Goal: Contribute content: Contribute content

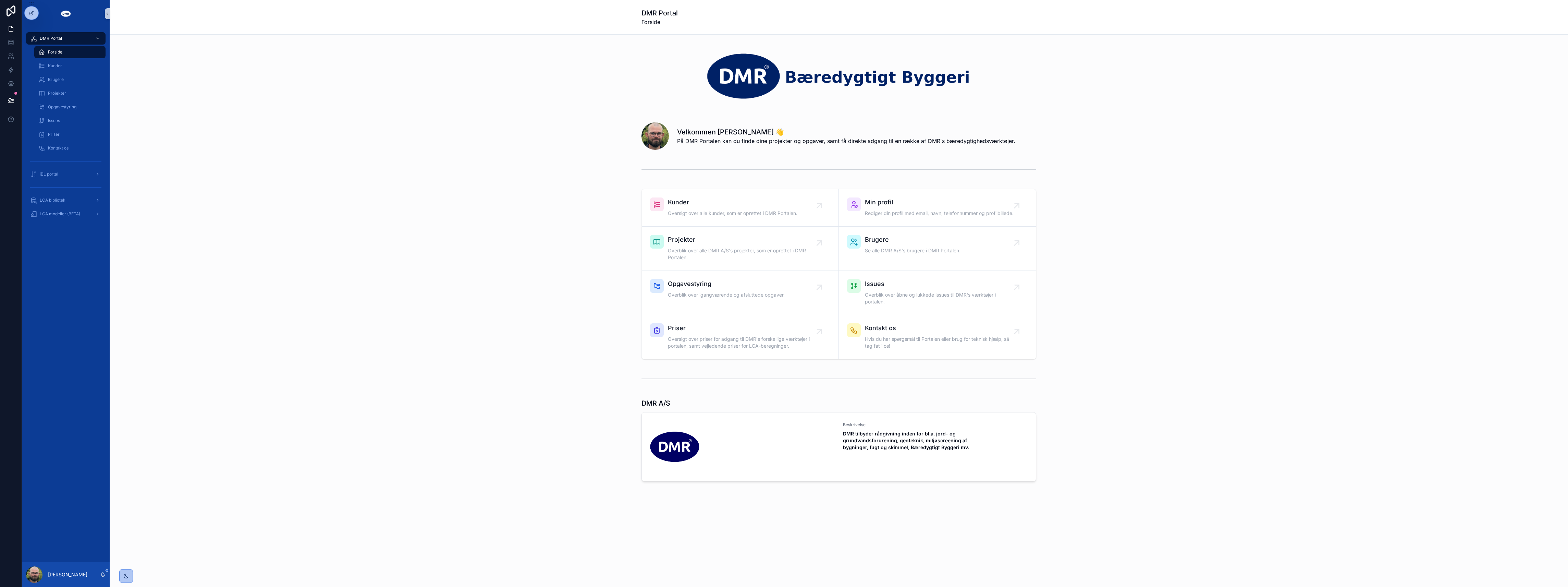
click at [586, 370] on div "scrollable content" at bounding box center [839, 378] width 1447 height 23
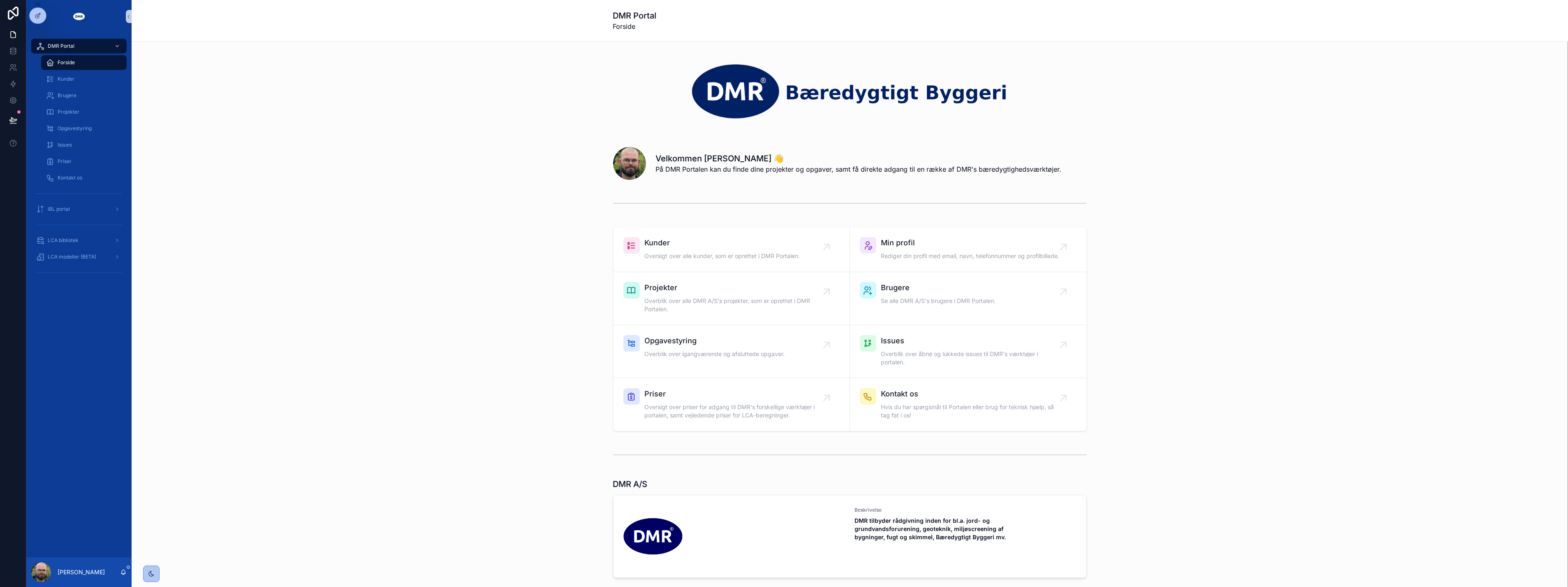
drag, startPoint x: 227, startPoint y: 239, endPoint x: 189, endPoint y: 199, distance: 55.2
click at [189, 199] on div "scrollable content" at bounding box center [850, 203] width 1423 height 27
click at [89, 122] on div "Opgavestyring" at bounding box center [84, 129] width 76 height 13
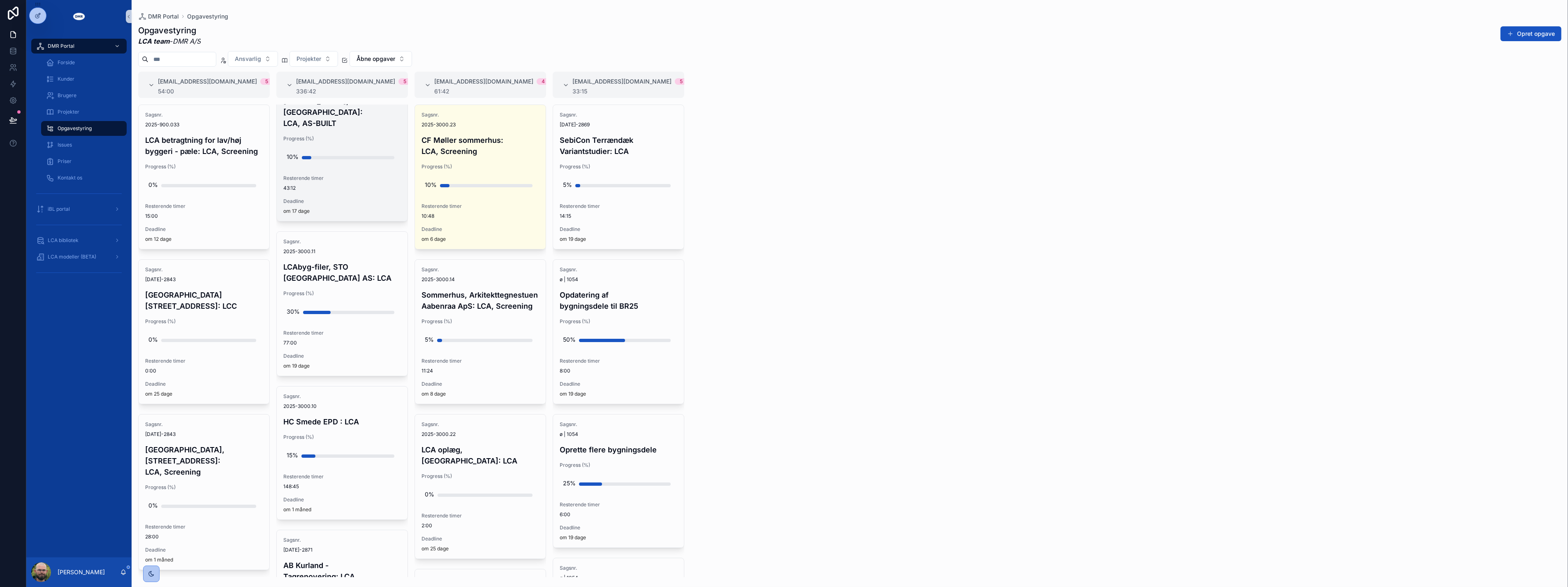
scroll to position [228, 0]
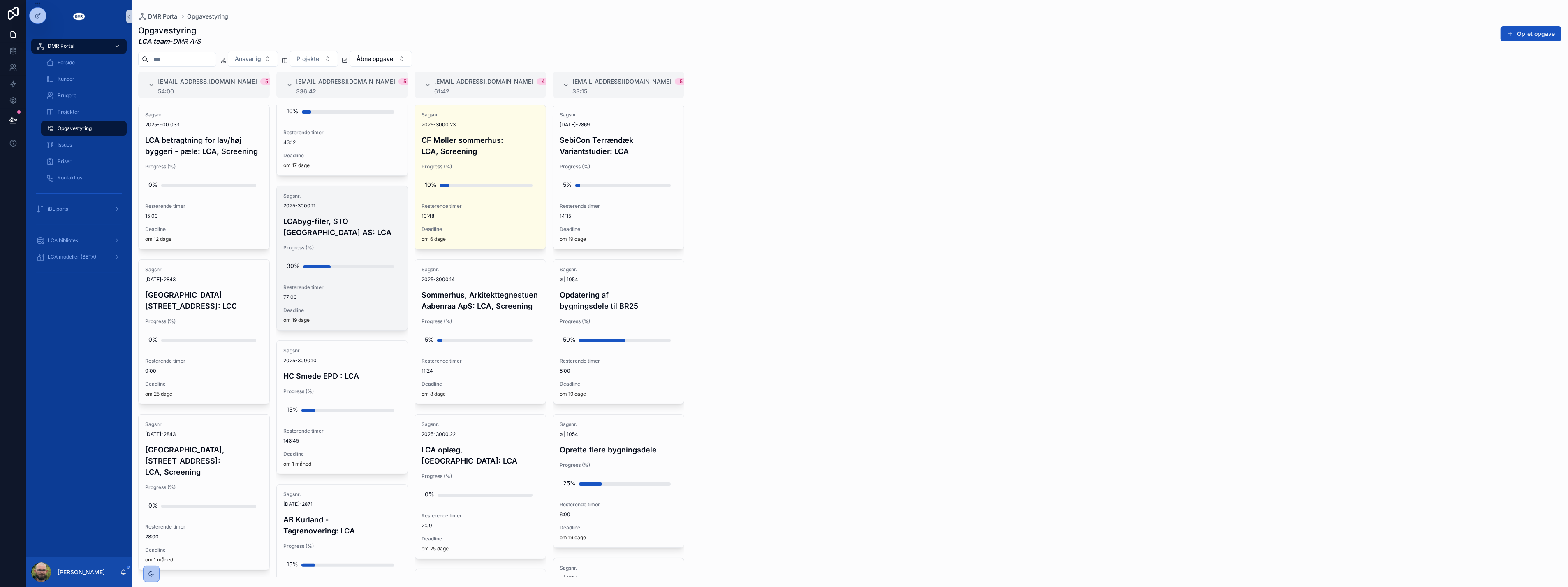
click at [326, 294] on span "77:00" at bounding box center [342, 297] width 118 height 7
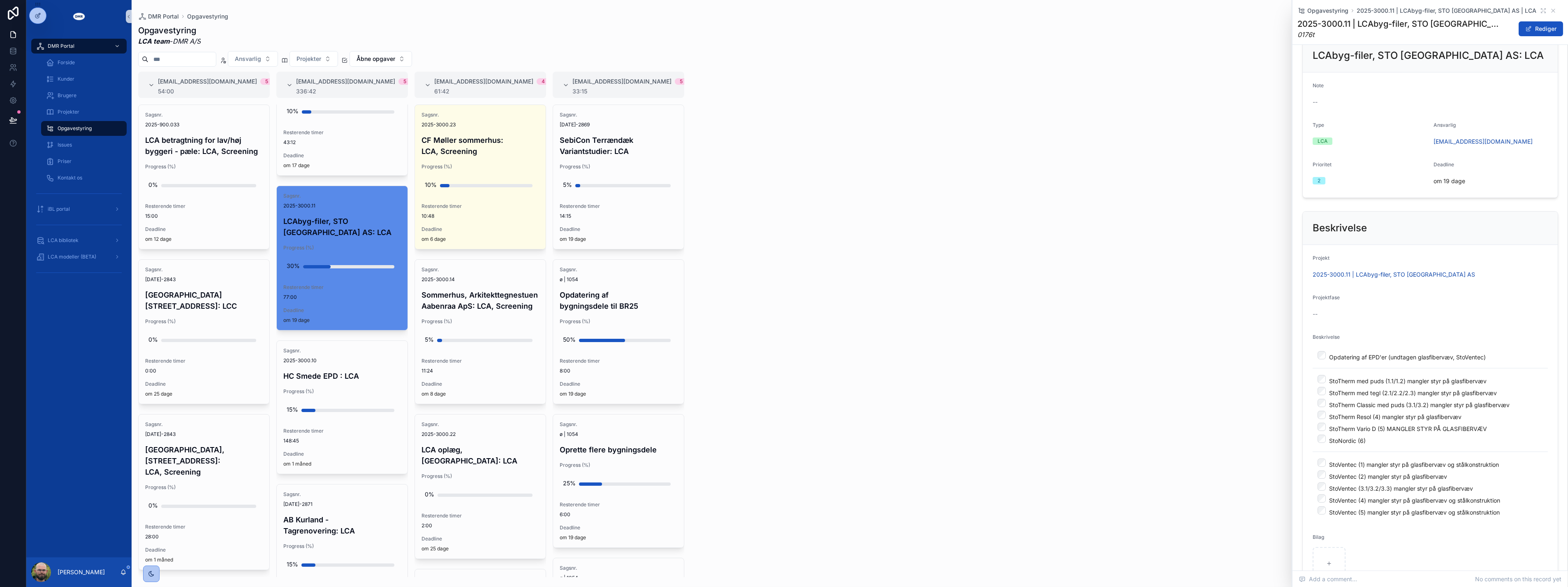
scroll to position [137, 0]
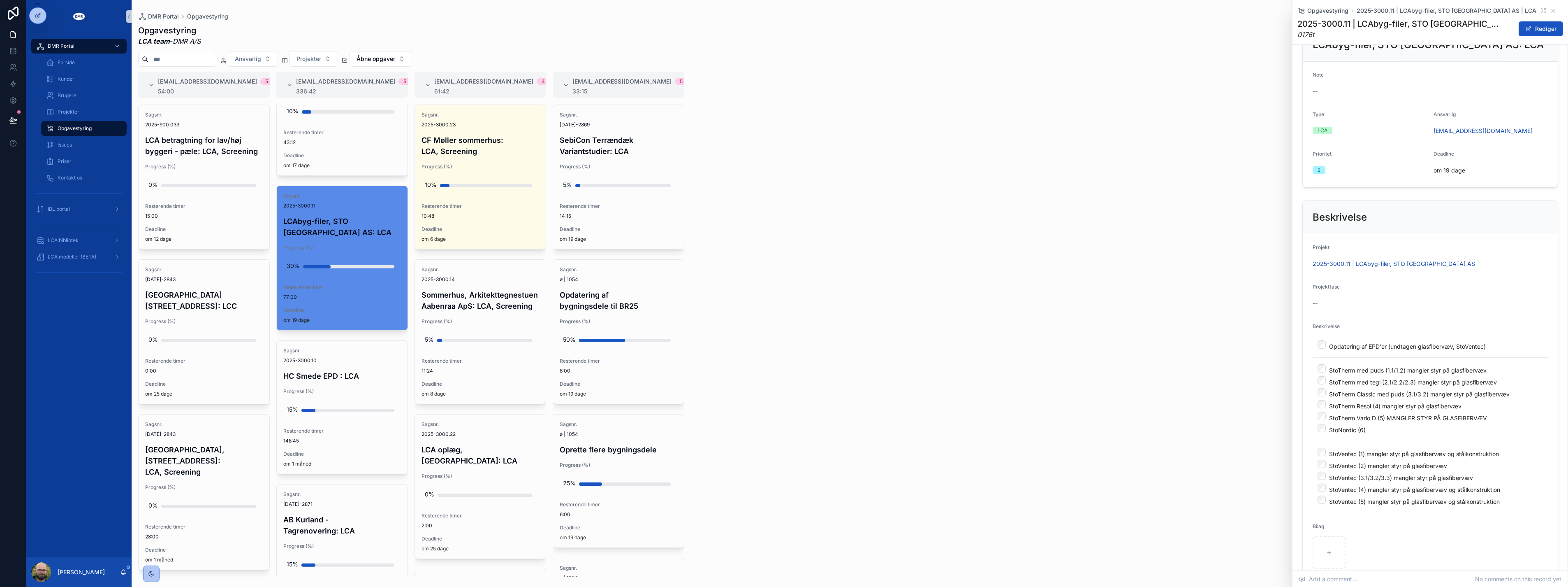
drag, startPoint x: 1445, startPoint y: 454, endPoint x: 1273, endPoint y: 436, distance: 172.9
click at [1273, 436] on div "#lca@dmr.dk 5 54:00 Sagsnr. 2025-900.033 LCA betragtning for lav/høj byggeri - …" at bounding box center [850, 324] width 1436 height 505
click at [1021, 308] on div "#lca@dmr.dk 5 54:00 Sagsnr. 2025-900.033 LCA betragtning for lav/høj byggeri - …" at bounding box center [850, 324] width 1436 height 505
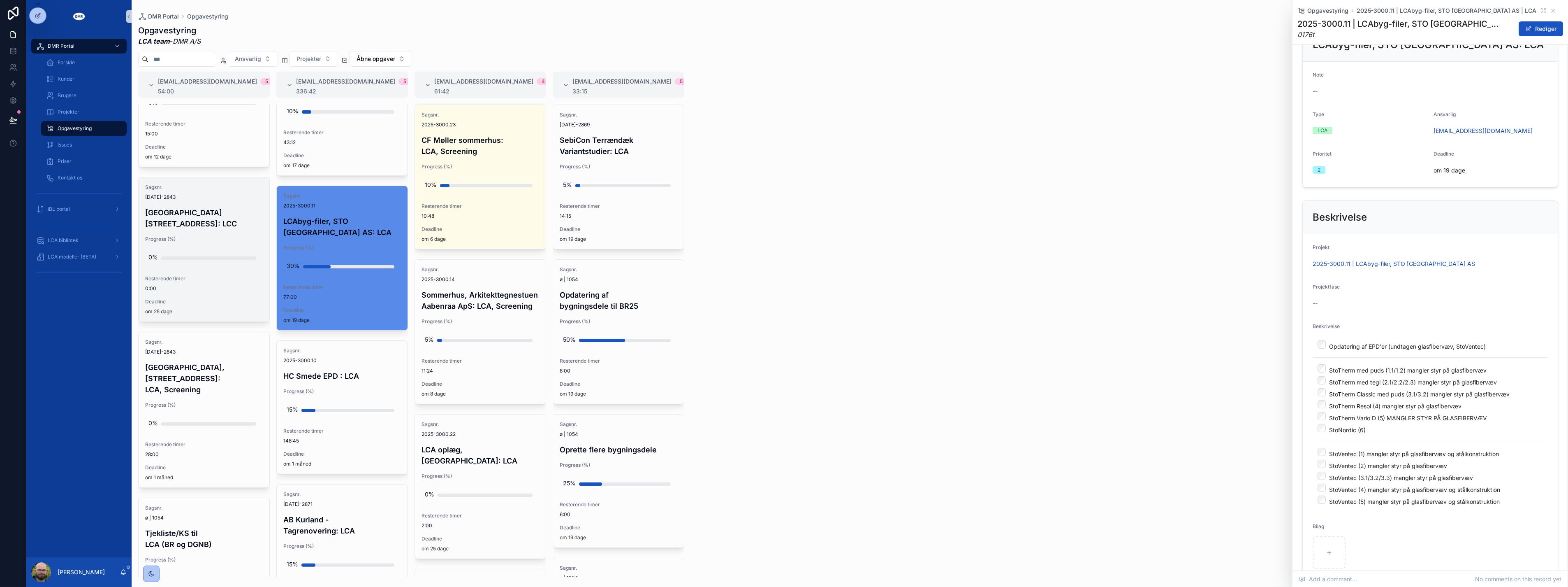
scroll to position [0, 0]
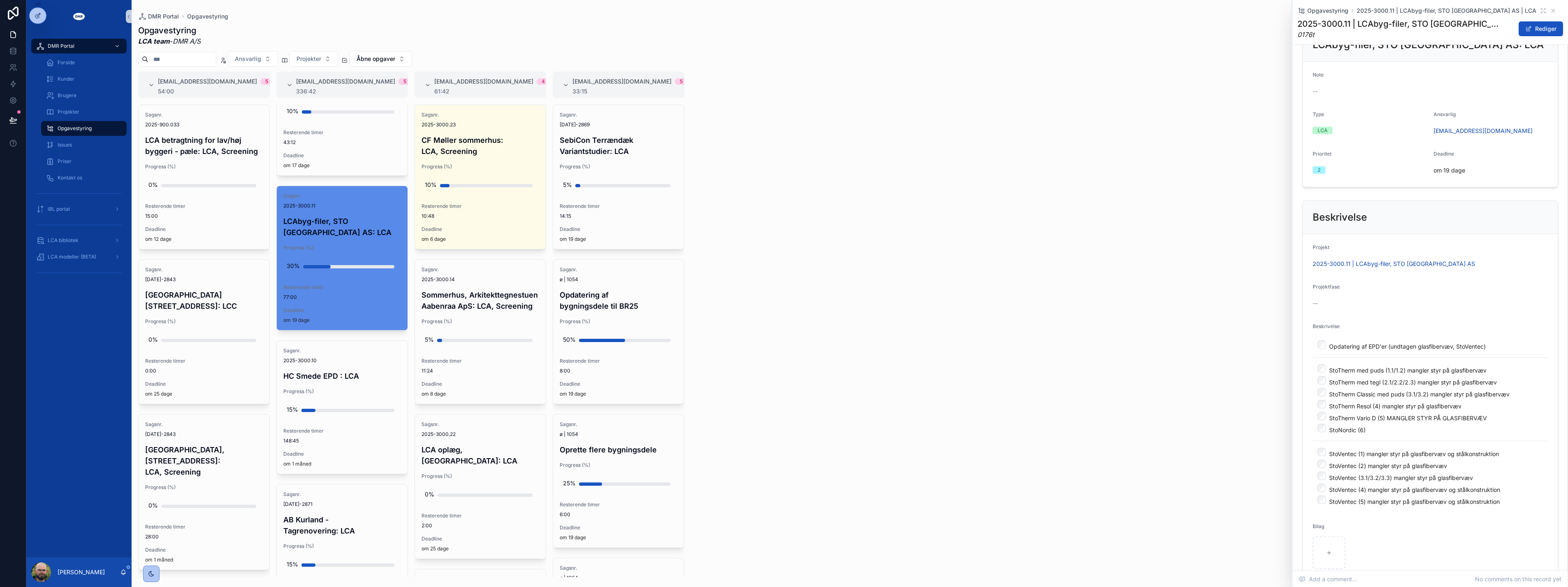
click at [943, 388] on div "#lca@dmr.dk 5 54:00 Sagsnr. 2025-900.033 LCA betragtning for lav/høj byggeri - …" at bounding box center [850, 324] width 1436 height 505
click at [186, 232] on span "Deadline" at bounding box center [204, 229] width 118 height 7
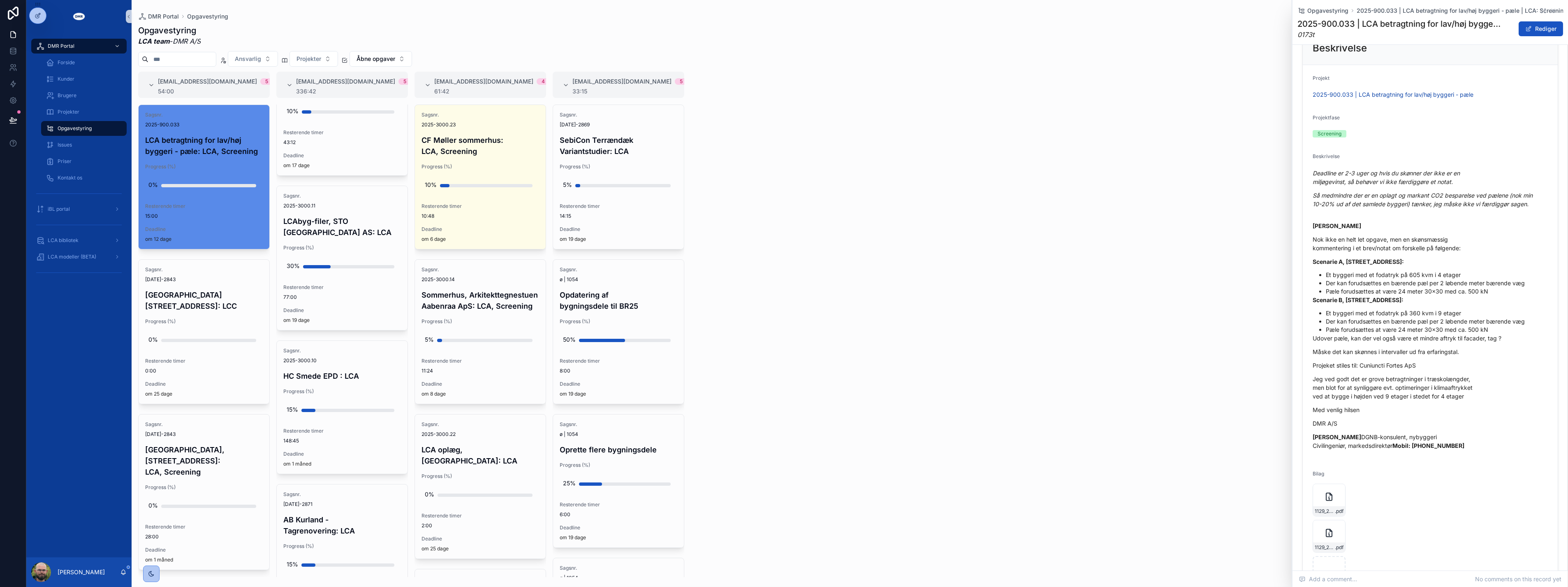
scroll to position [319, 0]
click at [845, 421] on div "#lca@dmr.dk 5 54:00 Sagsnr. 2025-900.033 LCA betragtning for lav/høj byggeri - …" at bounding box center [850, 324] width 1436 height 505
click at [772, 330] on div "#lca@dmr.dk 5 54:00 Sagsnr. 2025-900.033 LCA betragtning for lav/høj byggeri - …" at bounding box center [850, 324] width 1436 height 505
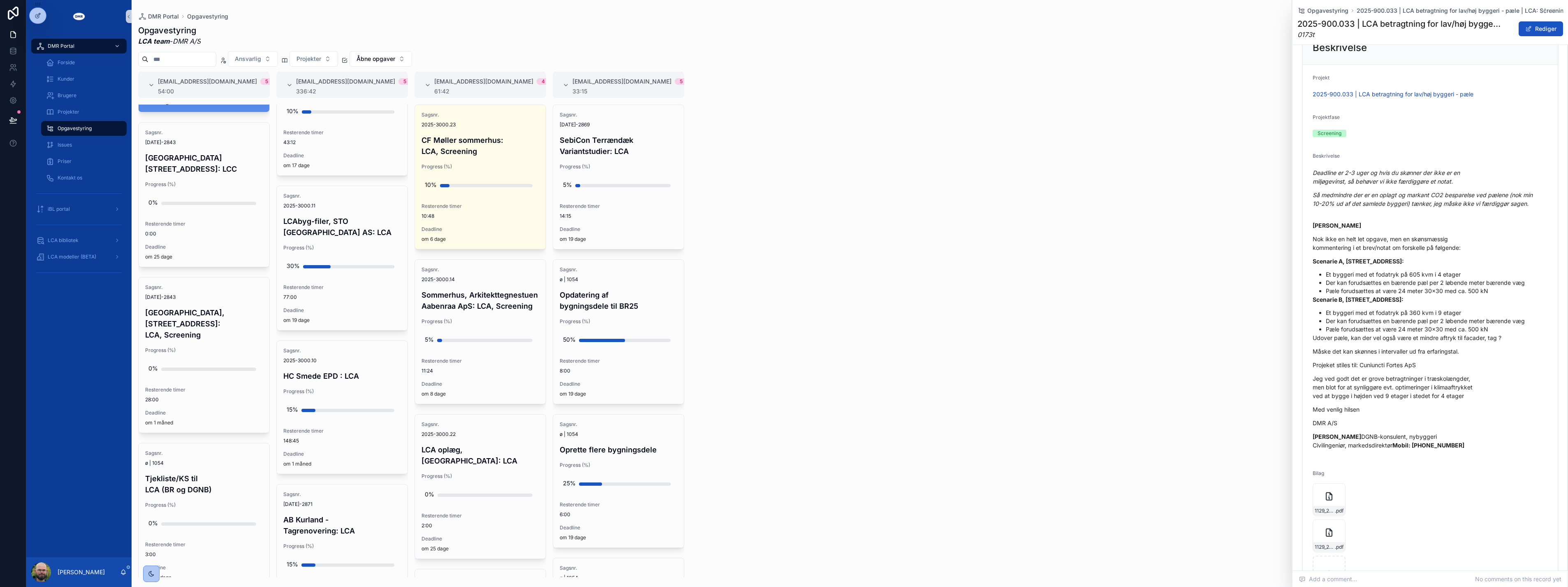
scroll to position [0, 0]
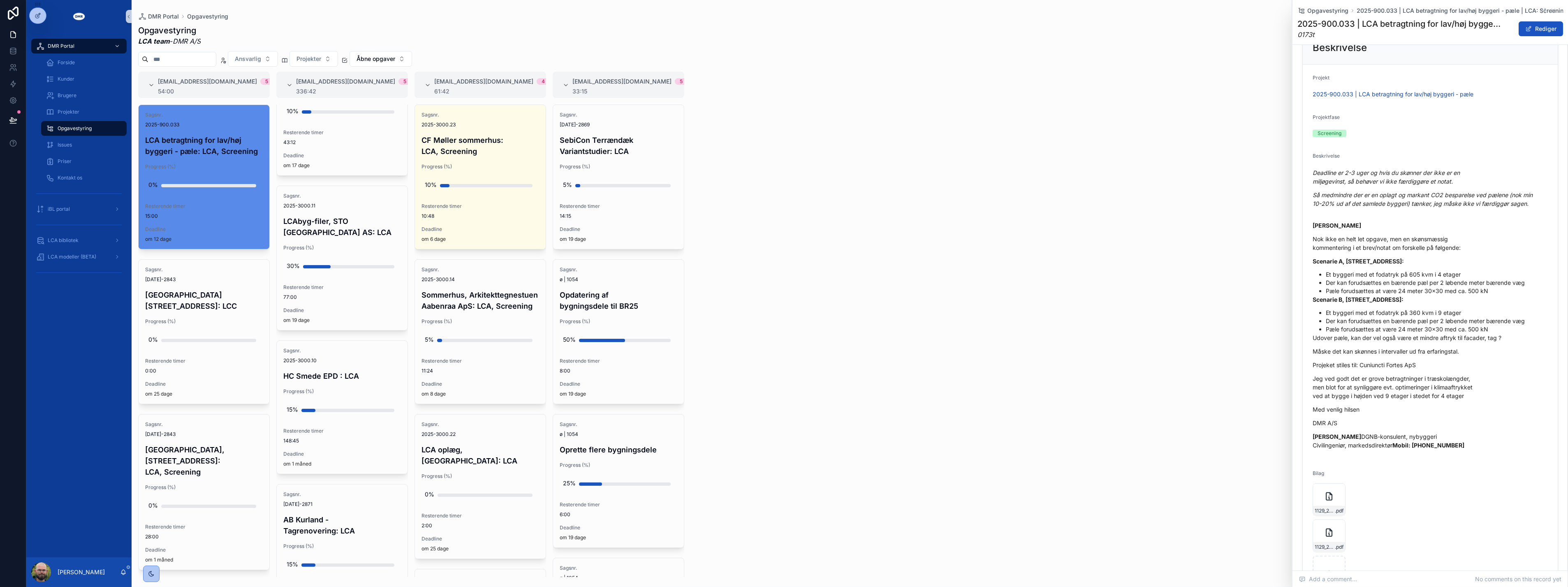
click at [796, 221] on div "#lca@dmr.dk 5 54:00 Sagsnr. 2025-900.033 LCA betragtning for lav/høj byggeri - …" at bounding box center [850, 324] width 1436 height 505
click at [794, 224] on div "#lca@dmr.dk 5 54:00 Sagsnr. 2025-900.033 LCA betragtning for lav/høj byggeri - …" at bounding box center [850, 324] width 1436 height 505
click at [107, 346] on div "DMR Portal Forside Kunder Brugere Projekter Opgavestyring Issues Priser Kontakt…" at bounding box center [79, 295] width 105 height 524
click at [322, 294] on span "77:00" at bounding box center [342, 297] width 118 height 7
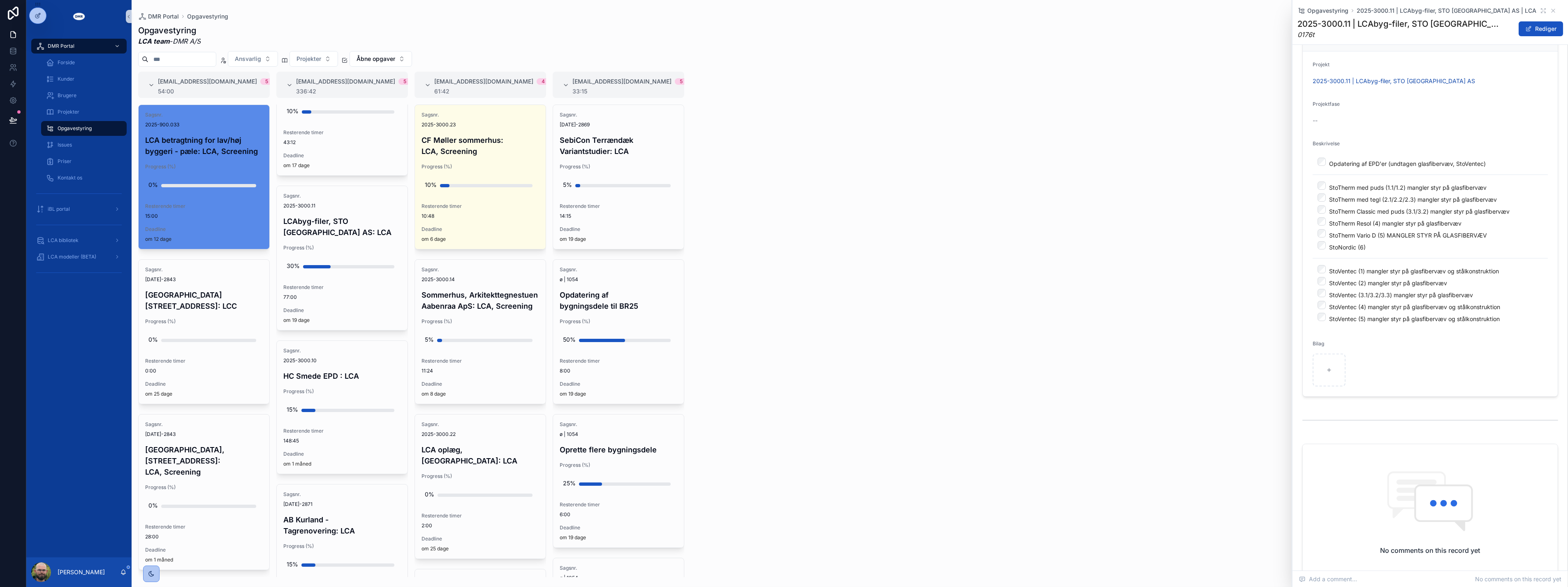
scroll to position [306, 0]
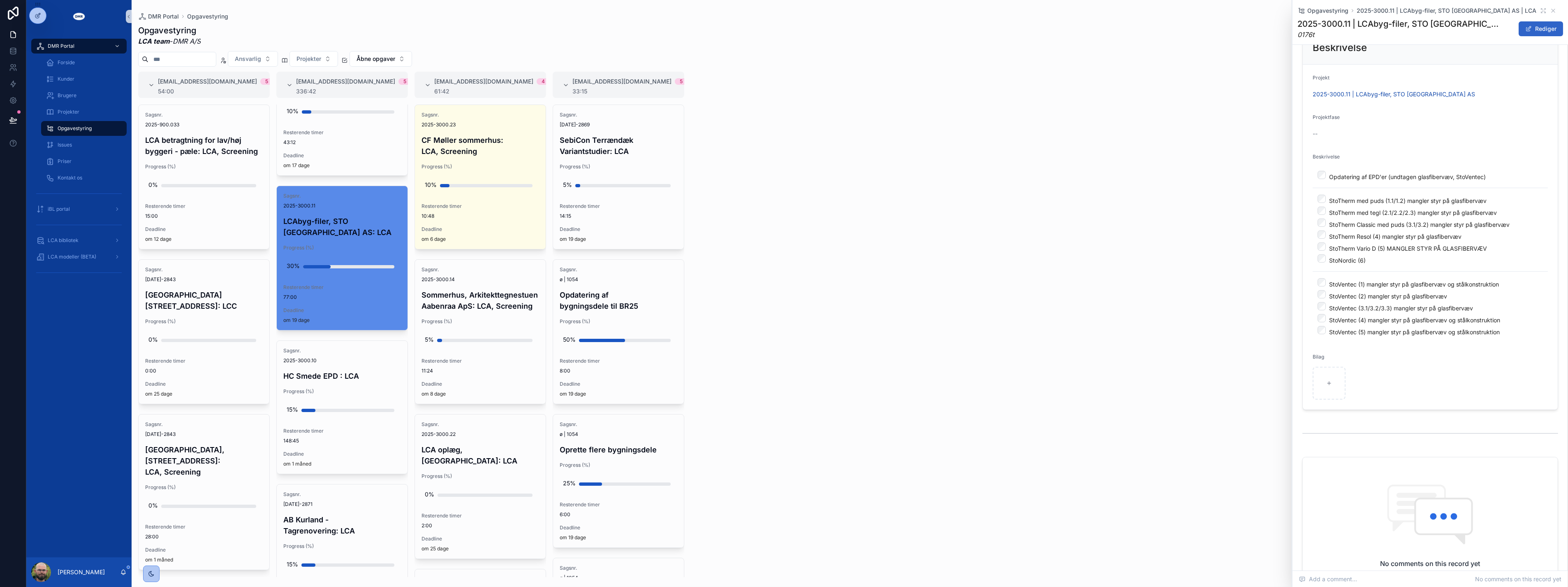
click at [1534, 28] on button "Rediger" at bounding box center [1541, 29] width 45 height 15
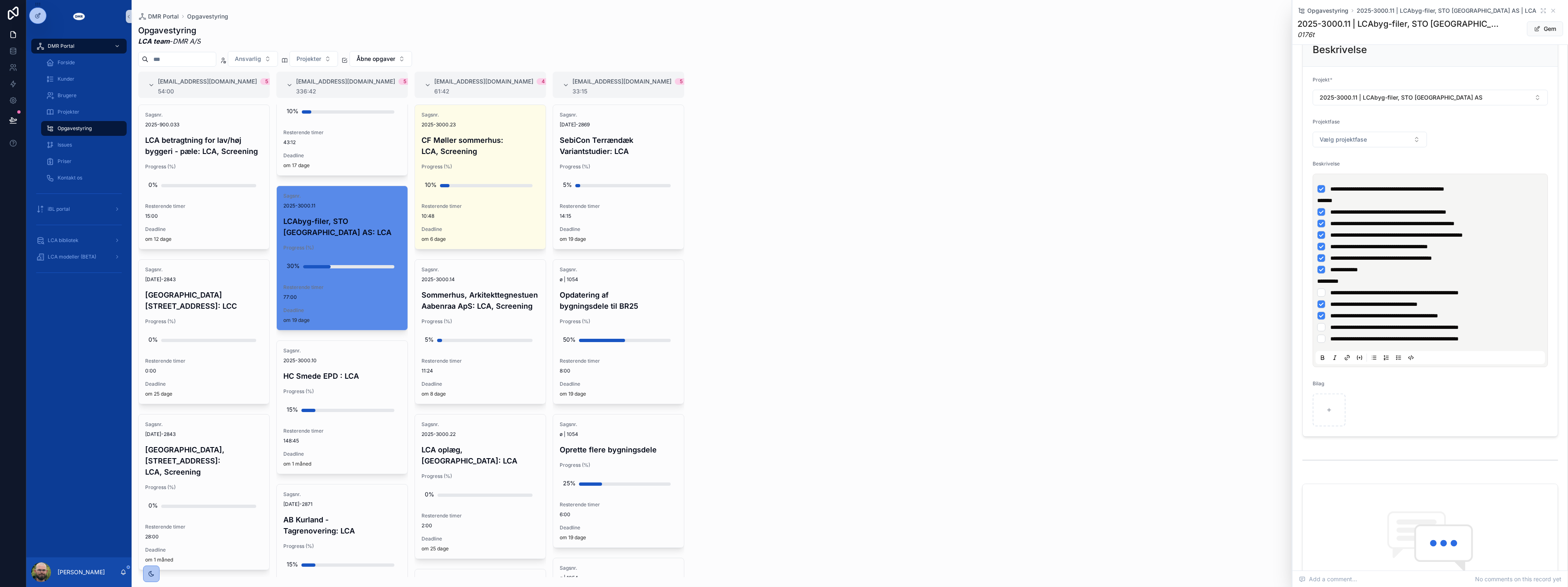
click at [1331, 186] on span "**********" at bounding box center [1388, 189] width 114 height 6
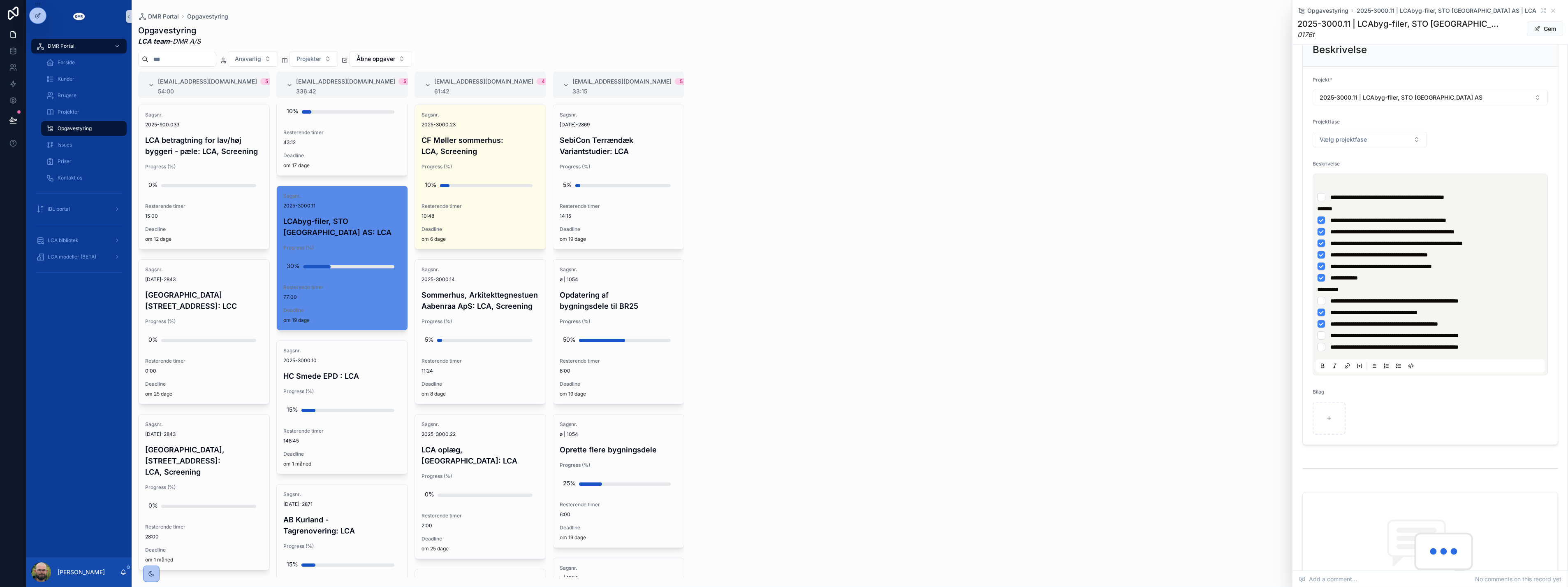
scroll to position [308, 0]
click at [1322, 200] on li "**********" at bounding box center [1431, 200] width 227 height 8
click at [1322, 183] on div "**********" at bounding box center [1431, 278] width 229 height 196
click at [1324, 187] on p "scrollable content" at bounding box center [1432, 189] width 229 height 8
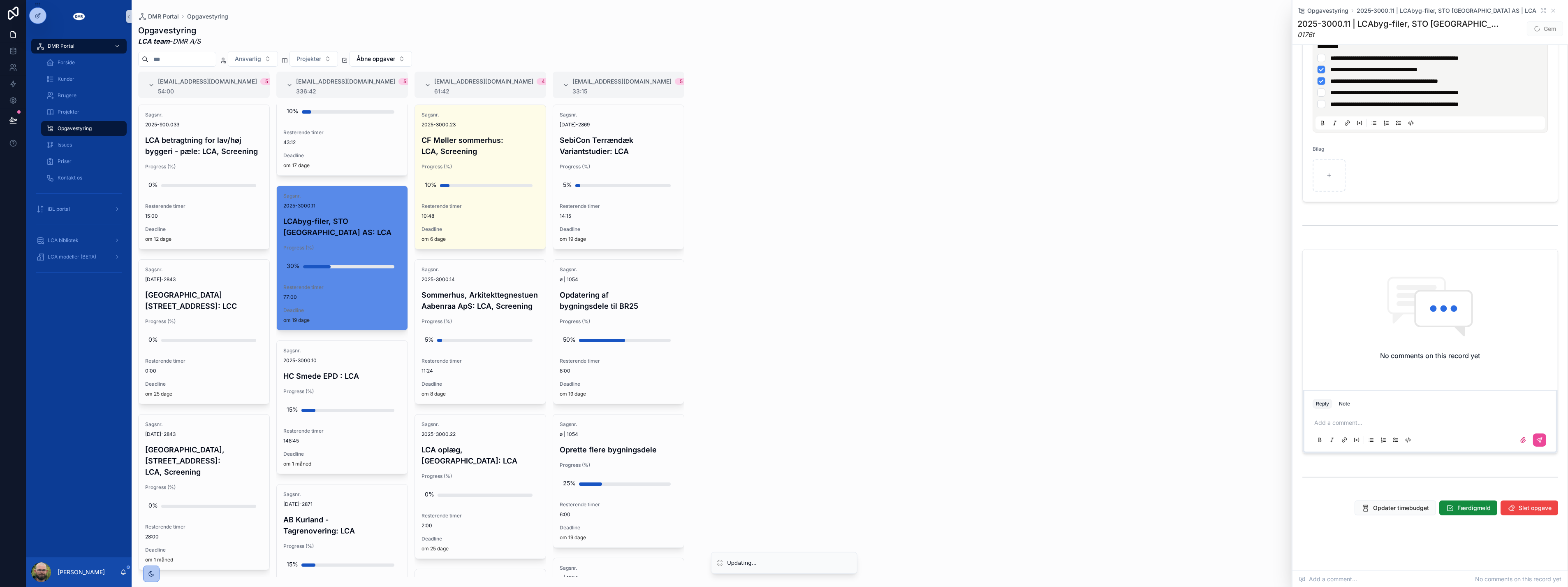
scroll to position [371, 0]
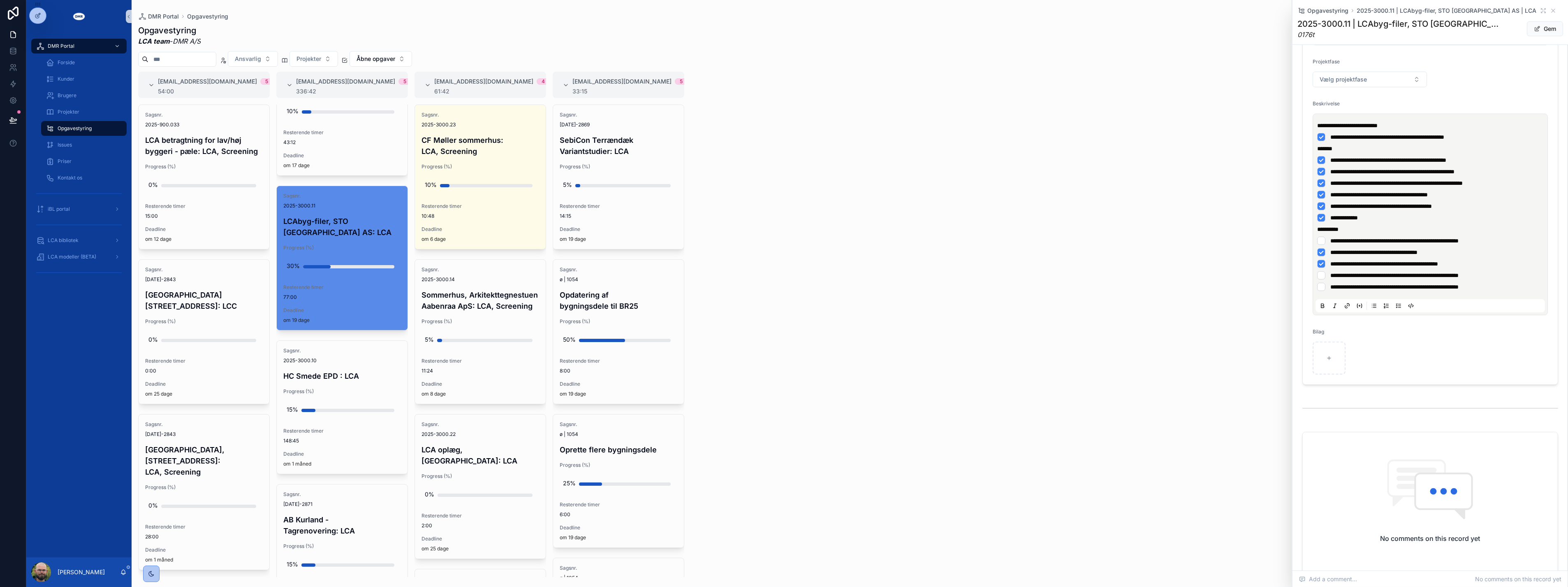
click at [1511, 287] on li "**********" at bounding box center [1431, 287] width 227 height 8
click at [1396, 331] on icon "scrollable content" at bounding box center [1398, 330] width 7 height 7
click at [1396, 352] on icon "scrollable content" at bounding box center [1398, 353] width 7 height 7
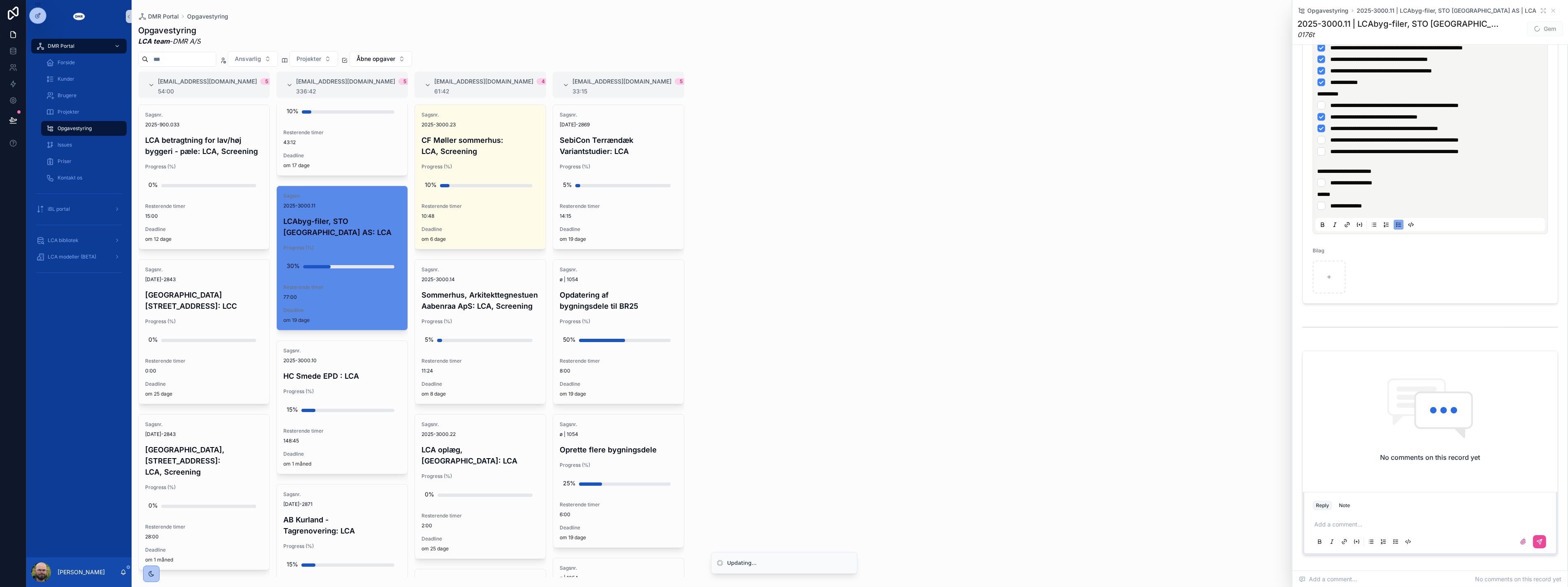
scroll to position [508, 0]
click at [64, 240] on span "LCA bibliotek" at bounding box center [63, 240] width 31 height 7
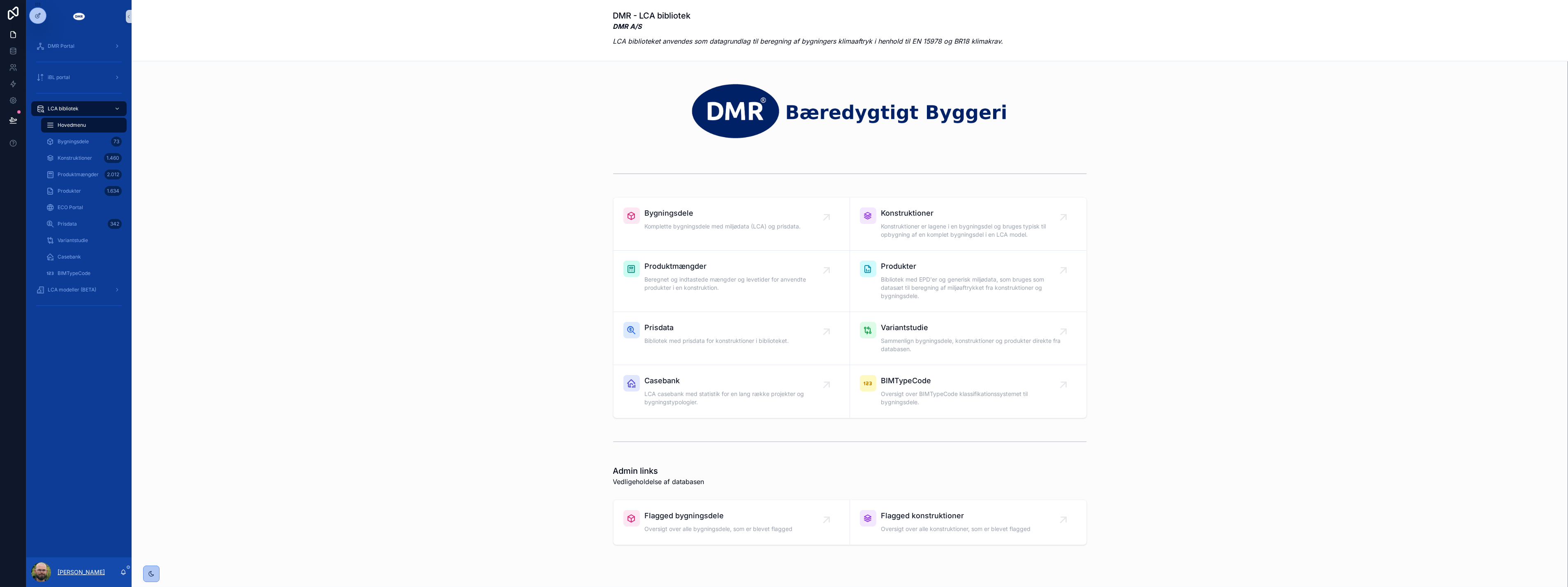
click at [104, 572] on p "Anders Stokbro Ravn" at bounding box center [81, 572] width 47 height 8
click at [264, 417] on div "Bygningsdele Komplette bygningsdele med miljødata (LCA) og prisdata. Konstrukti…" at bounding box center [850, 307] width 1423 height 227
click at [37, 28] on div at bounding box center [38, 34] width 13 height 13
click at [37, 31] on icon at bounding box center [37, 33] width 7 height 7
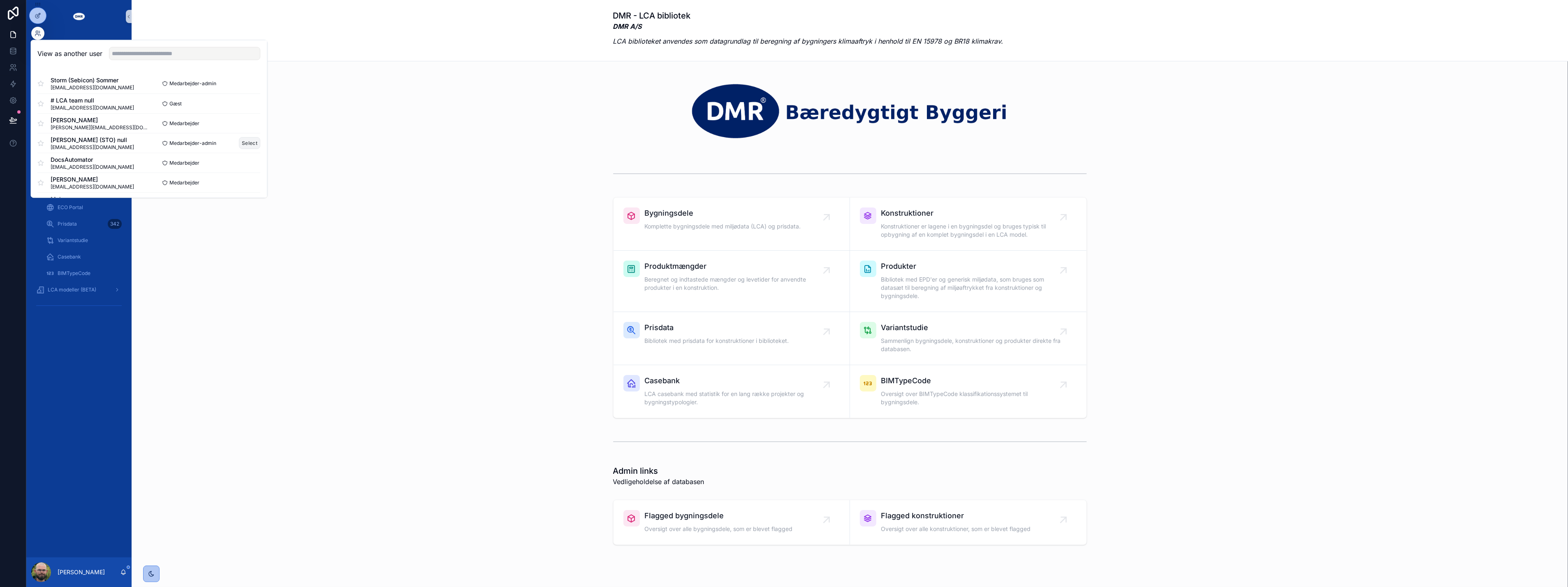
click at [240, 146] on button "Select" at bounding box center [250, 143] width 21 height 12
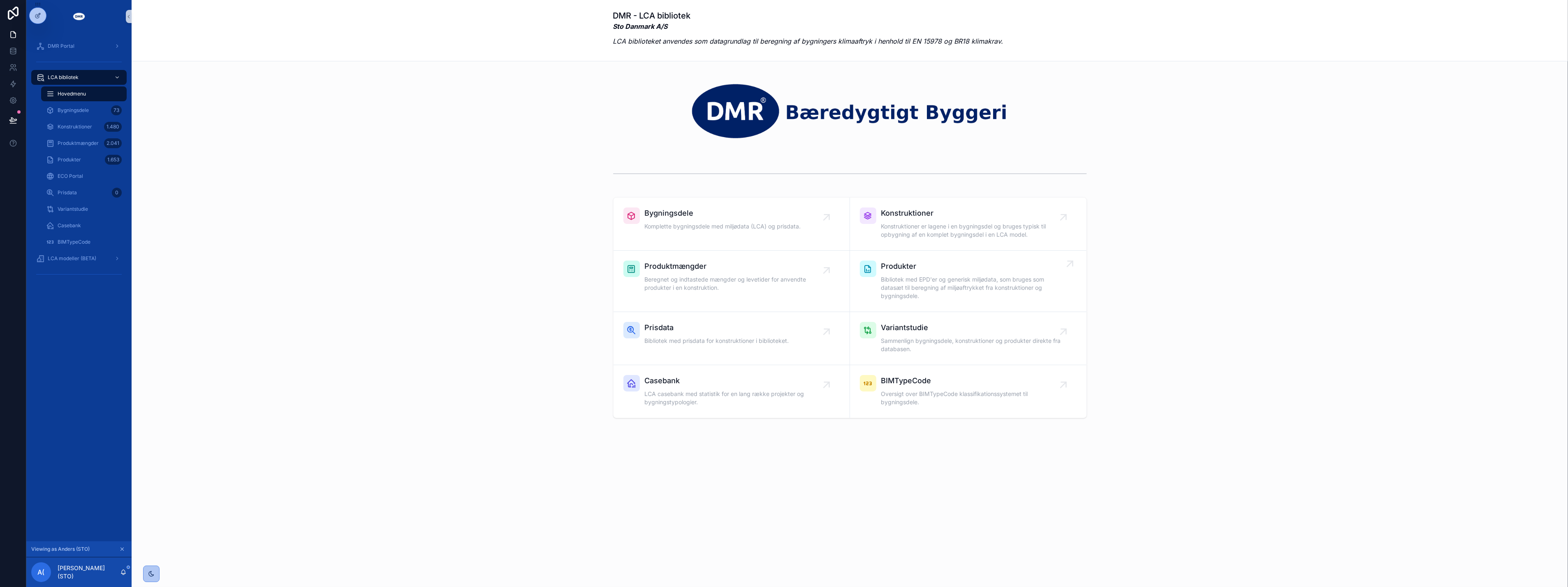
click at [940, 282] on span "Bibliotek med EPD'er og generisk miljødata, som bruges som datasæt til beregnin…" at bounding box center [972, 288] width 182 height 25
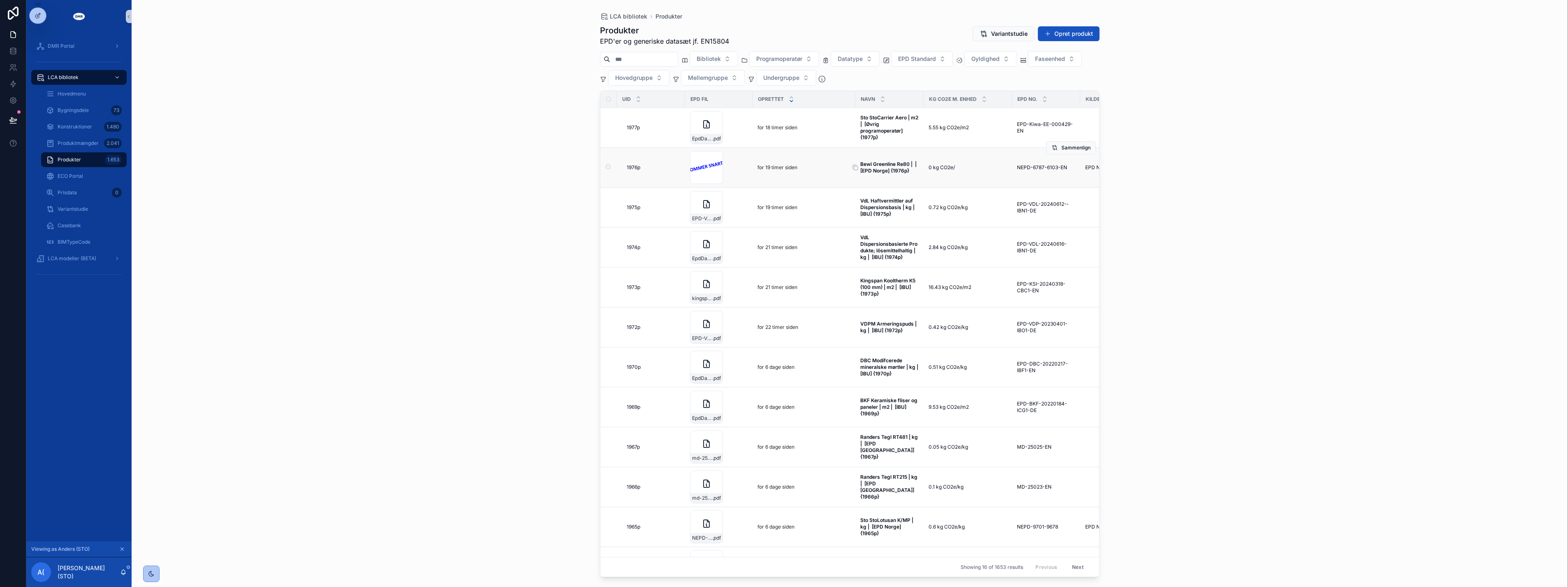
click at [887, 170] on strong "Bewi Greenline Re80 | | [EPD Norge] {1976p}" at bounding box center [890, 167] width 58 height 12
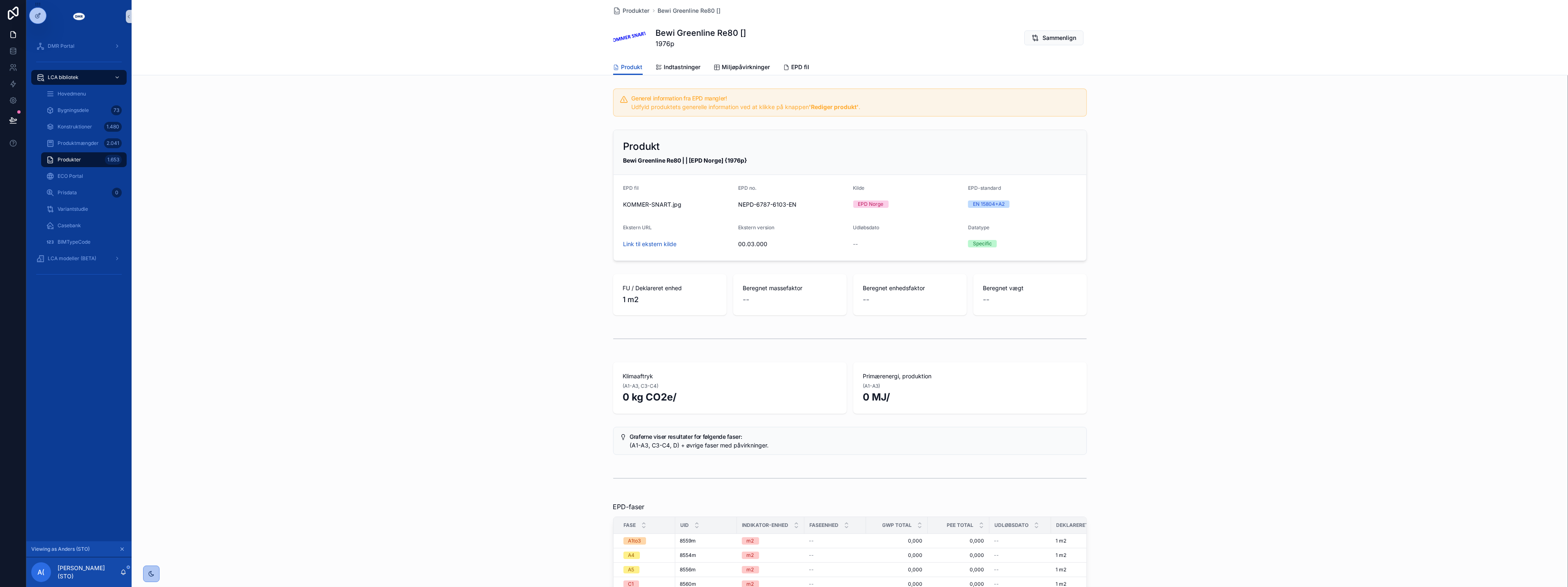
click at [537, 224] on div "Produkt Bewi Greenline Re80 | | [EPD Norge] {1976p} EPD fil KOMMER-SNART .jpg E…" at bounding box center [850, 195] width 1436 height 138
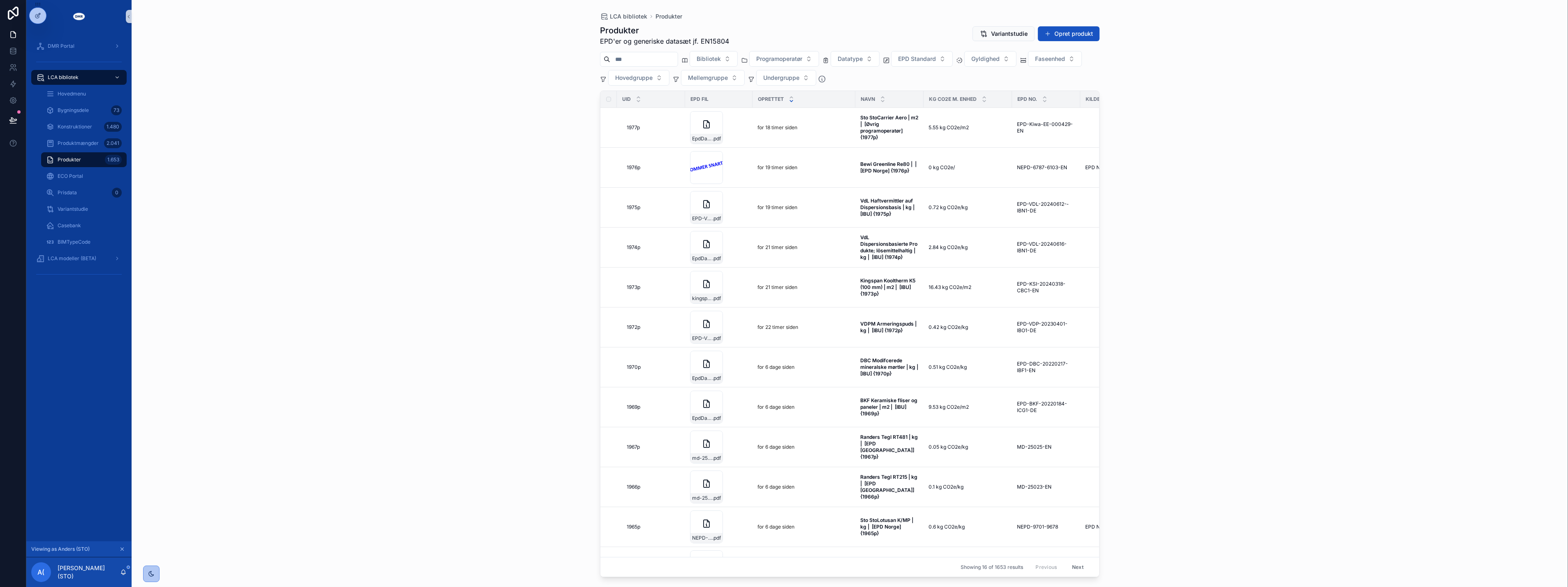
click at [509, 208] on div "LCA bibliotek Produkter Produkter EPD'er og generiske datasæt jf. EN15804 Varia…" at bounding box center [850, 293] width 1436 height 587
click at [627, 58] on input "scrollable content" at bounding box center [644, 59] width 67 height 12
type input "*****"
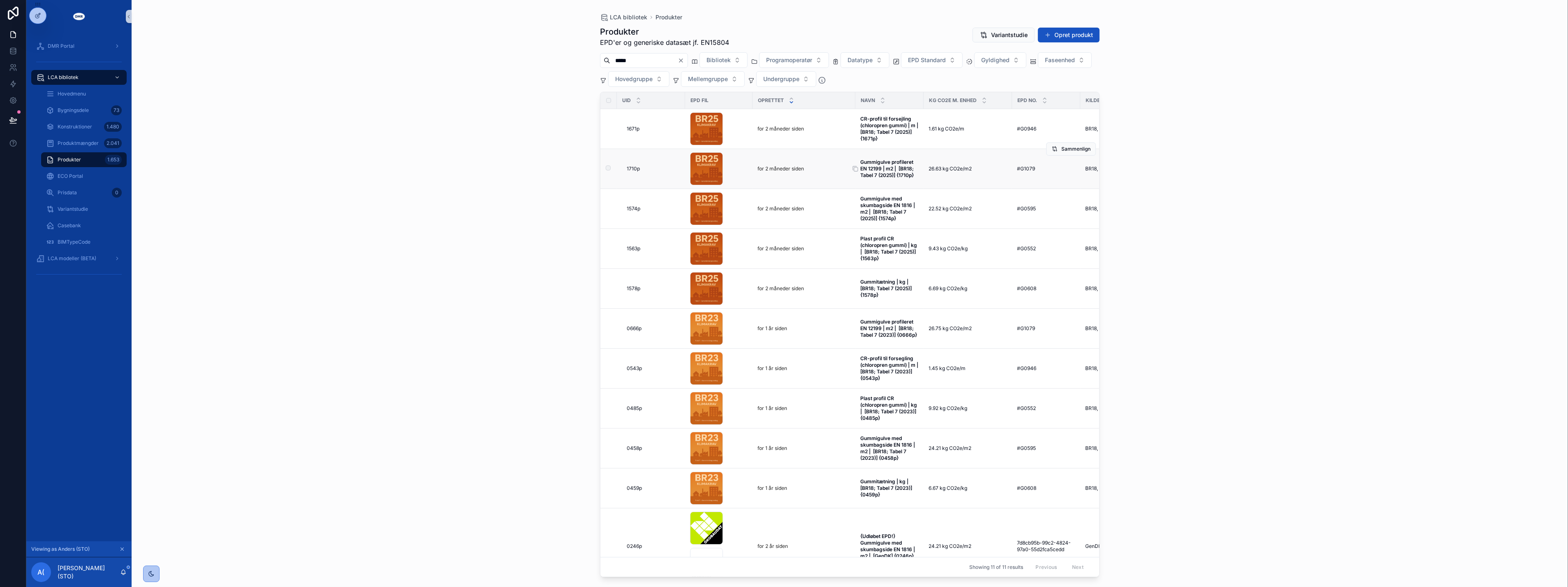
click at [890, 163] on strong "Gummigulve profileret EN 12199 | m2 | [BR18; Tabel 7 (2025)] {1710p}" at bounding box center [888, 168] width 55 height 19
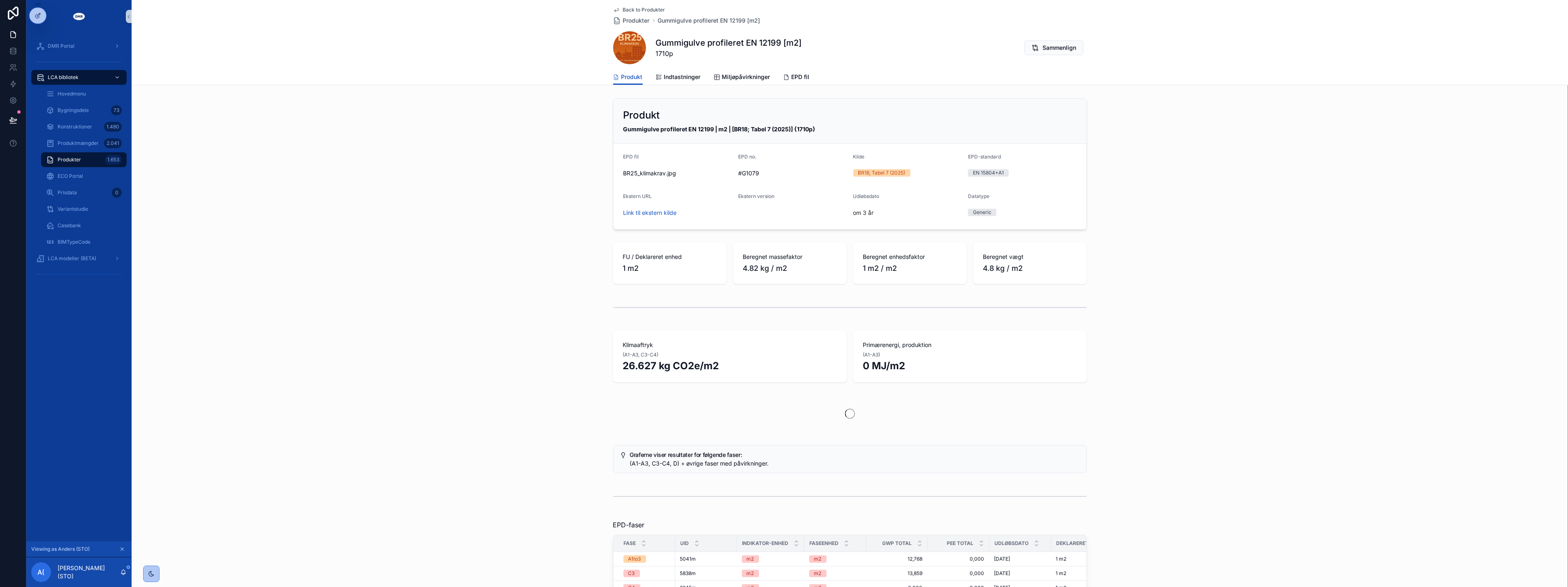
click at [649, 205] on div "Ekstern URL Link til ekstern kilde" at bounding box center [677, 206] width 109 height 26
click at [648, 211] on link "Link til ekstern kilde" at bounding box center [650, 213] width 53 height 7
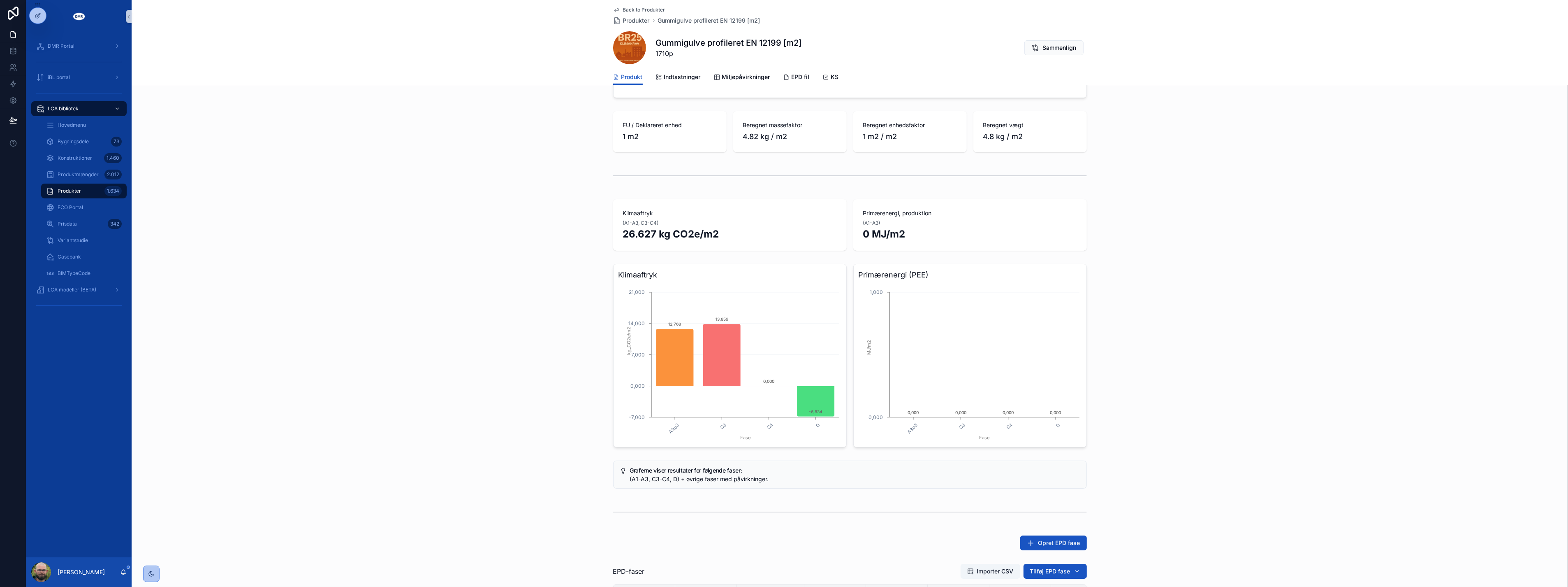
scroll to position [18, 0]
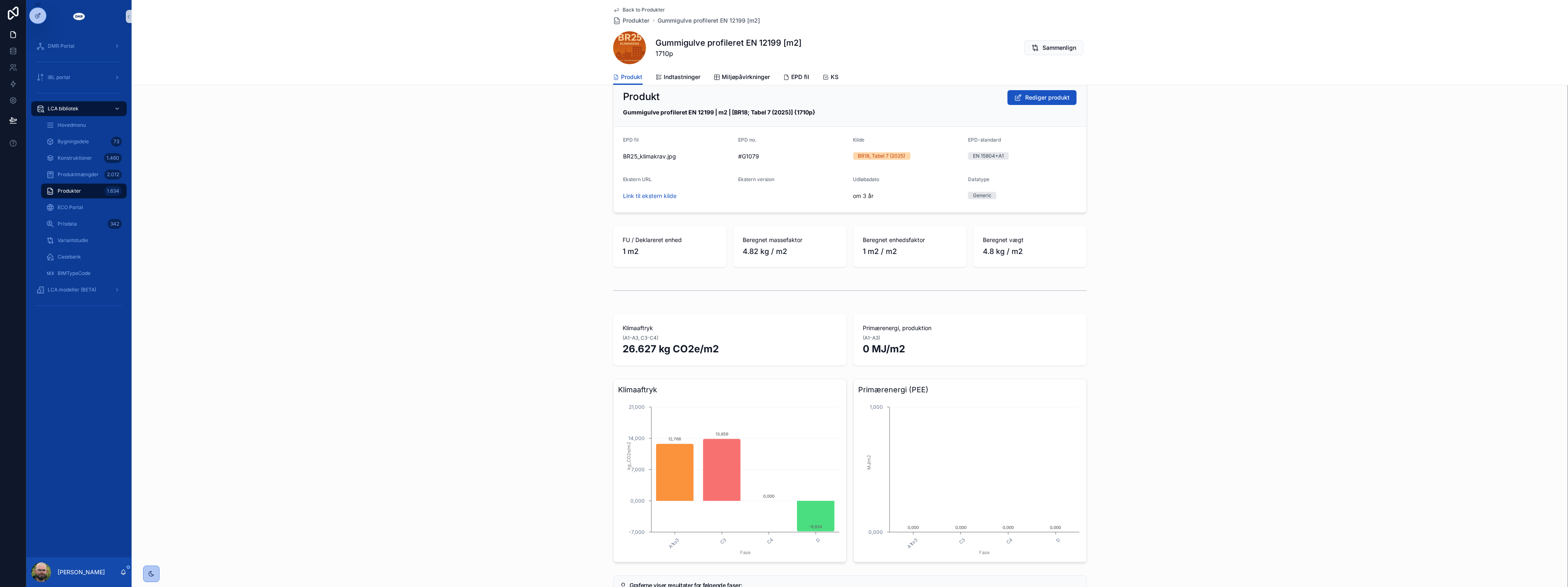
click at [192, 216] on div "Produkt Rediger produkt Gummigulve profileret EN 12199 | m2 | [BR18; Tabel 7 (2…" at bounding box center [850, 463] width 1436 height 773
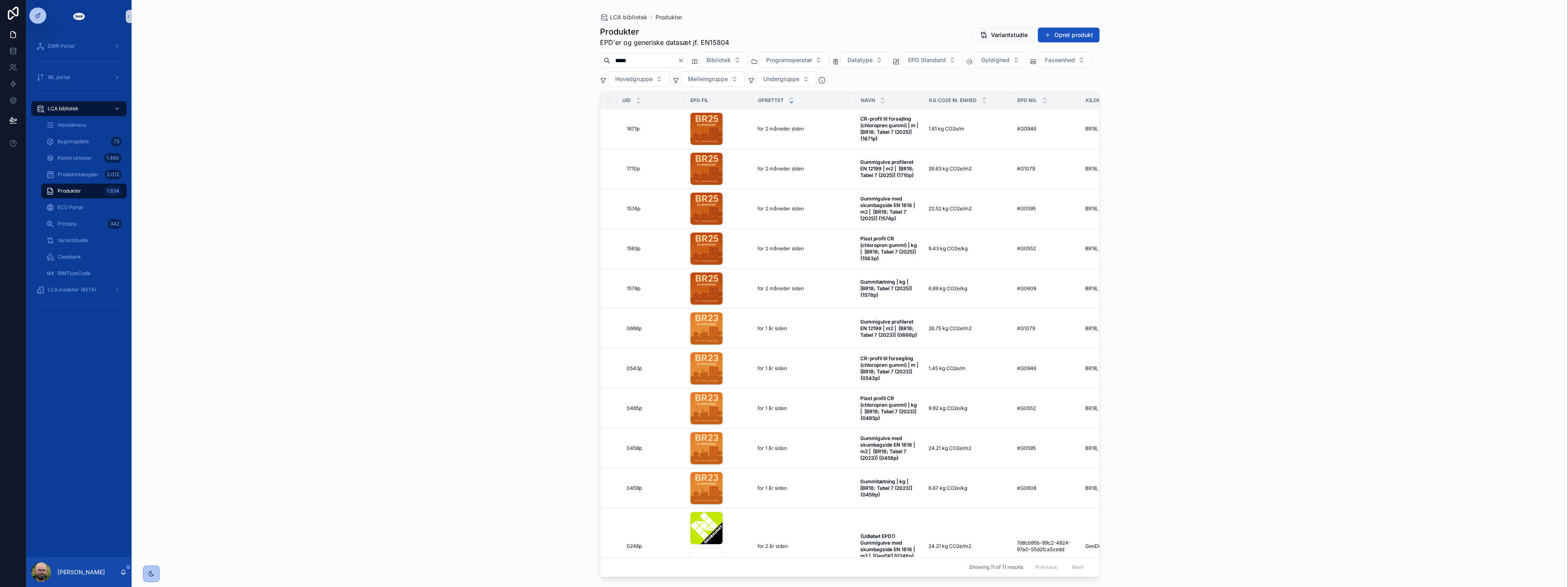
click at [200, 215] on div "LCA bibliotek Produkter Produkter EPD'er og generiske datasæt jf. EN15804 Varia…" at bounding box center [850, 293] width 1436 height 587
click at [294, 246] on div "LCA bibliotek Produkter Produkter EPD'er og generiske datasæt jf. EN15804 Varia…" at bounding box center [850, 293] width 1436 height 587
click at [855, 167] on icon "scrollable content" at bounding box center [855, 168] width 7 height 7
click at [640, 64] on input "*****" at bounding box center [644, 61] width 67 height 12
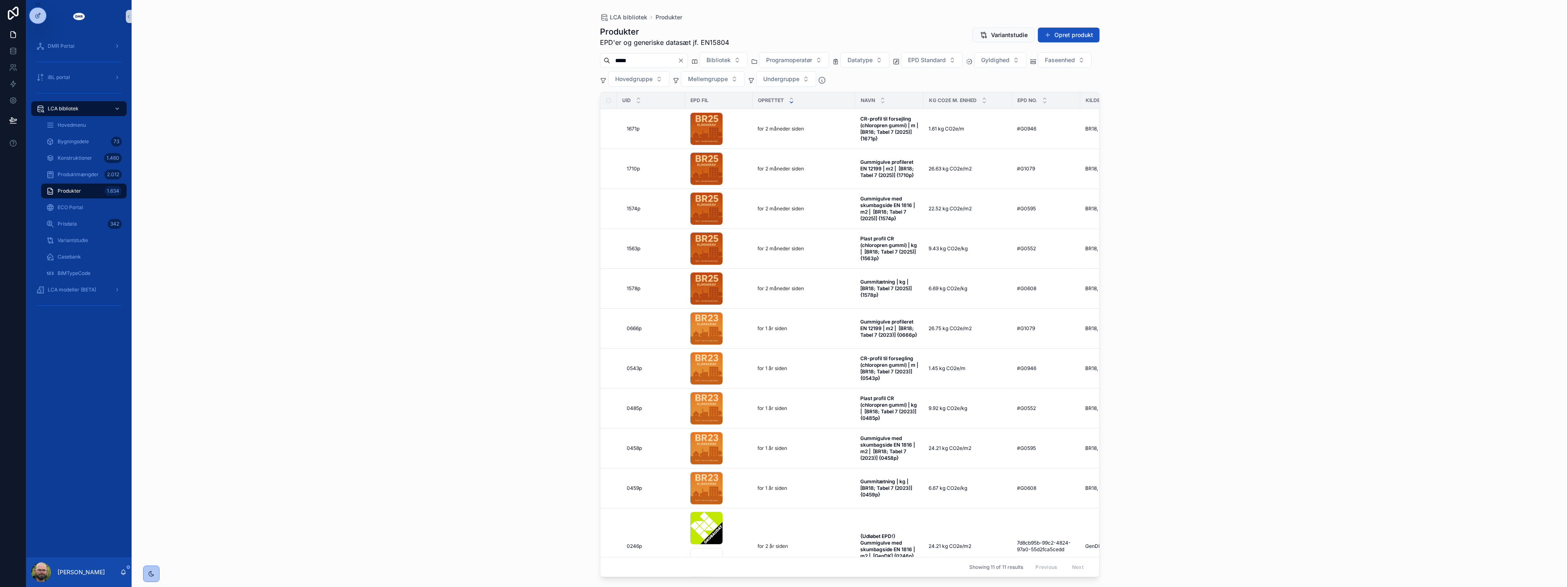
paste input "***"
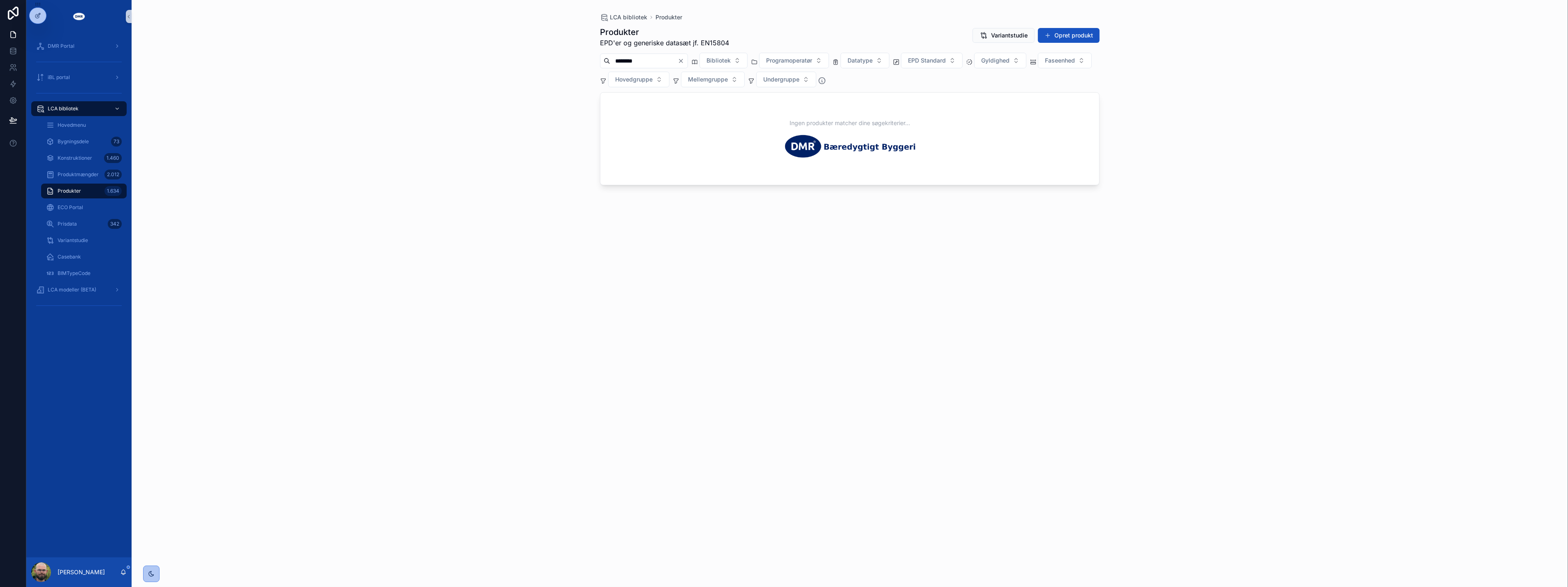
type input "********"
click at [280, 172] on div "LCA bibliotek Produkter Produkter EPD'er og generiske datasæt jf. EN15804 Varia…" at bounding box center [850, 293] width 1436 height 587
click at [685, 63] on icon "Clear" at bounding box center [681, 61] width 7 height 7
click at [678, 61] on input "scrollable content" at bounding box center [644, 61] width 67 height 12
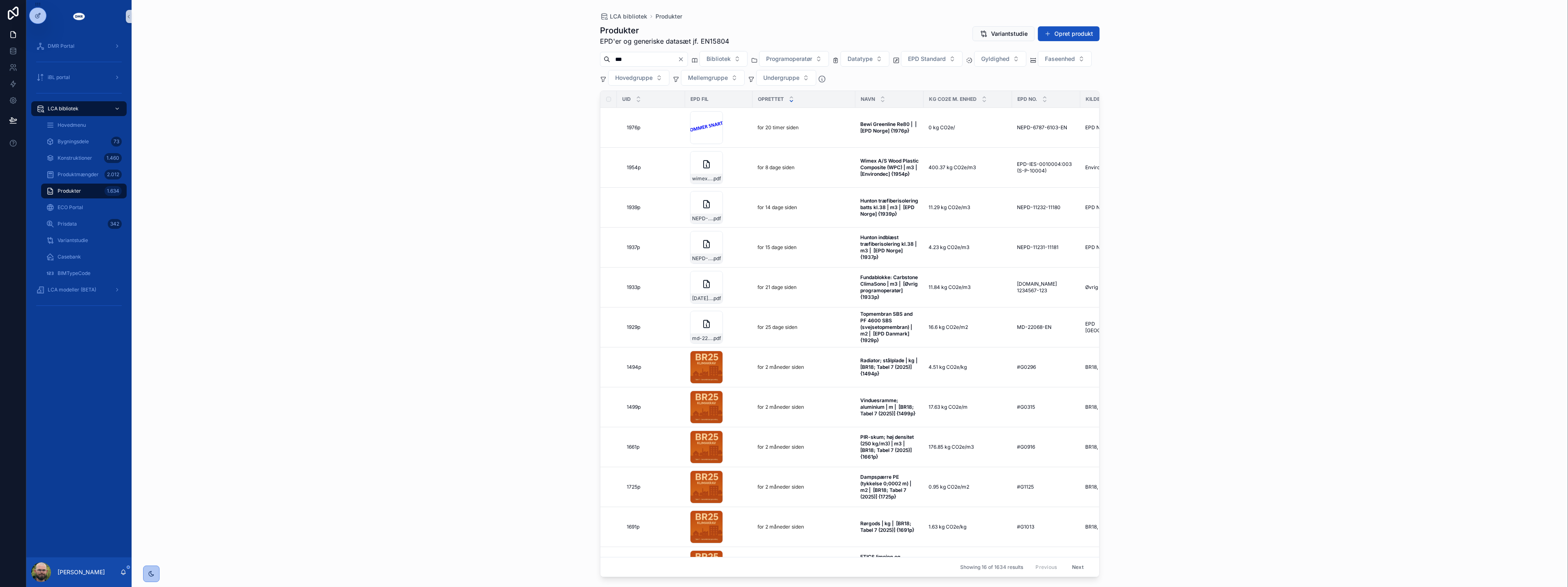
type input "***"
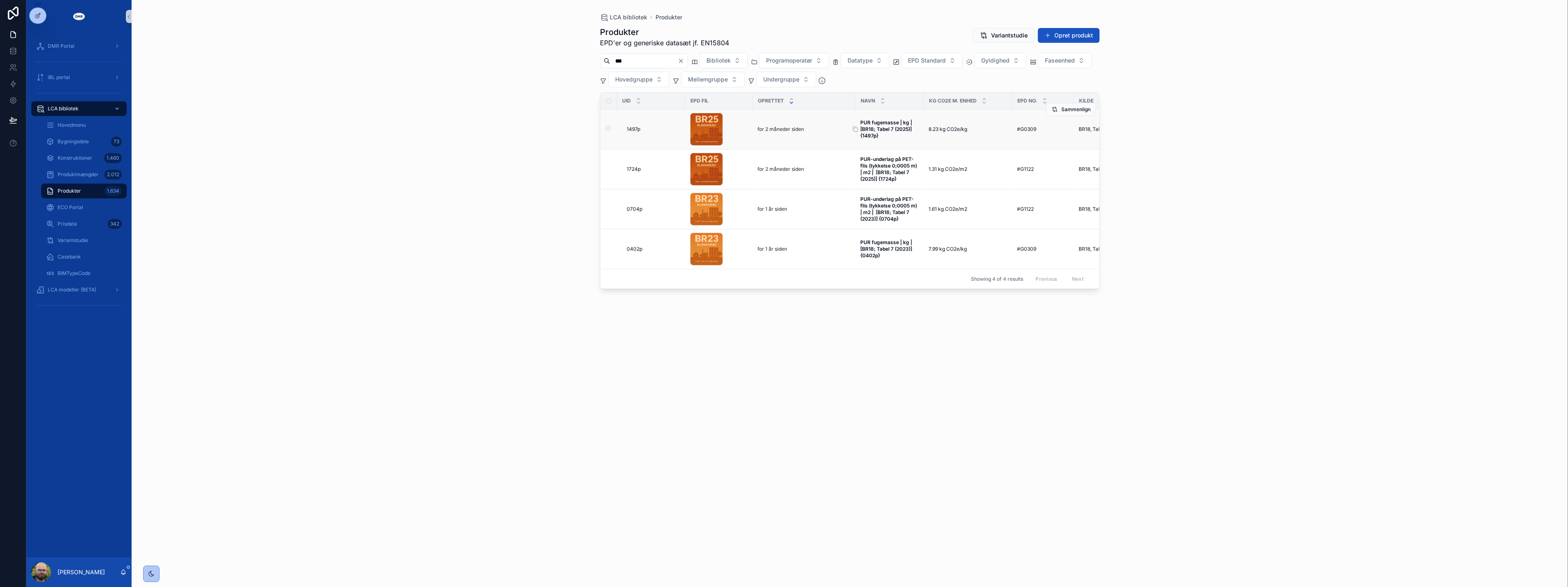
click at [879, 130] on strong "PUR fugemasse | kg | [BR18; Tabel 7 (2025)] {1497p}" at bounding box center [888, 129] width 54 height 19
click at [639, 60] on input "***" at bounding box center [644, 61] width 67 height 12
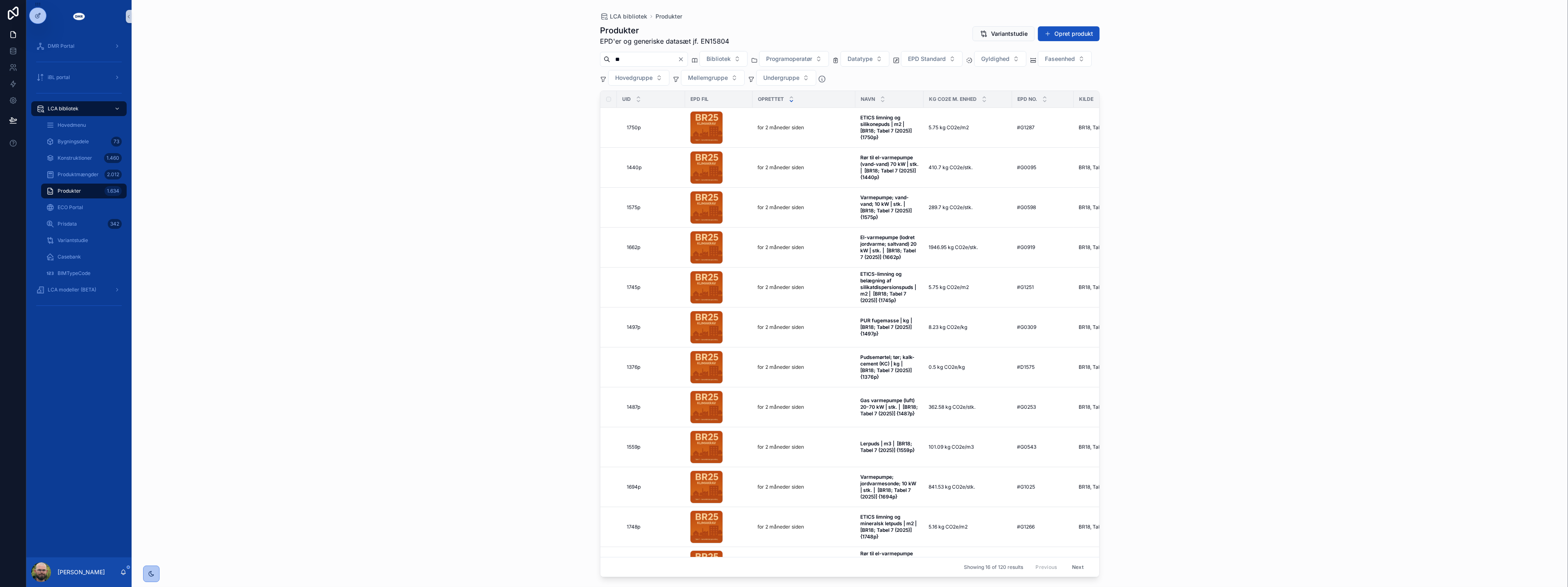
click at [474, 132] on div "LCA bibliotek Produkter Produkter EPD'er og generiske datasæt jf. EN15804 Varia…" at bounding box center [850, 293] width 1436 height 587
click at [656, 51] on div "** Bibliotek Programoperatør Datatype EPD Standard Gyldighed Faseenhed Hovedgru…" at bounding box center [850, 68] width 500 height 34
click at [647, 61] on input "**" at bounding box center [644, 59] width 67 height 12
type input "*"
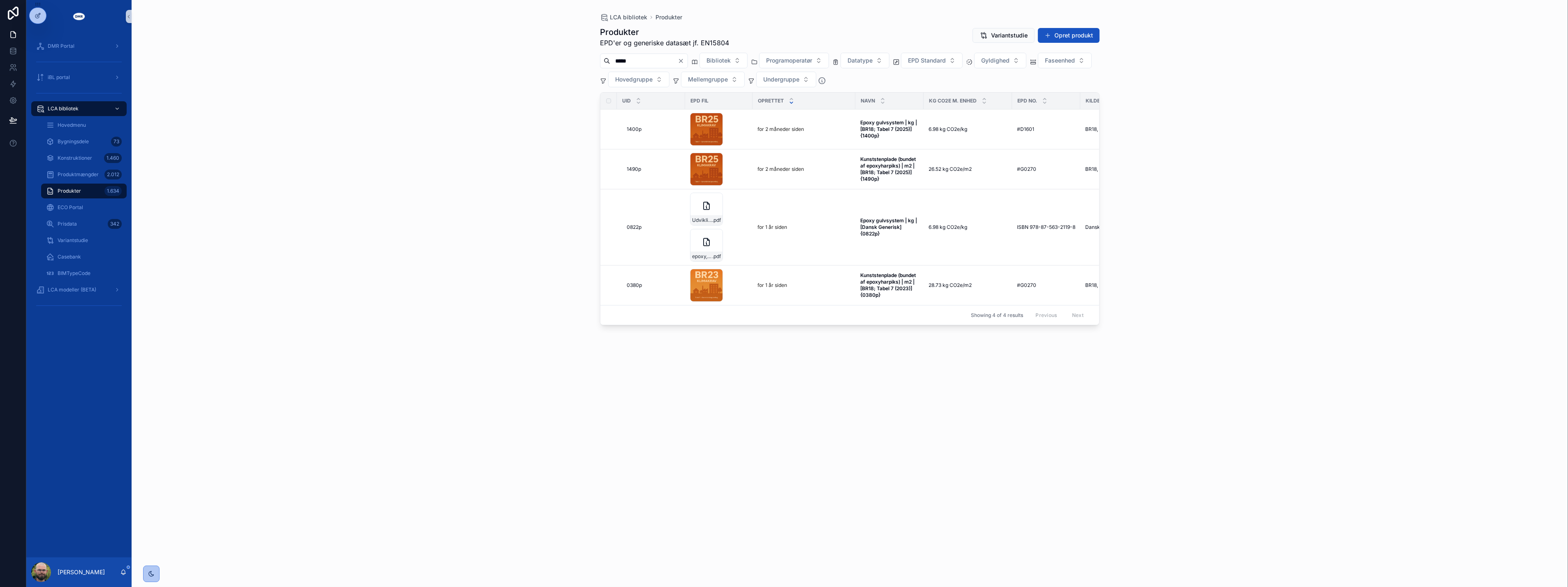
click at [484, 159] on div "LCA bibliotek Produkter Produkter EPD'er og generiske datasæt jf. EN15804 Varia…" at bounding box center [850, 293] width 1436 height 587
click at [646, 61] on input "*****" at bounding box center [644, 61] width 67 height 12
type input "***"
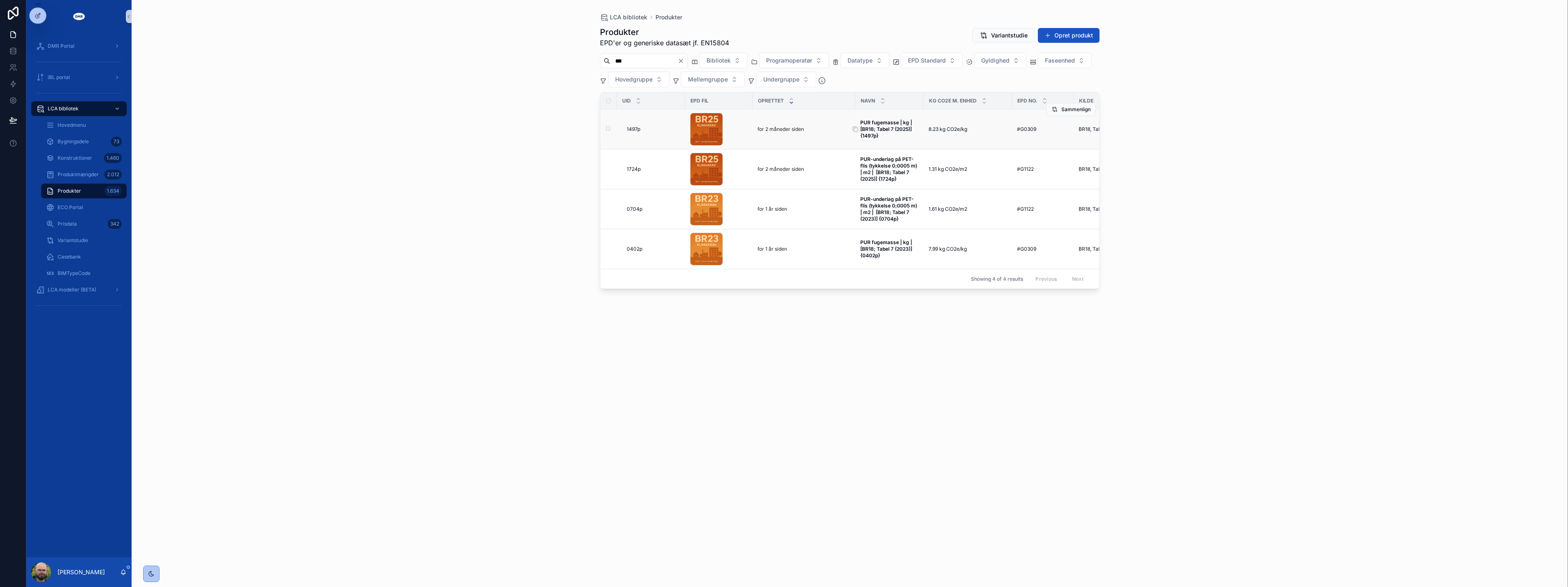
click at [891, 119] on strong "PUR fugemasse | kg | [BR18; Tabel 7 (2025)] {1497p}" at bounding box center [888, 129] width 54 height 19
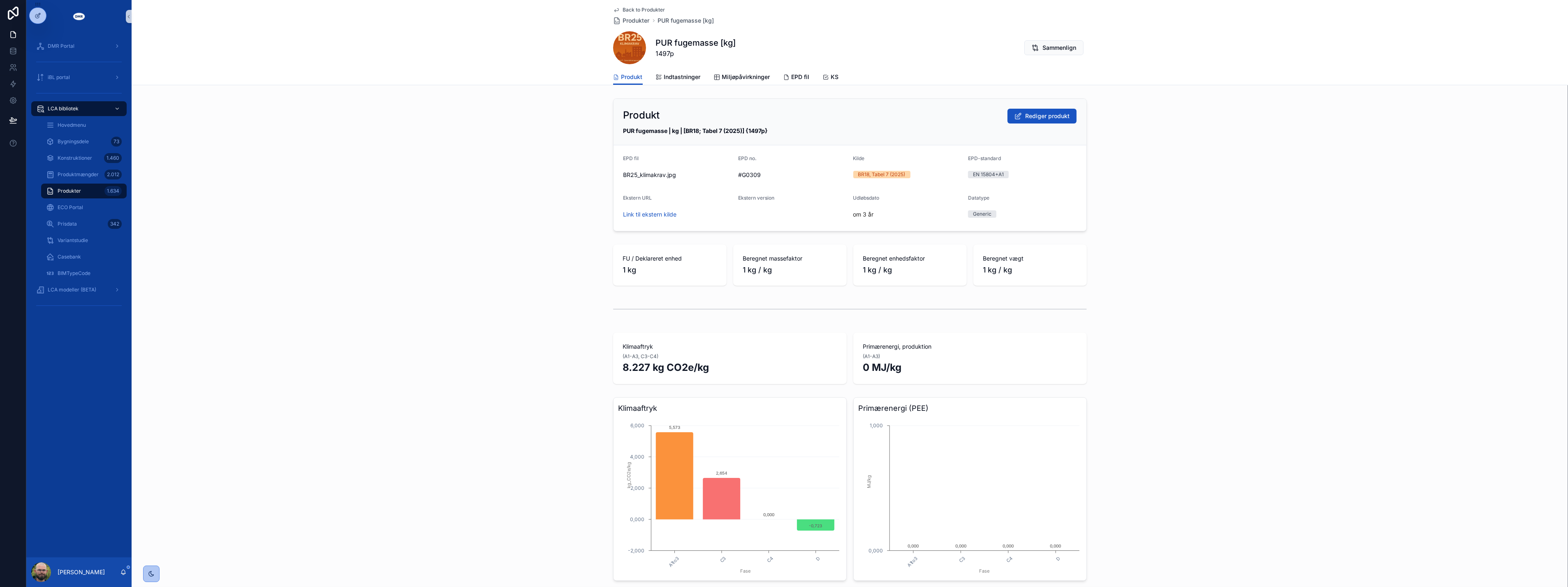
click at [638, 207] on div "Ekstern URL Link til ekstern kilde" at bounding box center [677, 208] width 109 height 26
drag, startPoint x: 633, startPoint y: 213, endPoint x: 606, endPoint y: 214, distance: 27.0
click at [633, 214] on link "Link til ekstern kilde" at bounding box center [650, 214] width 53 height 7
click at [438, 191] on div "Produkt Rediger produkt PUR fugemasse | kg | [BR18; Tabel 7 (2025)] {1497p} EPD…" at bounding box center [850, 164] width 1436 height 140
click at [363, 204] on div "Produkt [PERSON_NAME] produkt Epoxy gulvsystem | kg | [BR18; Tabel 7 (2025)] {1…" at bounding box center [850, 164] width 1436 height 140
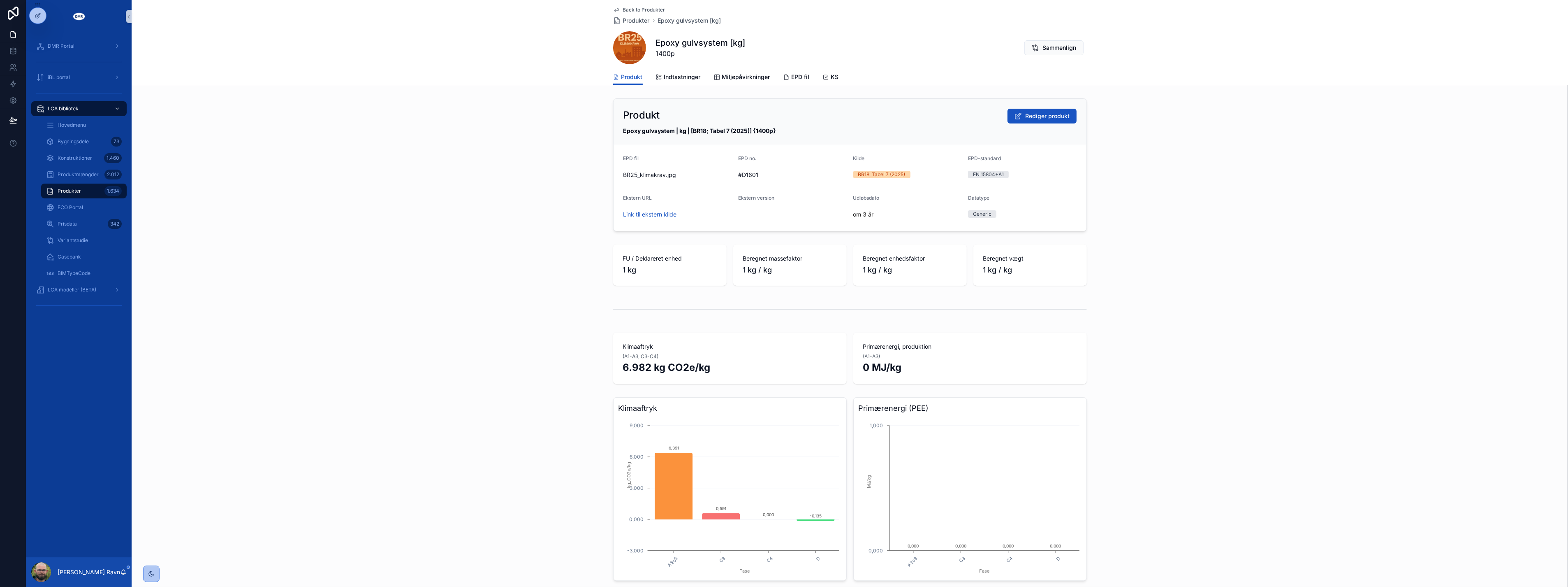
click at [381, 177] on div "Produkt [PERSON_NAME] produkt Epoxy gulvsystem | kg | [BR18; Tabel 7 (2025)] {1…" at bounding box center [850, 164] width 1436 height 140
click at [367, 110] on div "Produkt [PERSON_NAME] produkt Epoxy gulvsystem | kg | [BR18; Tabel 7 (2025)] {1…" at bounding box center [850, 164] width 1436 height 140
drag, startPoint x: 94, startPoint y: 190, endPoint x: 123, endPoint y: 188, distance: 29.1
click at [94, 190] on div "Produkter 1.634" at bounding box center [84, 191] width 76 height 13
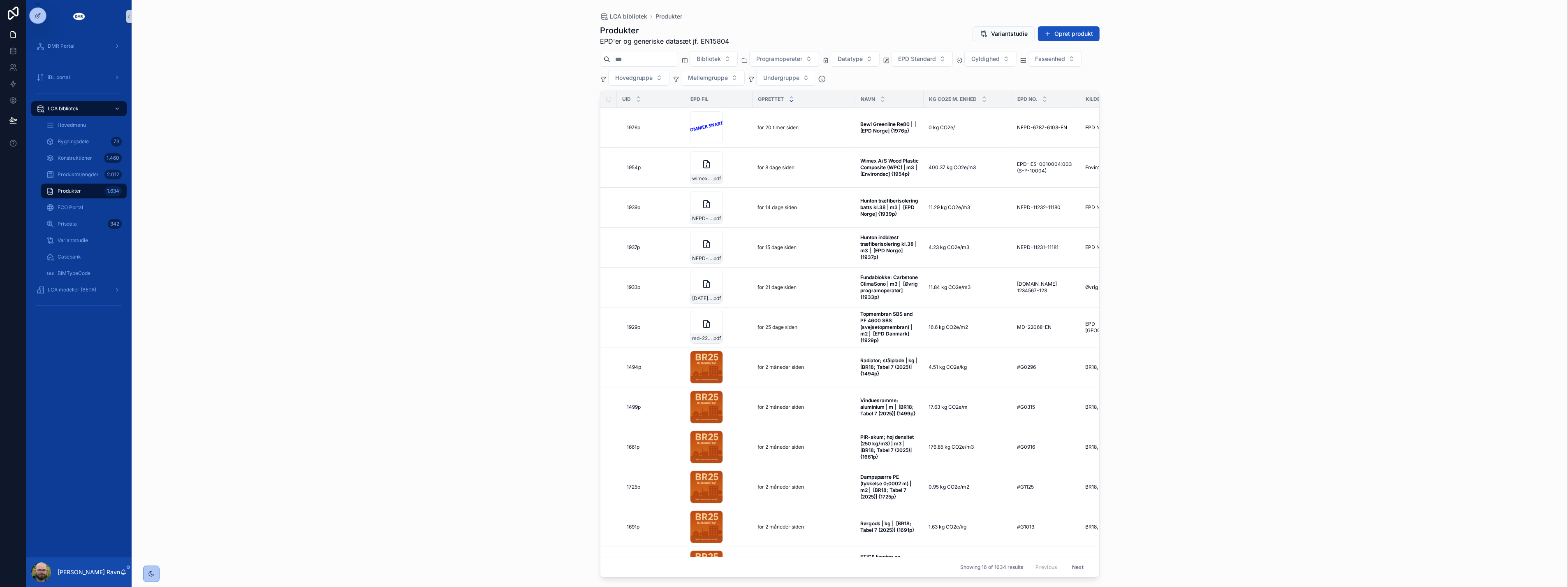
click at [644, 61] on input "scrollable content" at bounding box center [644, 59] width 67 height 12
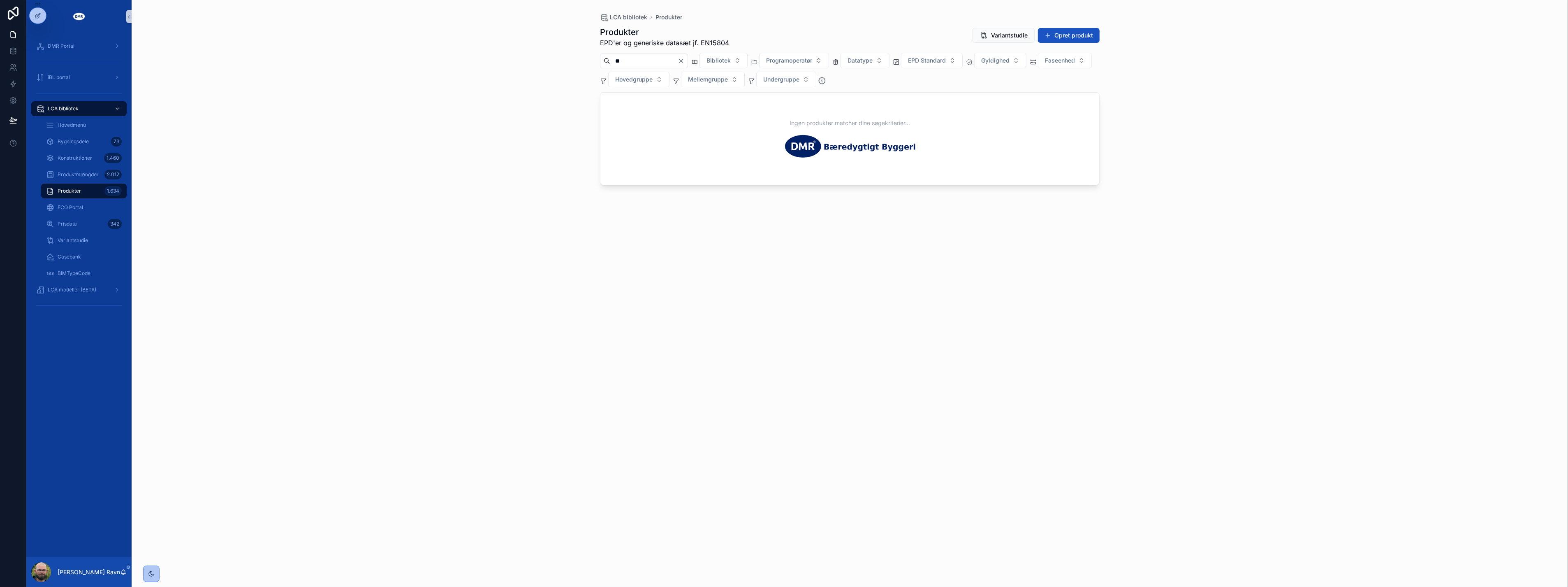
type input "*"
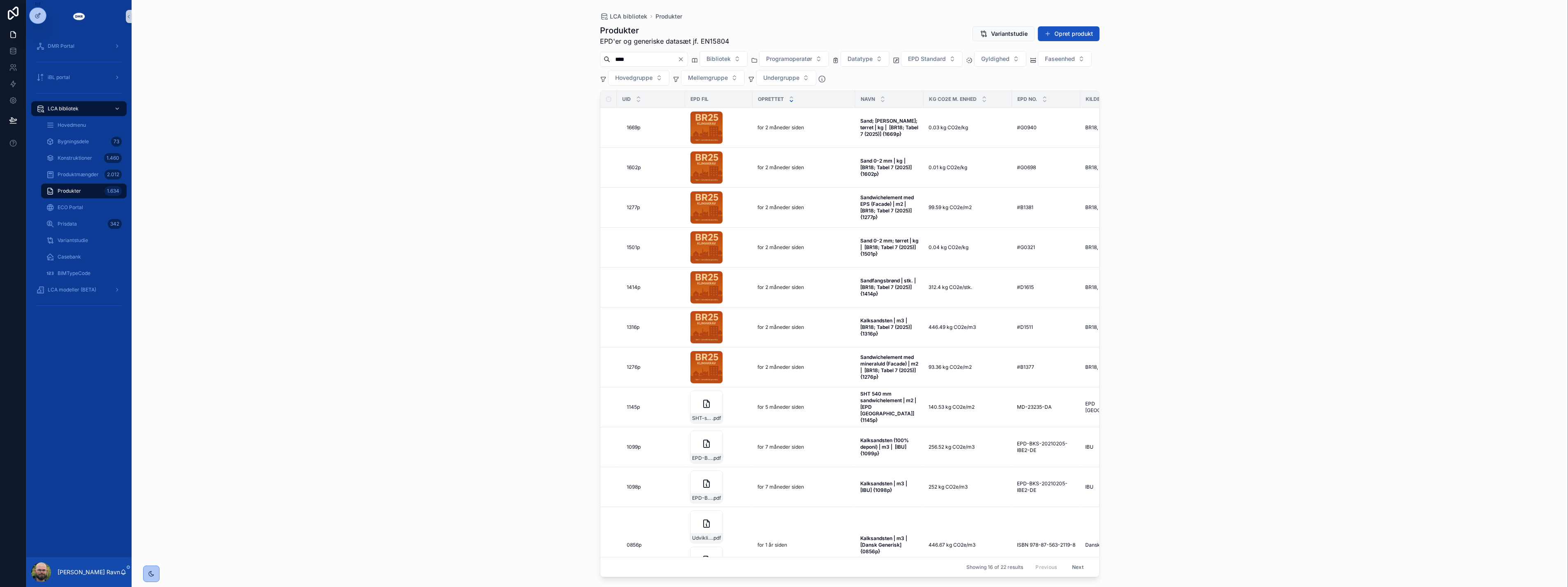
click at [574, 249] on div "LCA bibliotek Produkter Produkter EPD'er og generiske datasæt jf. EN15804 Varia…" at bounding box center [850, 293] width 1436 height 587
click at [566, 242] on div "LCA bibliotek Produkter Produkter EPD'er og generiske datasæt jf. EN15804 Varia…" at bounding box center [850, 293] width 1436 height 587
click at [855, 126] on icon "scrollable content" at bounding box center [855, 127] width 7 height 7
drag, startPoint x: 1285, startPoint y: 14, endPoint x: 1281, endPoint y: 0, distance: 14.6
click at [1285, 14] on div "LCA bibliotek Produkter Produkter EPD'er og generiske datasæt jf. EN15804 Varia…" at bounding box center [850, 293] width 1436 height 587
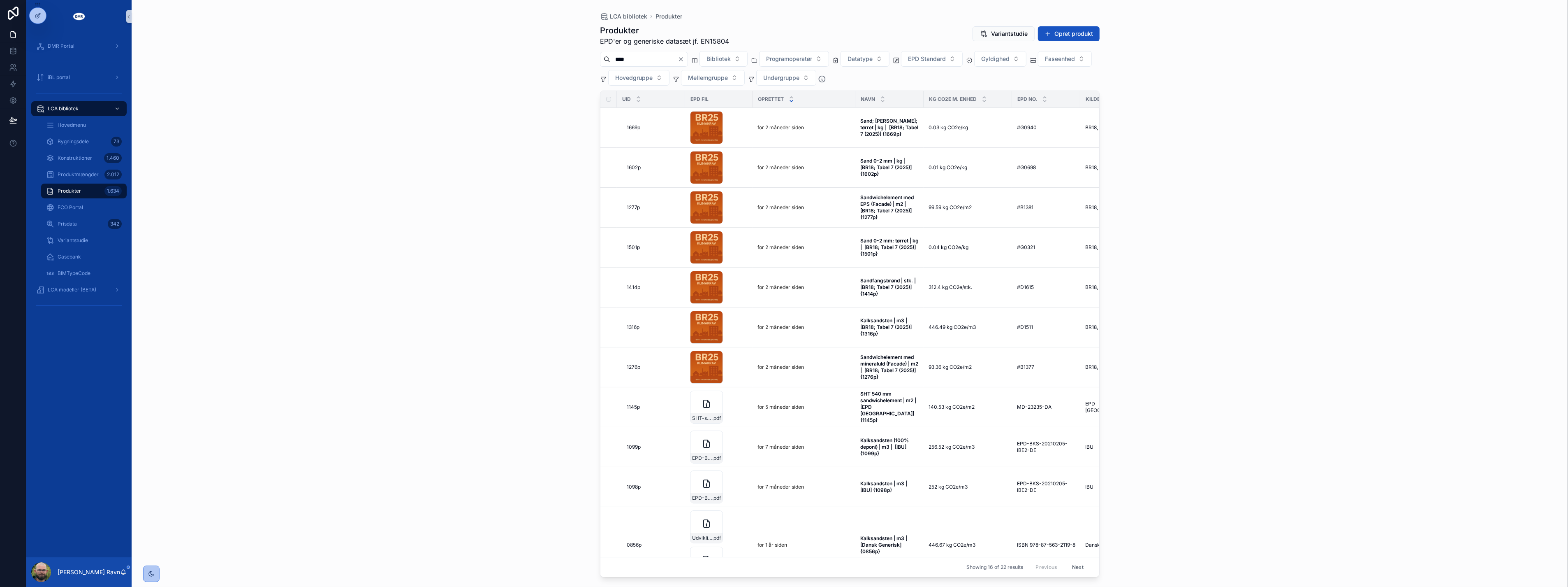
click at [348, 135] on div "LCA bibliotek Produkter Produkter EPD'er og generiske datasæt jf. EN15804 Varia…" at bounding box center [850, 293] width 1436 height 587
click at [675, 58] on input "****" at bounding box center [644, 59] width 67 height 12
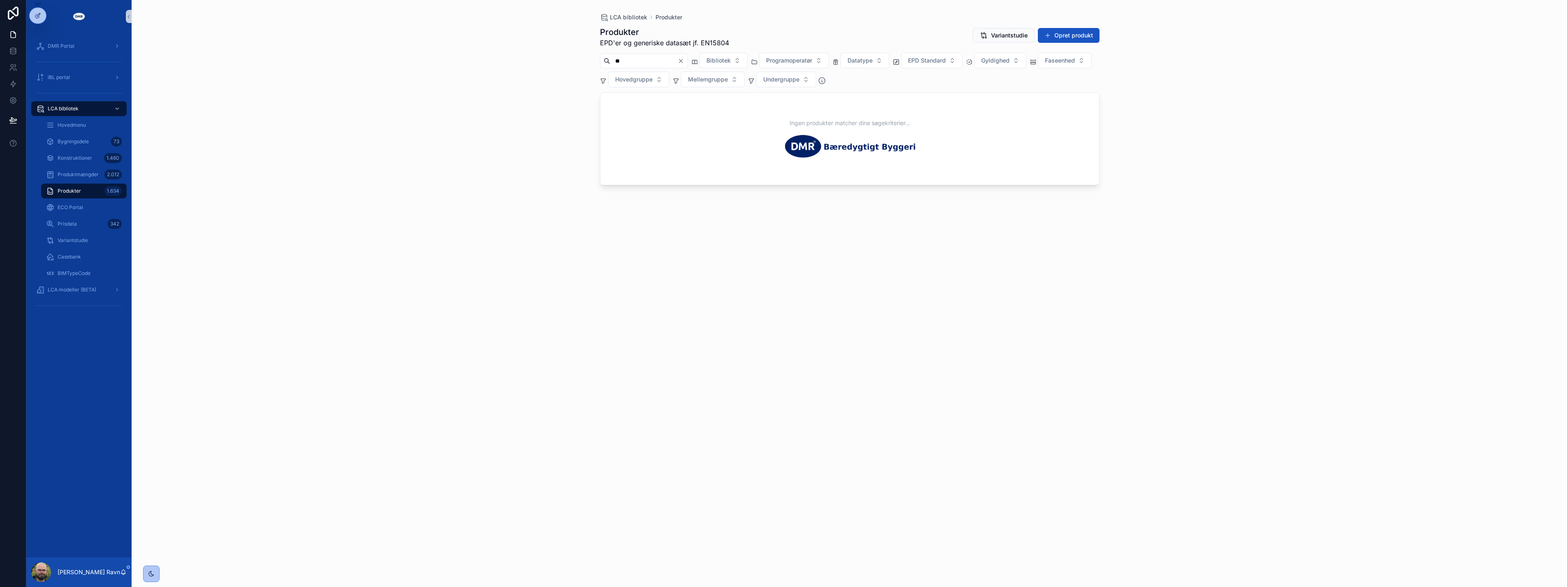
type input "*"
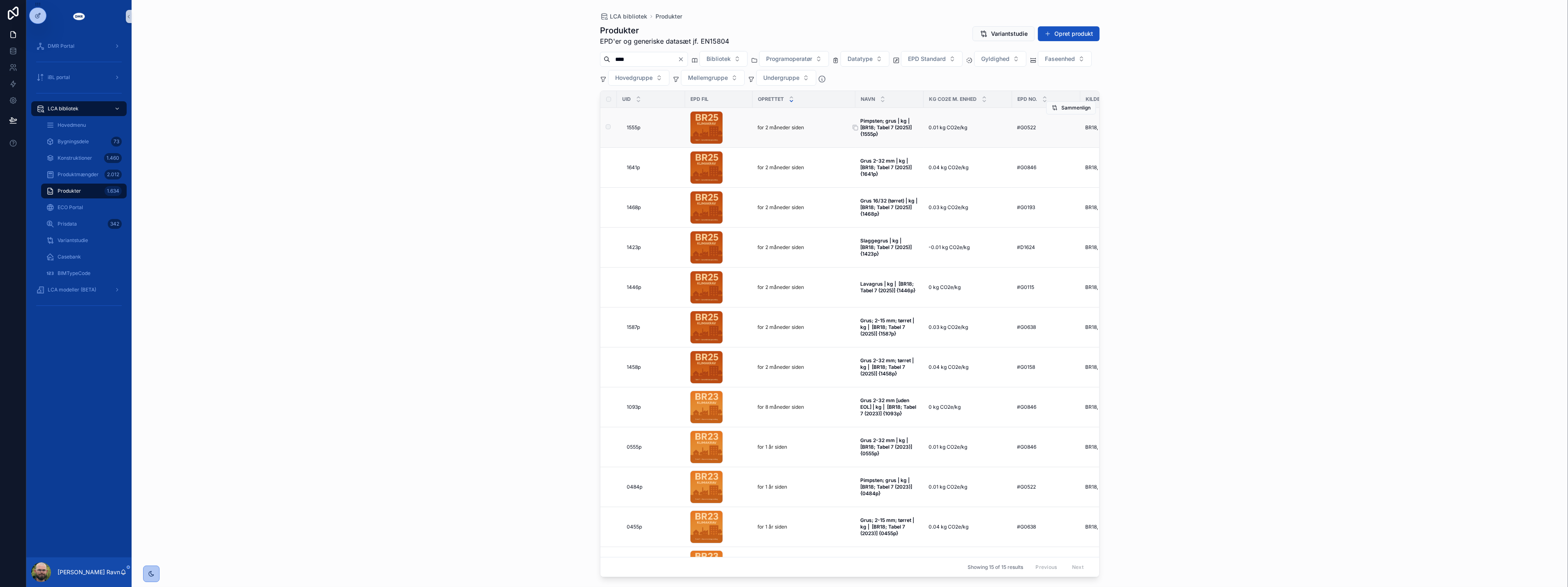
type input "****"
click at [883, 128] on strong "Pimpsten; grus | kg | [BR18; Tabel 7 (2025)] {1555p}" at bounding box center [887, 127] width 53 height 19
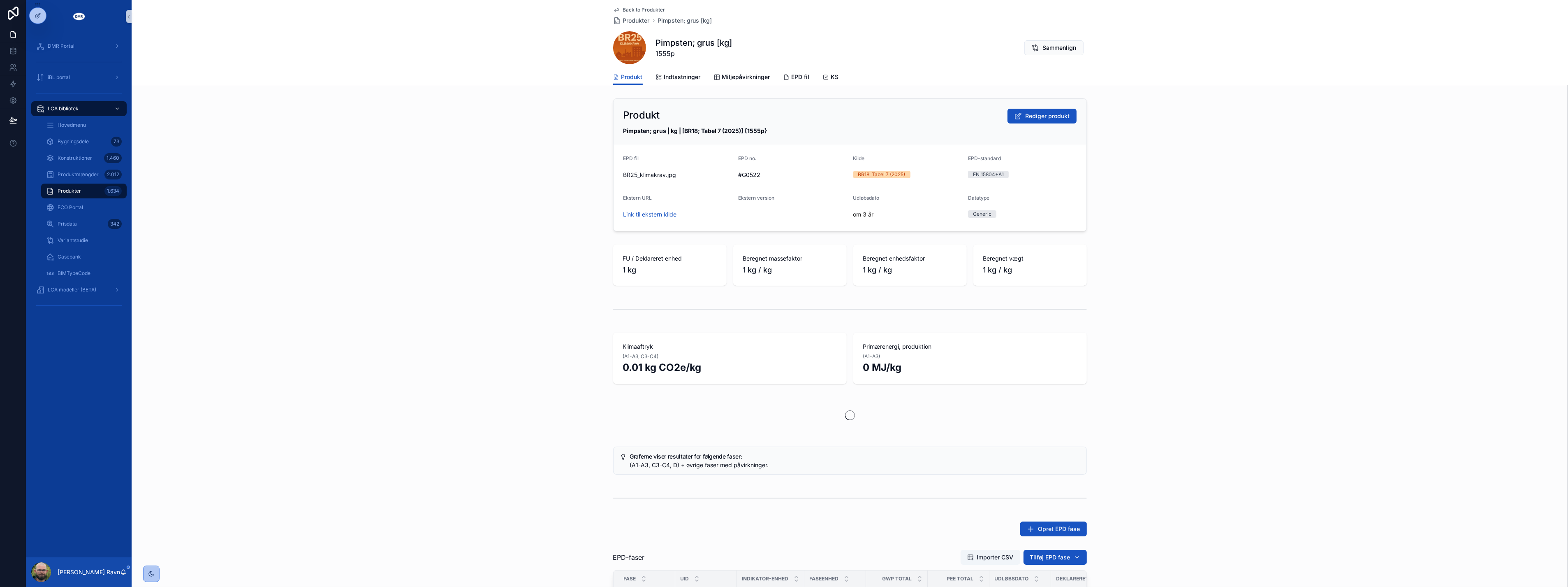
click at [589, 175] on div "Produkt Rediger produkt Pimpsten; grus | kg | [BR18; Tabel 7 (2025)] {1555p} EP…" at bounding box center [850, 164] width 1436 height 140
click at [442, 67] on div "Back to Produkter Produkter Pimpsten; grus [kg] Pimpsten; grus [kg] 1555p Samme…" at bounding box center [850, 42] width 1436 height 86
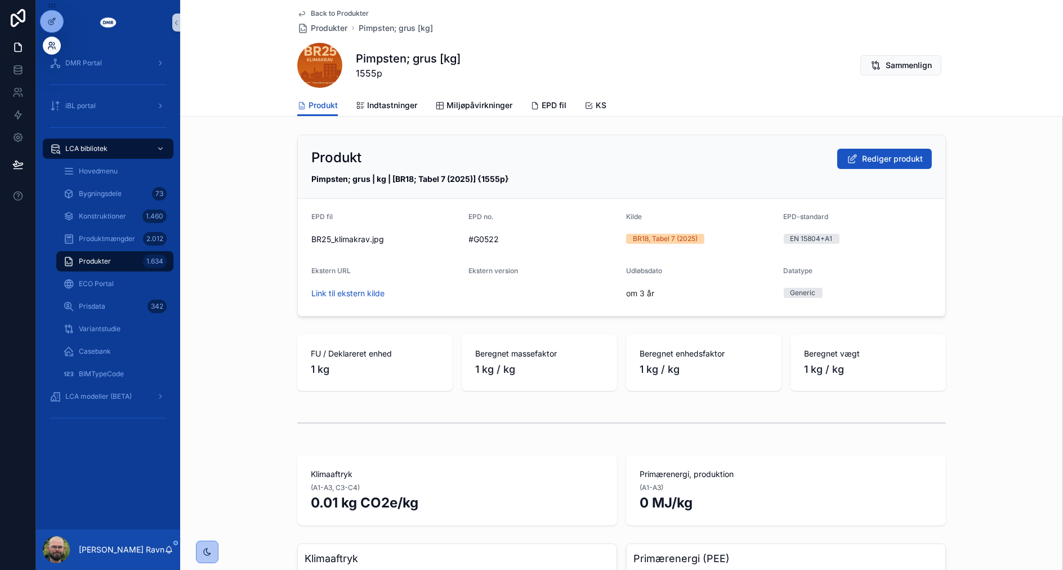
click at [53, 47] on icon at bounding box center [51, 45] width 9 height 9
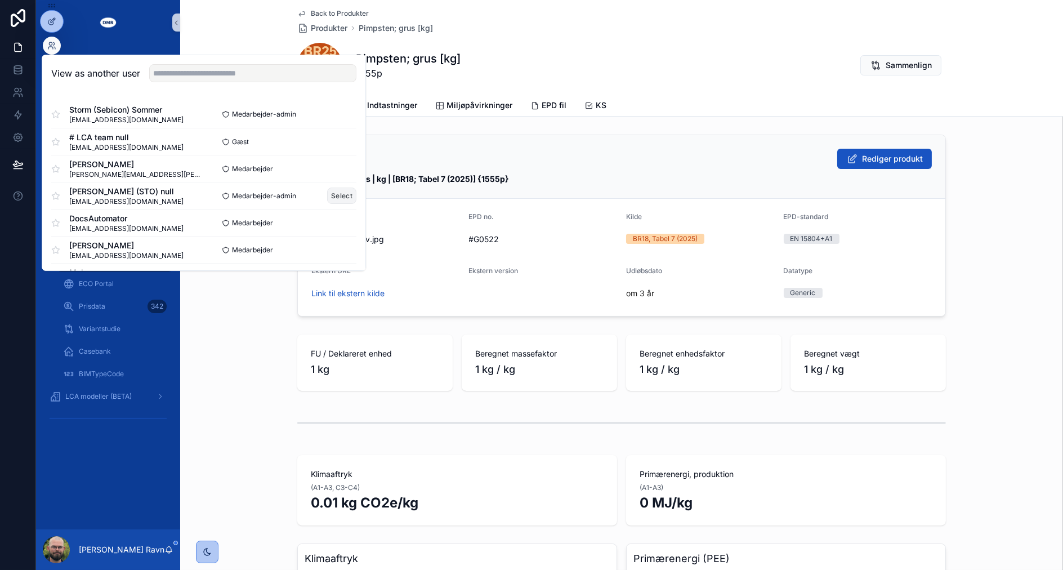
click at [336, 201] on button "Select" at bounding box center [341, 195] width 29 height 16
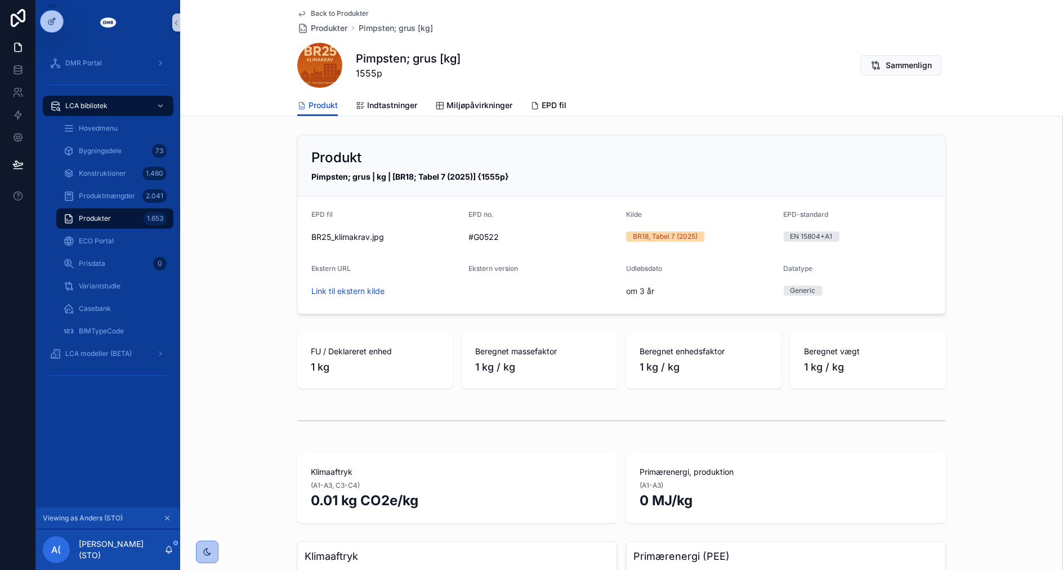
click at [137, 213] on div "Produkter 1.653" at bounding box center [115, 218] width 104 height 18
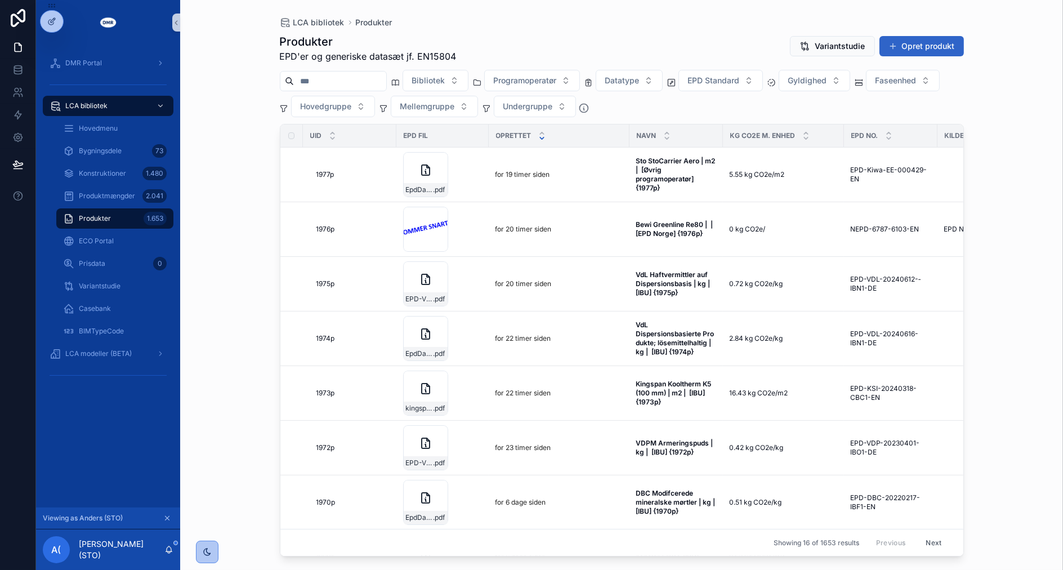
click at [926, 45] on button "Opret produkt" at bounding box center [921, 46] width 84 height 20
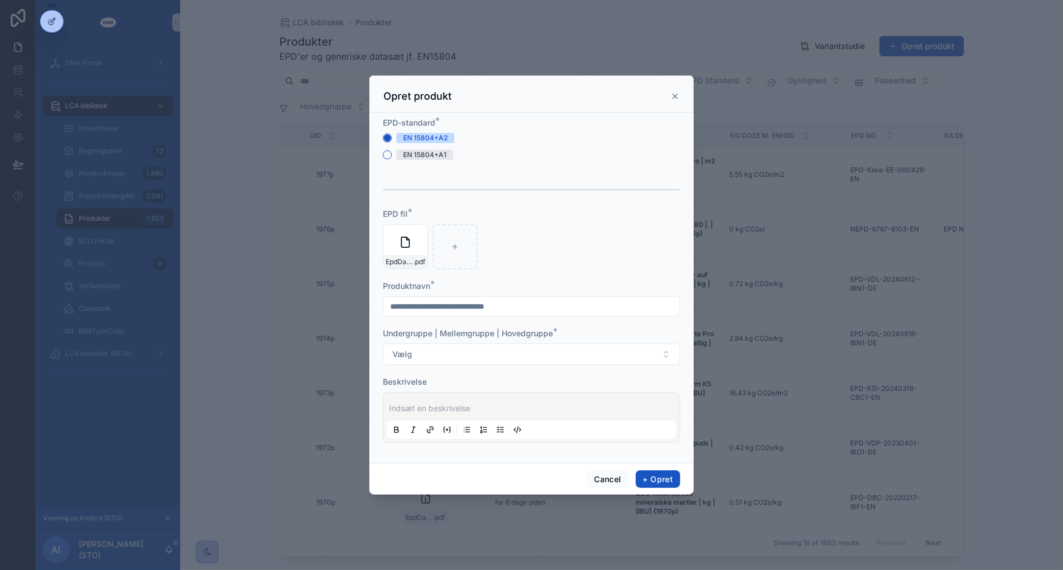
click at [502, 302] on input "scrollable content" at bounding box center [531, 306] width 296 height 16
type input "*"
type input "**********"
click at [495, 356] on button "Vælg" at bounding box center [531, 353] width 297 height 21
type input "*****"
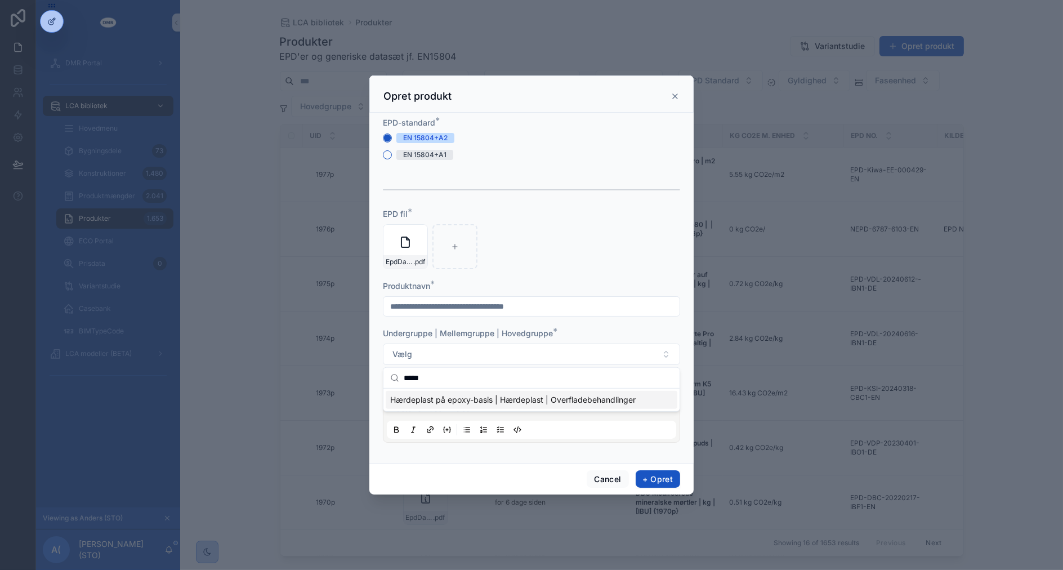
click at [495, 397] on span "Hærdeplast på epoxy-basis | Hærdeplast | Overfladebehandlinger" at bounding box center [512, 399] width 245 height 11
click at [518, 412] on p "scrollable content" at bounding box center [533, 407] width 289 height 11
click at [478, 409] on p "scrollable content" at bounding box center [533, 407] width 289 height 11
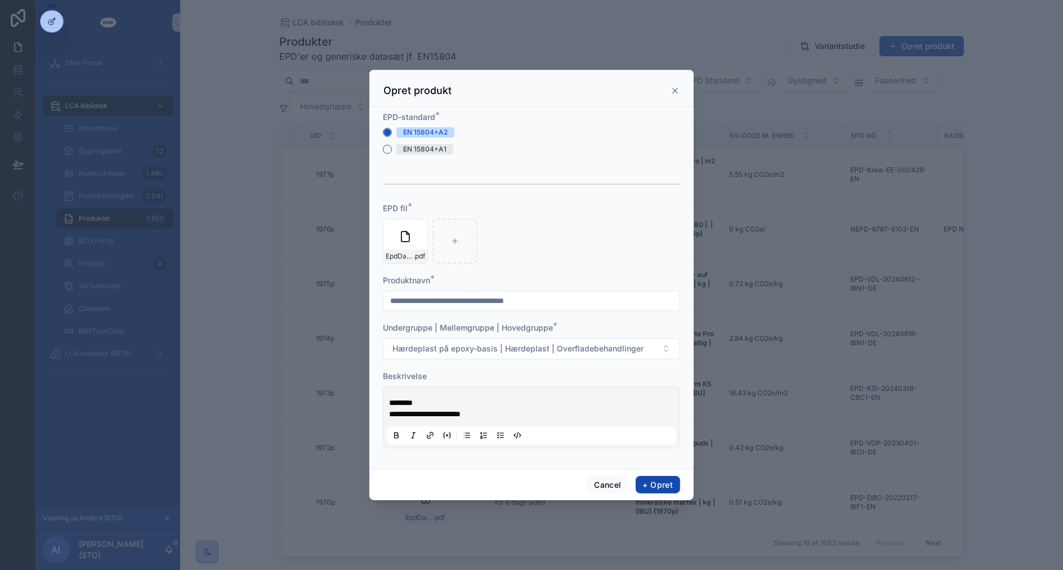
click at [649, 485] on button "+ Opret" at bounding box center [658, 485] width 44 height 18
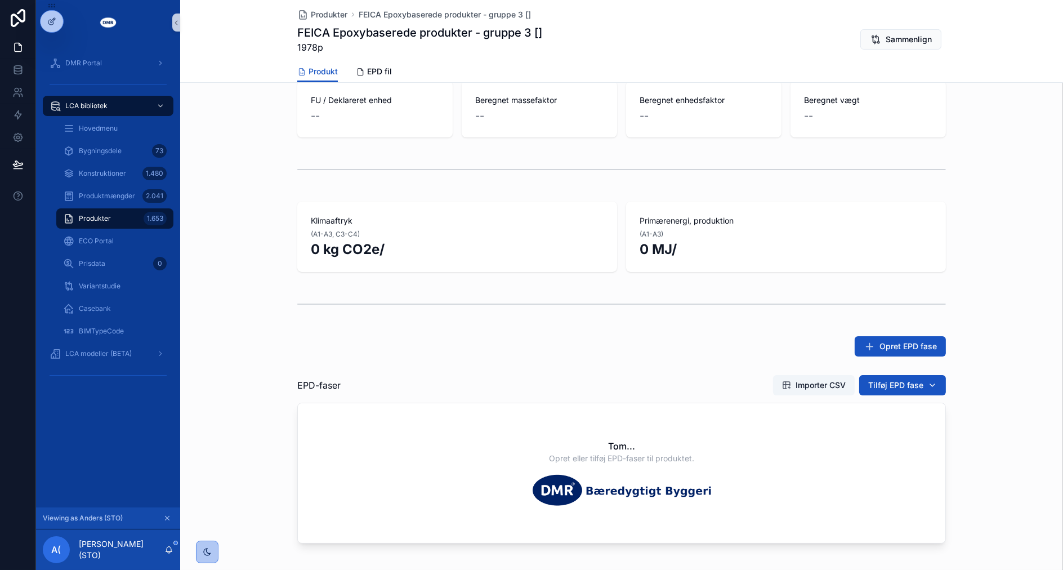
scroll to position [375, 0]
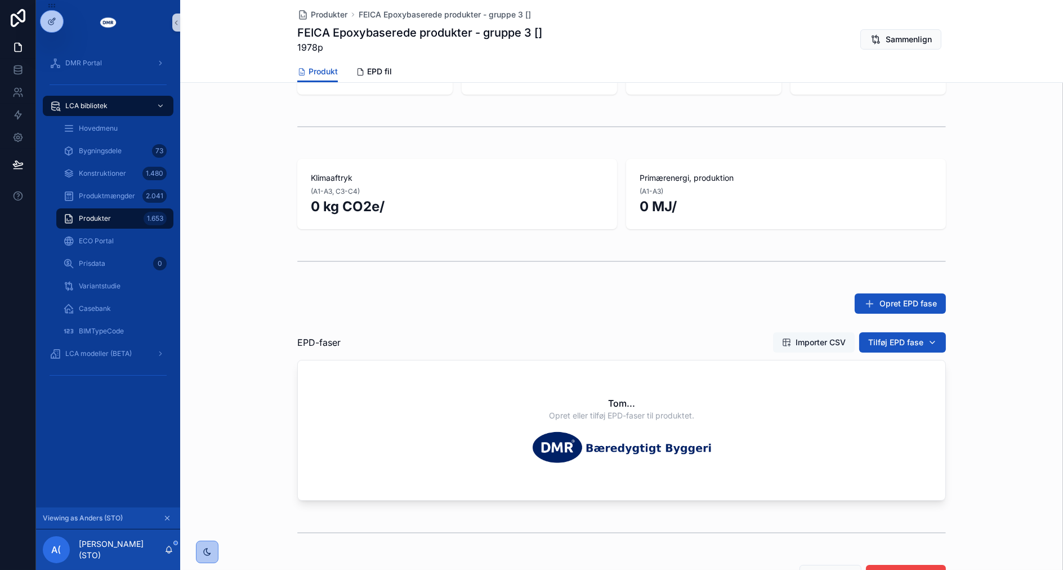
click at [791, 346] on button "Importer CSV" at bounding box center [814, 342] width 82 height 20
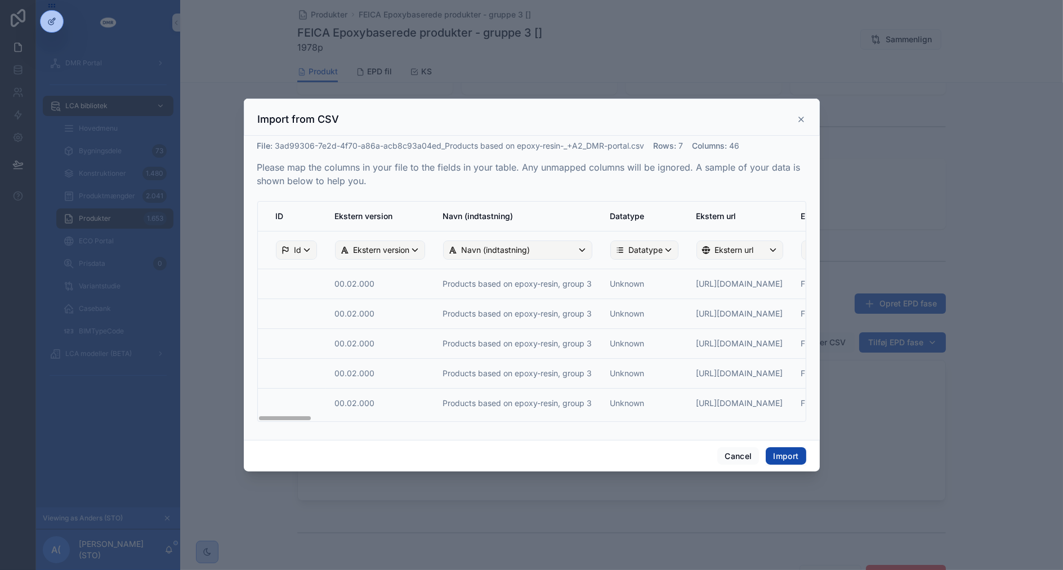
click at [776, 452] on button "Import" at bounding box center [786, 456] width 40 height 18
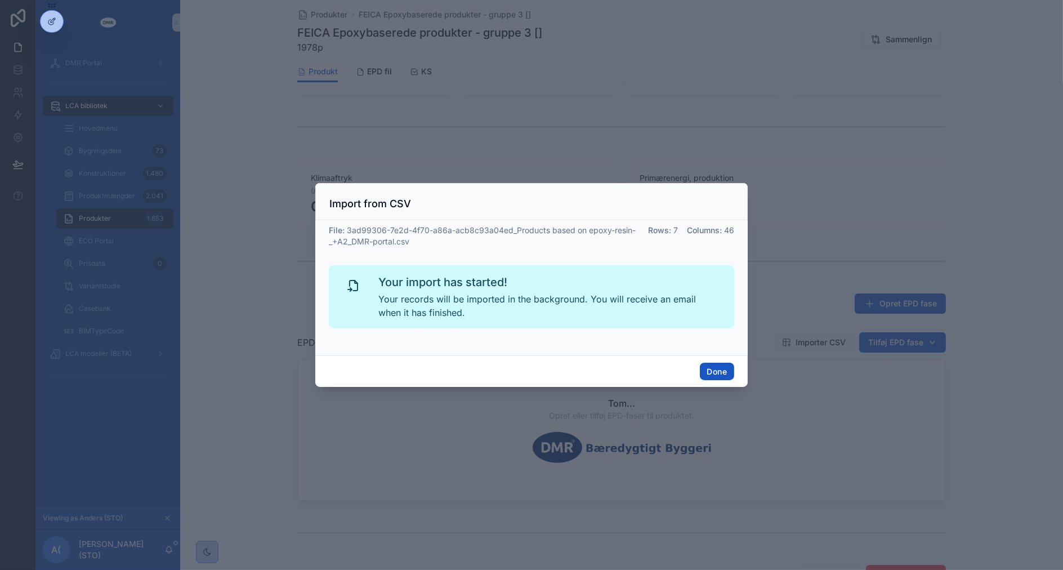
scroll to position [319, 0]
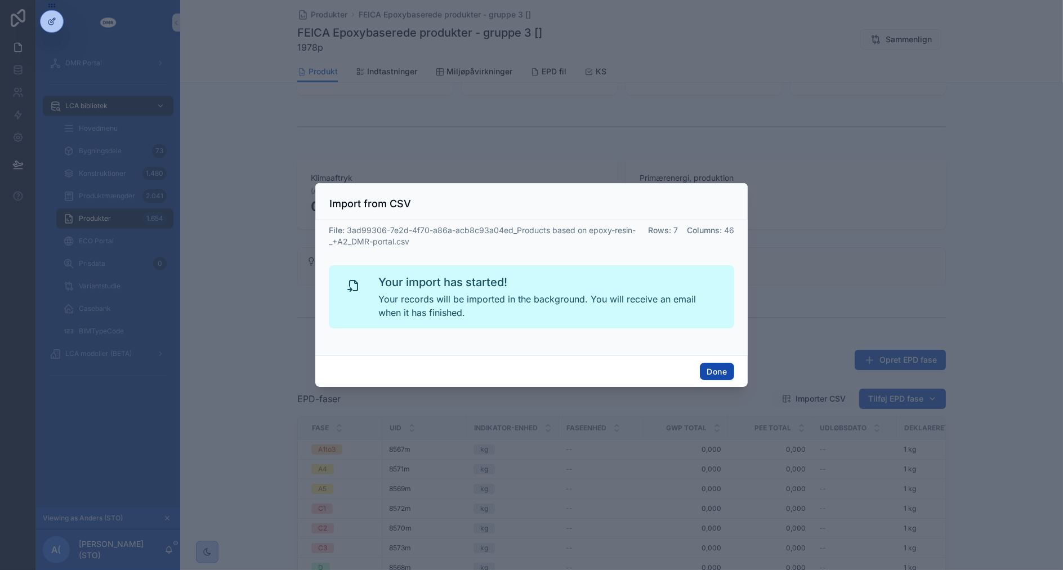
click at [719, 378] on button "Done" at bounding box center [717, 372] width 34 height 18
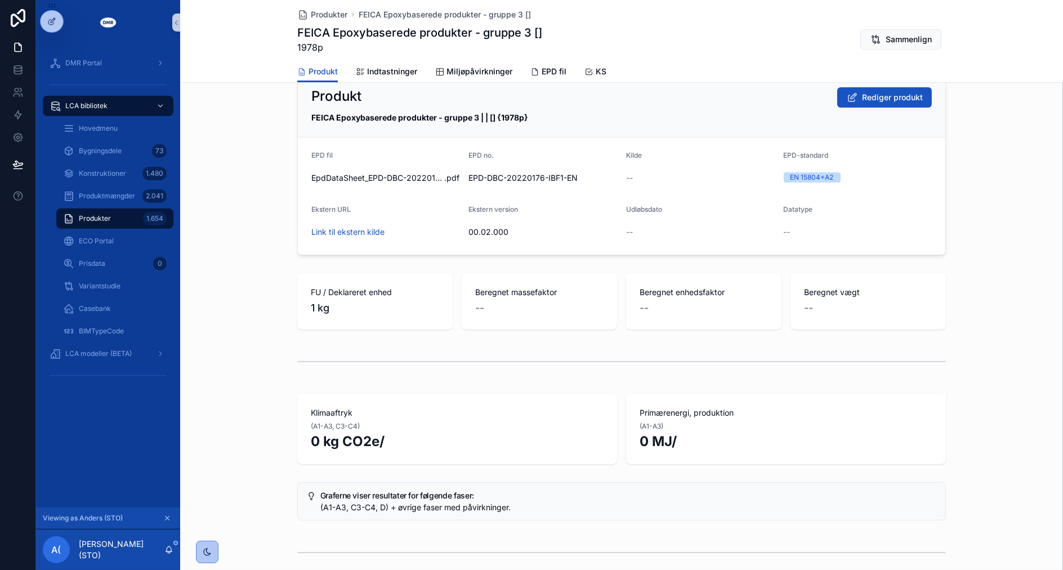
scroll to position [0, 0]
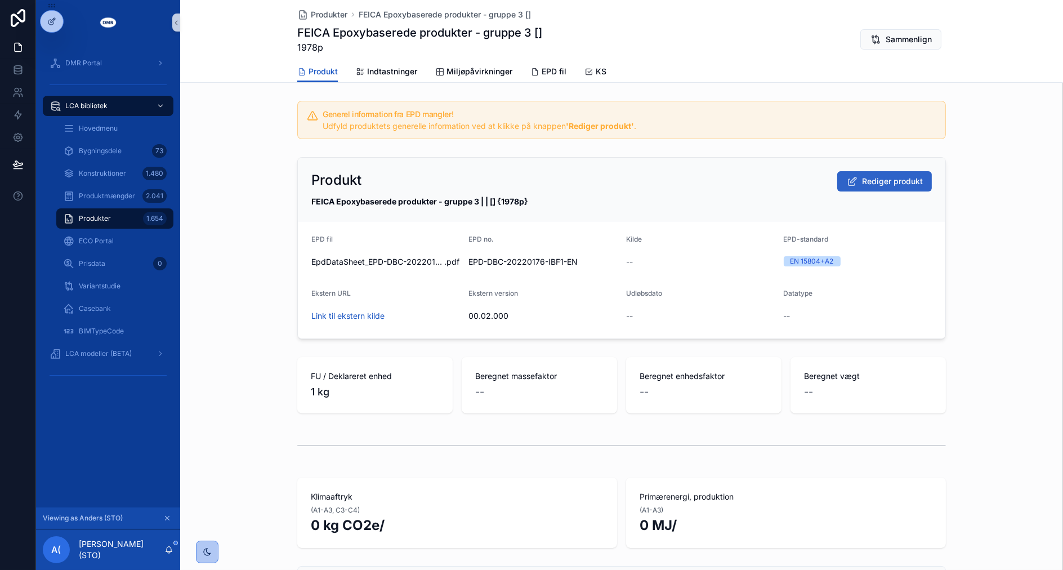
click at [879, 178] on span "Rediger produkt" at bounding box center [892, 181] width 61 height 11
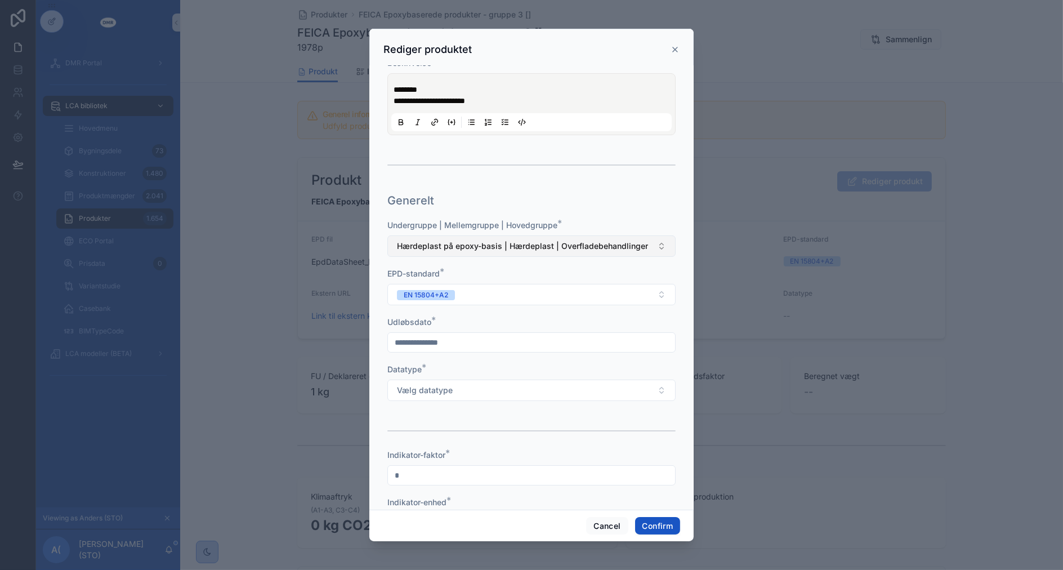
scroll to position [250, 0]
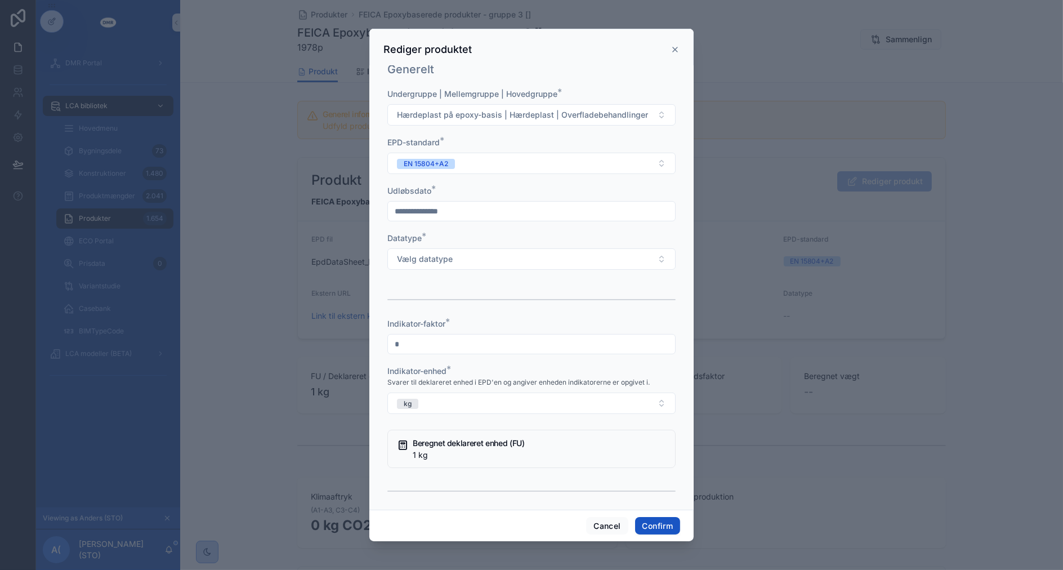
click at [516, 212] on input "text" at bounding box center [531, 211] width 287 height 16
click at [478, 209] on input "text" at bounding box center [531, 211] width 287 height 16
type input "*********"
click at [401, 253] on span "Vælg datatype" at bounding box center [425, 258] width 56 height 11
click at [412, 315] on div "Average" at bounding box center [414, 319] width 26 height 10
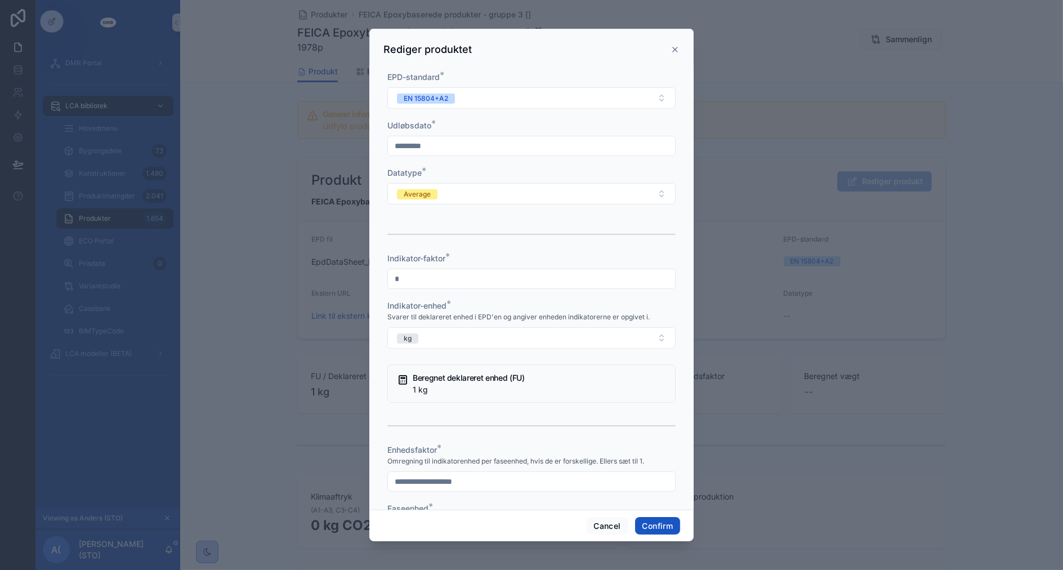
scroll to position [437, 0]
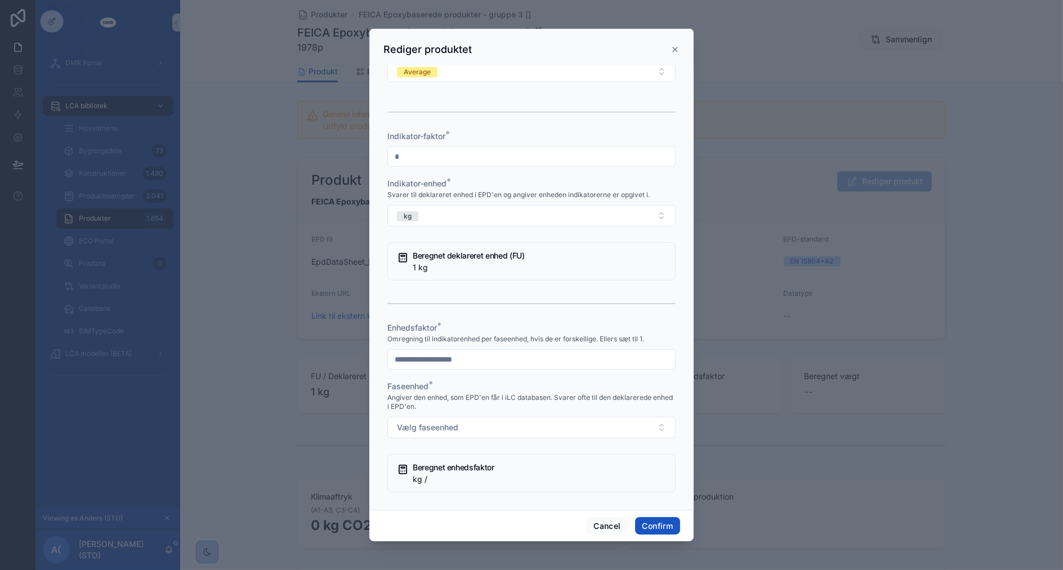
click at [454, 351] on input "text" at bounding box center [531, 359] width 287 height 16
type input "*"
click at [387, 417] on button "Vælg faseenhed" at bounding box center [531, 427] width 288 height 21
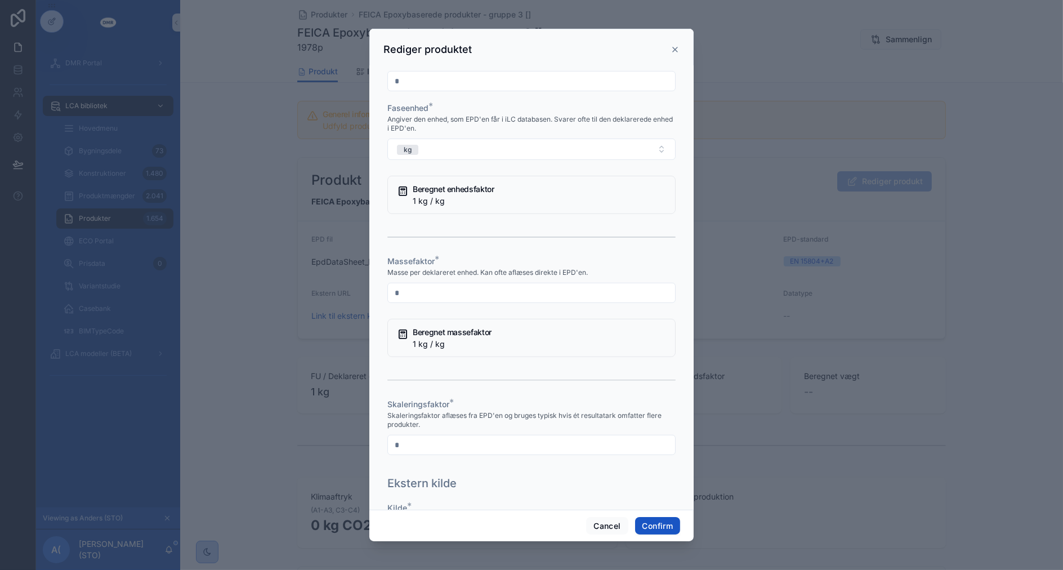
type input "*"
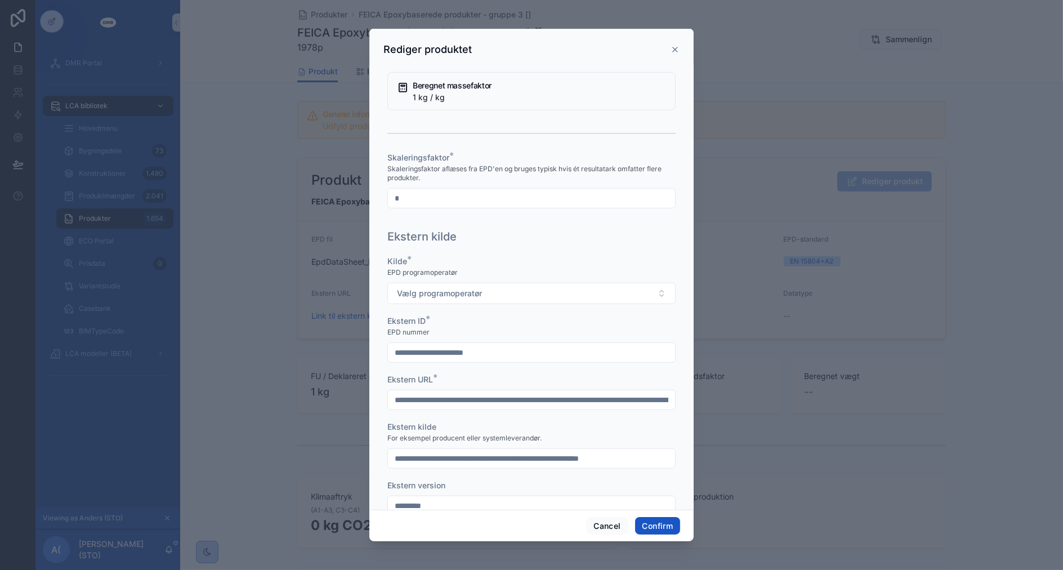
click at [387, 283] on button "Vælg programoperatør" at bounding box center [531, 293] width 288 height 21
click at [647, 532] on button "Confirm" at bounding box center [657, 526] width 45 height 18
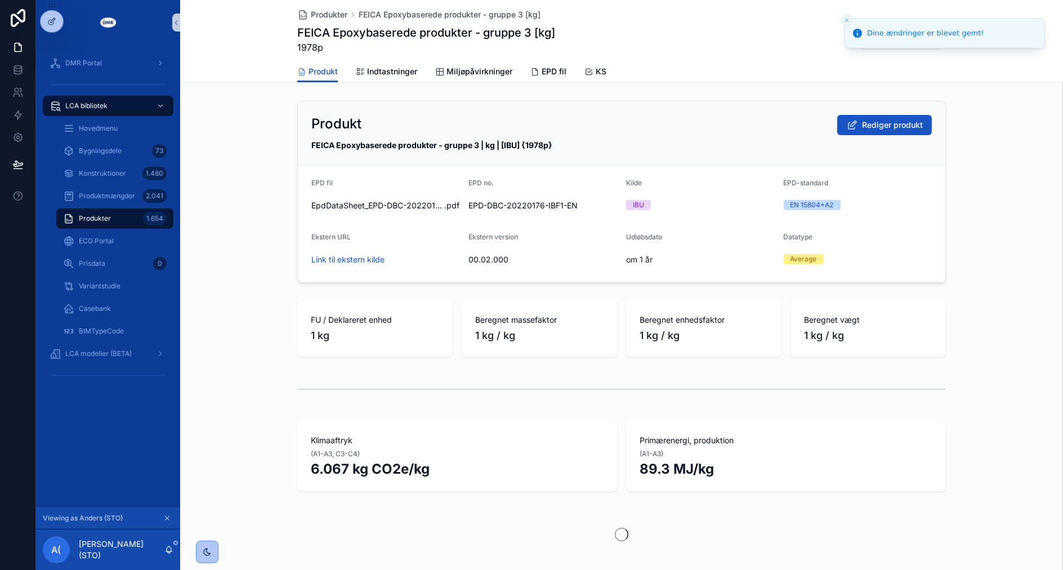
click at [307, 51] on span "1978p" at bounding box center [426, 48] width 258 height 14
copy span "1978p"
click at [285, 117] on div "Produkt Rediger produkt FEICA Epoxybaserede produkter - gruppe 3 | kg | [IBU] {…" at bounding box center [621, 191] width 883 height 191
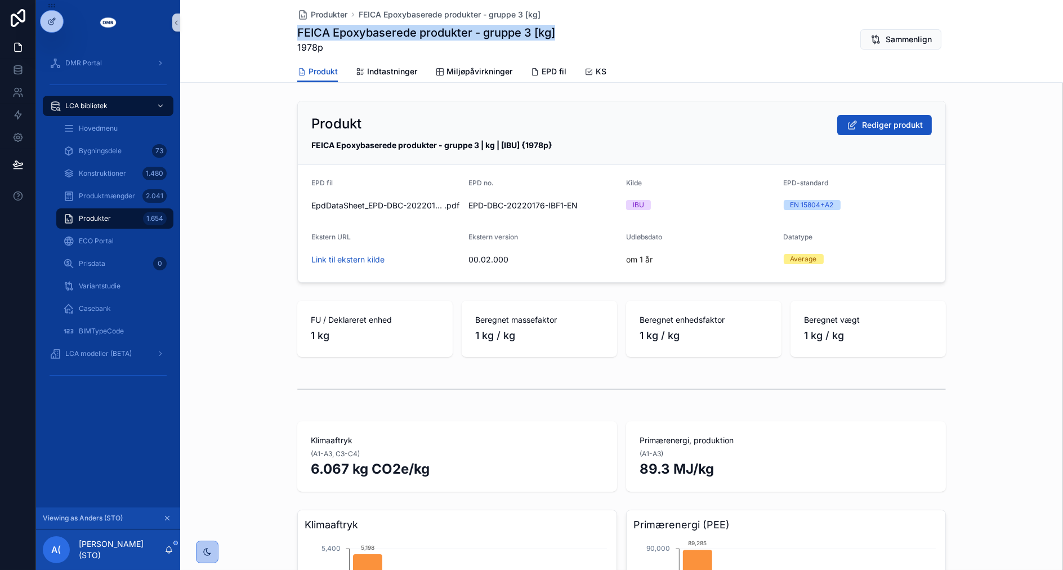
drag, startPoint x: 293, startPoint y: 30, endPoint x: 552, endPoint y: 30, distance: 258.4
click at [552, 30] on div "FEICA Epoxybaserede produkter - gruppe 3 [kg] 1978p Sammenlign" at bounding box center [621, 39] width 649 height 29
drag, startPoint x: 552, startPoint y: 30, endPoint x: 466, endPoint y: 41, distance: 86.8
click at [466, 40] on h1 "FEICA Epoxybaserede produkter - gruppe 3 [kg]" at bounding box center [426, 33] width 258 height 16
click at [233, 271] on div "Produkt Rediger produkt FEICA Epoxybaserede produkter - gruppe 3 | kg | [IBU] {…" at bounding box center [621, 191] width 883 height 191
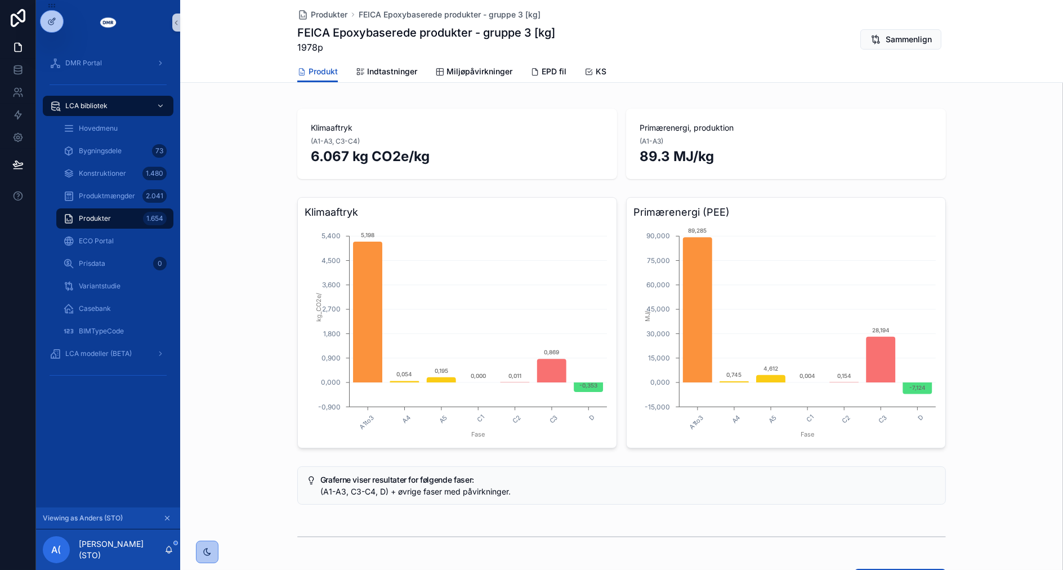
scroll to position [0, 0]
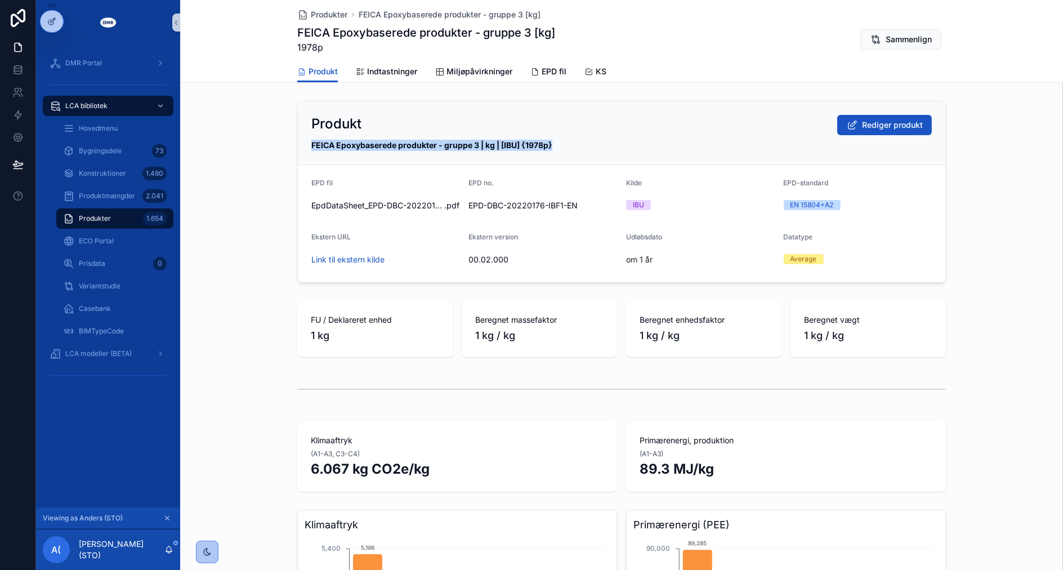
drag, startPoint x: 305, startPoint y: 143, endPoint x: 580, endPoint y: 140, distance: 275.3
click at [580, 140] on div "Produkt Rediger produkt FEICA Epoxybaserede produkter - gruppe 3 | kg | [IBU] {…" at bounding box center [621, 133] width 647 height 64
copy strong "FEICA Epoxybaserede produkter - gruppe 3 | kg | [IBU] {1978p}"
click at [298, 280] on form "EPD fil EpdDataSheet_EPD-DBC-20220176-IBF1_0001_EN_01_00 .pdf EPD no. EPD-DBC-2…" at bounding box center [621, 223] width 647 height 117
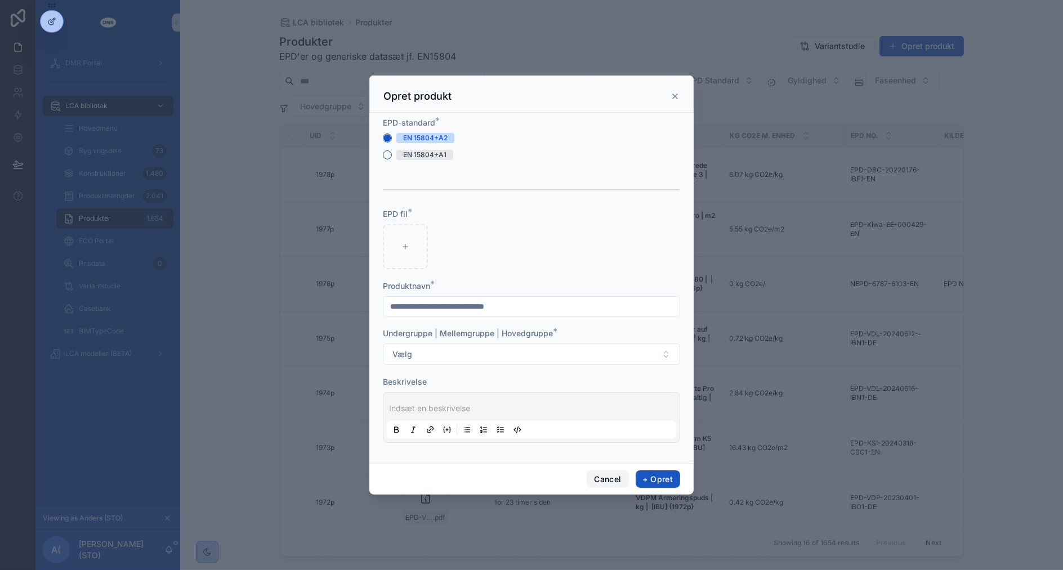
click at [605, 476] on button "Cancel" at bounding box center [608, 479] width 42 height 18
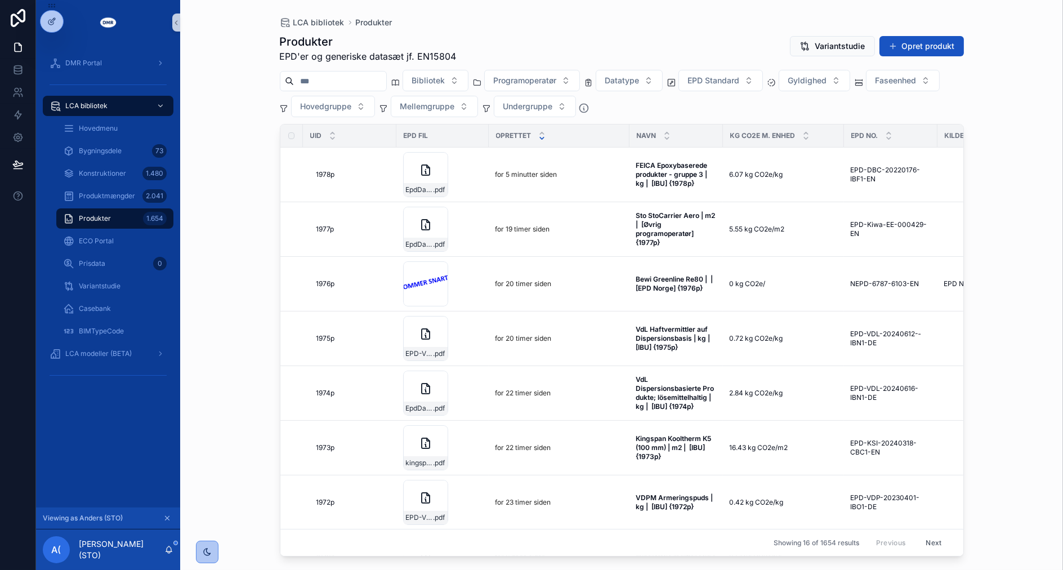
click at [138, 222] on div "Produkter 1.654" at bounding box center [115, 218] width 104 height 18
click at [920, 47] on button "Opret produkt" at bounding box center [921, 46] width 84 height 20
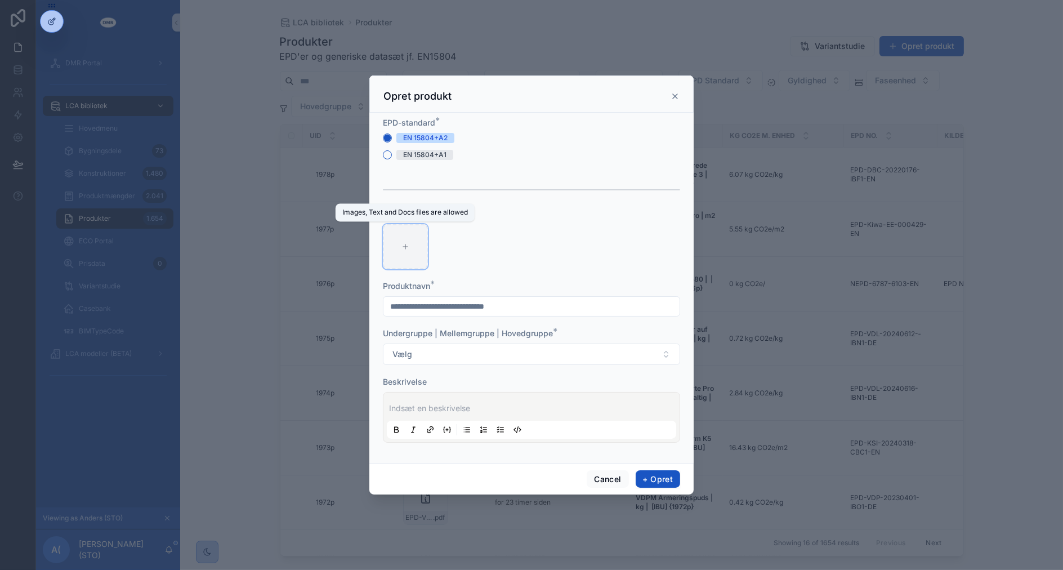
click at [415, 257] on div "scrollable content" at bounding box center [405, 246] width 45 height 45
type input "**********"
click at [490, 308] on input "scrollable content" at bounding box center [531, 306] width 296 height 16
click at [622, 88] on div "Opret produkt" at bounding box center [531, 93] width 324 height 37
click at [522, 302] on input "scrollable content" at bounding box center [531, 306] width 296 height 16
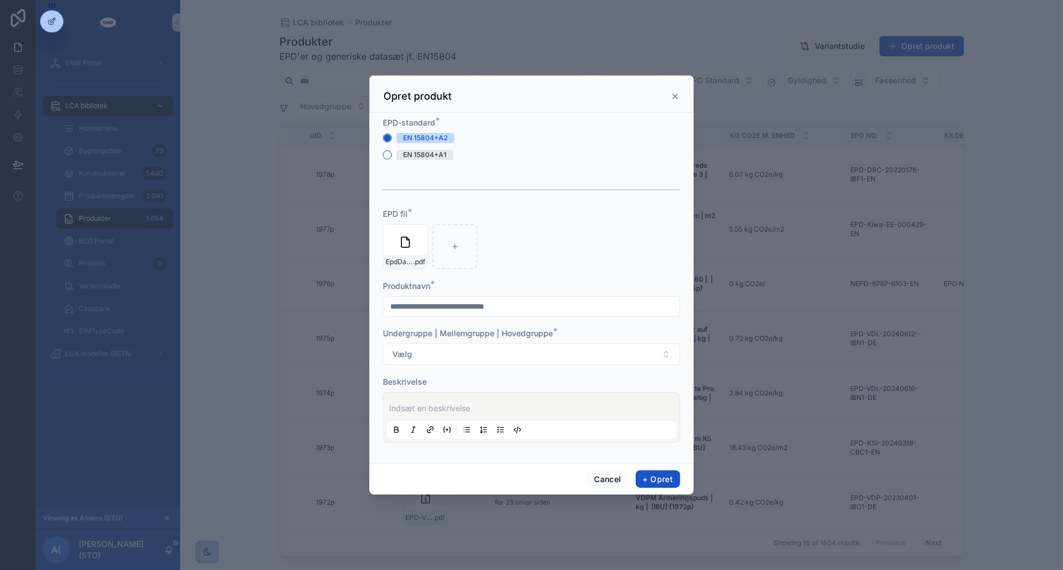
paste input "**********"
type input "**********"
click at [383, 343] on button "Vælg" at bounding box center [531, 353] width 297 height 21
type input "*****"
click at [545, 400] on span "Hærdeplast på epoxy-basis | Hærdeplast | Overfladebehandlinger" at bounding box center [512, 399] width 245 height 11
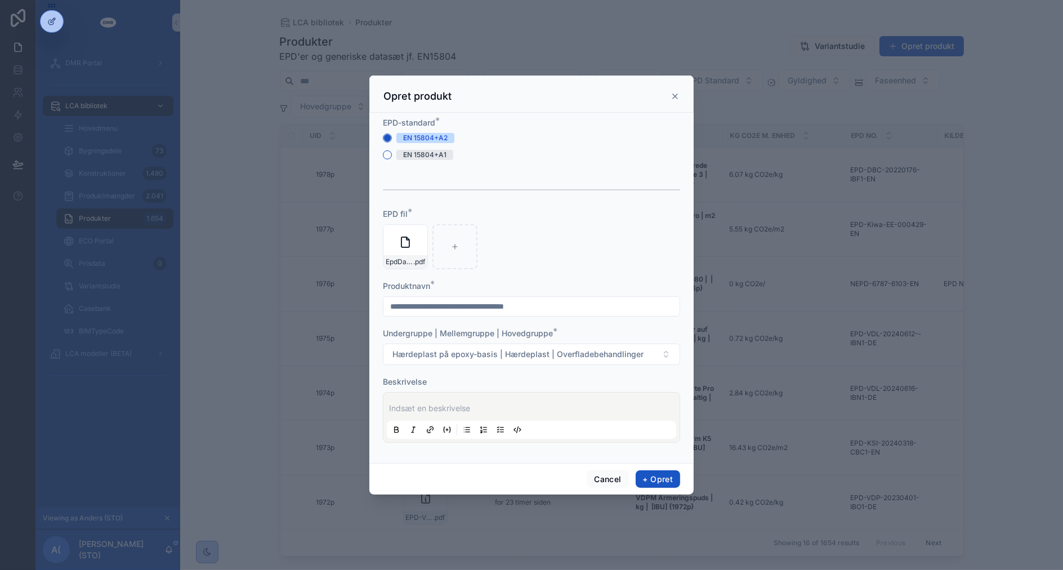
click at [545, 405] on p "scrollable content" at bounding box center [533, 407] width 289 height 11
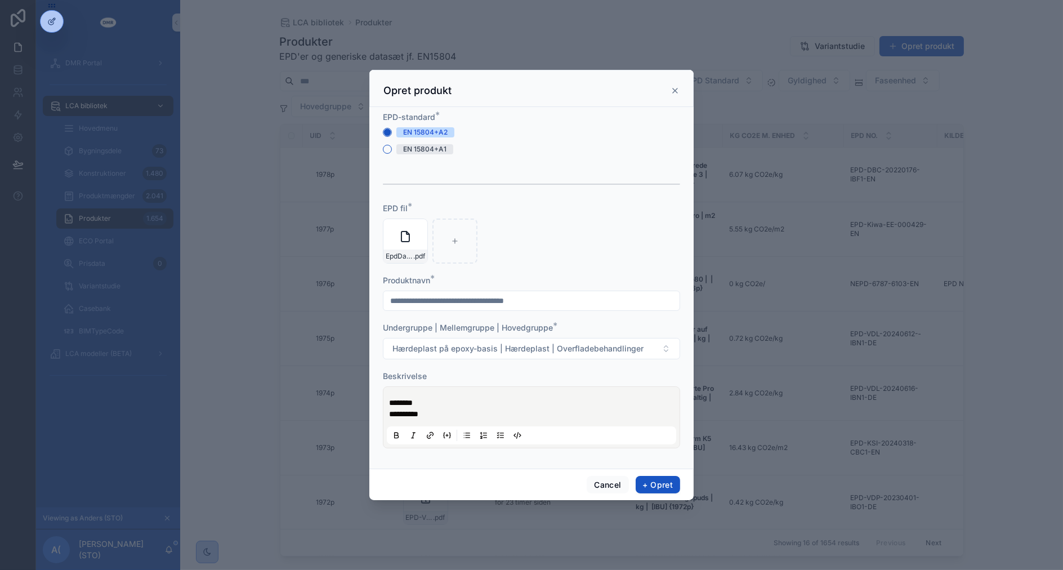
click at [556, 418] on p "*********" at bounding box center [533, 413] width 289 height 11
click at [649, 476] on button "+ Opret" at bounding box center [658, 485] width 44 height 18
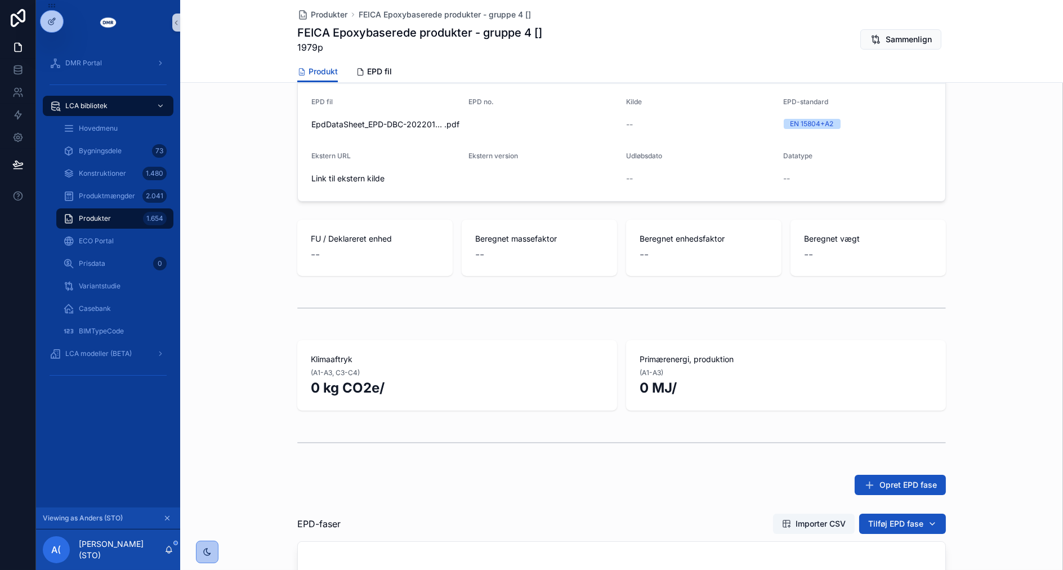
scroll to position [437, 0]
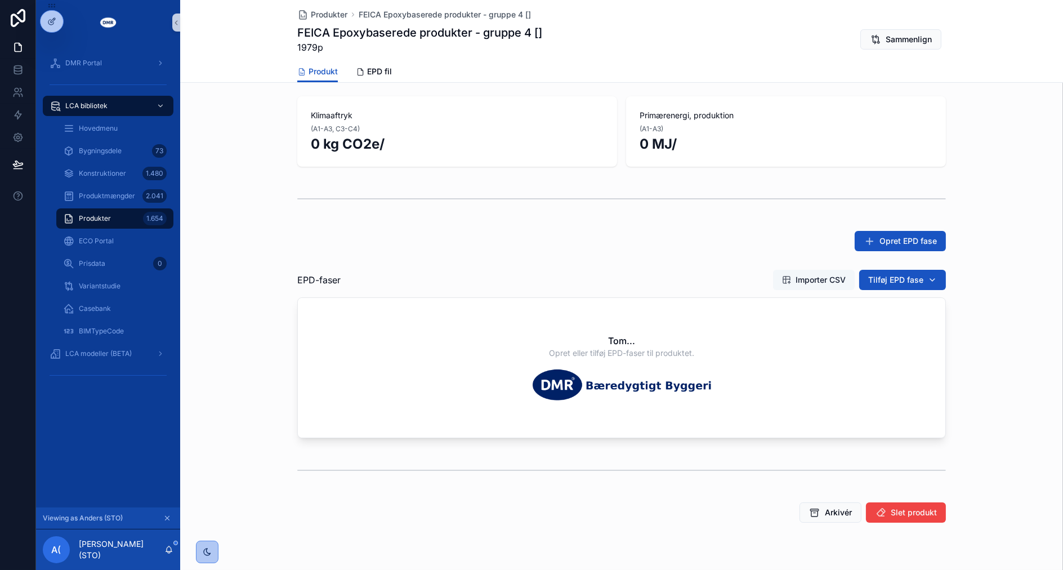
click at [818, 279] on span "Importer CSV" at bounding box center [820, 279] width 50 height 11
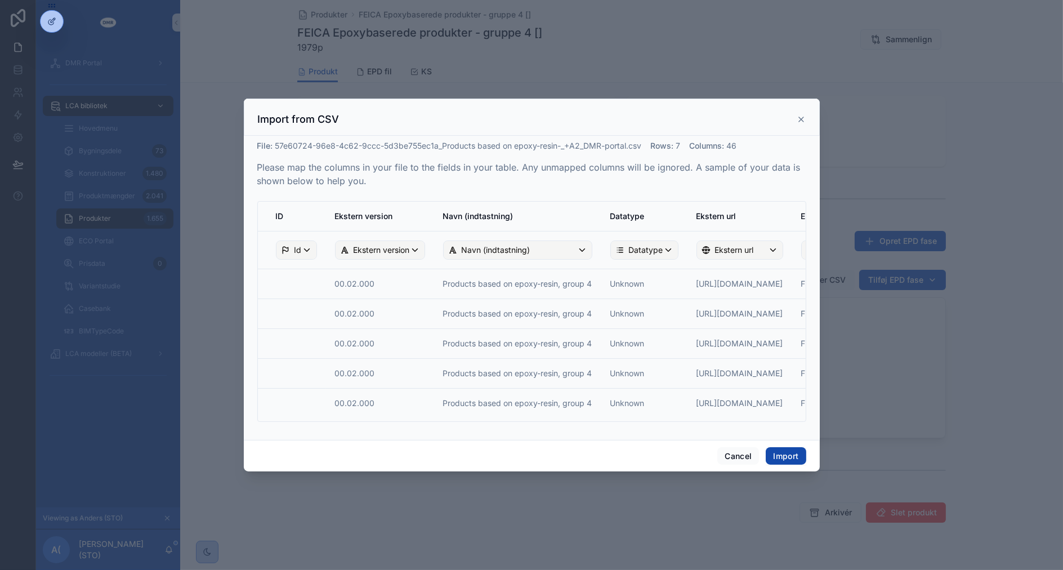
click at [789, 458] on button "Import" at bounding box center [786, 456] width 40 height 18
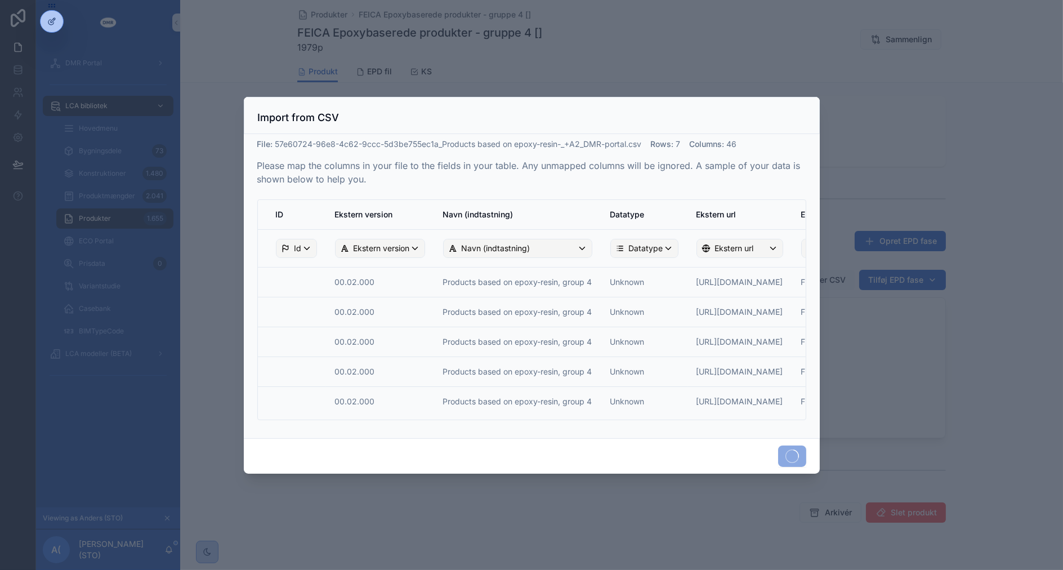
click at [991, 160] on div "scrollable content" at bounding box center [531, 285] width 1063 height 570
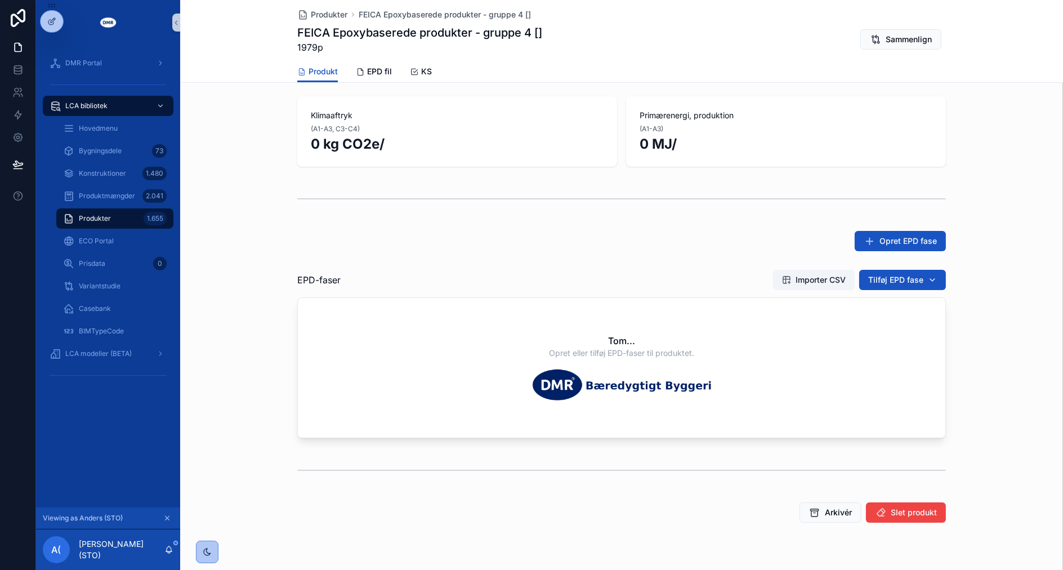
scroll to position [0, 0]
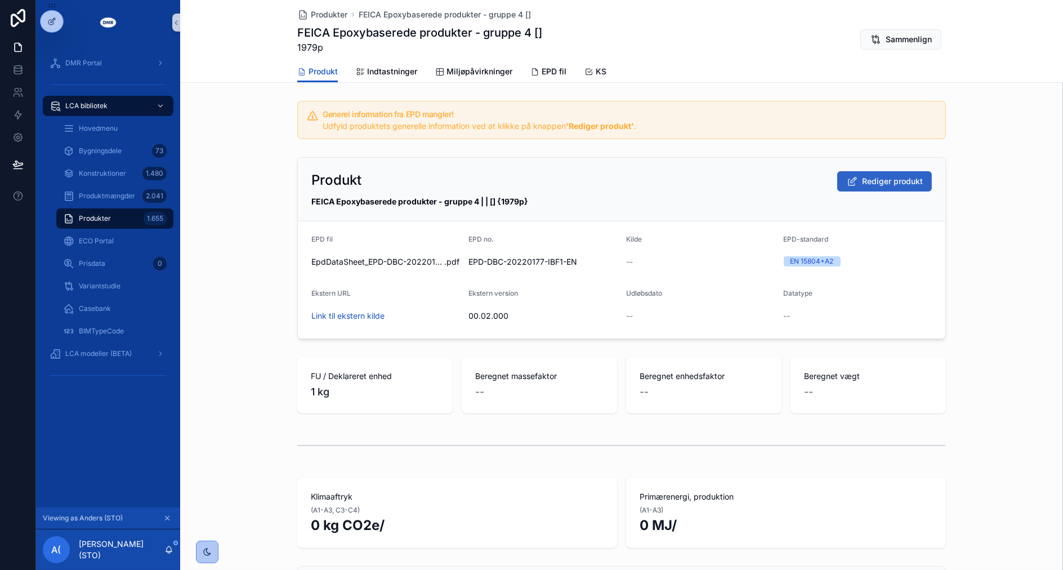
click at [906, 181] on span "Rediger produkt" at bounding box center [892, 181] width 61 height 11
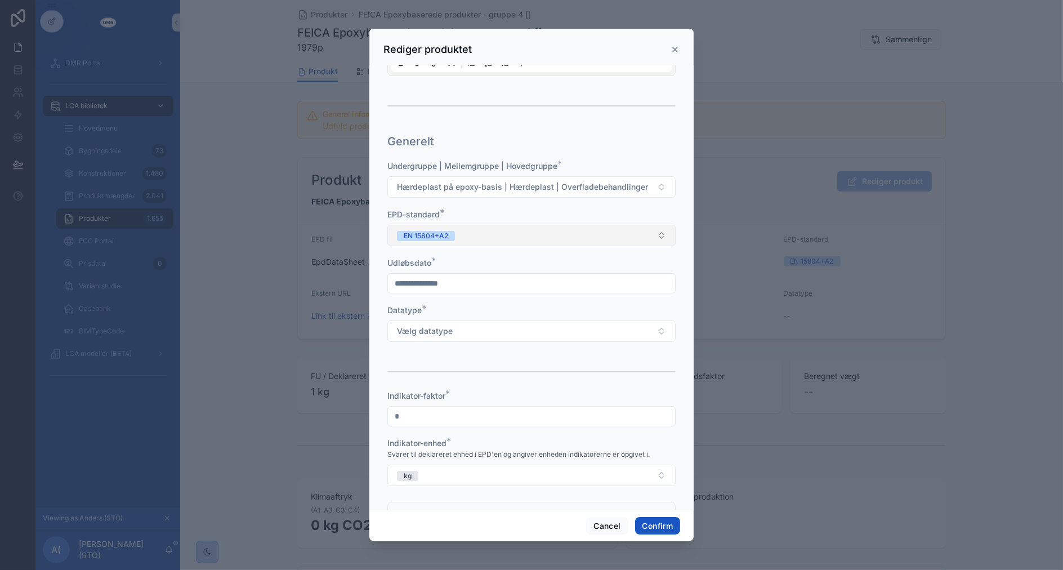
scroll to position [187, 0]
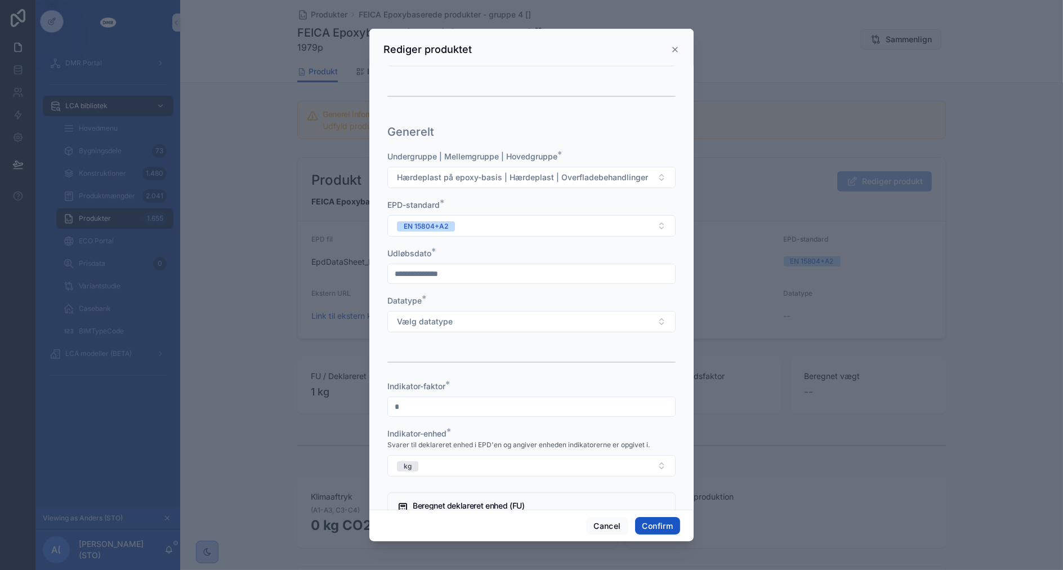
click at [476, 271] on input "text" at bounding box center [531, 274] width 287 height 16
type input "*********"
click at [387, 311] on button "Vælg datatype" at bounding box center [531, 321] width 288 height 21
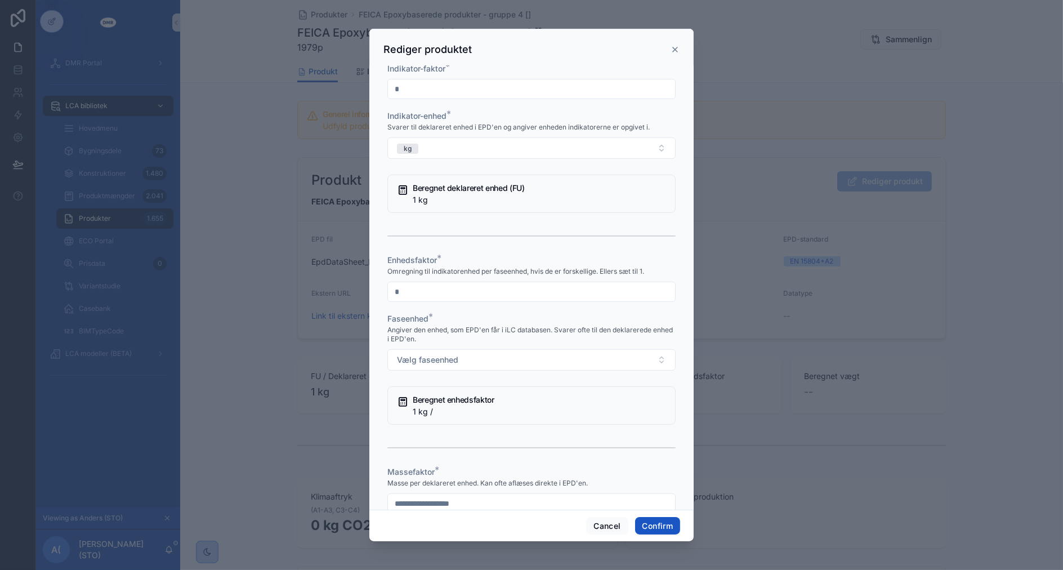
type input "*"
click at [387, 349] on button "Vælg faseenhed" at bounding box center [531, 359] width 288 height 21
type input "*"
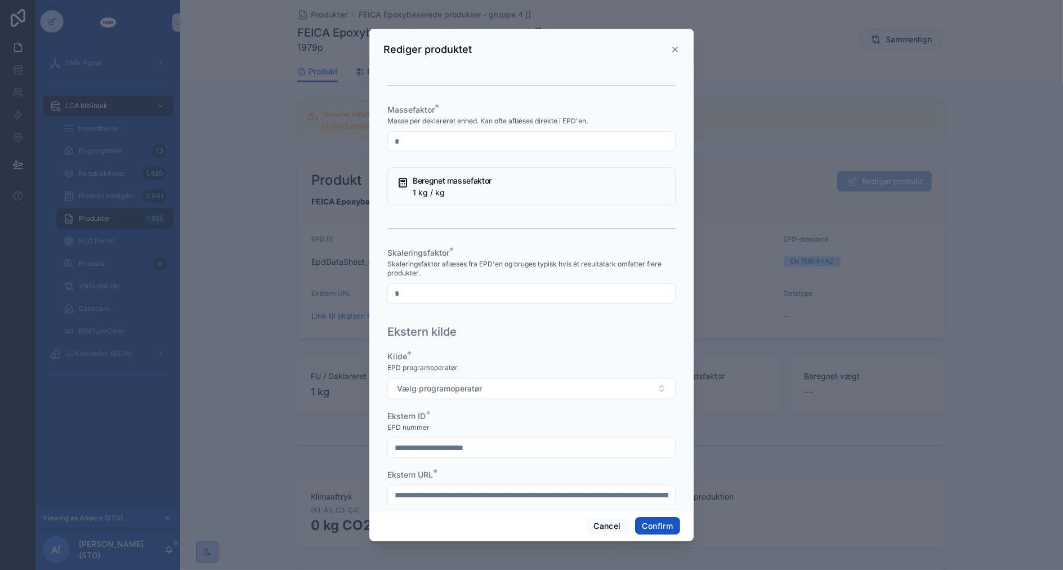
click at [387, 378] on button "Vælg programoperatør" at bounding box center [531, 388] width 288 height 21
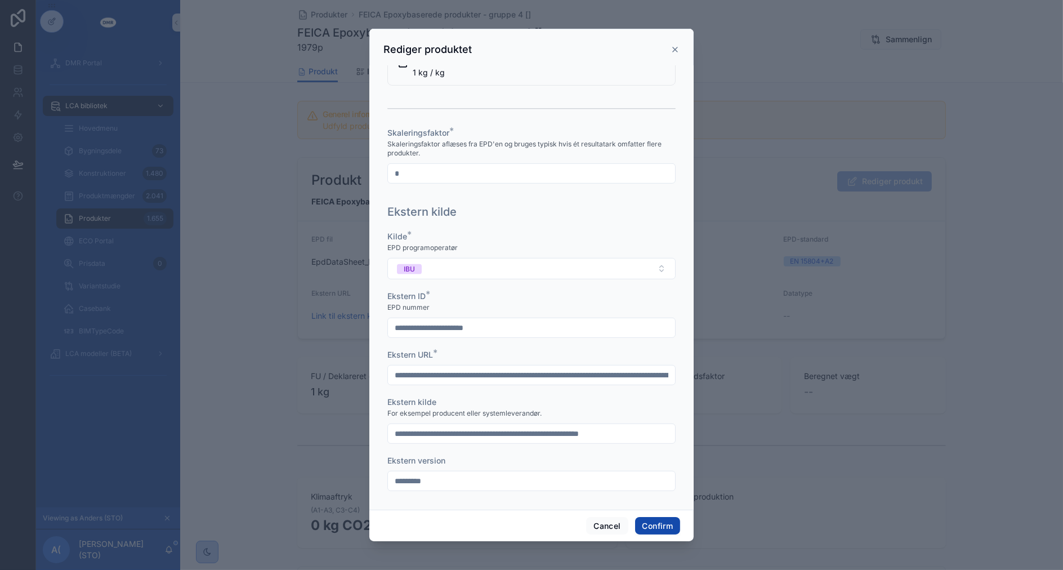
click at [647, 522] on button "Confirm" at bounding box center [657, 526] width 45 height 18
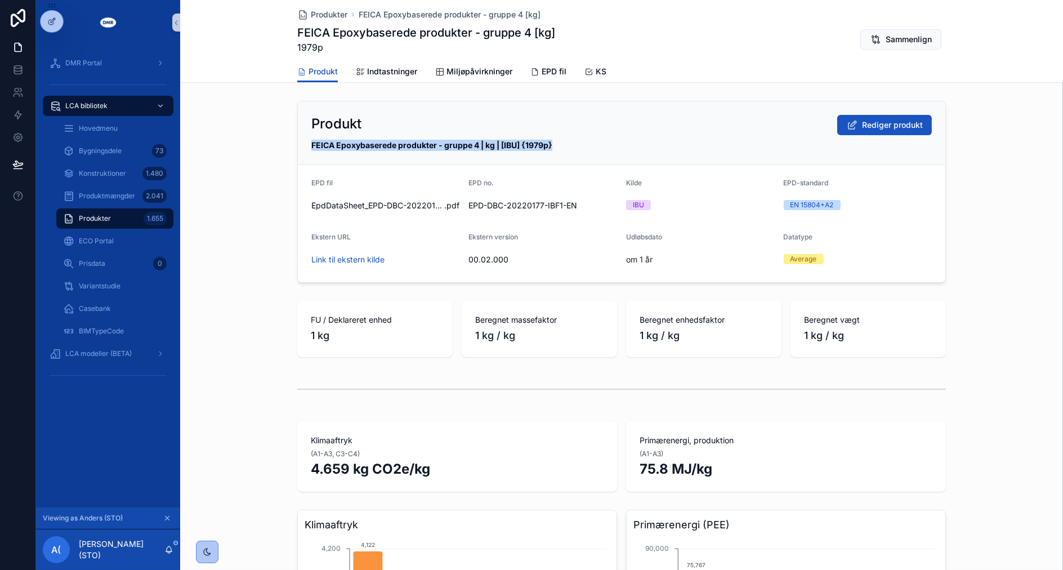
drag, startPoint x: 306, startPoint y: 143, endPoint x: 547, endPoint y: 147, distance: 241.0
click at [547, 147] on div "FEICA Epoxybaserede produkter - gruppe 4 | kg | [IBU] {1979p}" at bounding box center [621, 145] width 620 height 11
copy strong "FEICA Epoxybaserede produkter - gruppe 4 | kg | [IBU] {1979p}"
click at [642, 187] on div "Kilde" at bounding box center [700, 185] width 149 height 14
click at [550, 69] on span "EPD fil" at bounding box center [554, 71] width 25 height 11
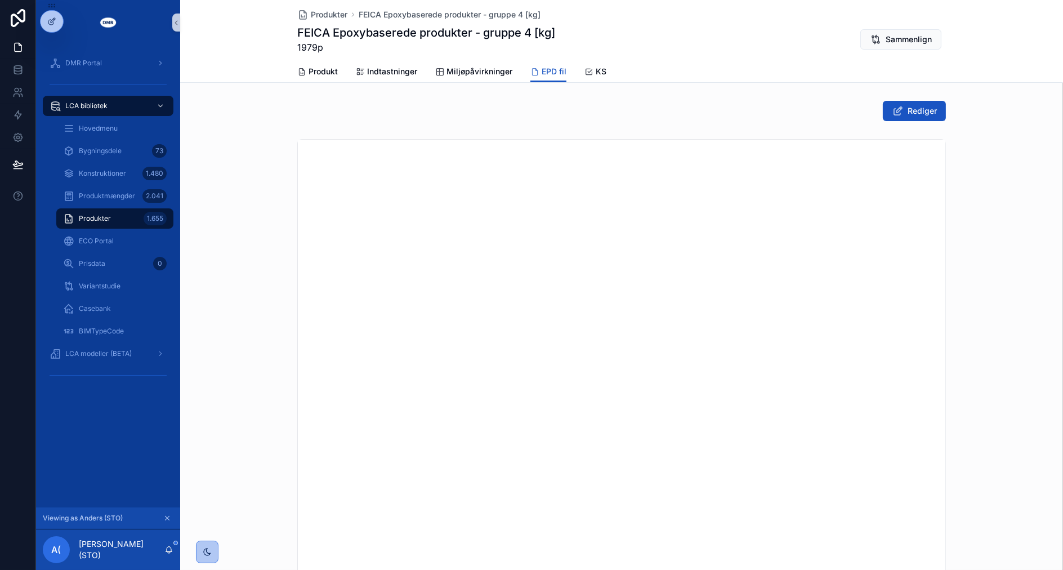
click at [120, 216] on div "Produkter 1.655" at bounding box center [115, 218] width 104 height 18
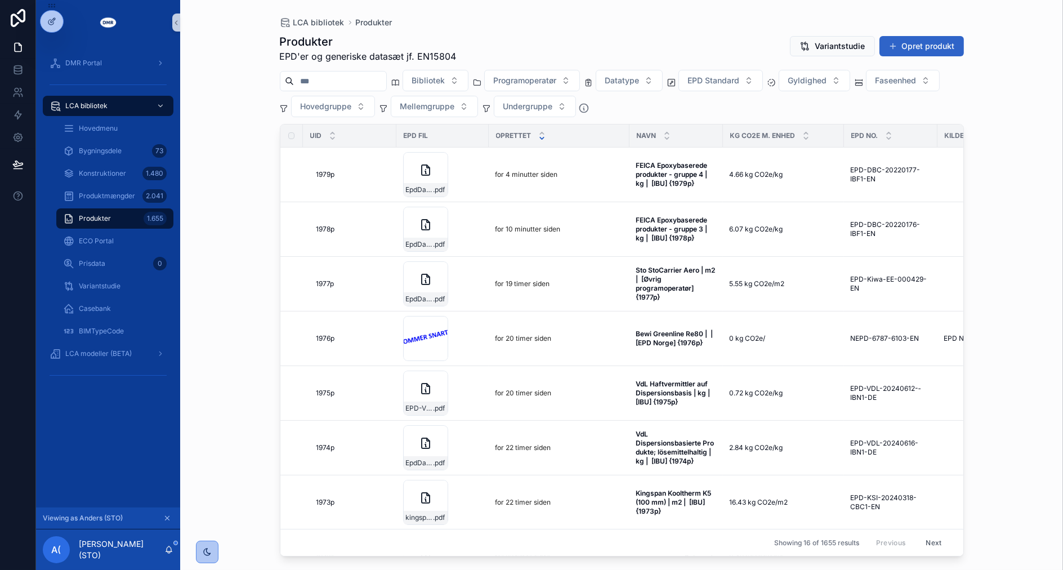
click at [905, 43] on button "Opret produkt" at bounding box center [921, 46] width 84 height 20
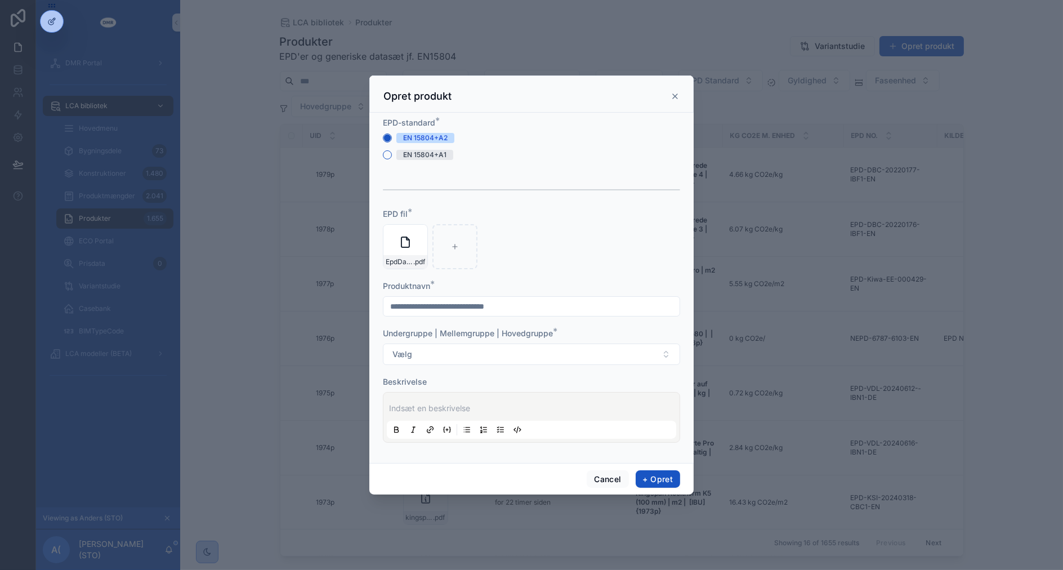
click at [455, 297] on div "scrollable content" at bounding box center [531, 306] width 297 height 20
click at [458, 306] on input "scrollable content" at bounding box center [531, 306] width 296 height 16
type input "**********"
click at [629, 240] on div "EpdDataSheet_EPD-DBC-20220178-IBF1_0001_EN_01_00 .pdf" at bounding box center [531, 246] width 297 height 45
click at [582, 357] on button "Vælg" at bounding box center [531, 353] width 297 height 21
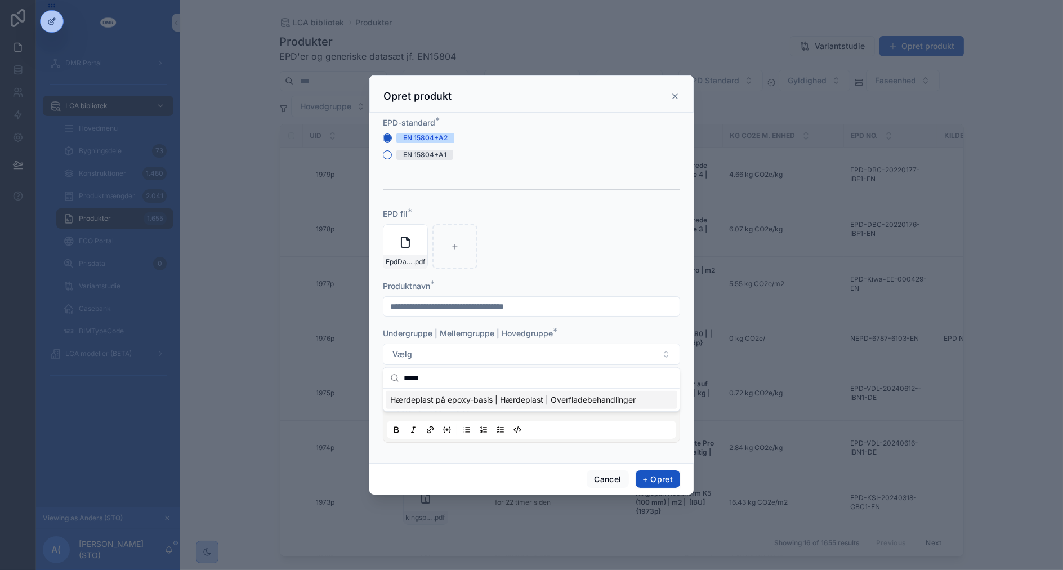
type input "*****"
click at [568, 399] on span "Hærdeplast på epoxy-basis | Hærdeplast | Overfladebehandlinger" at bounding box center [512, 399] width 245 height 11
click at [598, 207] on form "**********" at bounding box center [531, 285] width 297 height 337
click at [537, 410] on p "scrollable content" at bounding box center [533, 407] width 289 height 11
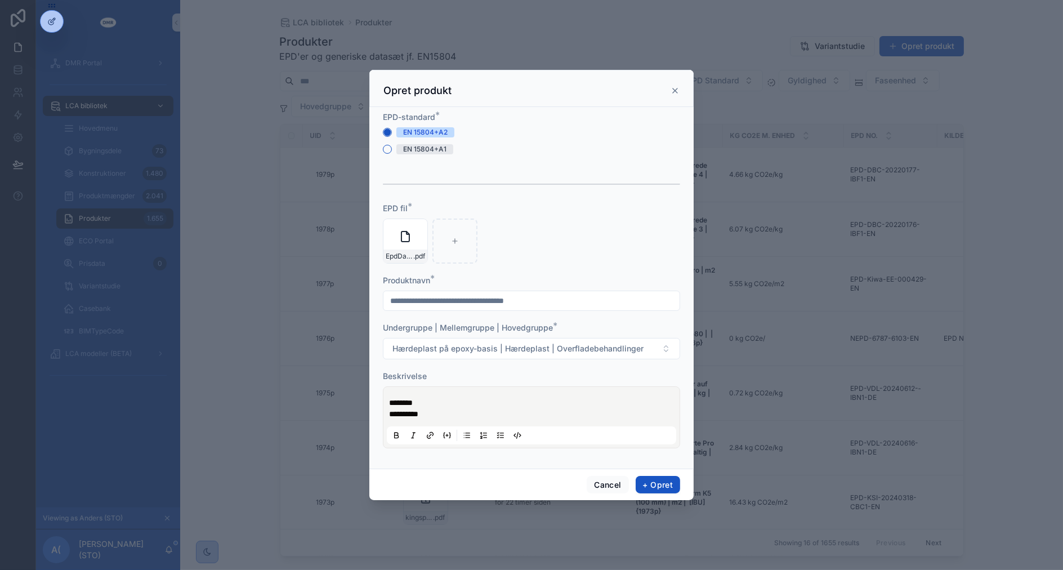
click at [494, 414] on p "*********" at bounding box center [533, 413] width 289 height 11
click at [668, 484] on button "+ Opret" at bounding box center [658, 485] width 44 height 18
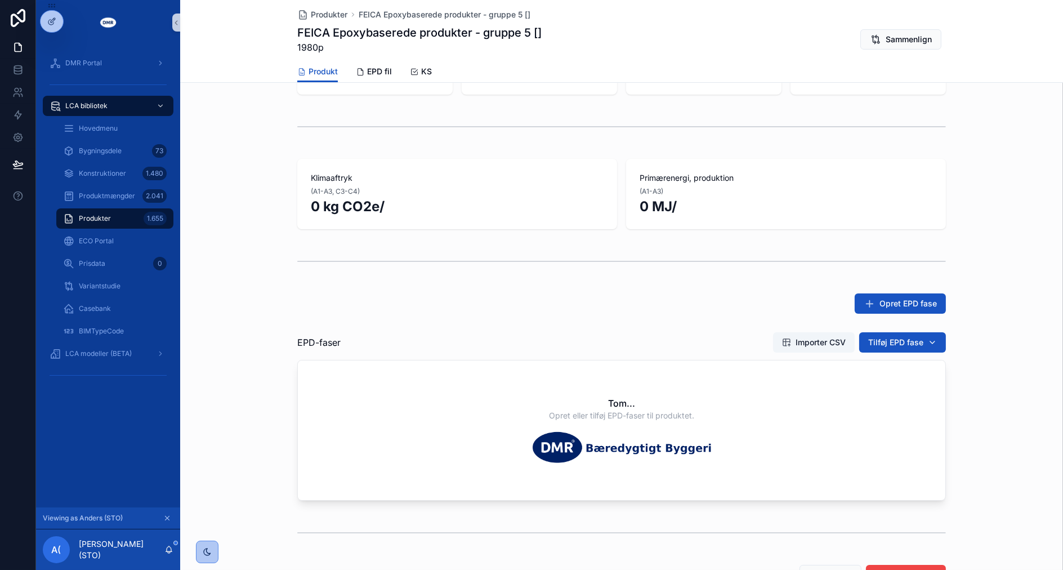
scroll to position [187, 0]
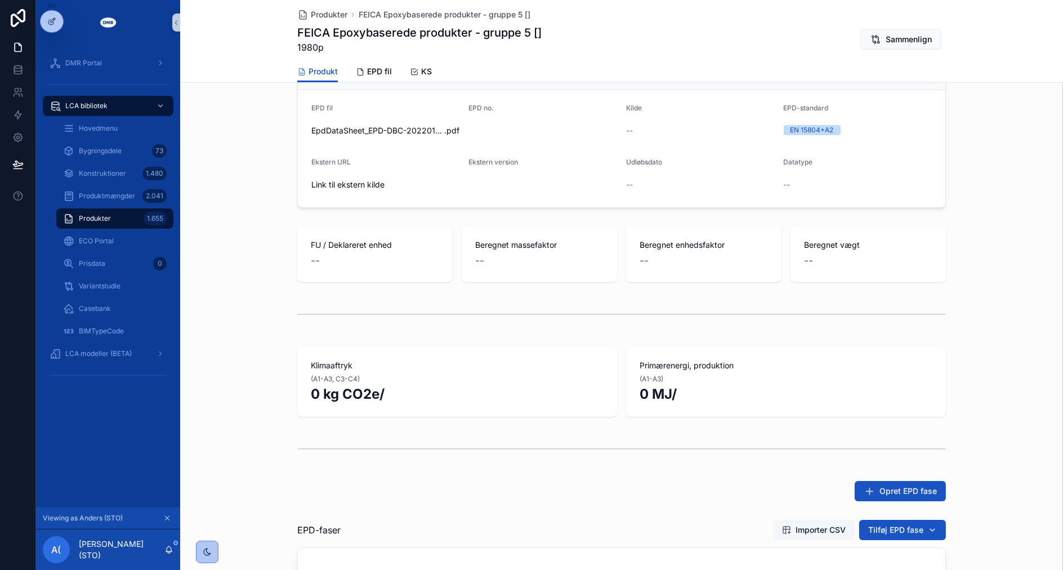
click at [789, 526] on span "Importer CSV" at bounding box center [814, 529] width 64 height 11
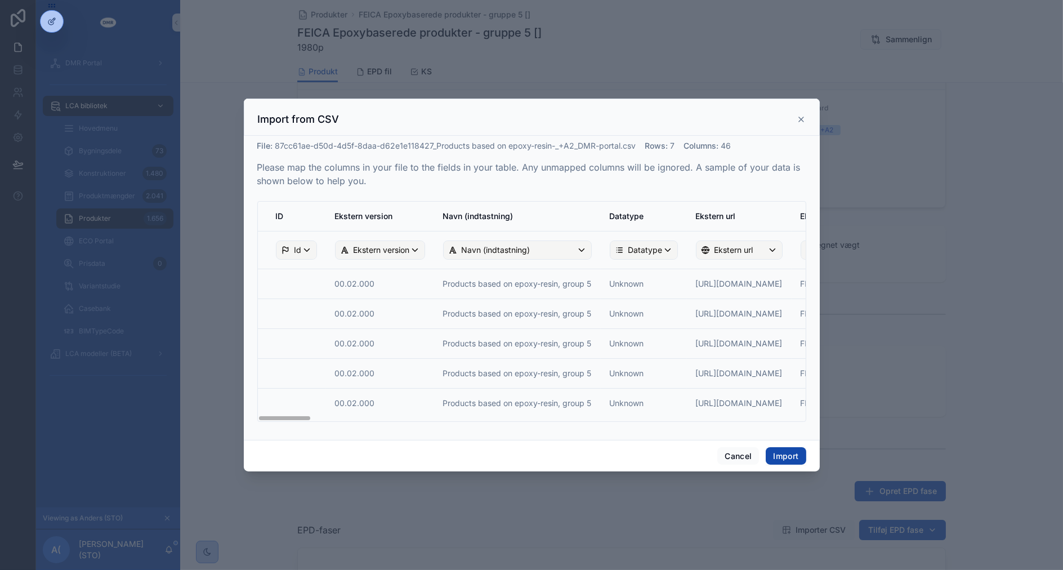
click at [775, 454] on button "Import" at bounding box center [786, 456] width 40 height 18
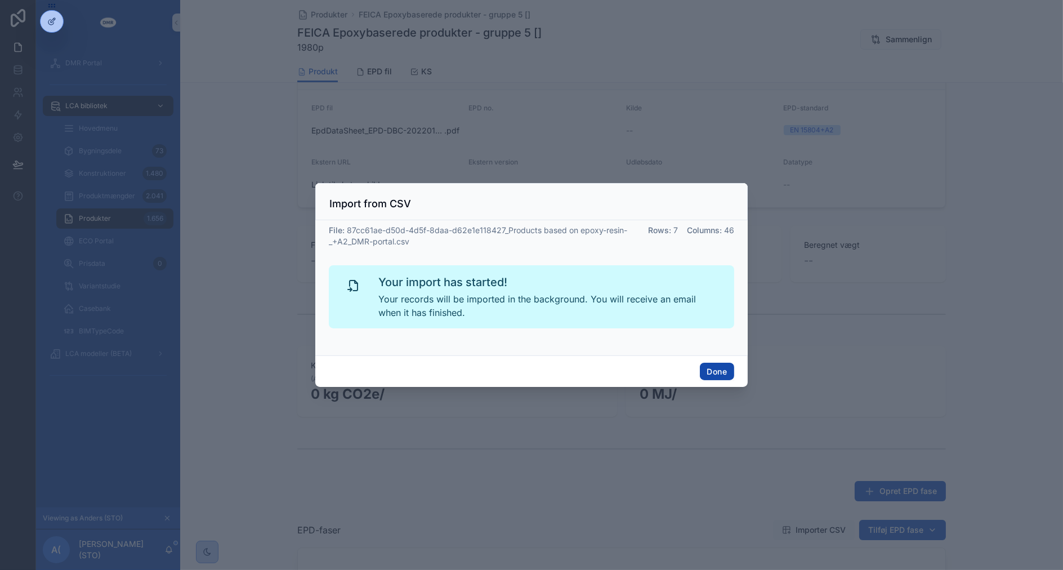
click at [727, 375] on button "Done" at bounding box center [717, 372] width 34 height 18
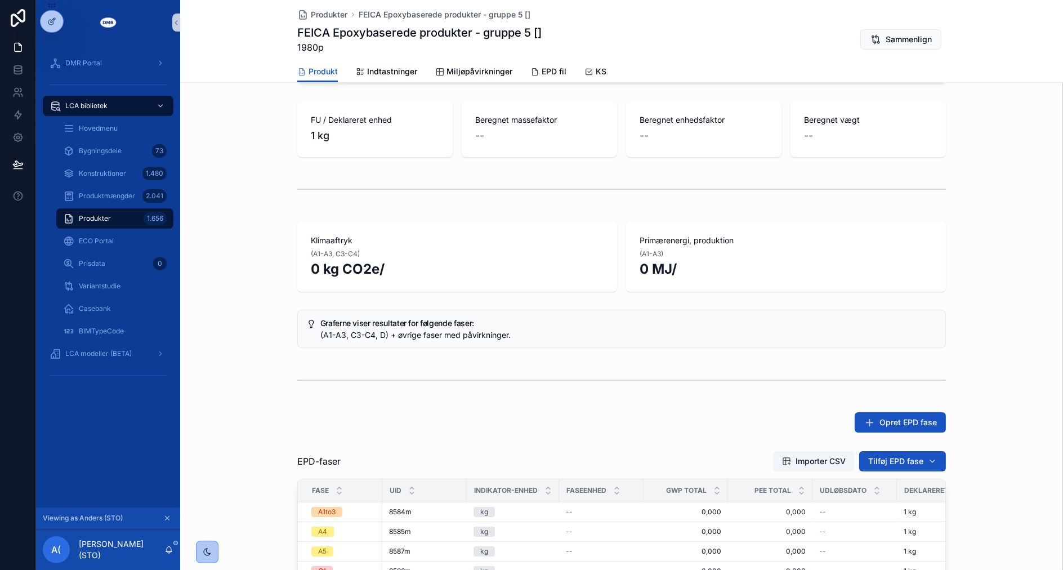
scroll to position [0, 0]
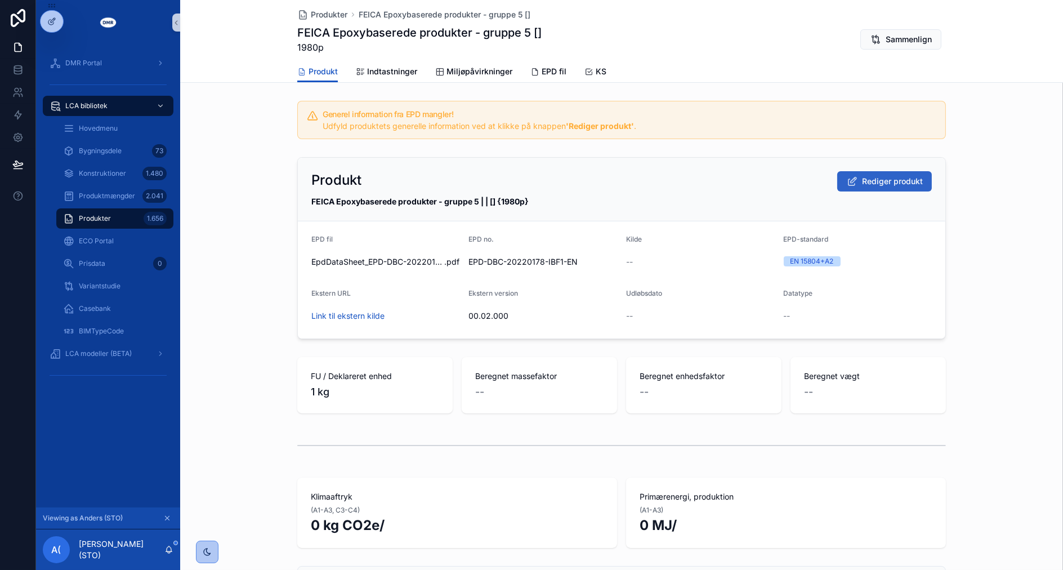
click at [898, 185] on span "Rediger produkt" at bounding box center [892, 181] width 61 height 11
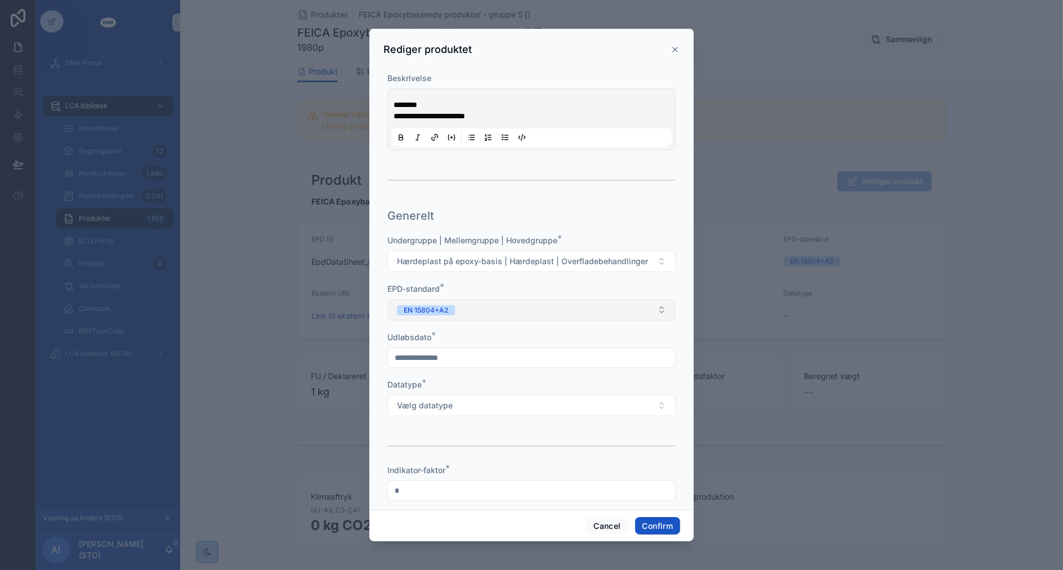
scroll to position [125, 0]
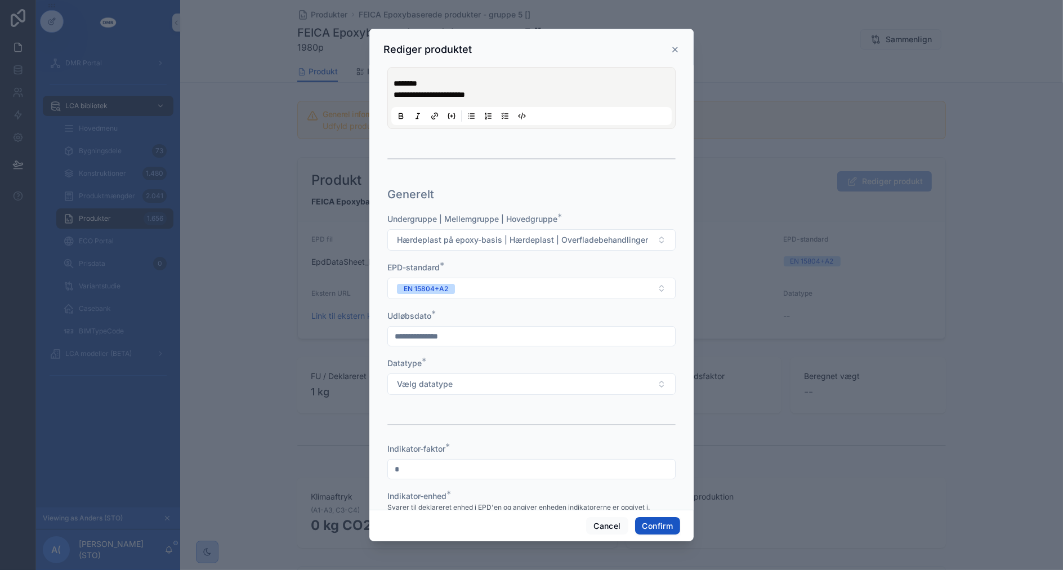
click at [498, 330] on input "text" at bounding box center [531, 336] width 287 height 16
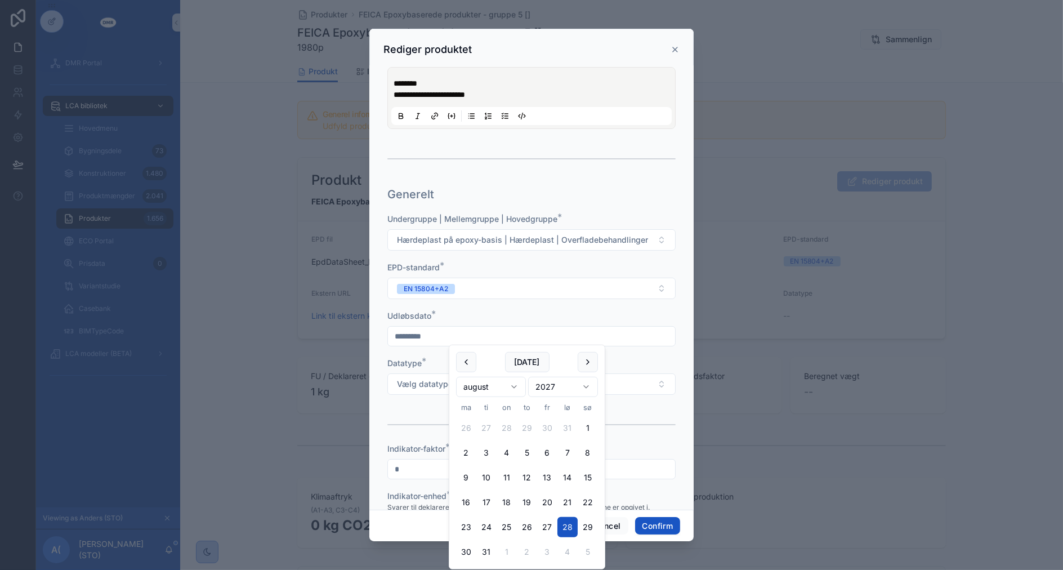
type input "*********"
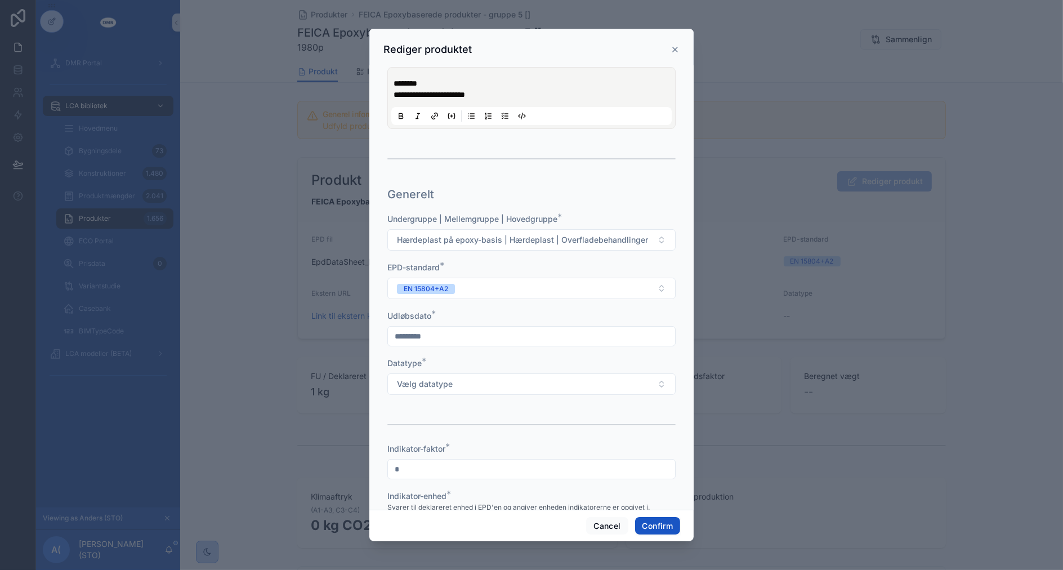
click at [387, 373] on button "Vælg datatype" at bounding box center [531, 383] width 288 height 21
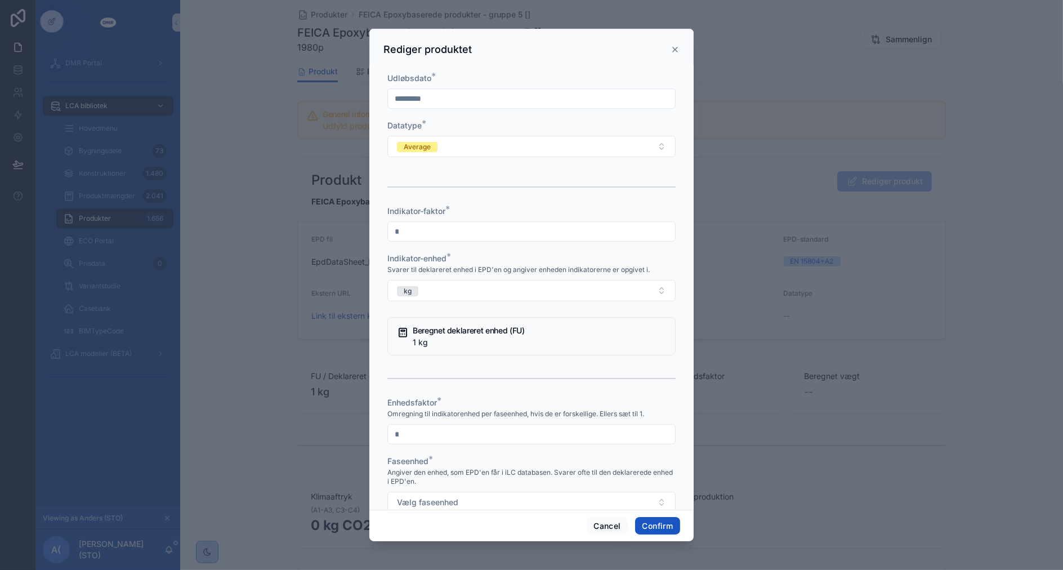
type input "*"
click at [387, 491] on button "Vælg faseenhed" at bounding box center [531, 501] width 288 height 21
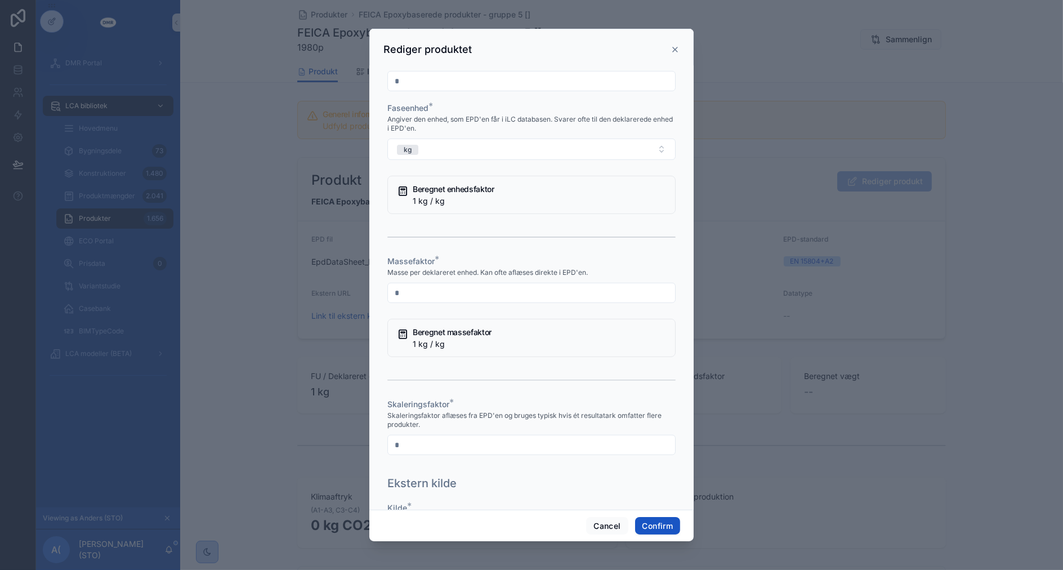
type input "*"
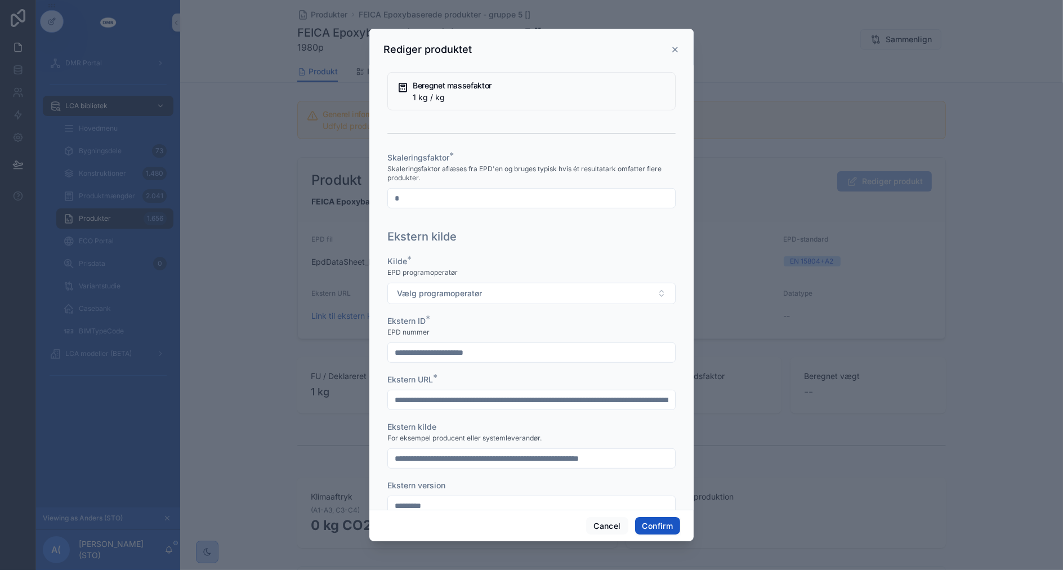
click at [387, 283] on button "Vælg programoperatør" at bounding box center [531, 293] width 288 height 21
click at [658, 529] on button "Confirm" at bounding box center [657, 526] width 45 height 18
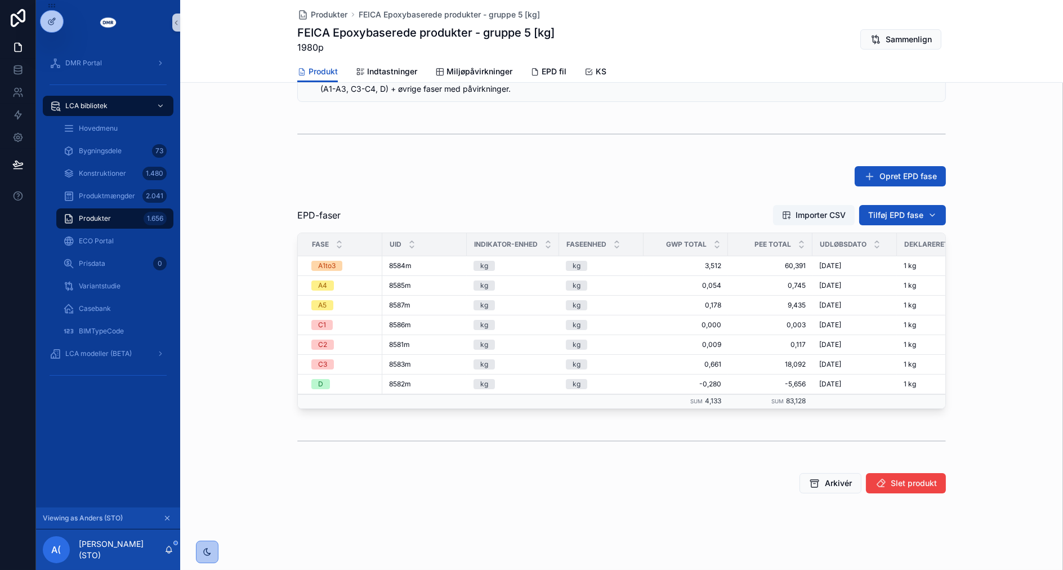
scroll to position [0, 0]
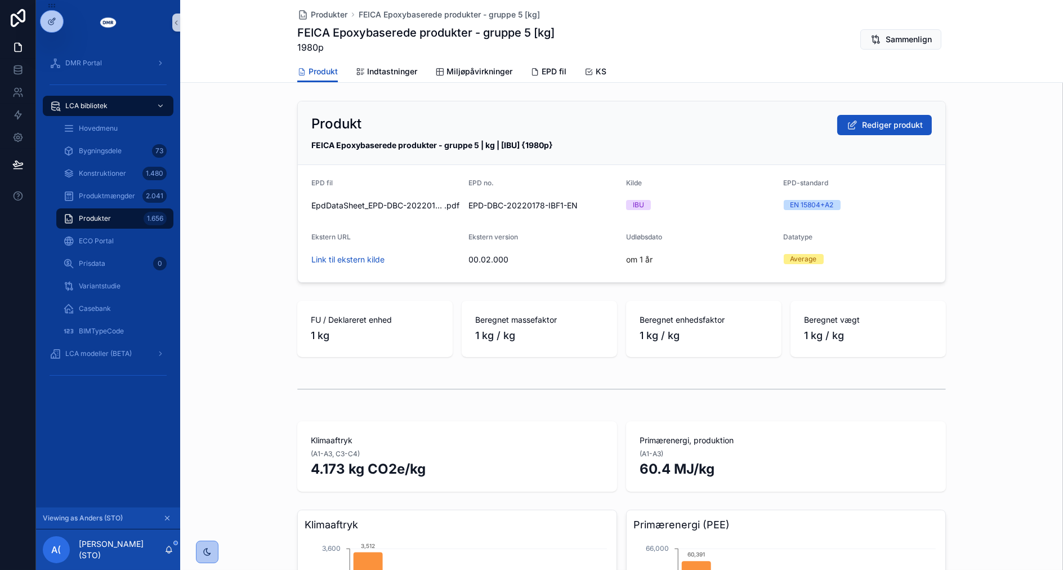
click at [307, 44] on span "1980p" at bounding box center [425, 48] width 257 height 14
copy span "1980p"
click at [258, 168] on div "Produkt Rediger produkt FEICA Epoxybaserede produkter - gruppe 5 | kg | [IBU] {…" at bounding box center [621, 191] width 883 height 191
drag, startPoint x: 293, startPoint y: 30, endPoint x: 547, endPoint y: 40, distance: 254.1
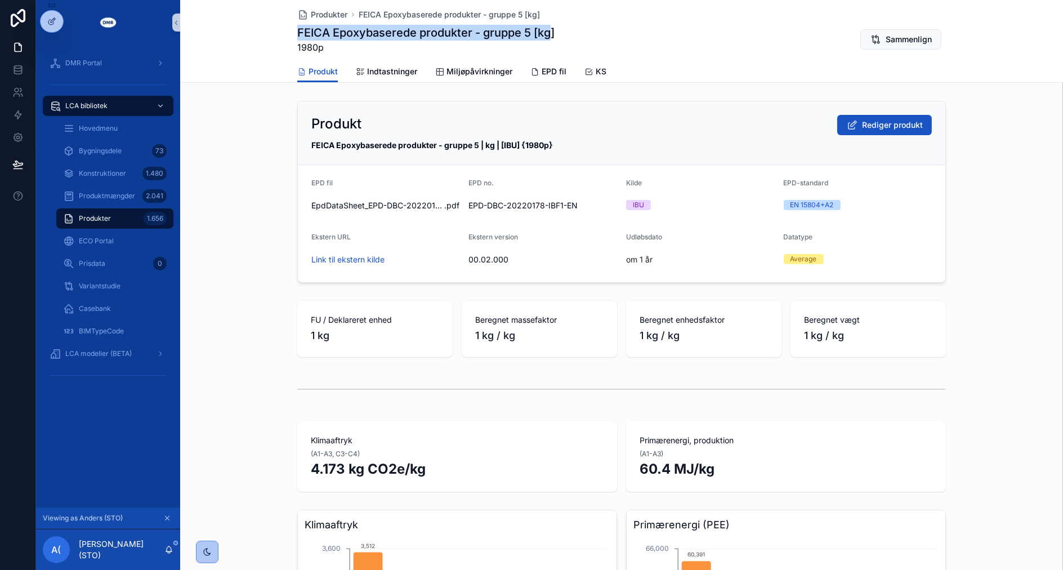
click at [547, 40] on h1 "FEICA Epoxybaserede produkter - gruppe 5 [kg]" at bounding box center [425, 33] width 257 height 16
click at [311, 149] on div "FEICA Epoxybaserede produkter - gruppe 5 | kg | [IBU] {1980p}" at bounding box center [621, 145] width 620 height 11
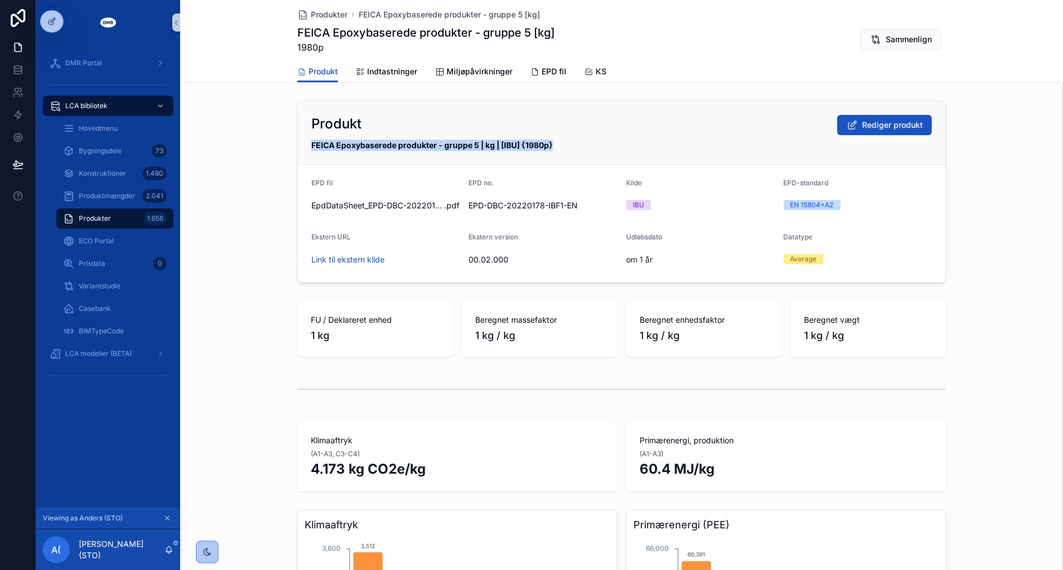
drag, startPoint x: 305, startPoint y: 145, endPoint x: 551, endPoint y: 148, distance: 246.0
click at [551, 148] on div "Produkt Rediger produkt FEICA Epoxybaserede produkter - gruppe 5 | kg | [IBU] {…" at bounding box center [621, 133] width 647 height 64
copy strong "FEICA Epoxybaserede produkter - gruppe 5 | kg | [IBU] {1980p}"
click at [272, 110] on div "Produkt Rediger produkt FEICA Epoxybaserede produkter - gruppe 5 | kg | [IBU] {…" at bounding box center [621, 191] width 883 height 191
click at [140, 220] on div "Produkter 1.656" at bounding box center [115, 218] width 104 height 18
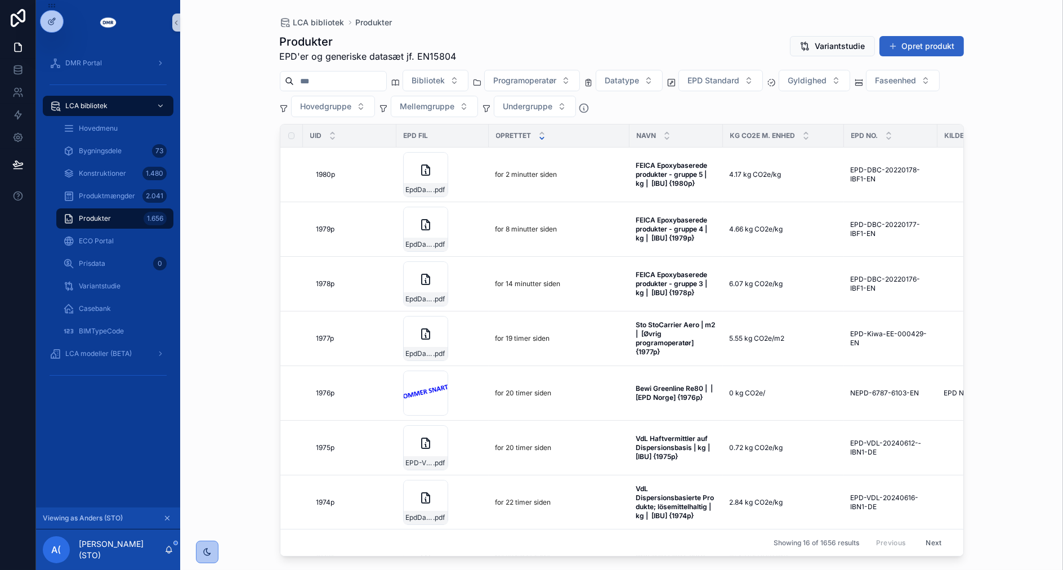
click at [895, 46] on span "scrollable content" at bounding box center [892, 46] width 9 height 9
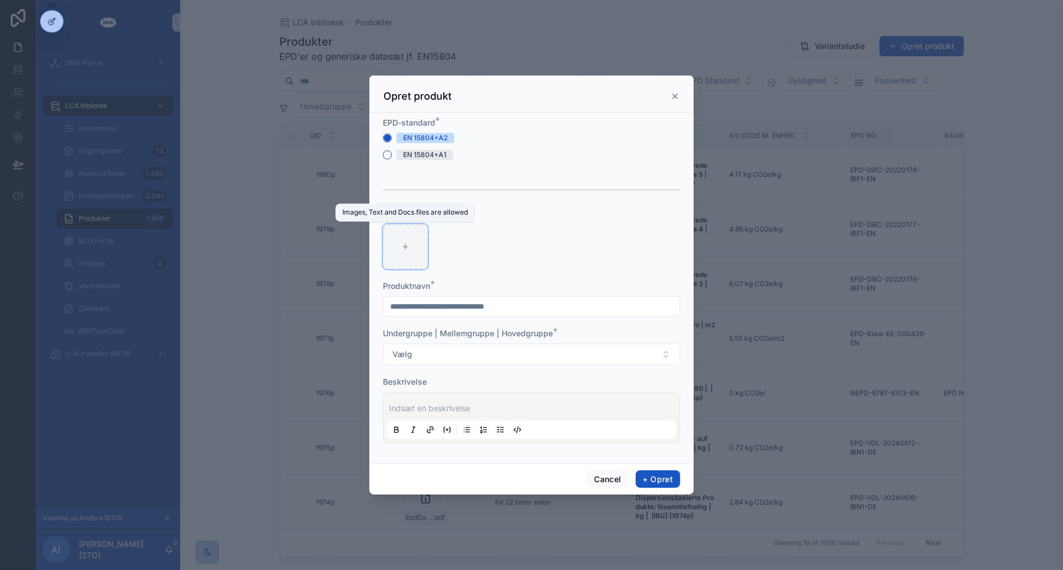
click at [408, 237] on div "scrollable content" at bounding box center [405, 246] width 45 height 45
type input "**********"
click at [383, 343] on button "Vælg" at bounding box center [531, 353] width 297 height 21
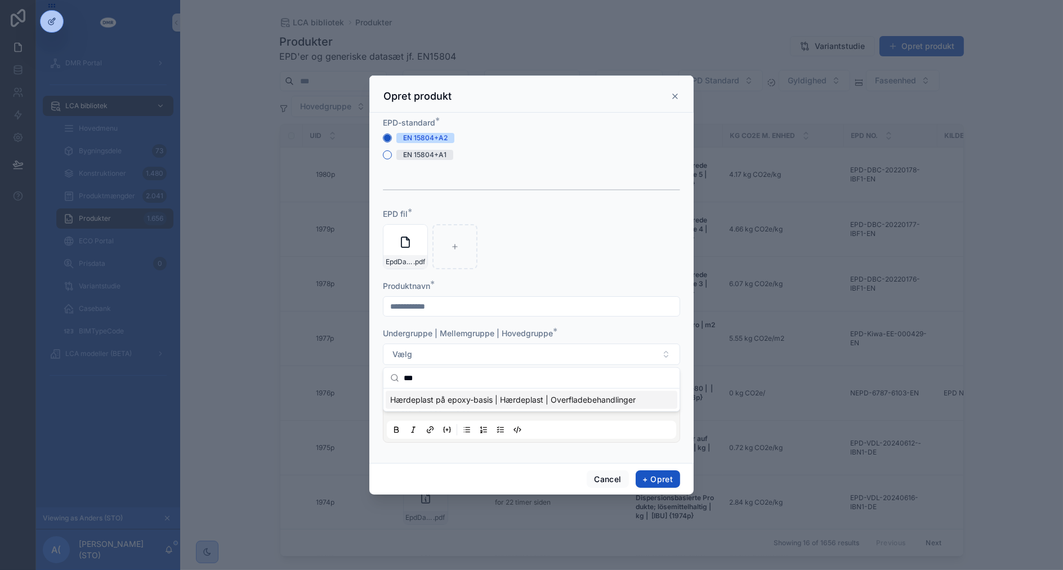
type input "***"
click at [494, 398] on span "Hærdeplast på epoxy-basis | Hærdeplast | Overfladebehandlinger" at bounding box center [512, 399] width 245 height 11
click at [499, 409] on p "scrollable content" at bounding box center [533, 407] width 289 height 11
click at [611, 412] on p "********" at bounding box center [533, 407] width 289 height 11
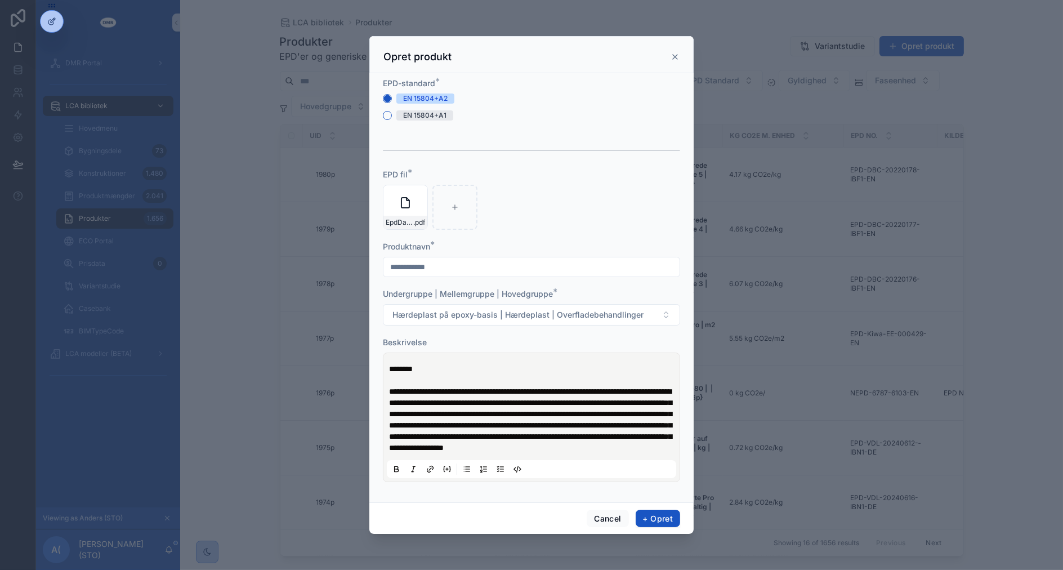
click at [625, 451] on span "**********" at bounding box center [530, 419] width 283 height 64
click at [630, 453] on p "**********" at bounding box center [533, 420] width 289 height 68
click at [659, 526] on button "+ Opret" at bounding box center [658, 518] width 44 height 18
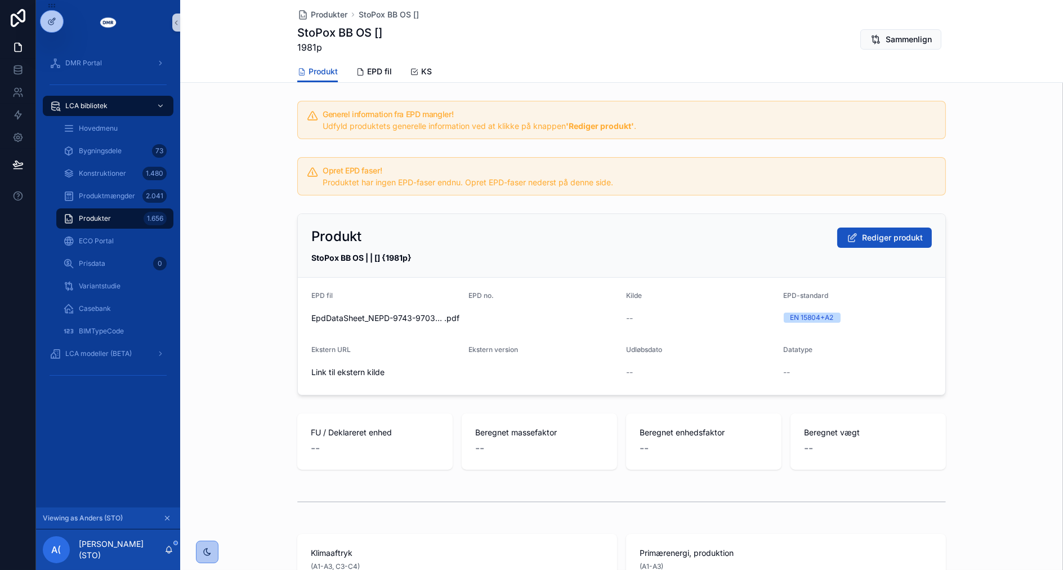
scroll to position [437, 0]
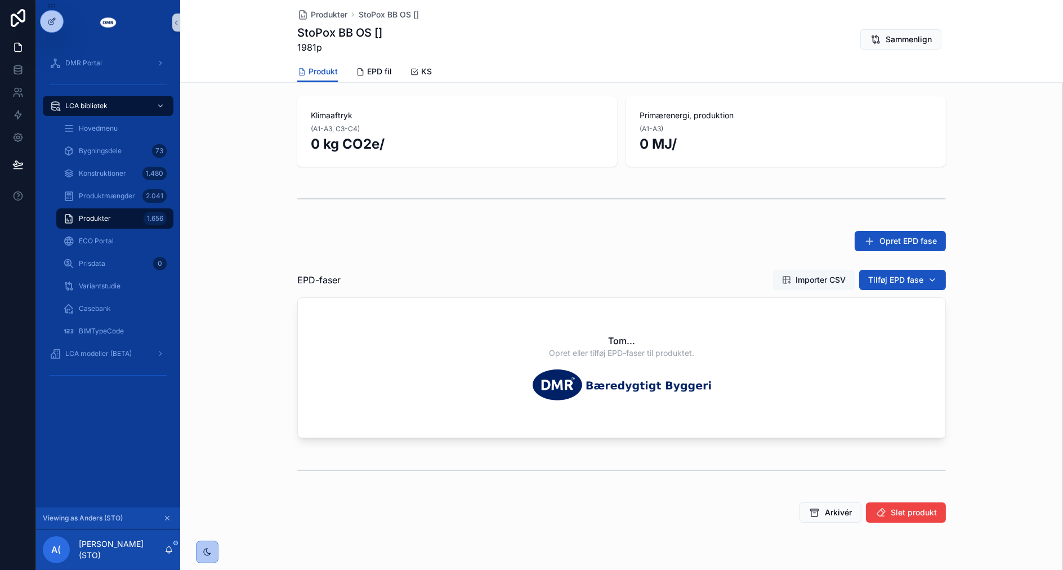
click at [807, 277] on span "Importer CSV" at bounding box center [820, 279] width 50 height 11
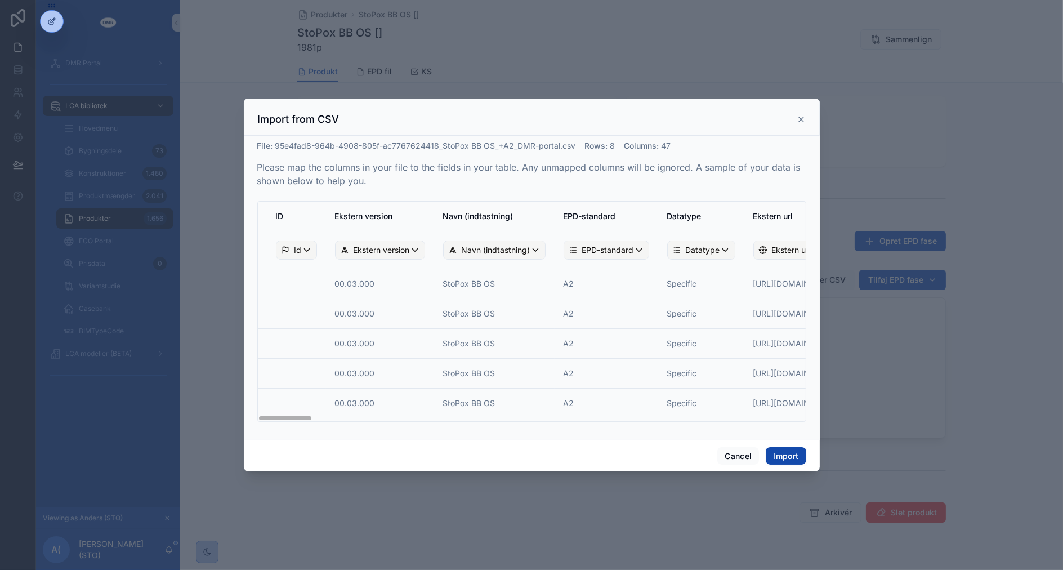
click at [775, 456] on button "Import" at bounding box center [786, 456] width 40 height 18
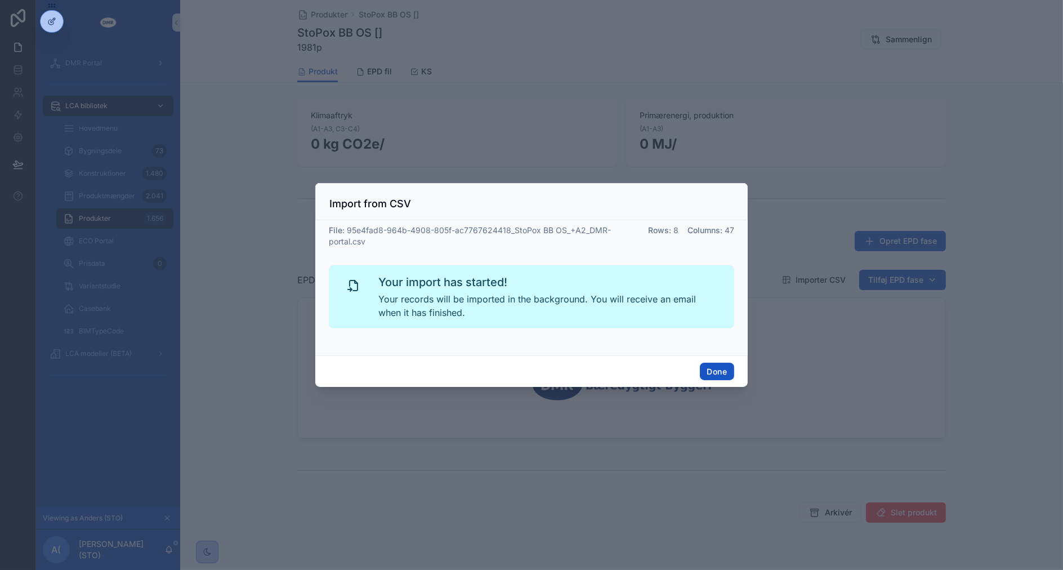
click at [736, 372] on div "Done" at bounding box center [531, 371] width 432 height 32
click at [719, 371] on button "Done" at bounding box center [717, 372] width 34 height 18
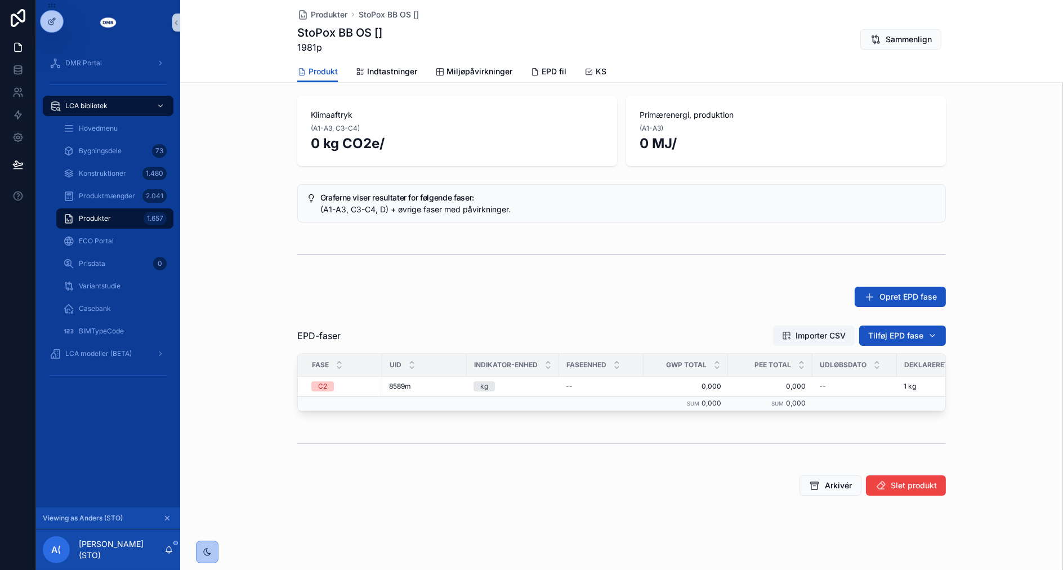
scroll to position [0, 0]
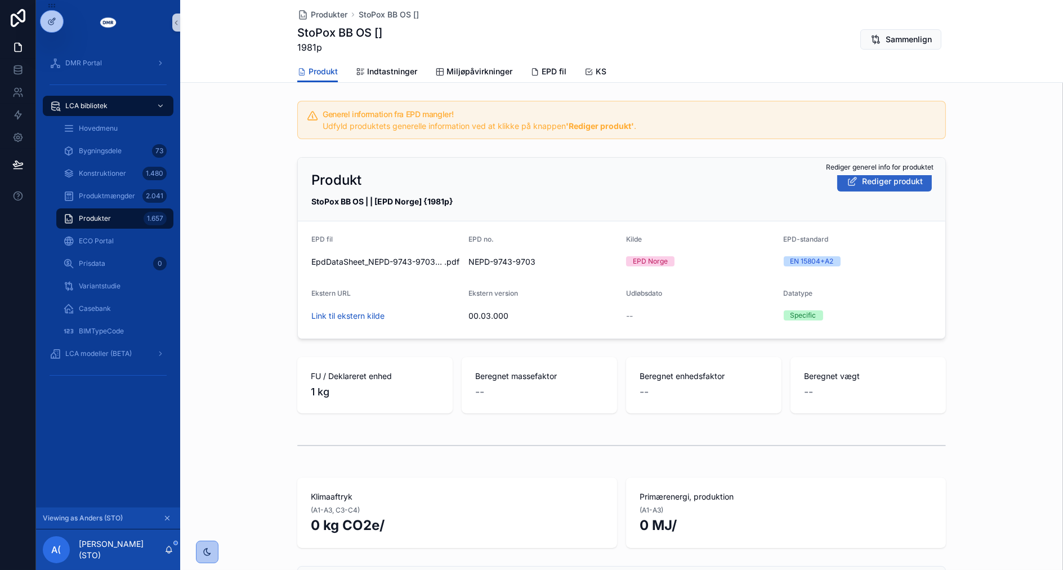
click at [867, 187] on button "Rediger produkt" at bounding box center [884, 181] width 95 height 20
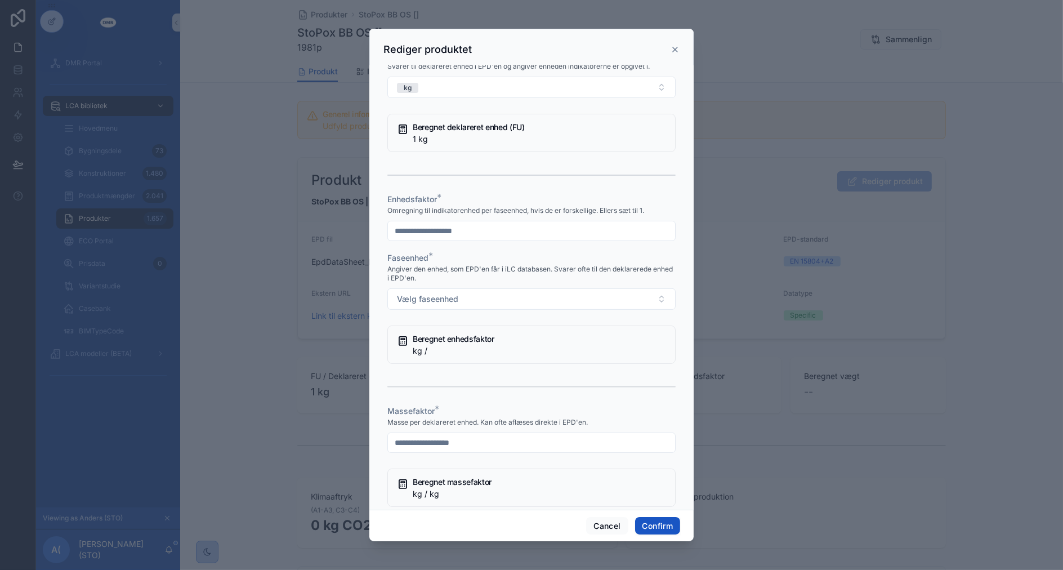
scroll to position [625, 0]
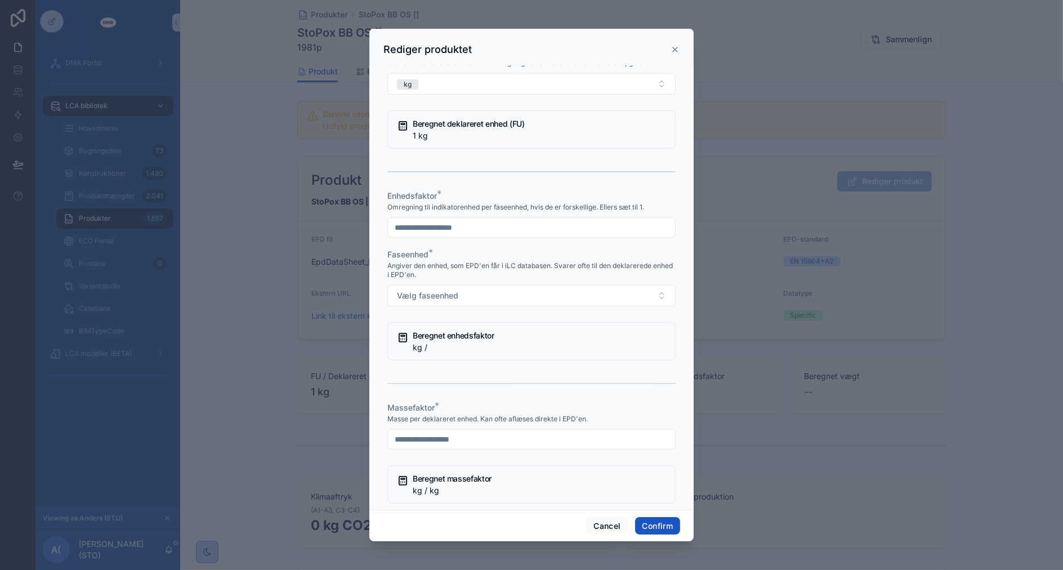
click at [468, 235] on input "text" at bounding box center [531, 228] width 287 height 16
type input "*"
click at [387, 285] on button "Vælg faseenhed" at bounding box center [531, 295] width 288 height 21
type input "*"
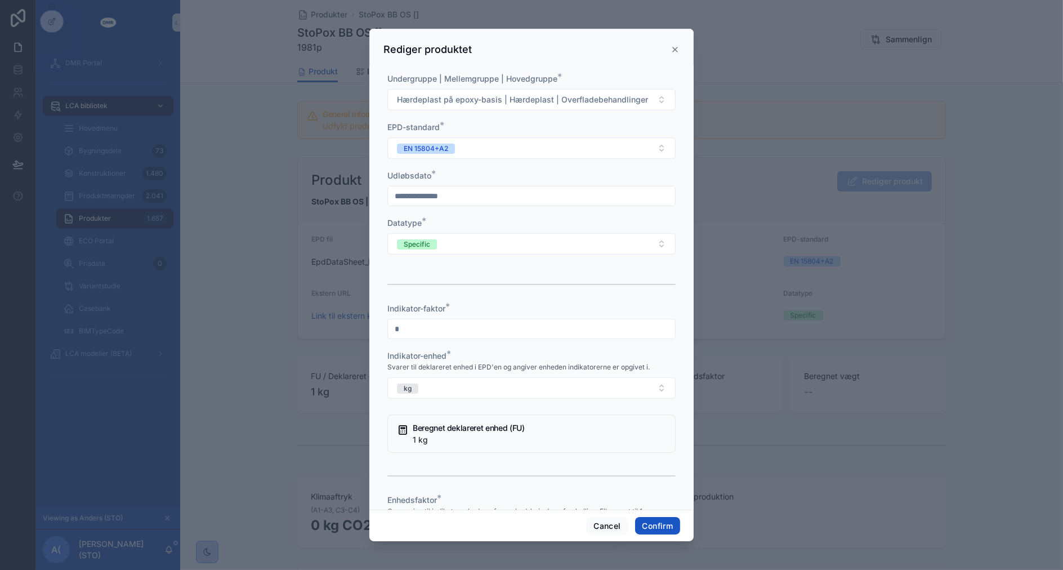
scroll to position [320, 0]
click at [430, 205] on input "text" at bounding box center [531, 197] width 287 height 16
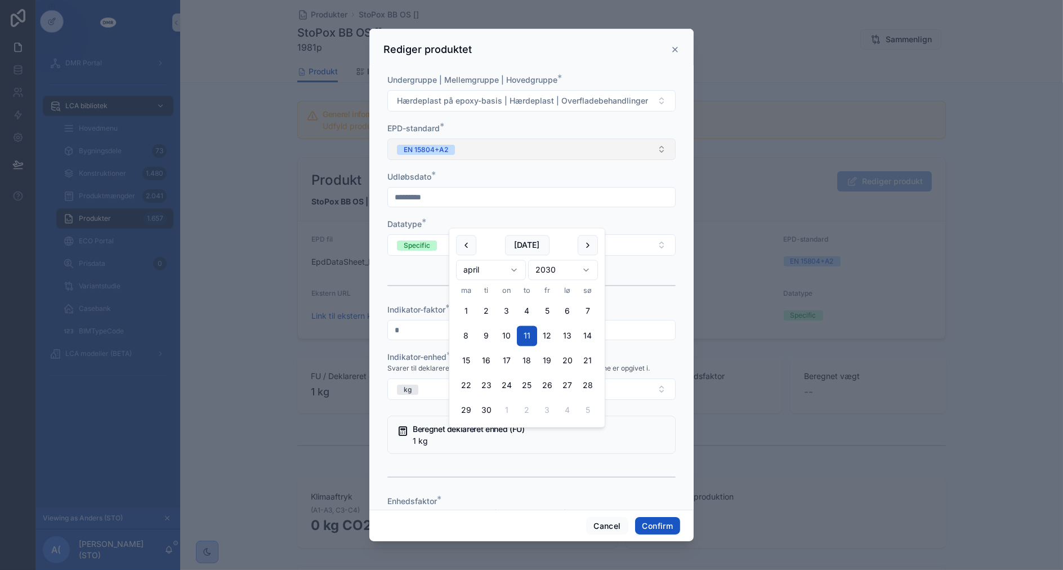
type input "*********"
click at [484, 160] on button "EN 15804+A2" at bounding box center [531, 148] width 288 height 21
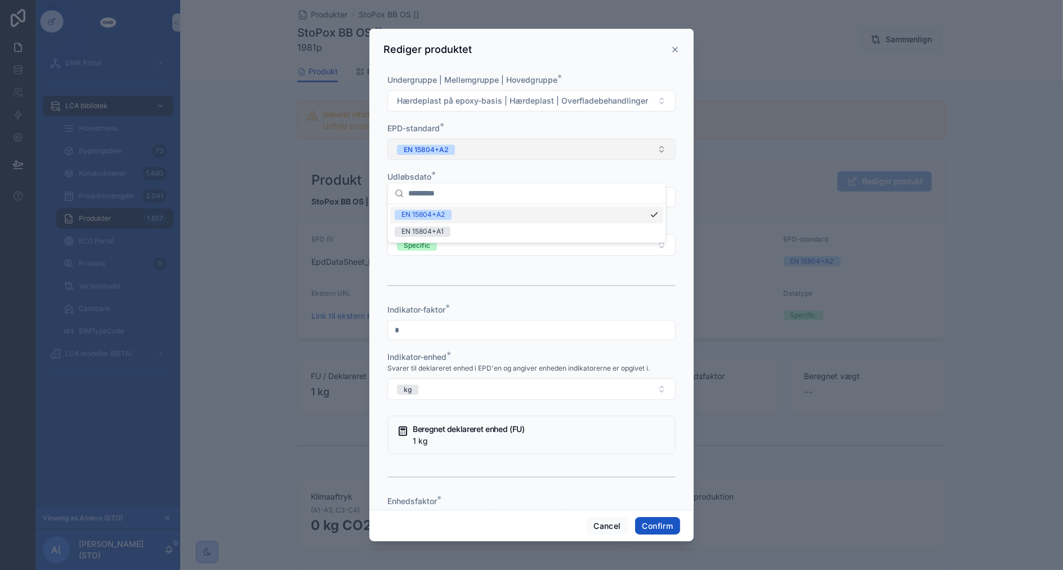
click at [484, 160] on button "EN 15804+A2" at bounding box center [531, 148] width 288 height 21
click at [484, 190] on div "Undergruppe | Mellemgruppe | Hovedgruppe * Hærdeplast på epoxy-basis | Hærdepla…" at bounding box center [531, 495] width 288 height 843
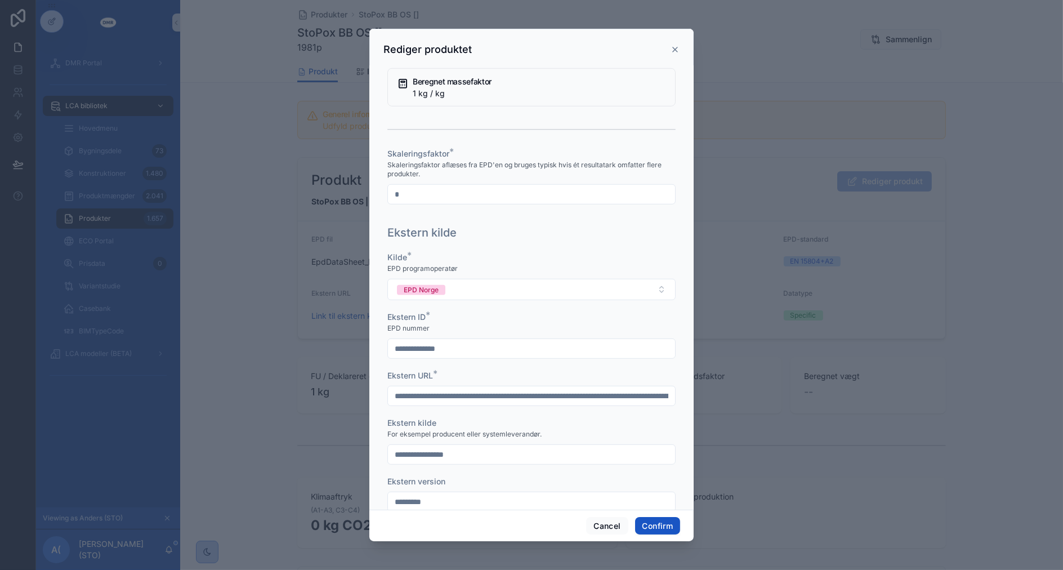
scroll to position [1066, 0]
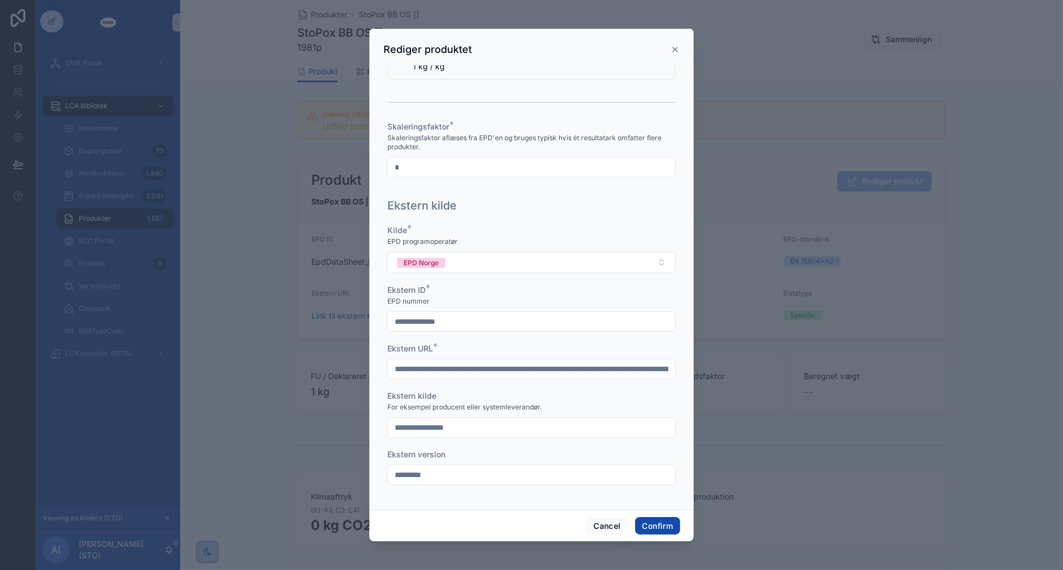
click at [660, 524] on button "Confirm" at bounding box center [657, 526] width 45 height 18
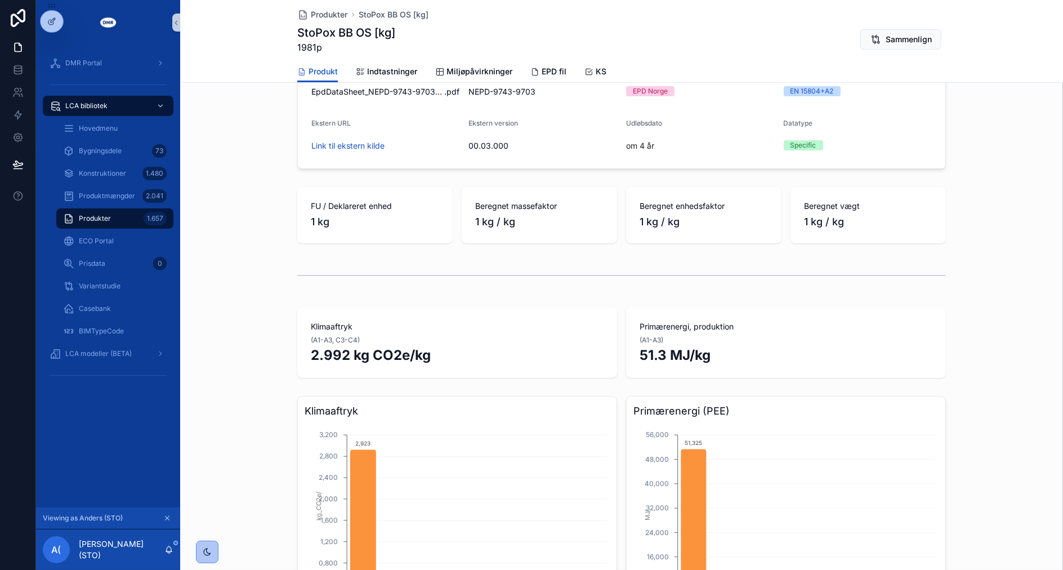
scroll to position [0, 0]
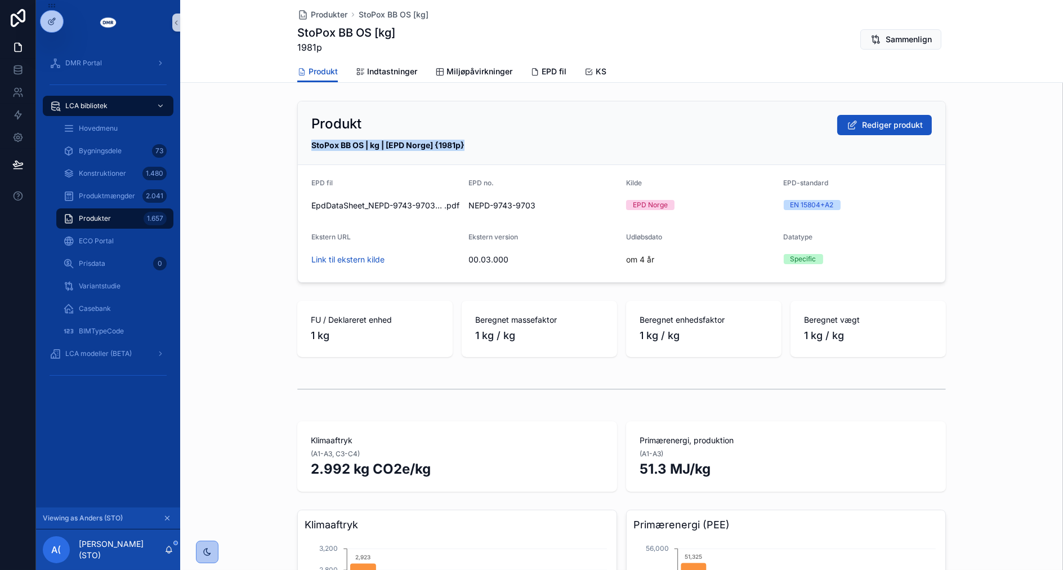
drag, startPoint x: 308, startPoint y: 145, endPoint x: 464, endPoint y: 144, distance: 156.5
click at [464, 144] on div "StoPox BB OS | kg | [EPD Norge] {1981p}" at bounding box center [621, 145] width 620 height 11
copy strong "StoPox BB OS | kg | [EPD Norge] {1981p}"
click at [135, 216] on div "Produkter 1.657" at bounding box center [115, 218] width 104 height 18
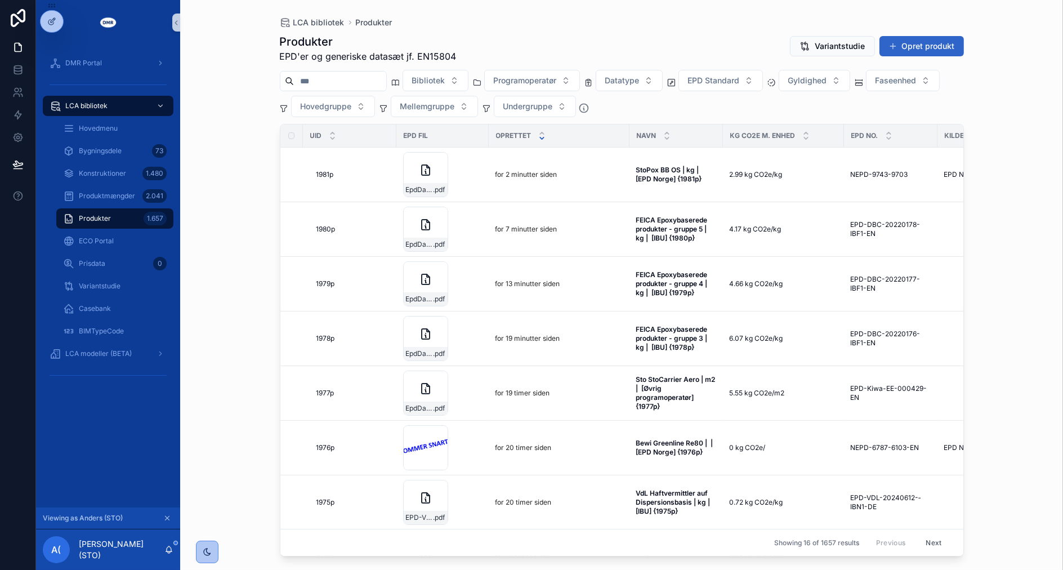
click at [902, 42] on button "Opret produkt" at bounding box center [921, 46] width 84 height 20
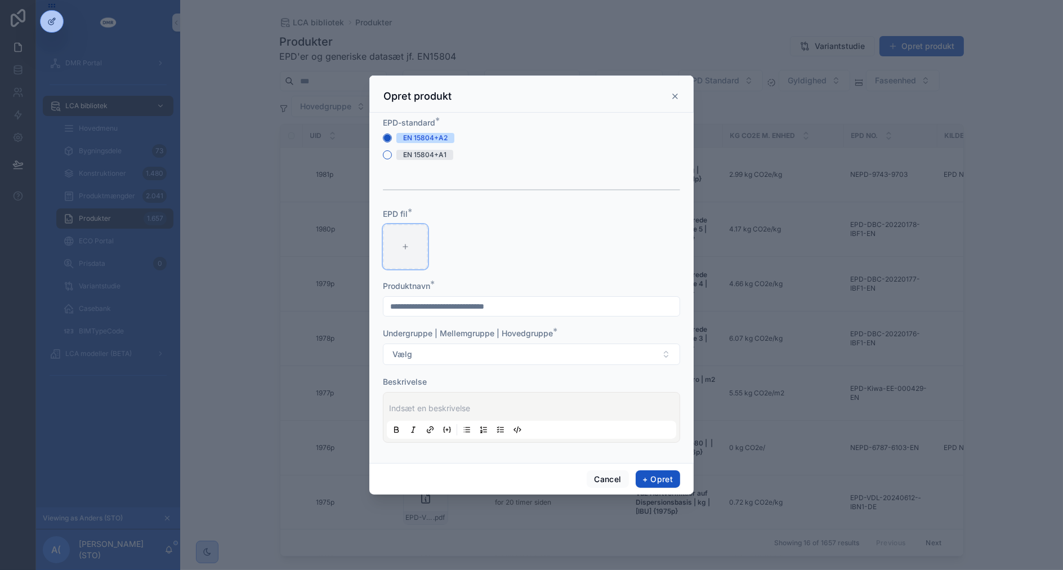
click at [405, 235] on div "scrollable content" at bounding box center [405, 246] width 45 height 45
type input "**********"
click at [542, 310] on input "scrollable content" at bounding box center [531, 306] width 296 height 16
click at [570, 305] on input "scrollable content" at bounding box center [531, 306] width 296 height 16
type input "**********"
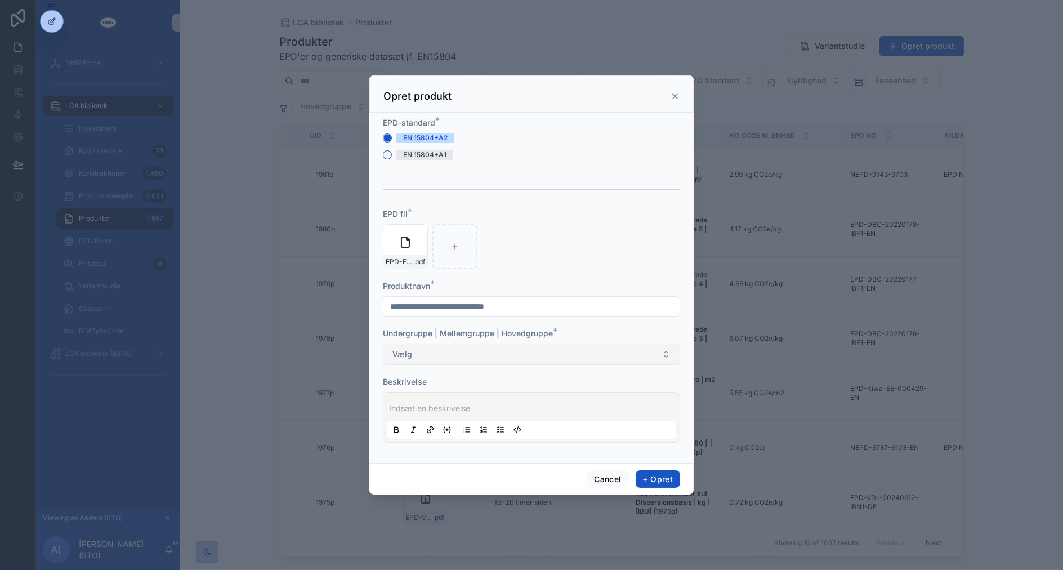
click at [539, 351] on button "Vælg" at bounding box center [531, 353] width 297 height 21
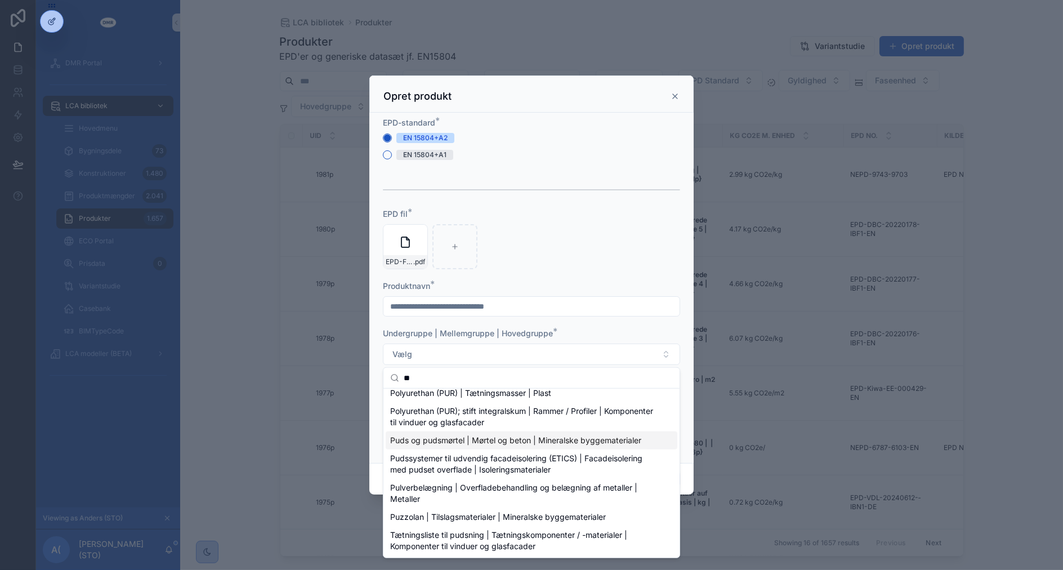
scroll to position [169, 0]
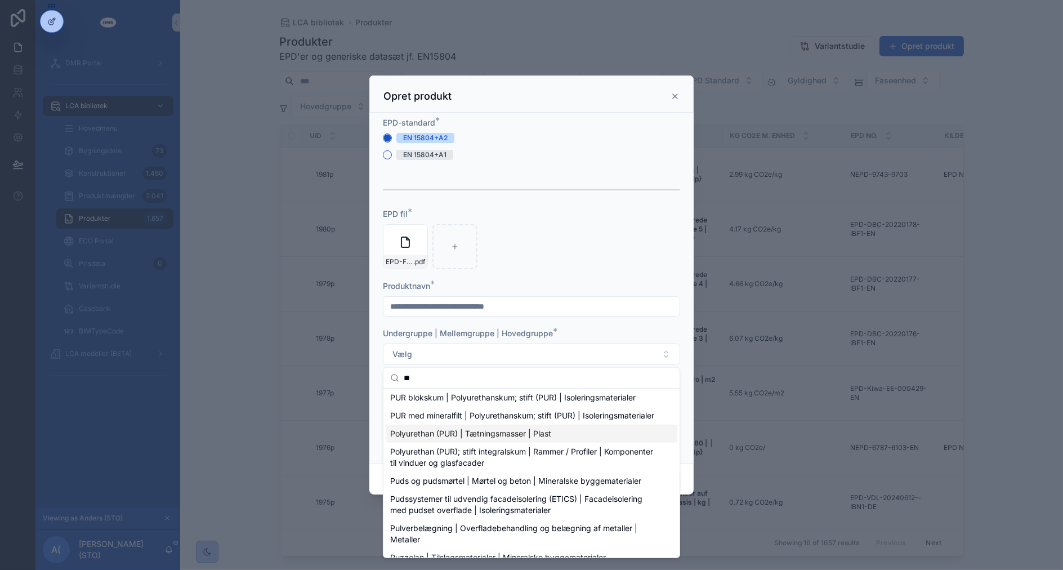
type input "**"
click at [550, 439] on span "Polyurethan (PUR) | Tætningsmasser | Plast" at bounding box center [470, 433] width 161 height 11
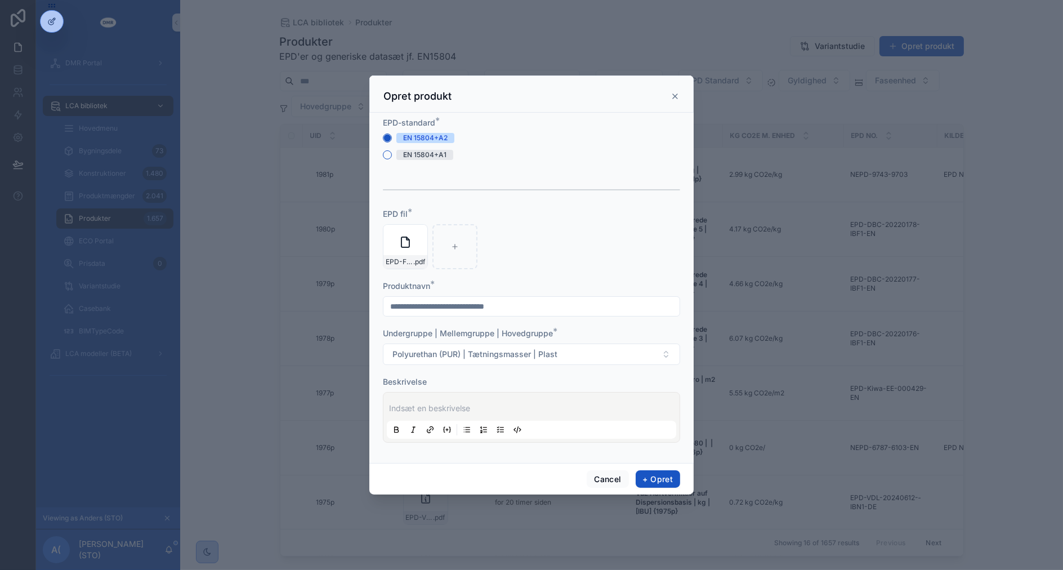
click at [536, 412] on p "scrollable content" at bounding box center [533, 407] width 289 height 11
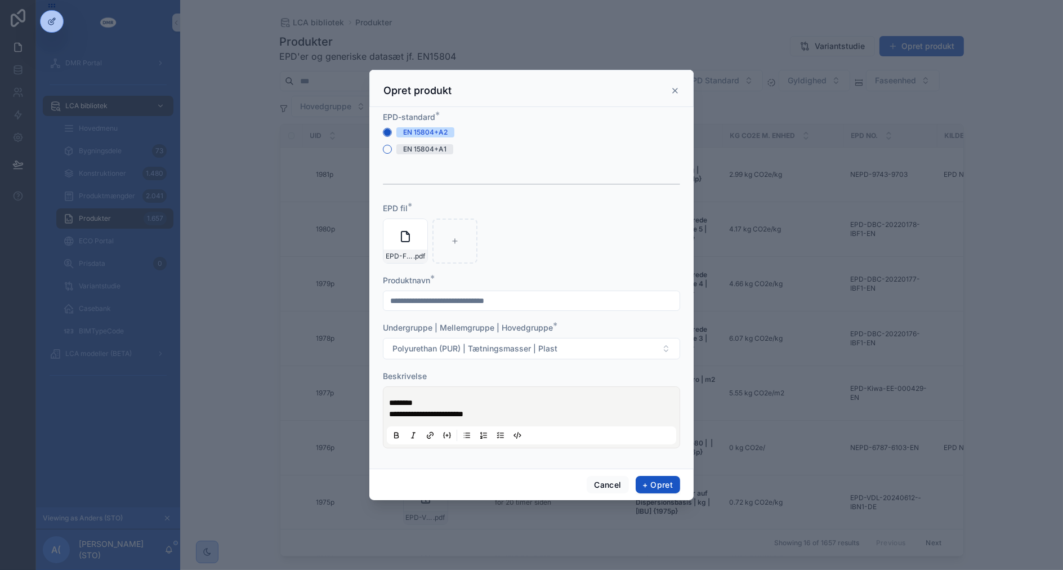
click at [404, 299] on input "**********" at bounding box center [531, 301] width 296 height 16
type input "**********"
click at [658, 481] on button "+ Opret" at bounding box center [658, 485] width 44 height 18
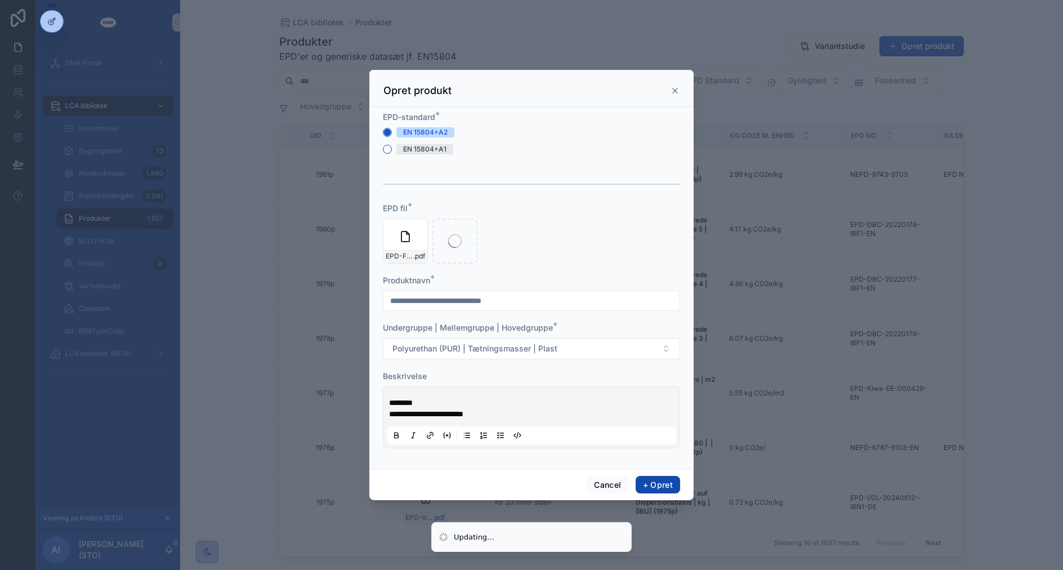
click at [658, 481] on button "+ Opret" at bounding box center [658, 485] width 44 height 18
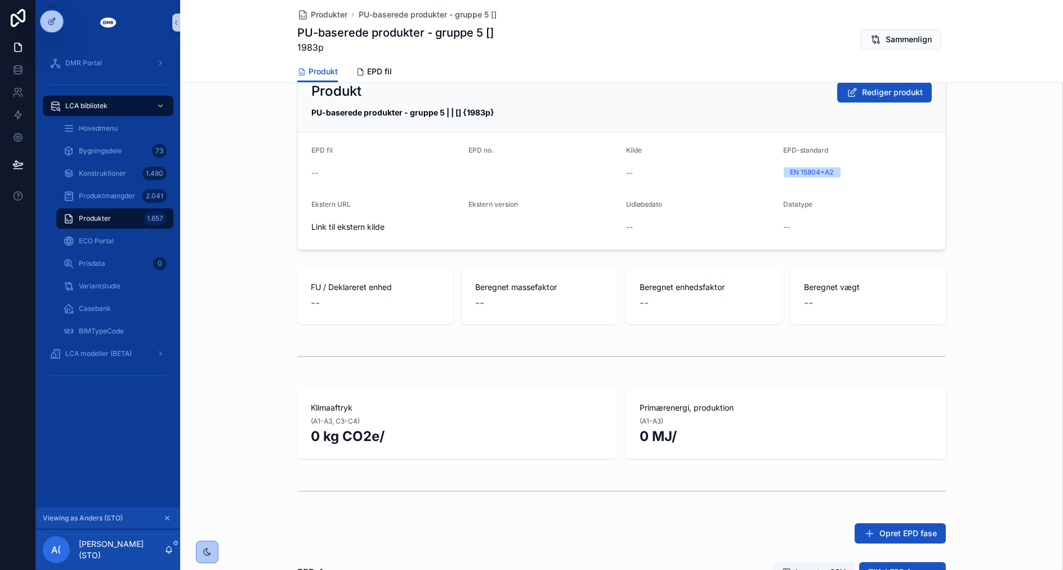
scroll to position [250, 0]
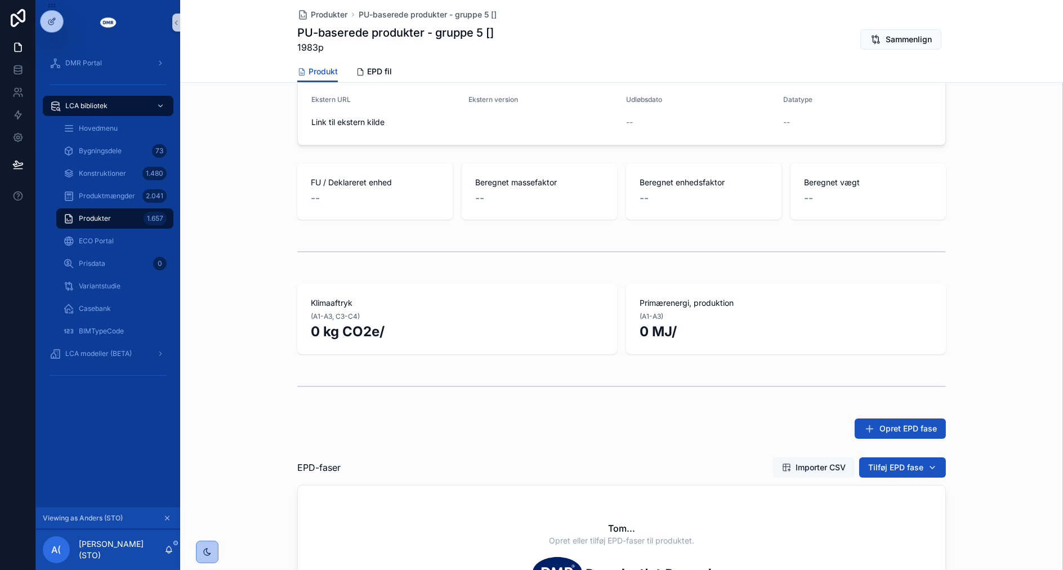
click at [796, 466] on span "Importer CSV" at bounding box center [820, 467] width 50 height 11
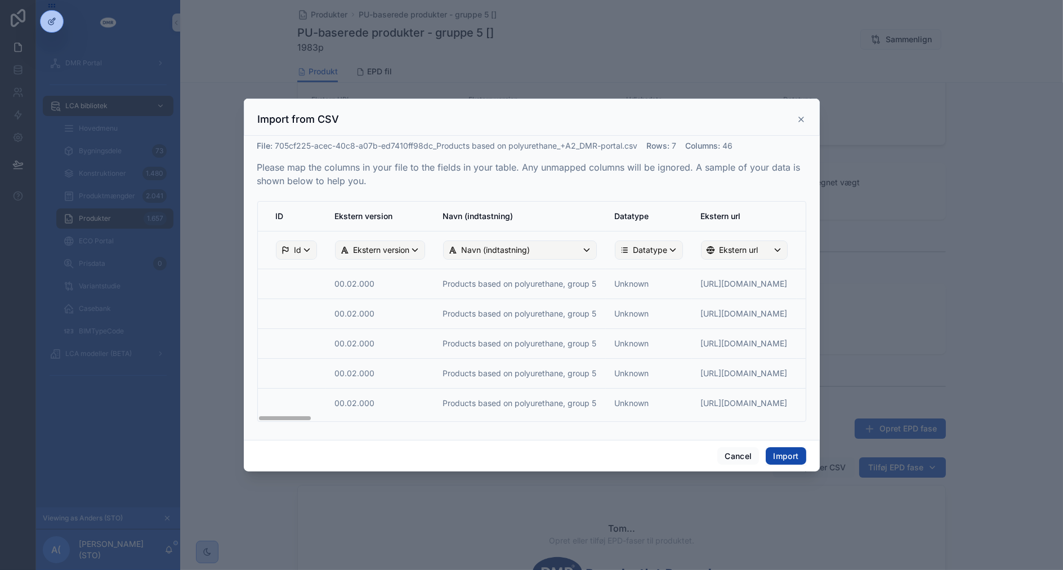
click at [778, 453] on button "Import" at bounding box center [786, 456] width 40 height 18
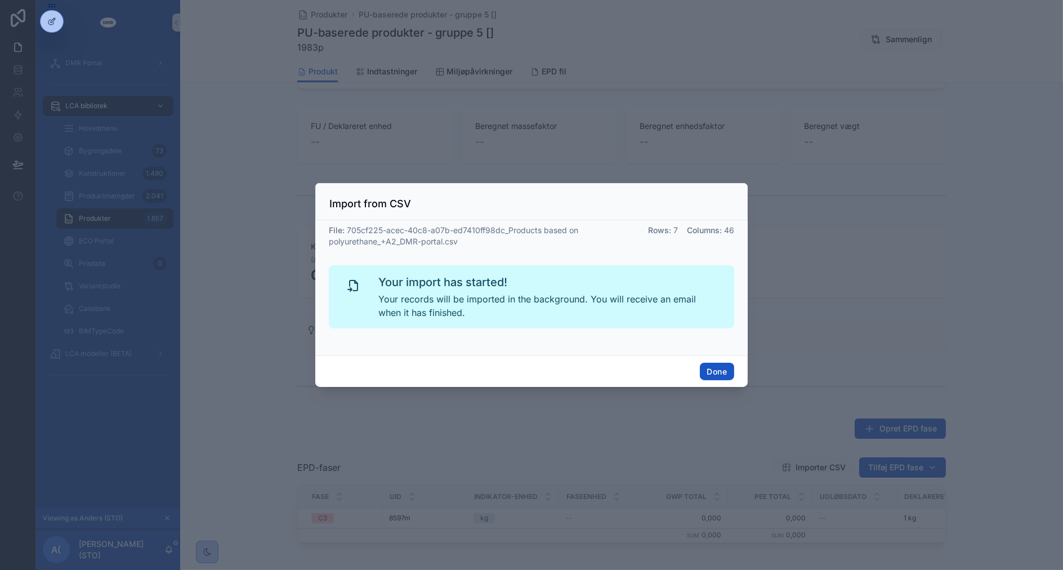
scroll to position [194, 0]
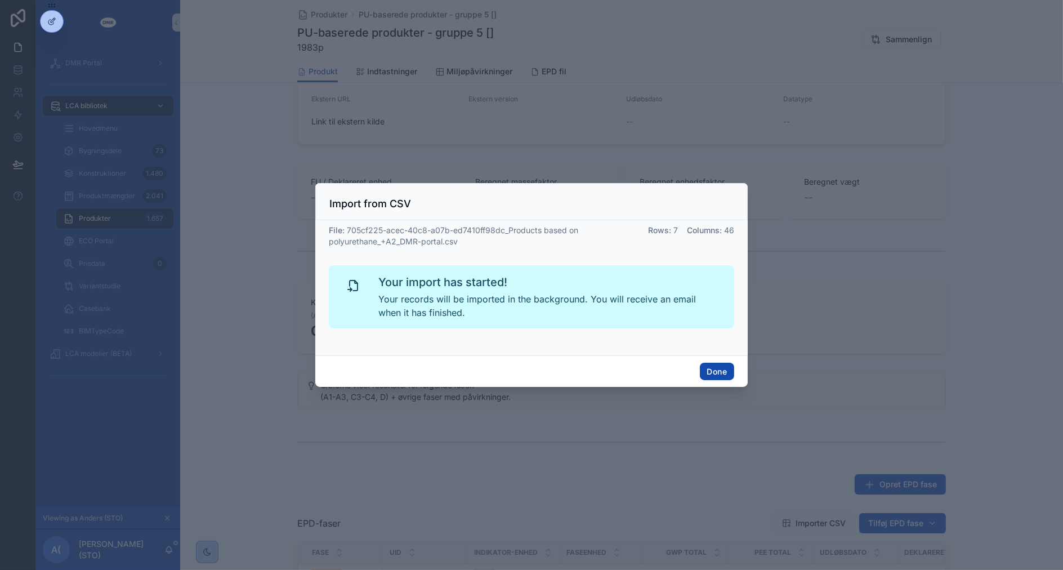
click at [726, 370] on button "Done" at bounding box center [717, 372] width 34 height 18
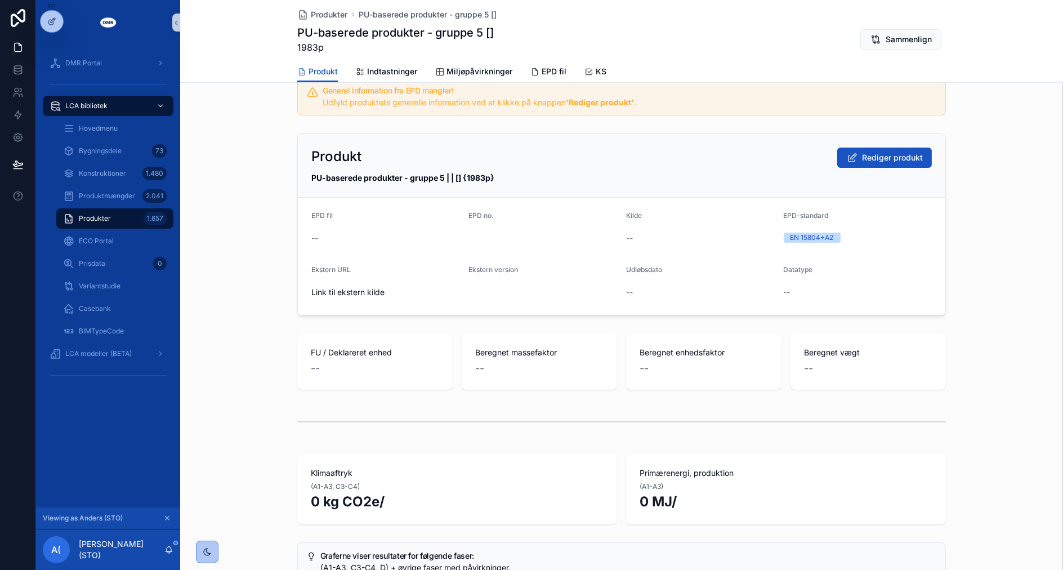
scroll to position [0, 0]
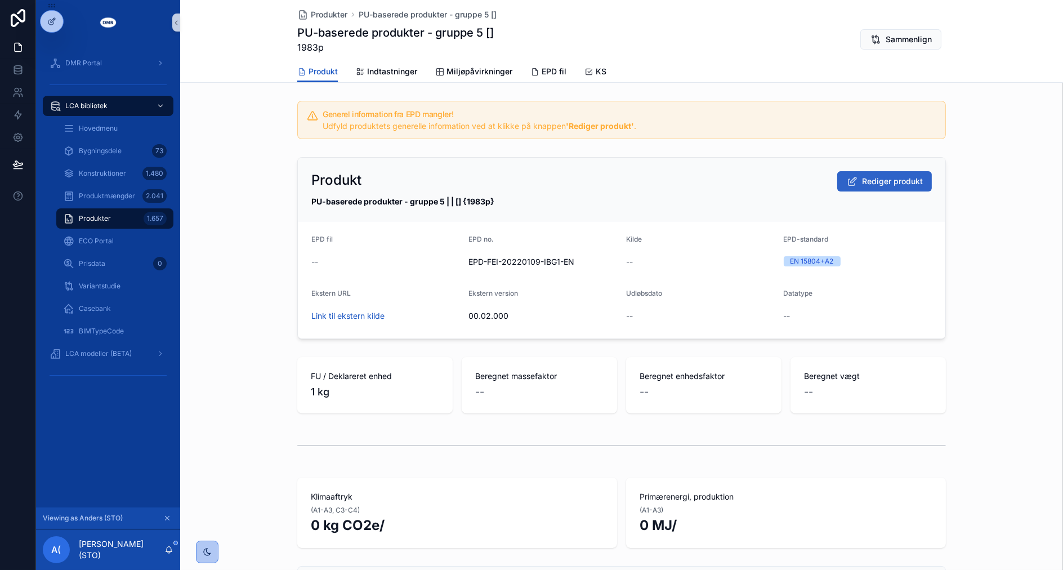
click at [872, 182] on span "Rediger produkt" at bounding box center [892, 181] width 61 height 11
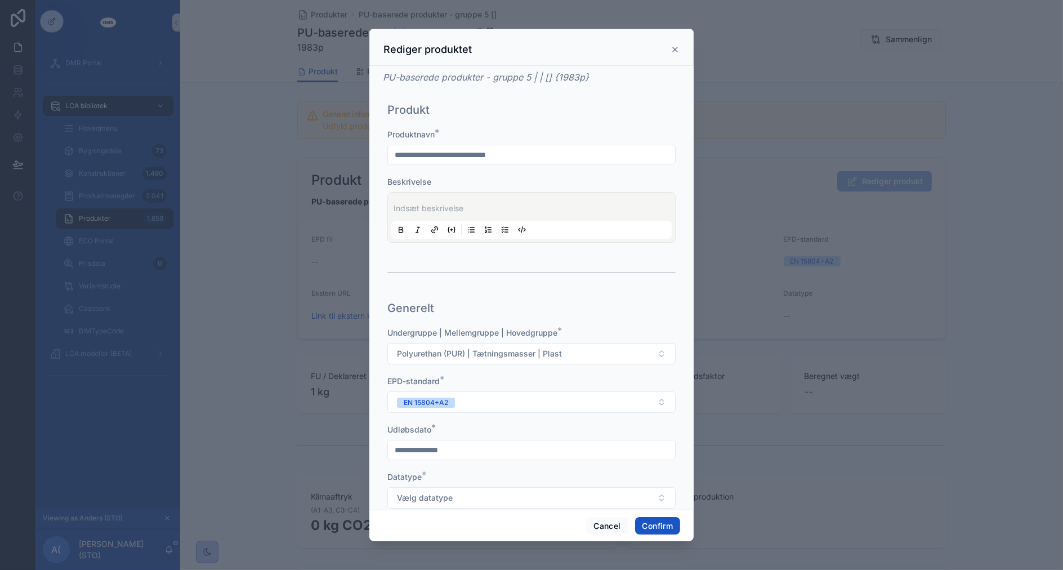
click at [393, 149] on input "**********" at bounding box center [531, 155] width 287 height 16
type input "**********"
click at [608, 520] on button "Cancel" at bounding box center [607, 526] width 42 height 18
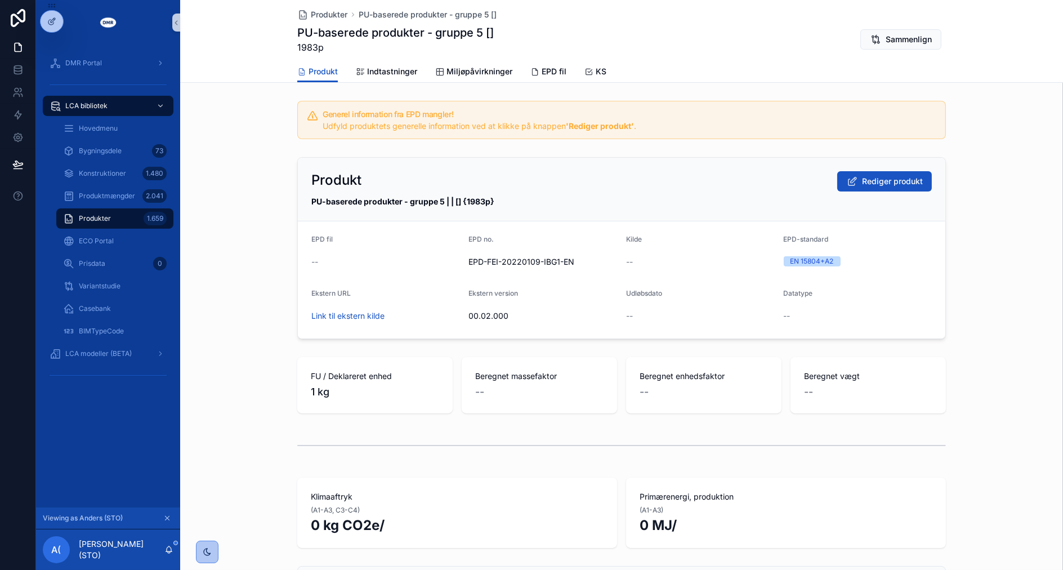
click at [588, 202] on div "PU-baserede produkter - gruppe 5 | | [] {1983p}" at bounding box center [621, 201] width 620 height 11
click at [862, 177] on span "Rediger produkt" at bounding box center [892, 181] width 61 height 11
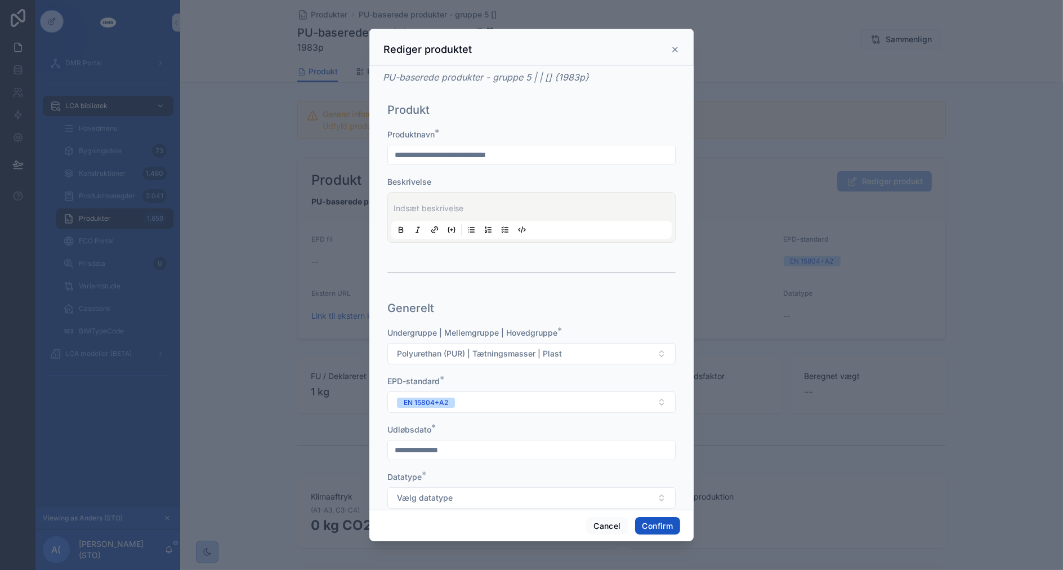
click at [395, 151] on input "**********" at bounding box center [531, 155] width 287 height 16
type input "**********"
click at [518, 211] on p at bounding box center [533, 208] width 280 height 11
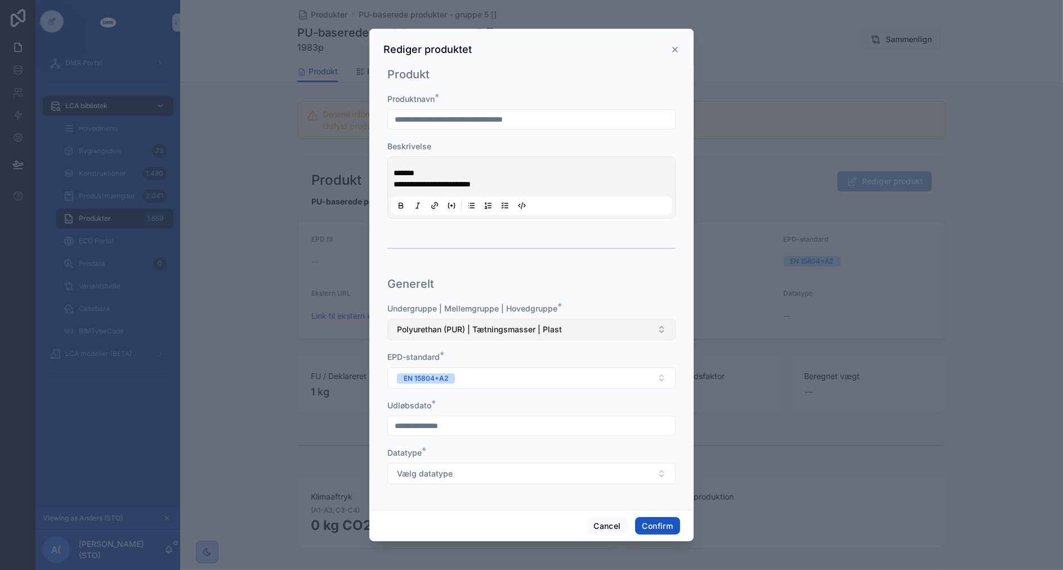
scroll to position [62, 0]
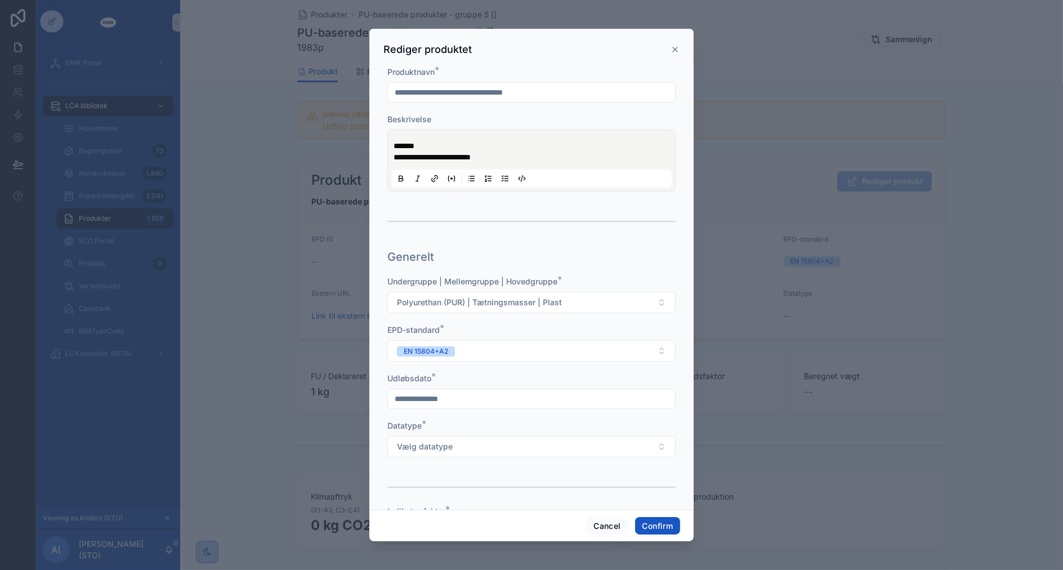
click at [481, 398] on input "text" at bounding box center [531, 399] width 287 height 16
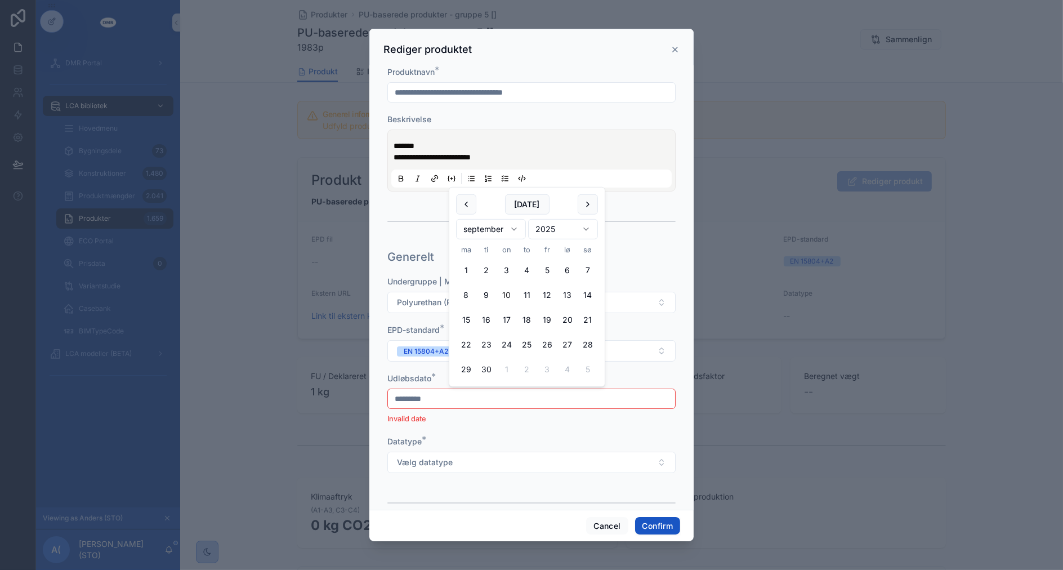
type input "*********"
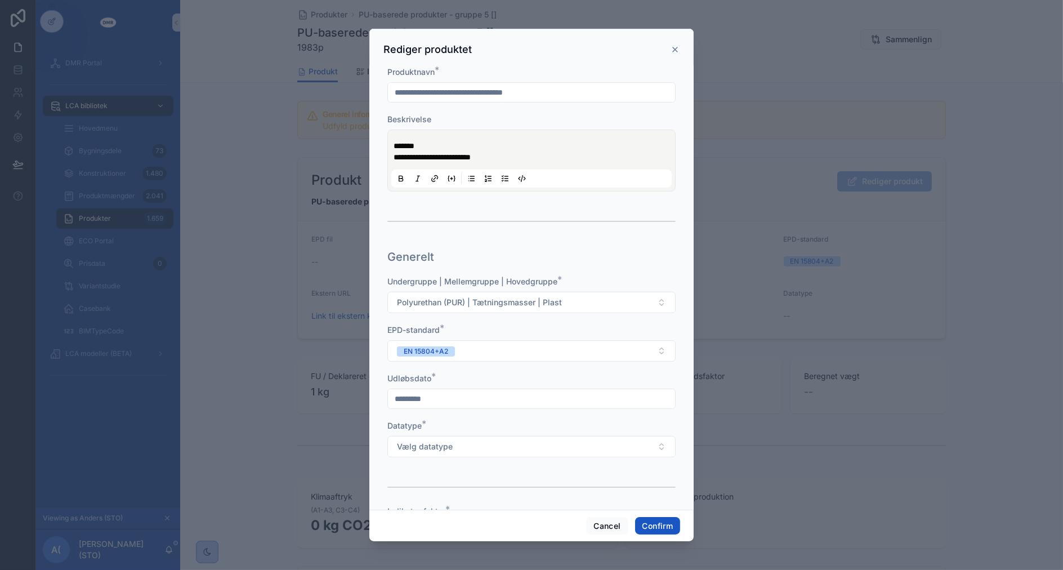
click at [387, 436] on button "Vælg datatype" at bounding box center [531, 446] width 288 height 21
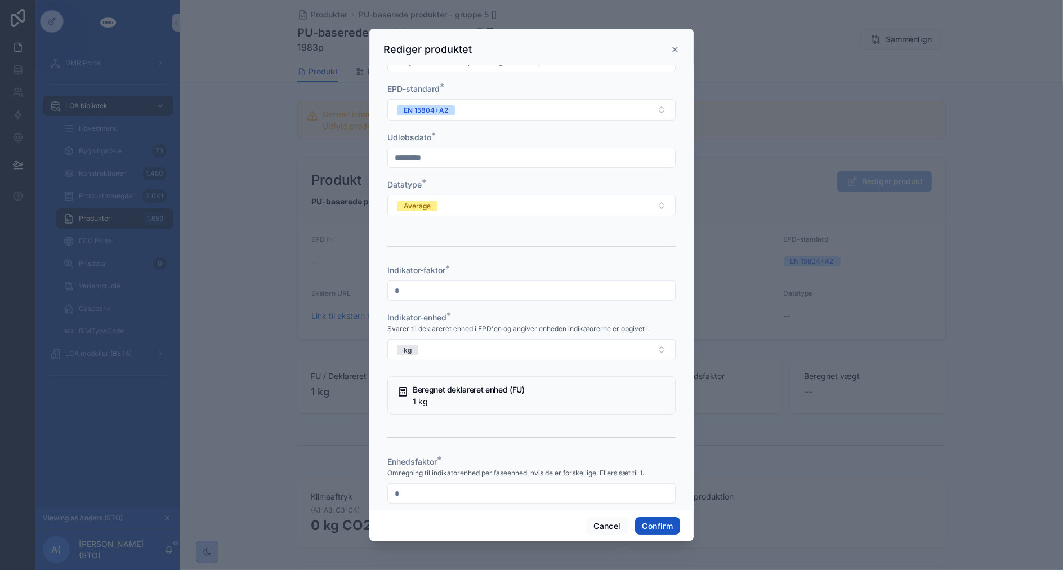
type input "*"
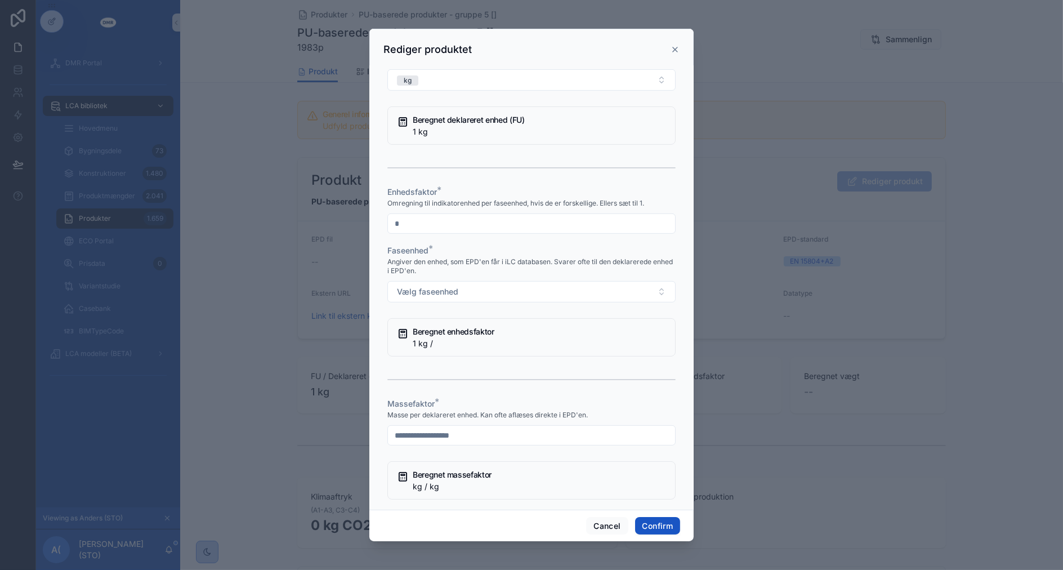
click at [387, 281] on button "Vælg faseenhed" at bounding box center [531, 291] width 288 height 21
type input "*"
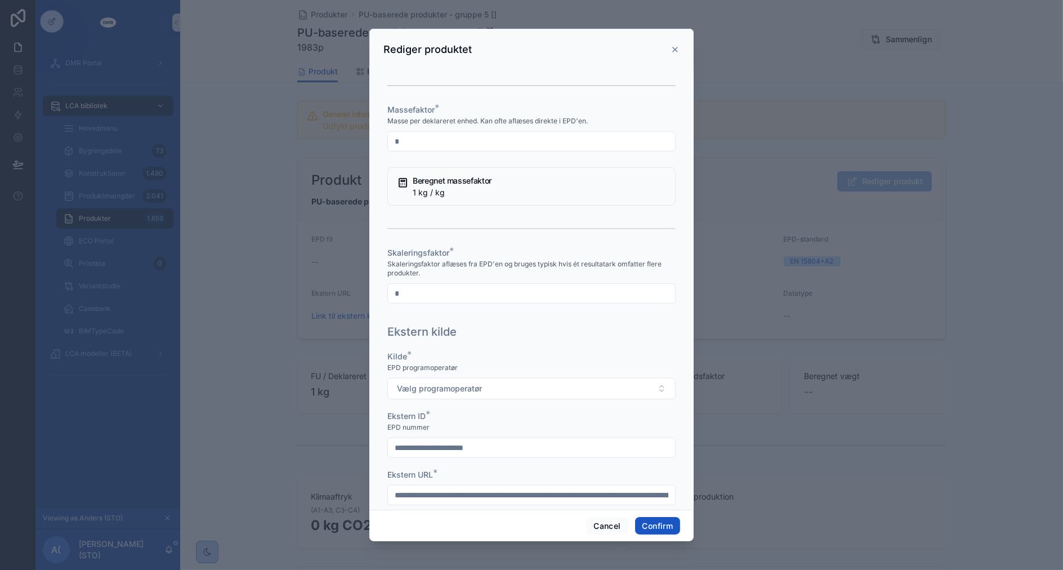
click at [387, 378] on button "Vælg programoperatør" at bounding box center [531, 388] width 288 height 21
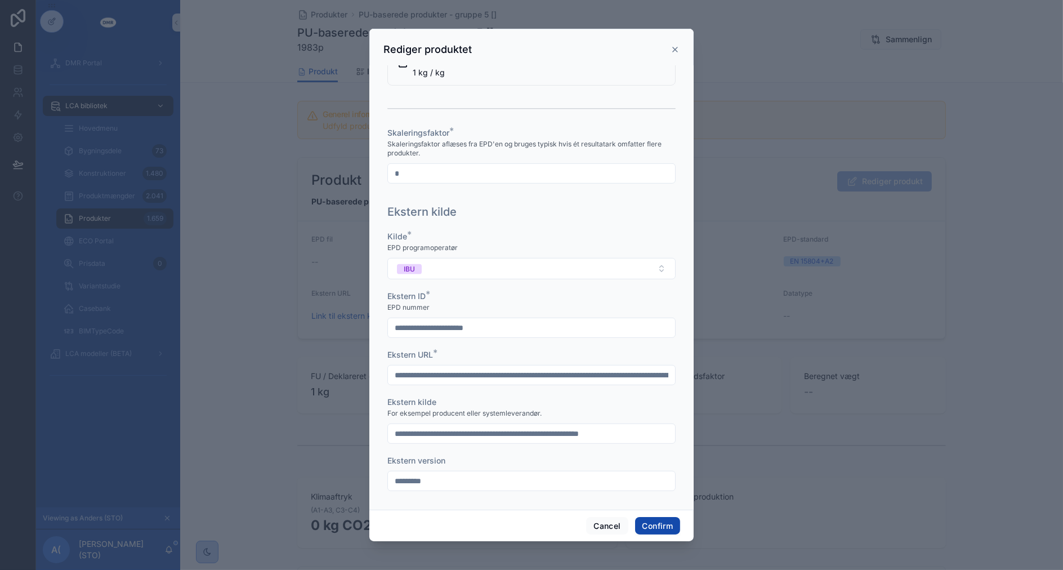
click at [640, 524] on button "Confirm" at bounding box center [657, 526] width 45 height 18
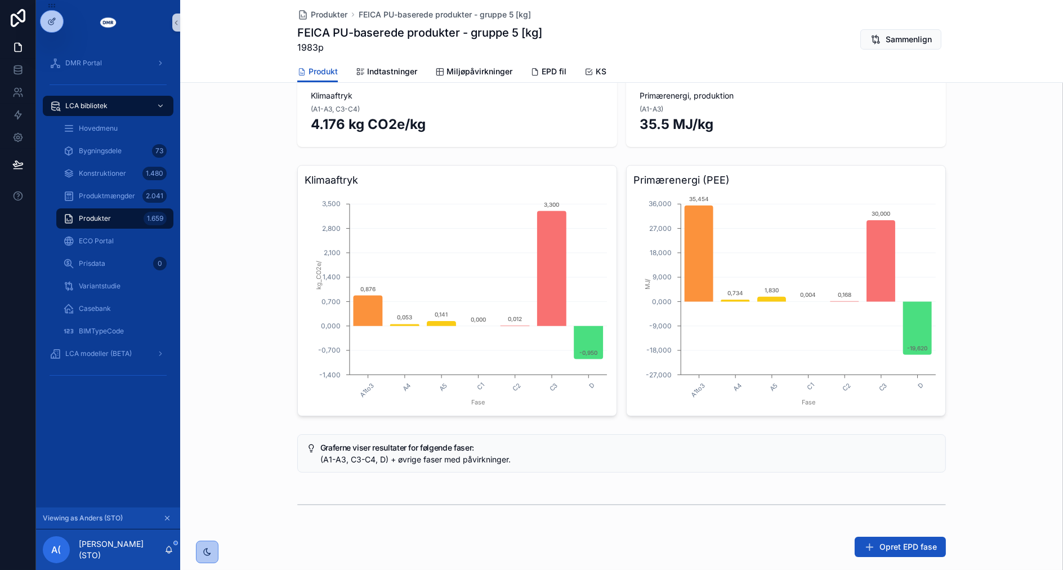
scroll to position [0, 0]
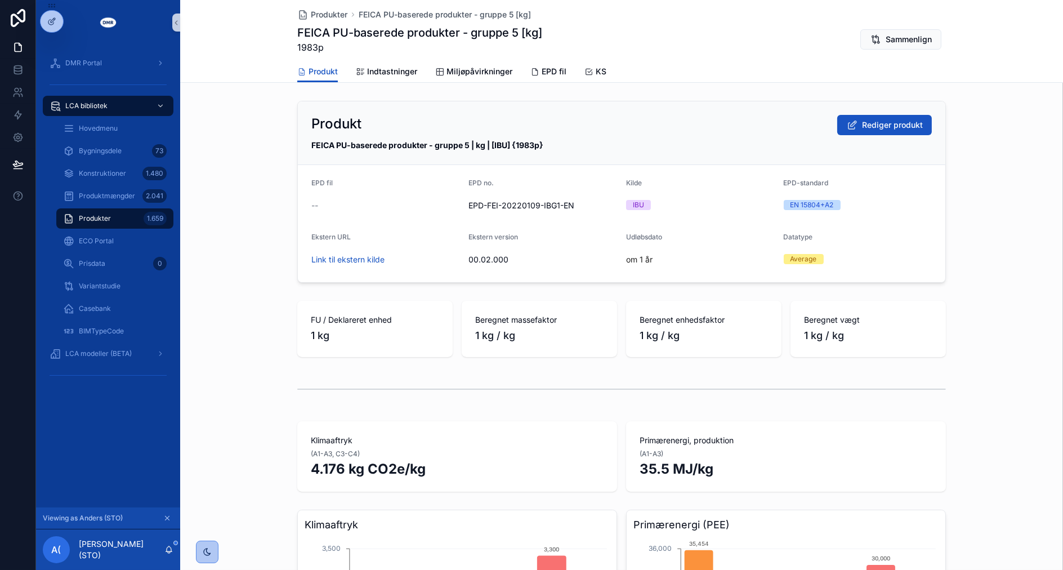
click at [308, 43] on span "1983p" at bounding box center [419, 48] width 245 height 14
copy span "1983p"
click at [260, 269] on div "Produkt Rediger produkt FEICA PU-baserede produkter - gruppe 5 | kg | [IBU] {19…" at bounding box center [621, 191] width 883 height 191
drag, startPoint x: 305, startPoint y: 142, endPoint x: 558, endPoint y: 142, distance: 253.3
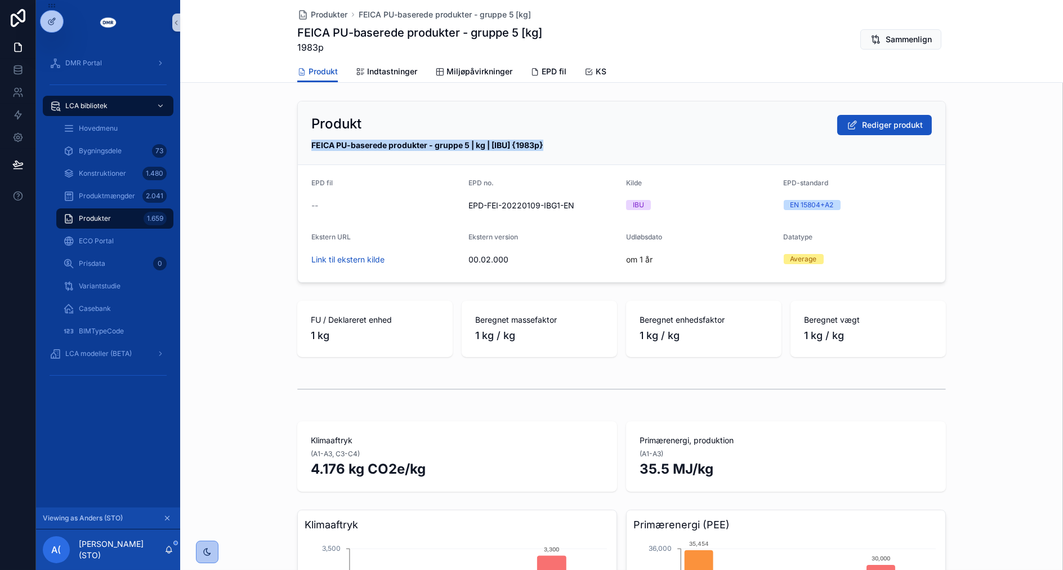
click at [558, 142] on div "Produkt Rediger produkt FEICA PU-baserede produkter - gruppe 5 | kg | [IBU] {19…" at bounding box center [621, 133] width 647 height 64
copy strong "FEICA PU-baserede produkter - gruppe 5 | kg | [IBU] {1983p}"
drag, startPoint x: 104, startPoint y: 225, endPoint x: 127, endPoint y: 228, distance: 23.3
click at [104, 225] on div "Produkter 1.659" at bounding box center [115, 218] width 104 height 18
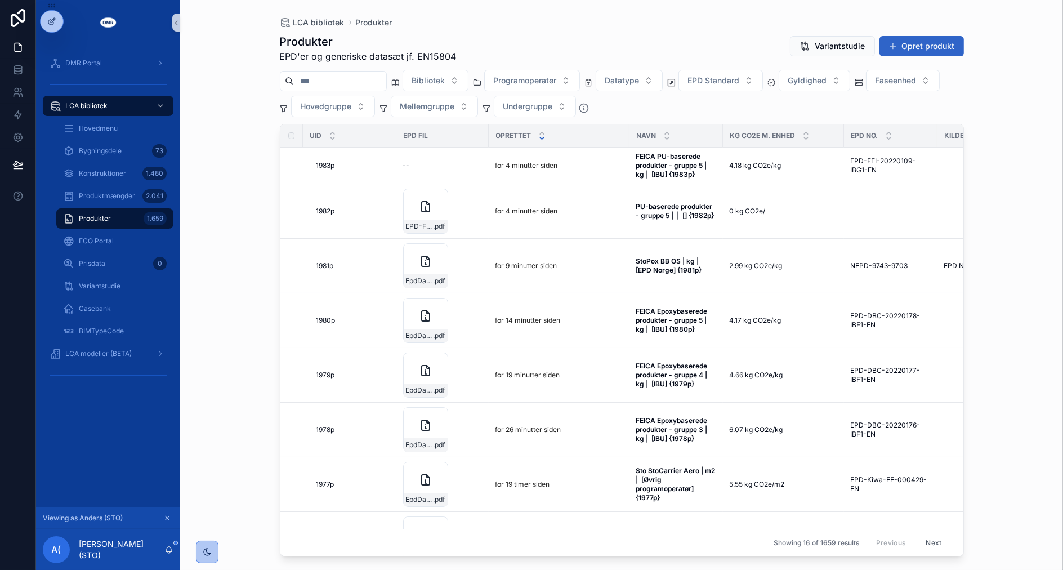
click at [925, 39] on button "Opret produkt" at bounding box center [921, 46] width 84 height 20
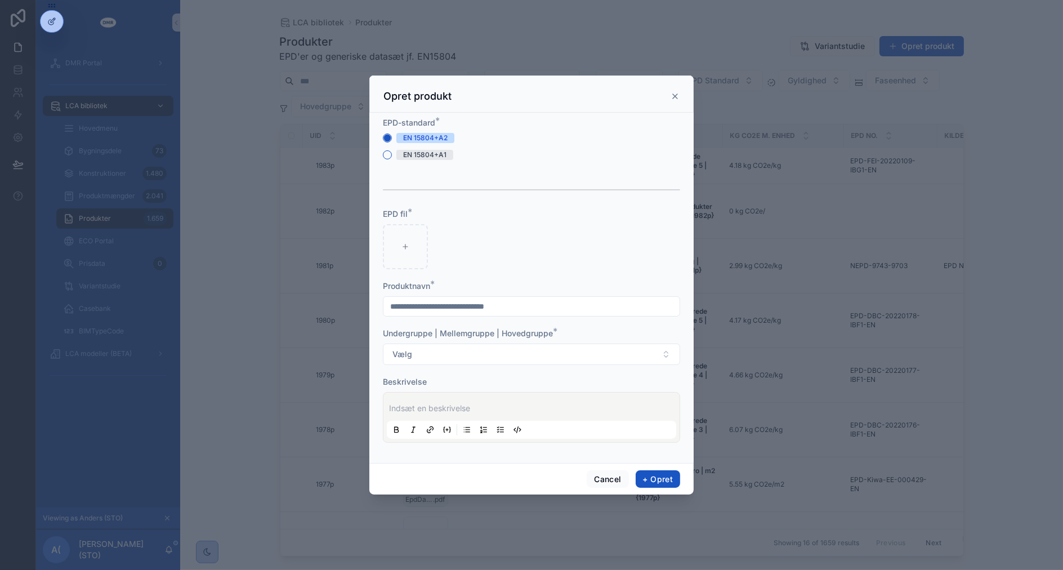
click at [441, 299] on input "scrollable content" at bounding box center [531, 306] width 296 height 16
click at [407, 260] on div "scrollable content" at bounding box center [405, 246] width 45 height 45
type input "**********"
click at [468, 309] on input "scrollable content" at bounding box center [531, 306] width 296 height 16
type input "**********"
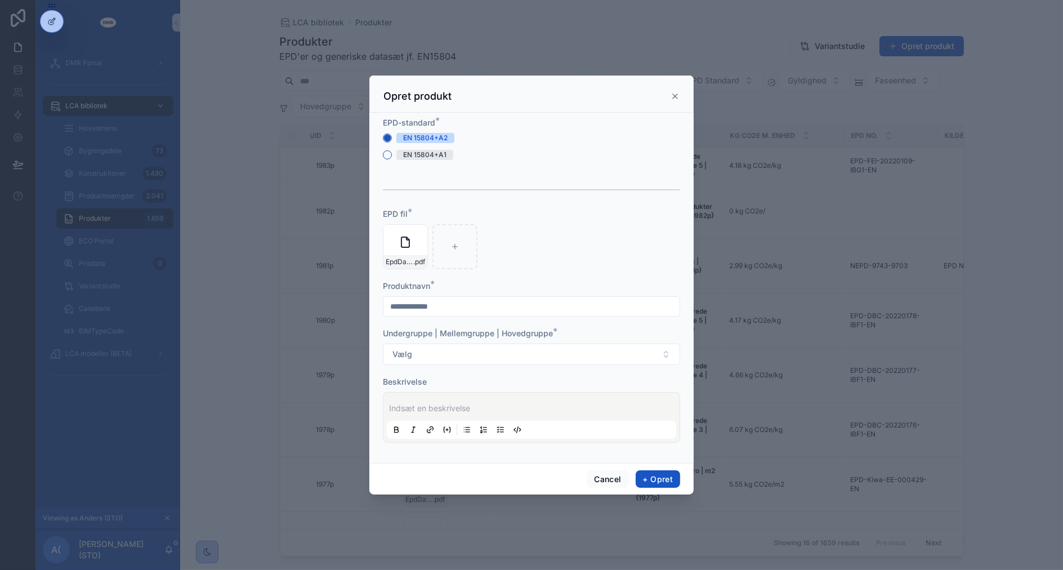
click at [383, 343] on button "Vælg" at bounding box center [531, 353] width 297 height 21
type input "*****"
click at [598, 404] on span "Hærdeplast på epoxy-basis | Hærdeplast | Overfladebehandlinger" at bounding box center [512, 399] width 245 height 11
click at [590, 409] on p "scrollable content" at bounding box center [533, 407] width 289 height 11
click at [574, 408] on p "scrollable content" at bounding box center [533, 407] width 289 height 11
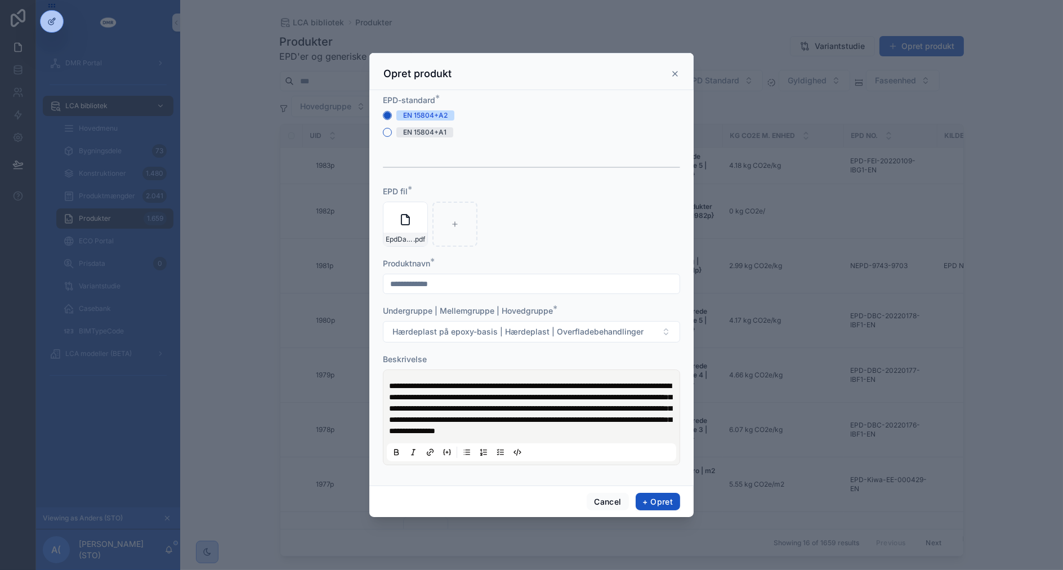
click at [387, 374] on div "**********" at bounding box center [531, 417] width 289 height 88
click at [387, 376] on div "**********" at bounding box center [531, 417] width 289 height 88
click at [391, 382] on span "**********" at bounding box center [530, 408] width 283 height 53
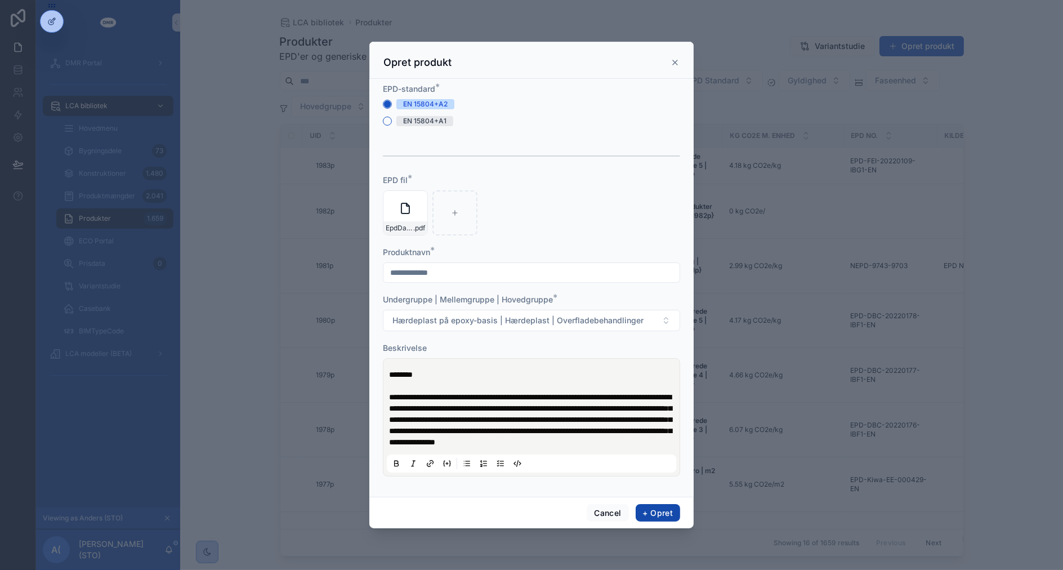
click at [667, 516] on button "+ Opret" at bounding box center [658, 513] width 44 height 18
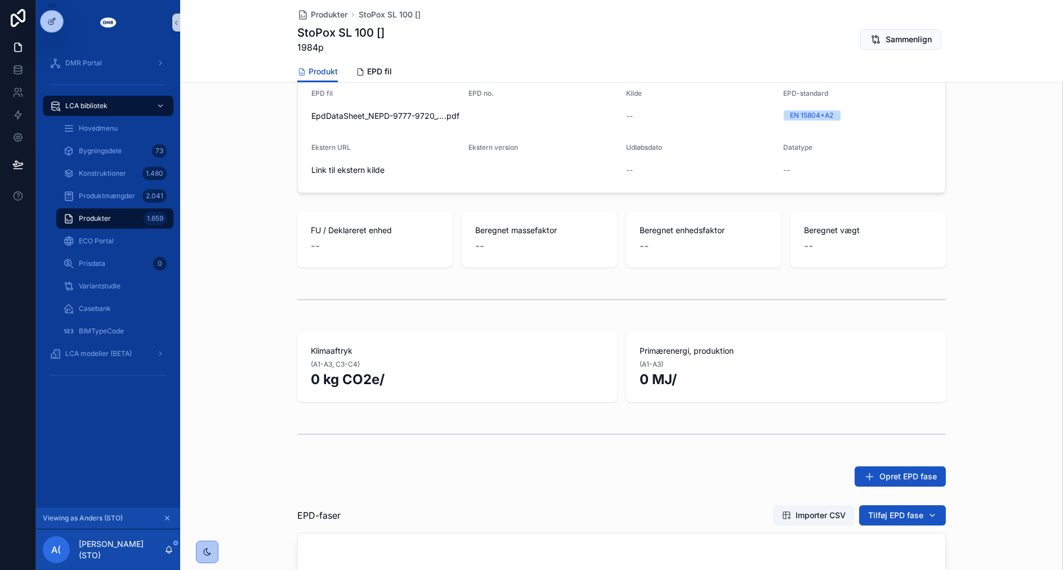
scroll to position [250, 0]
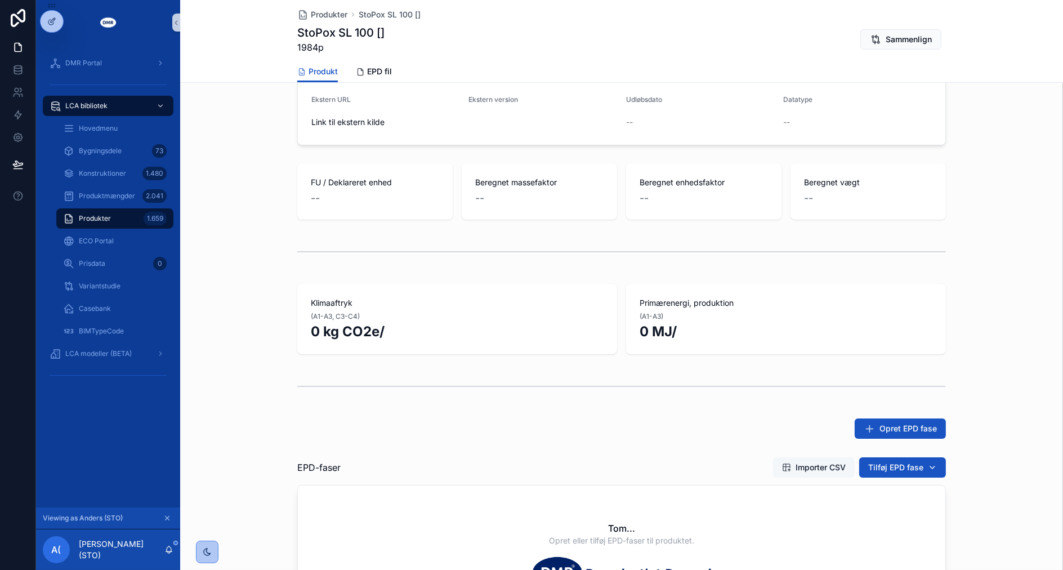
click at [790, 463] on span "Importer CSV" at bounding box center [814, 467] width 64 height 11
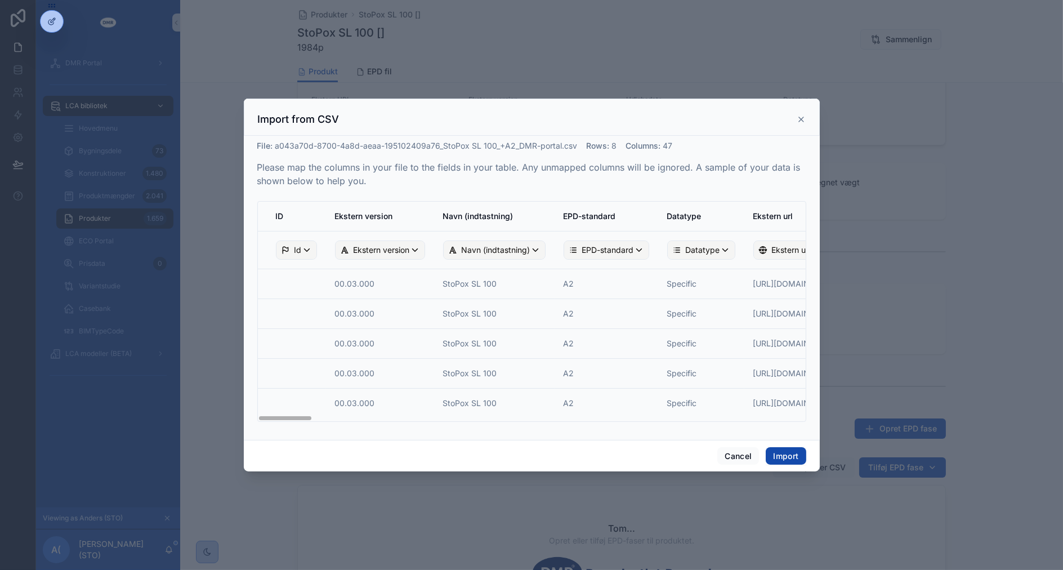
click at [780, 449] on button "Import" at bounding box center [786, 456] width 40 height 18
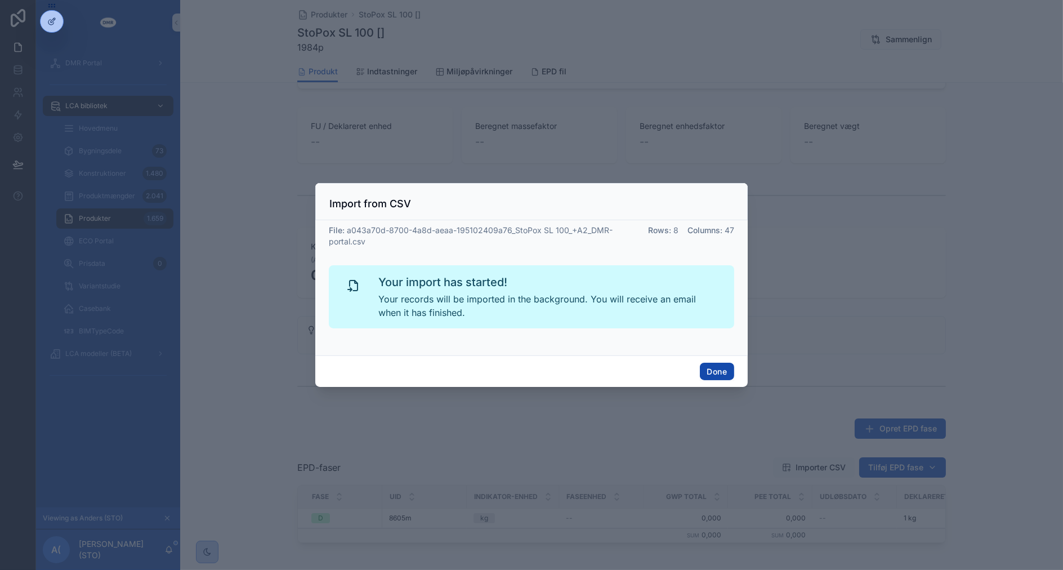
click at [726, 374] on button "Done" at bounding box center [717, 372] width 34 height 18
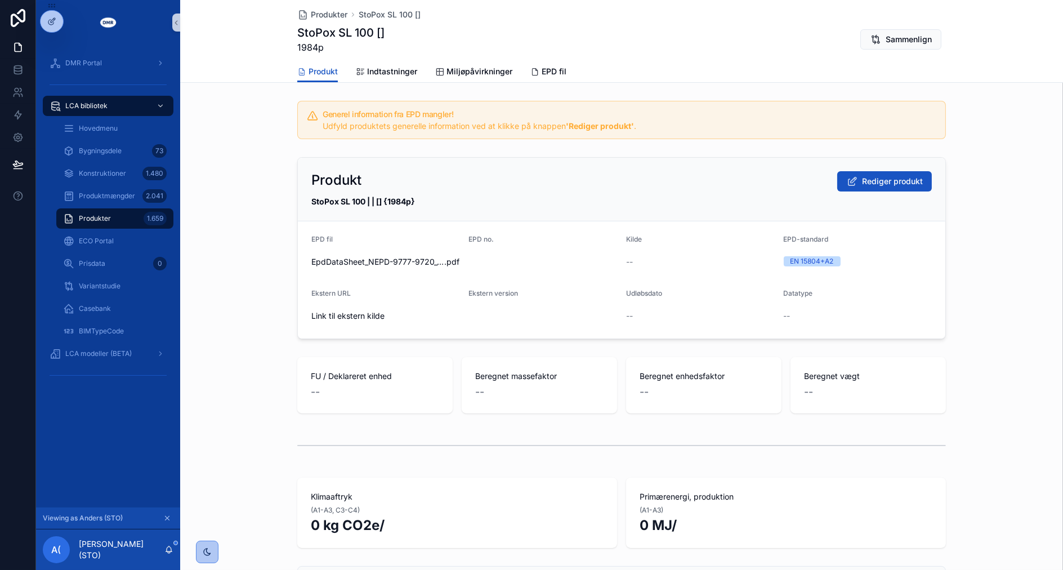
scroll to position [194, 0]
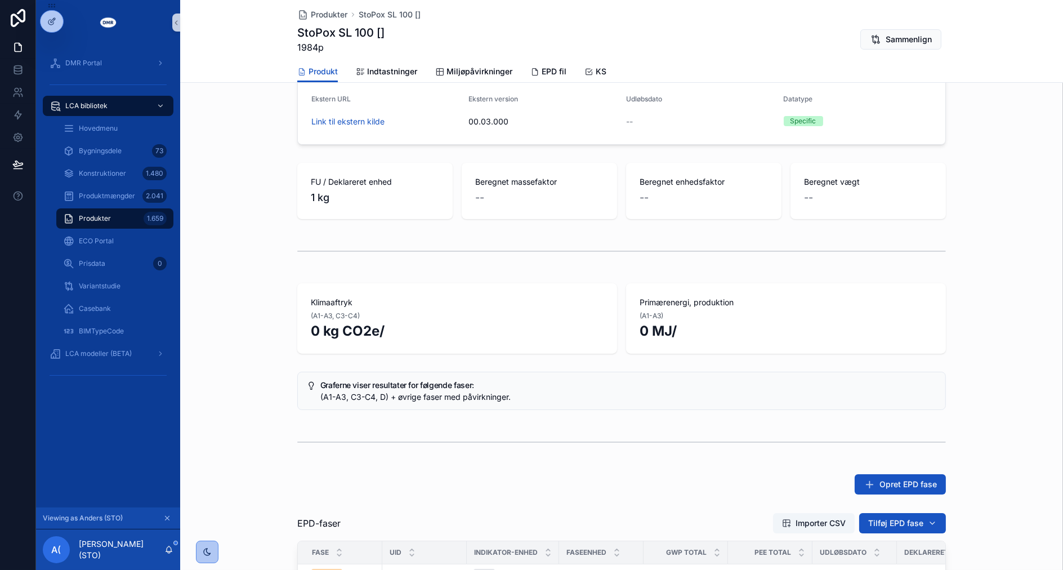
click at [755, 376] on div "Graferne viser resultater for følgende faser: (A1-A3, C3-C4, D) + øvrige faser …" at bounding box center [621, 391] width 649 height 38
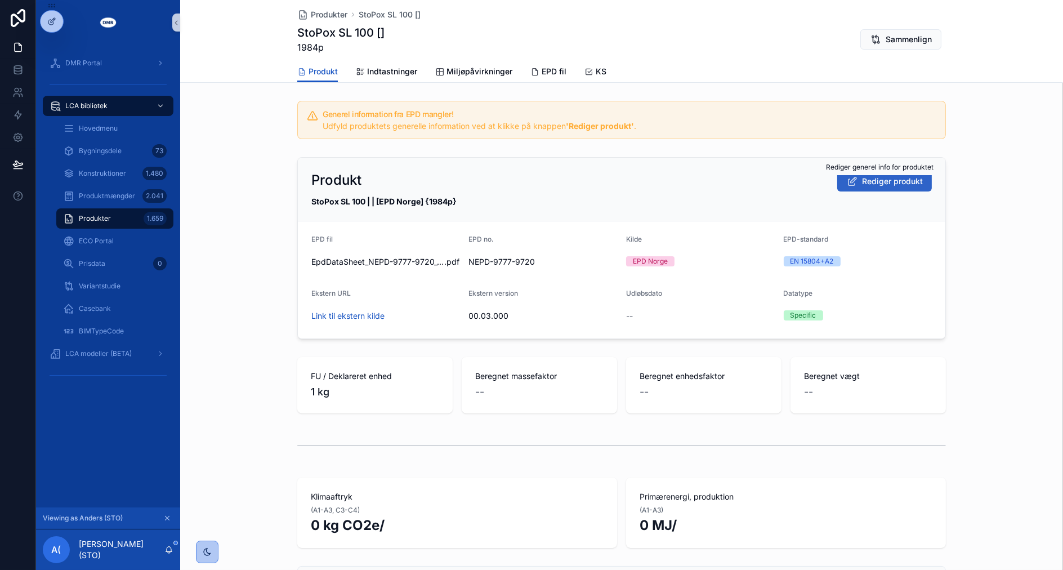
click at [909, 190] on button "Rediger produkt" at bounding box center [884, 181] width 95 height 20
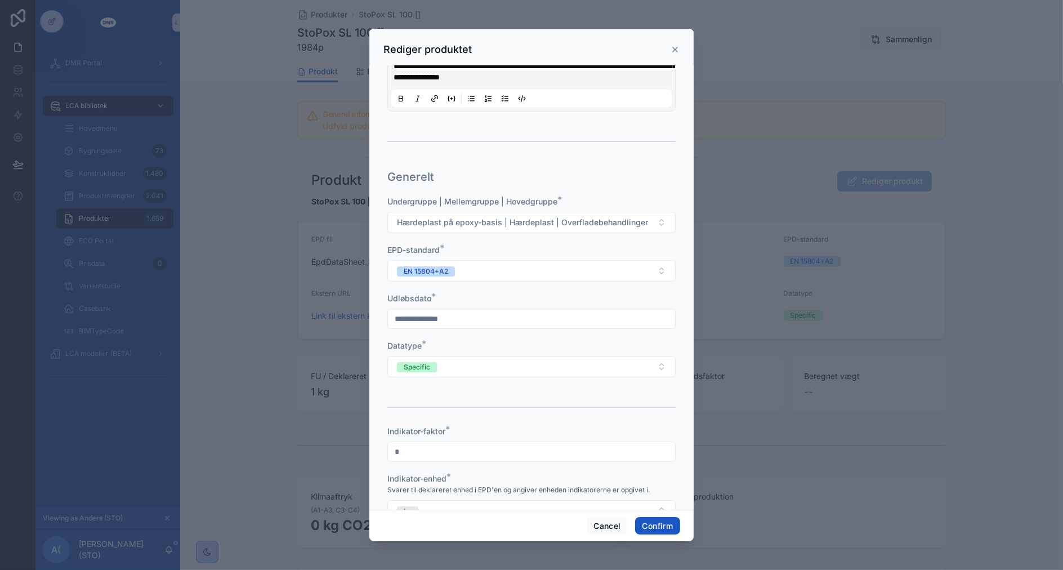
scroll to position [250, 0]
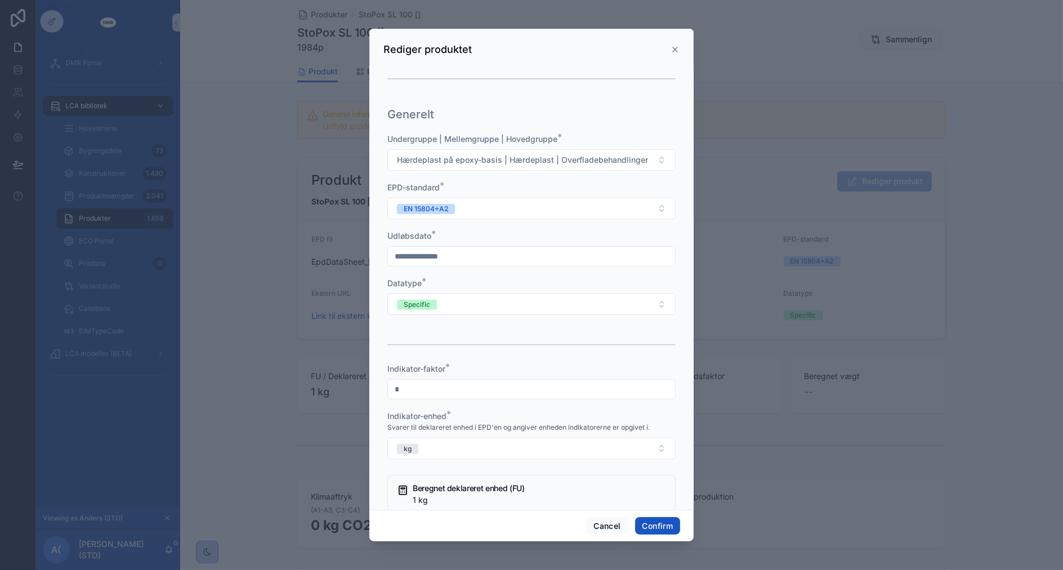
click at [511, 264] on input "text" at bounding box center [531, 256] width 287 height 16
type input "*********"
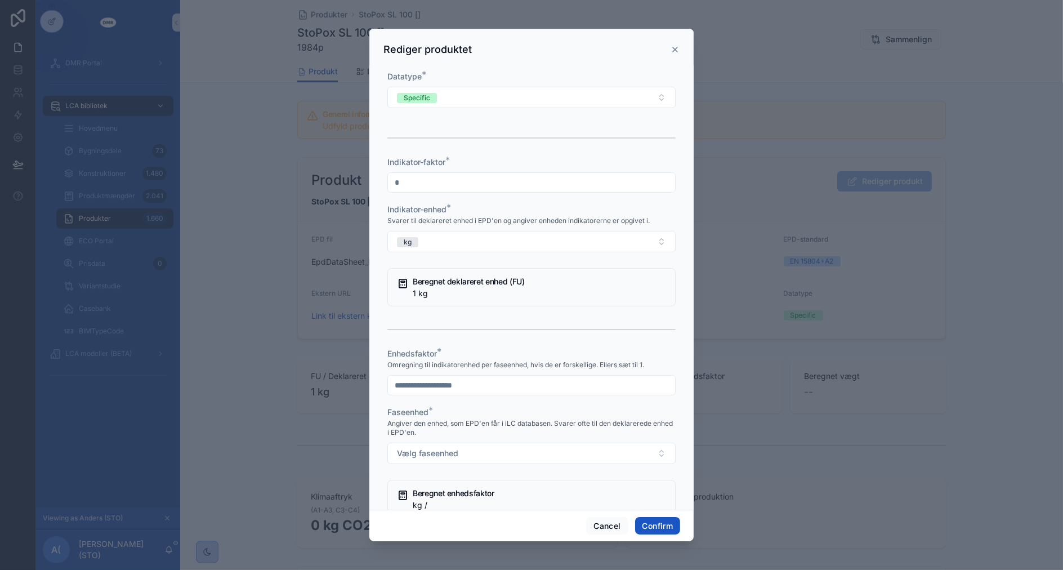
scroll to position [500, 0]
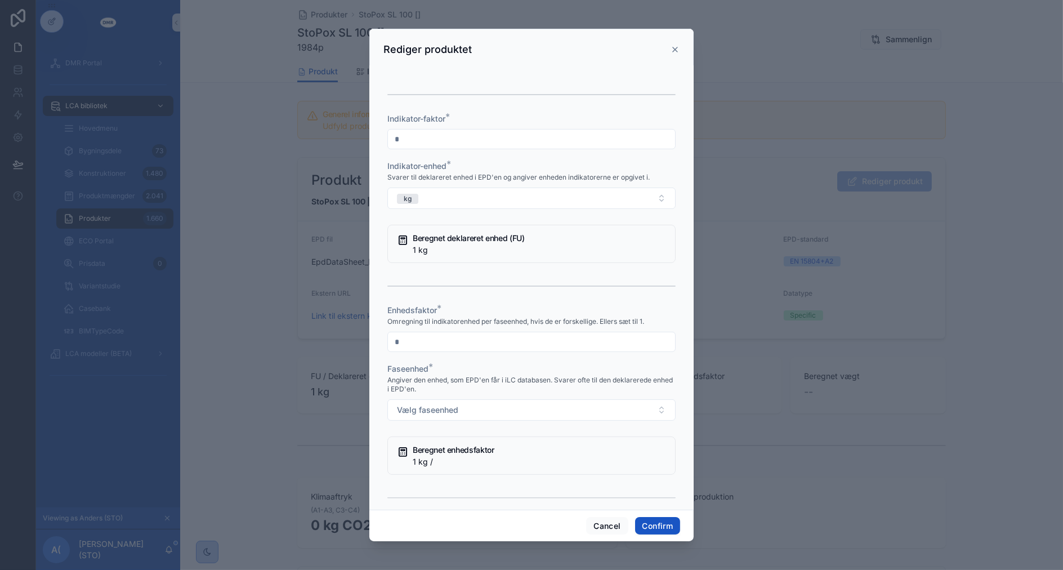
type input "*"
click at [387, 399] on button "Vælg faseenhed" at bounding box center [531, 409] width 288 height 21
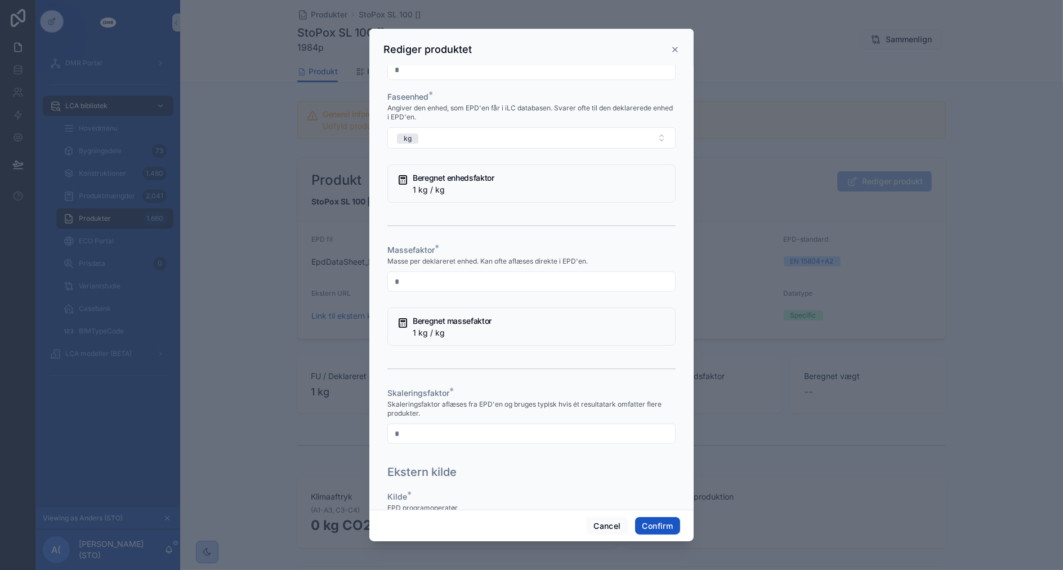
type input "*"
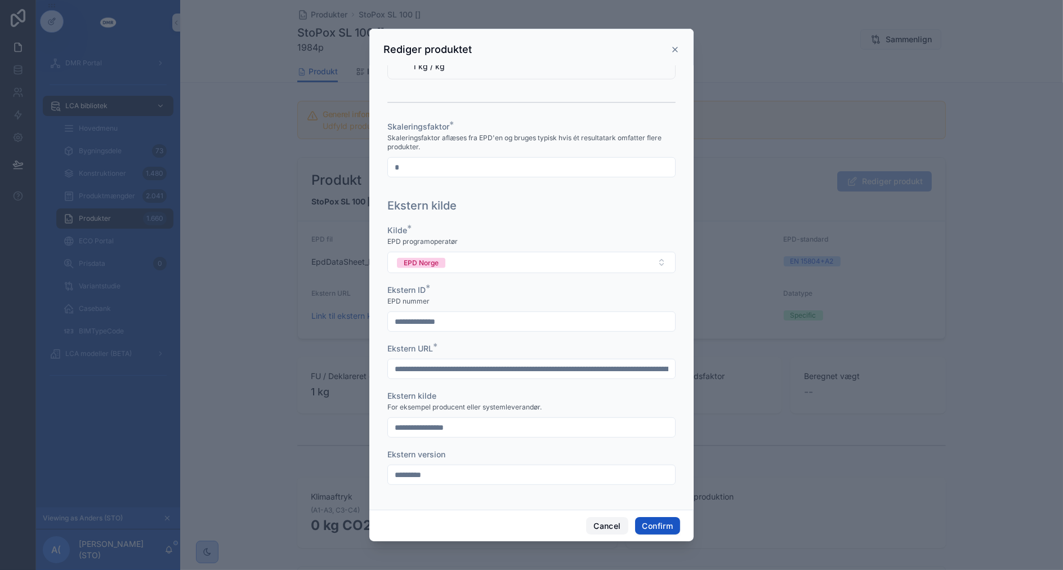
scroll to position [1043, 0]
click at [675, 532] on button "Confirm" at bounding box center [657, 526] width 45 height 18
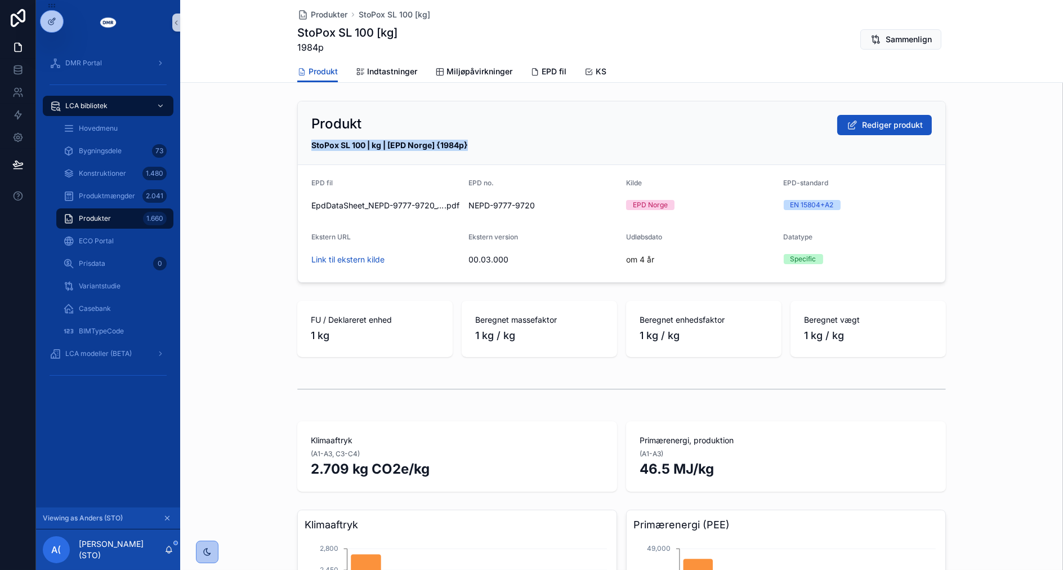
drag, startPoint x: 305, startPoint y: 146, endPoint x: 467, endPoint y: 146, distance: 161.6
click at [467, 146] on div "Produkt [PERSON_NAME] produkt StoPox SL 100 | kg | [EPD [GEOGRAPHIC_DATA]] {198…" at bounding box center [621, 133] width 647 height 64
copy strong "StoPox SL 100 | kg | [EPD Norge] {1984p}"
click at [153, 220] on div "1.660" at bounding box center [155, 219] width 24 height 14
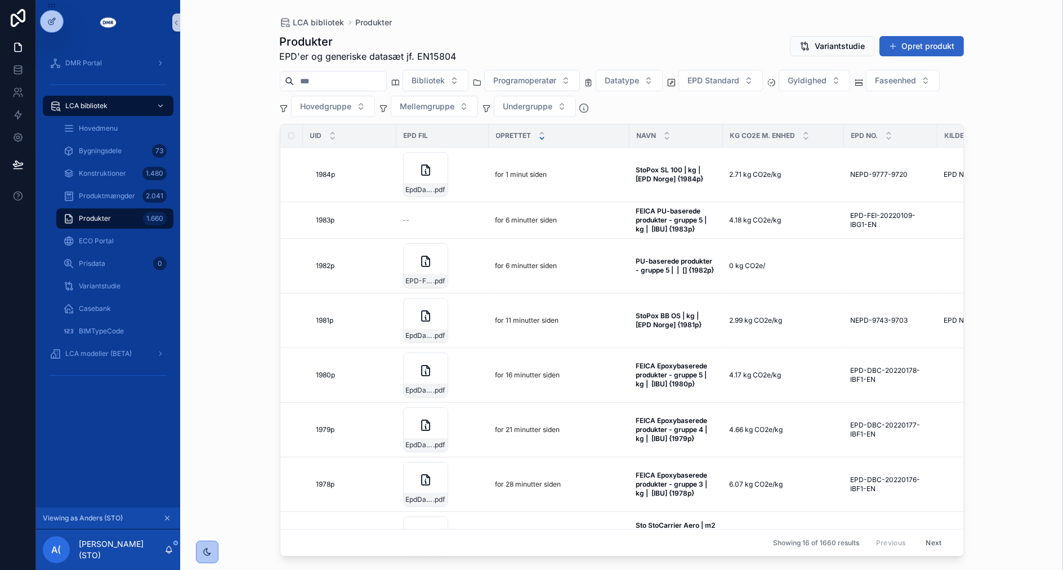
click at [947, 48] on button "Opret produkt" at bounding box center [921, 46] width 84 height 20
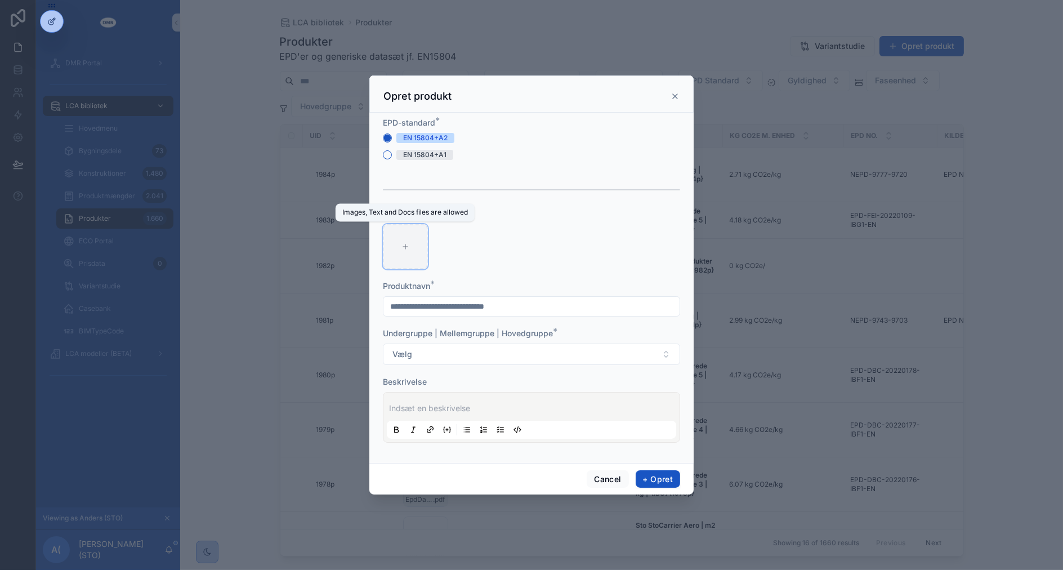
click at [396, 234] on div "scrollable content" at bounding box center [405, 246] width 45 height 45
type input "**********"
click at [532, 293] on div "Produktnavn *" at bounding box center [531, 298] width 297 height 36
click at [534, 304] on input "scrollable content" at bounding box center [531, 306] width 296 height 16
type input "**********"
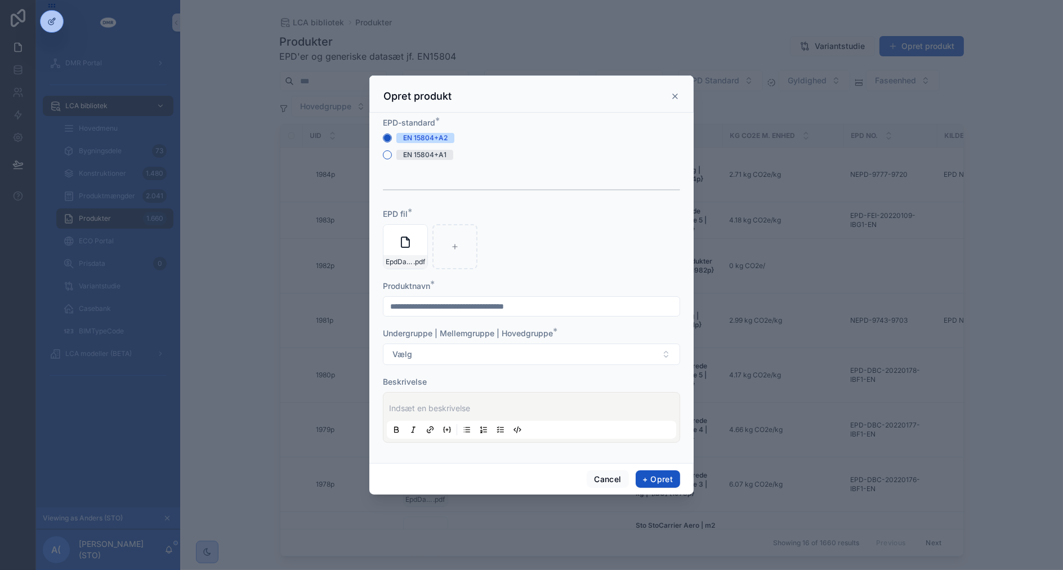
click at [624, 228] on div "EpdDataSheet_EPD-DBC-20220174-IBF1_0001_EN_01_00 .pdf" at bounding box center [531, 246] width 297 height 45
click at [580, 356] on button "Vælg" at bounding box center [531, 353] width 297 height 21
type input "*****"
click at [549, 404] on span "Hærdeplast på epoxy-basis | Hærdeplast | Overfladebehandlinger" at bounding box center [512, 399] width 245 height 11
click at [543, 404] on p "scrollable content" at bounding box center [533, 407] width 289 height 11
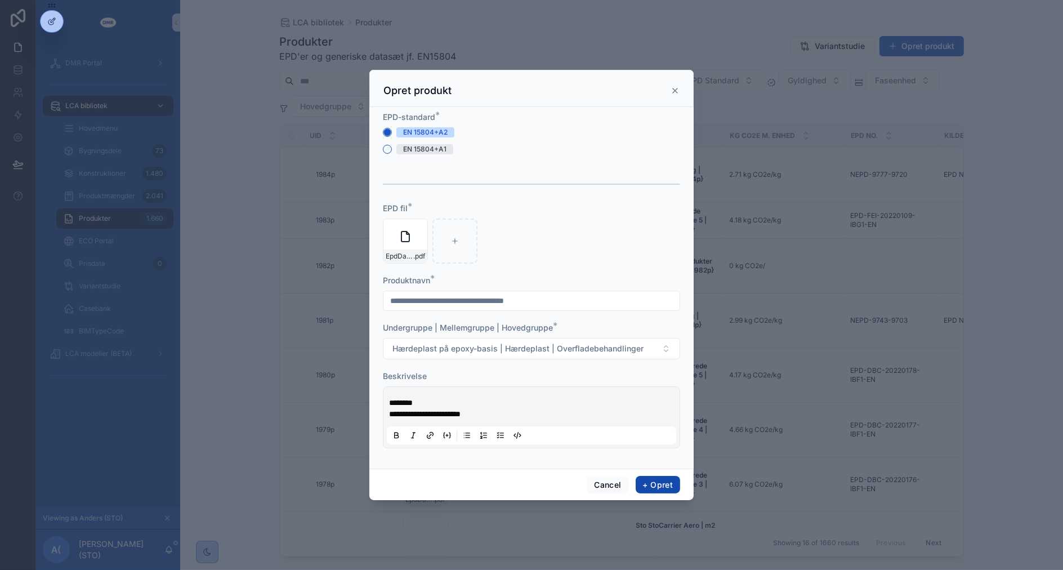
click at [658, 488] on button "+ Opret" at bounding box center [658, 485] width 44 height 18
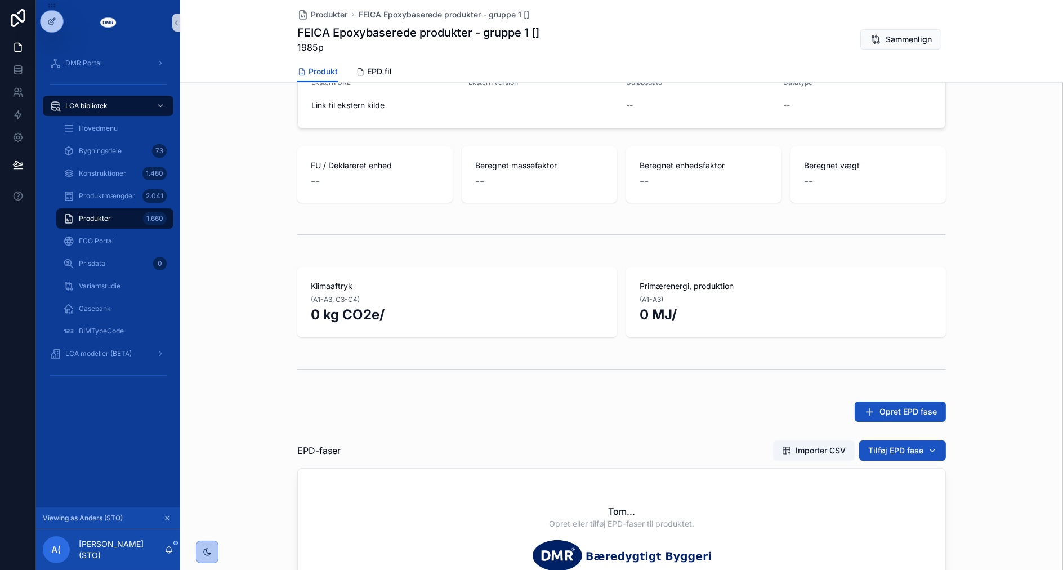
scroll to position [312, 0]
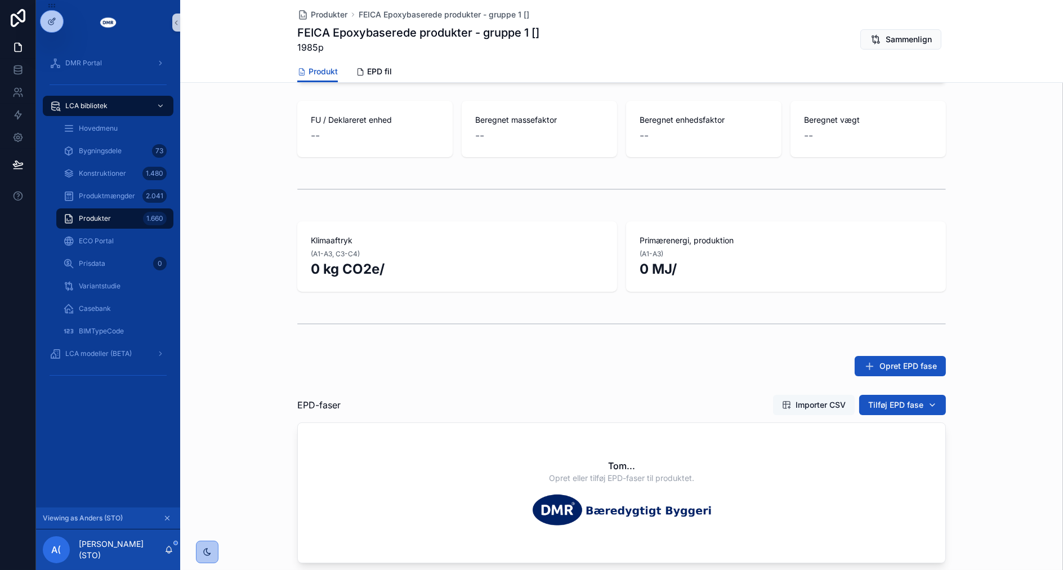
click at [815, 402] on span "Importer CSV" at bounding box center [820, 404] width 50 height 11
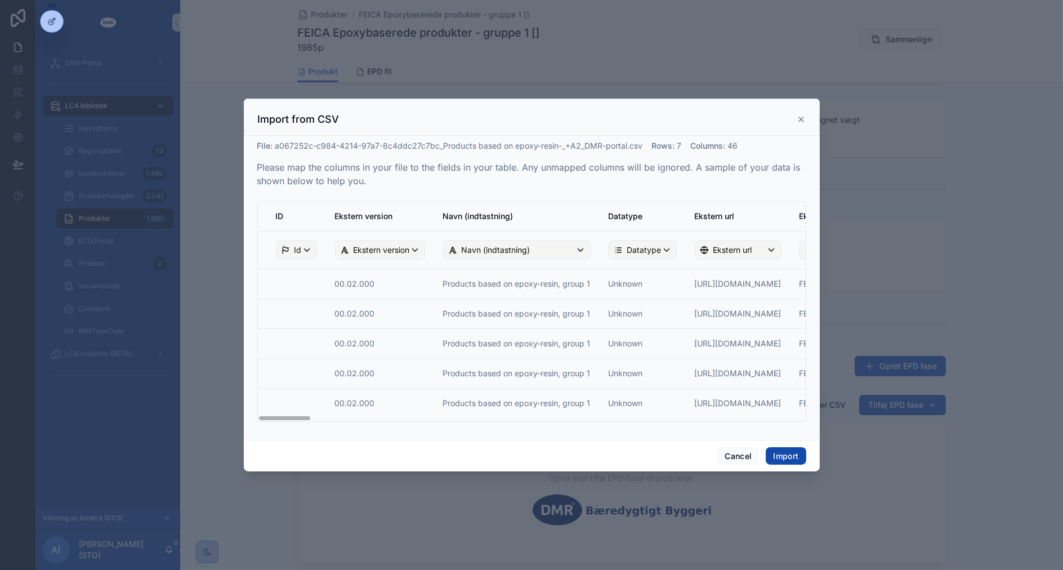
click at [770, 457] on button "Import" at bounding box center [786, 456] width 40 height 18
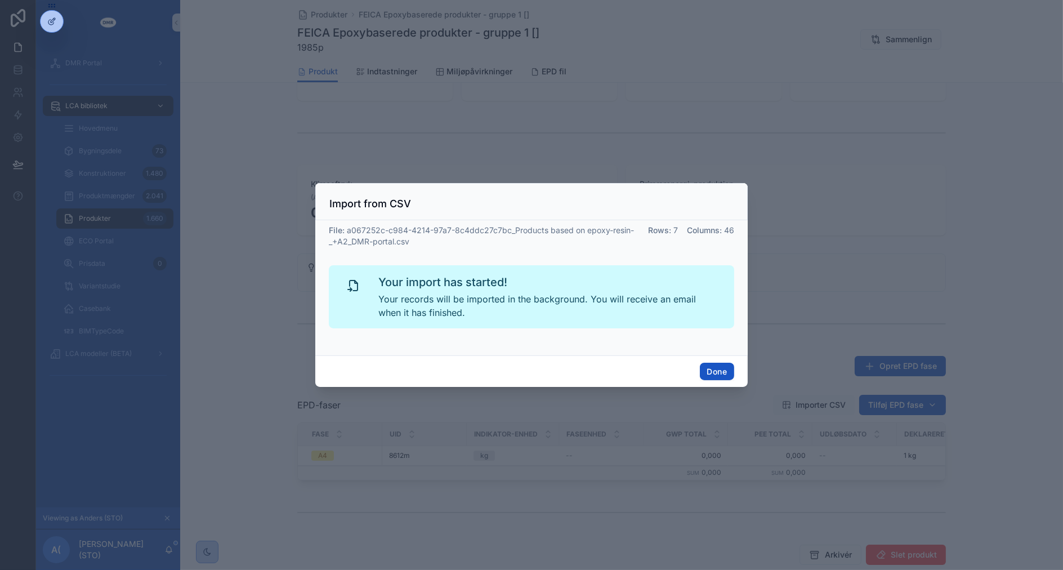
scroll to position [257, 0]
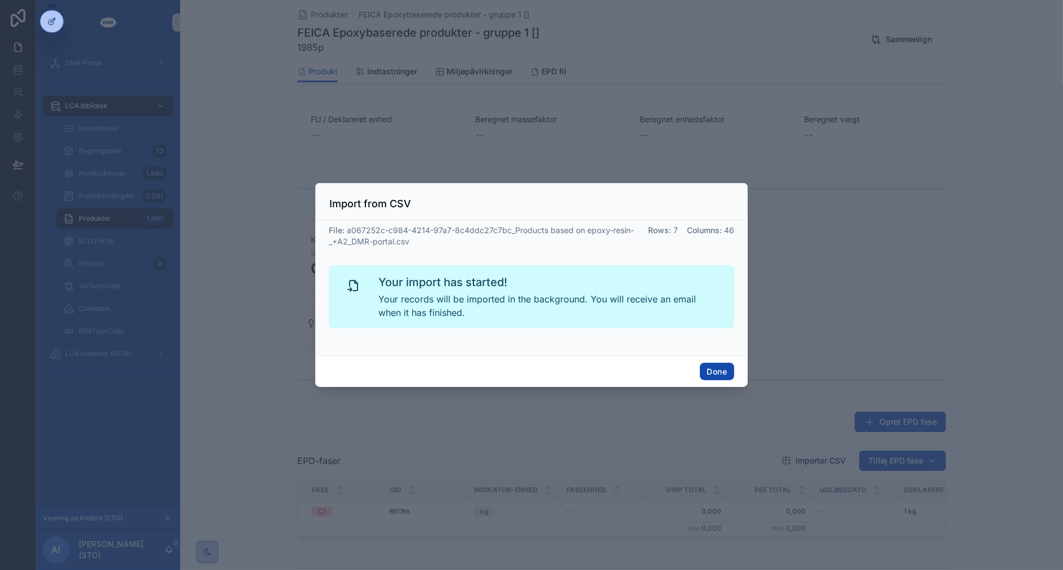
click at [710, 369] on button "Done" at bounding box center [717, 372] width 34 height 18
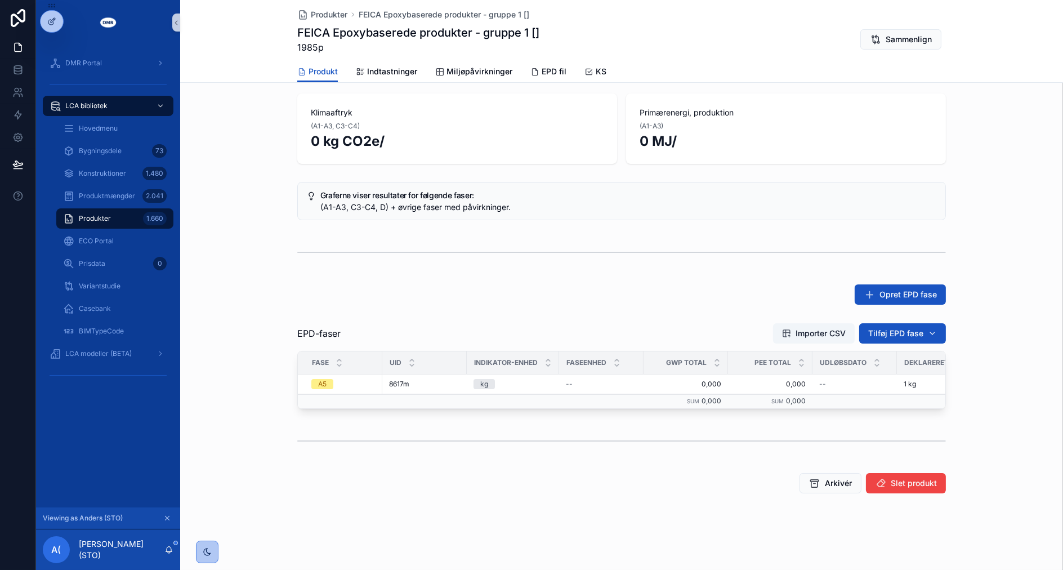
scroll to position [77, 0]
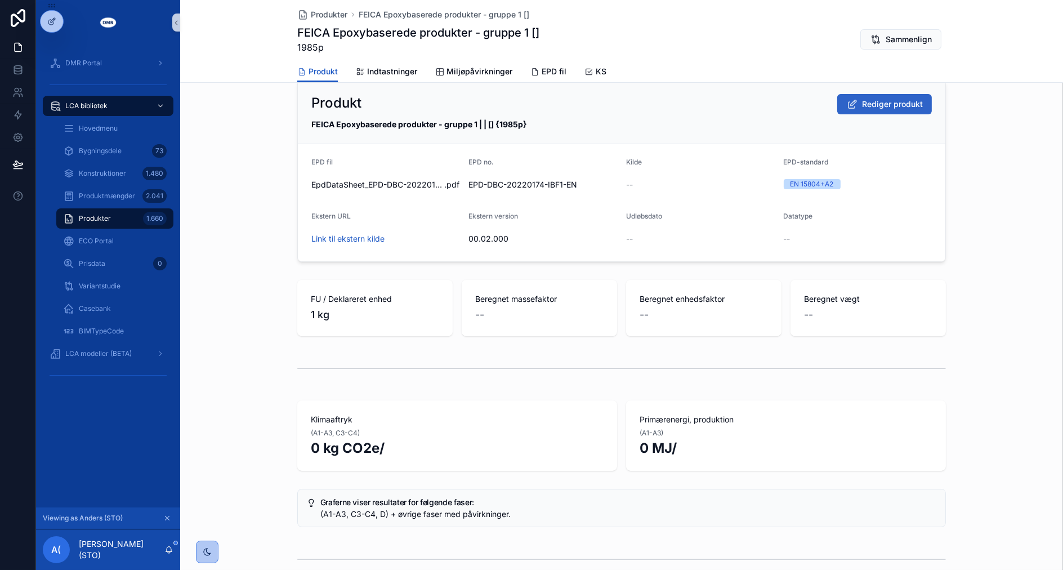
click at [909, 104] on span "Rediger produkt" at bounding box center [892, 104] width 61 height 11
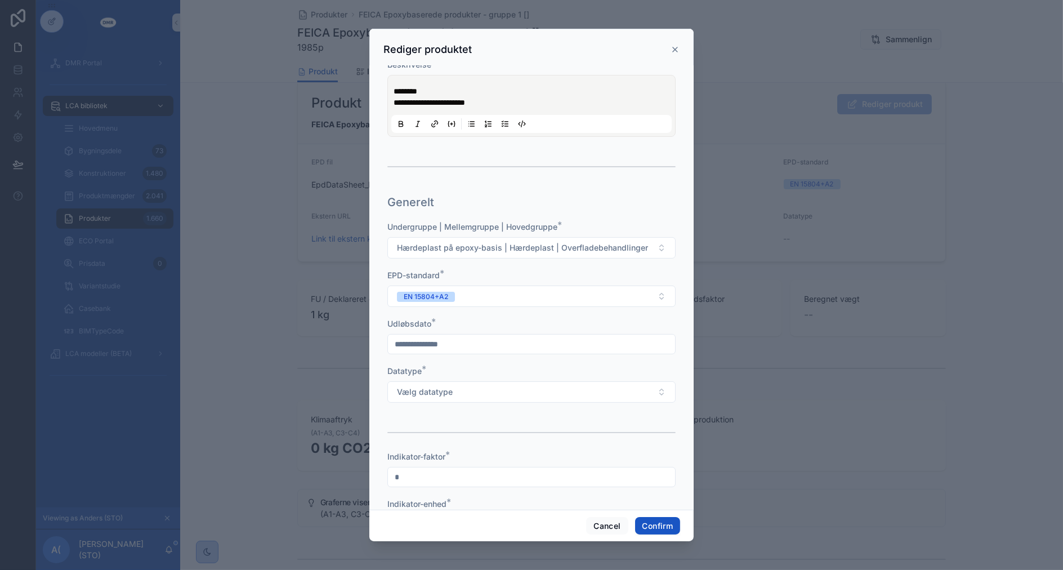
scroll to position [125, 0]
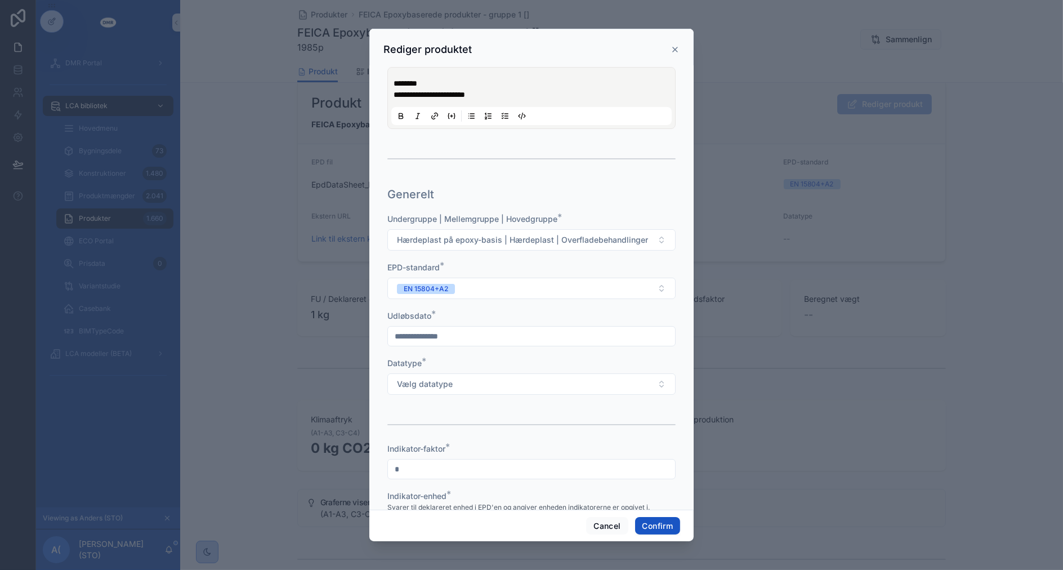
click at [492, 332] on input "text" at bounding box center [531, 336] width 287 height 16
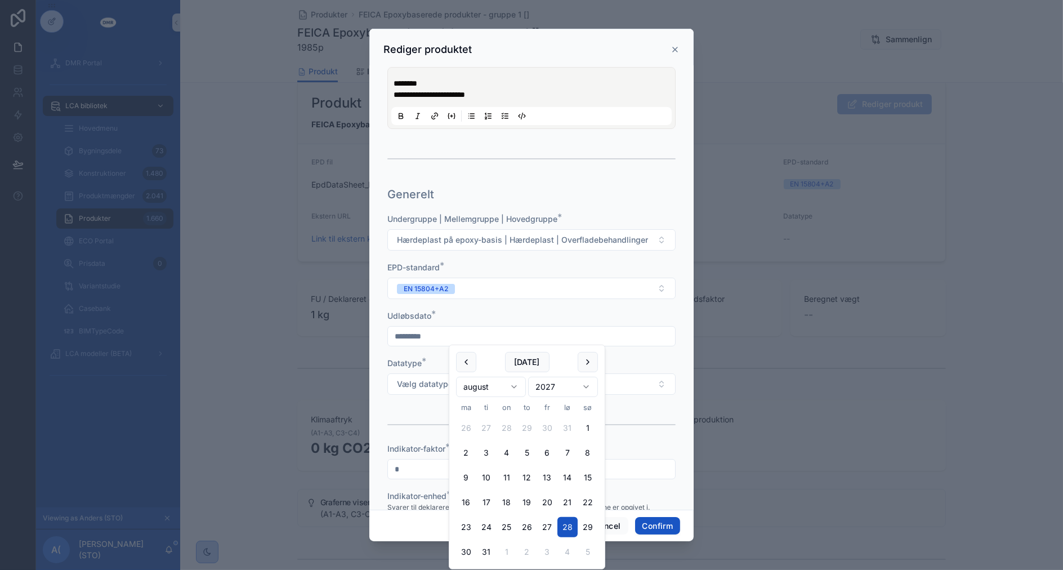
type input "*********"
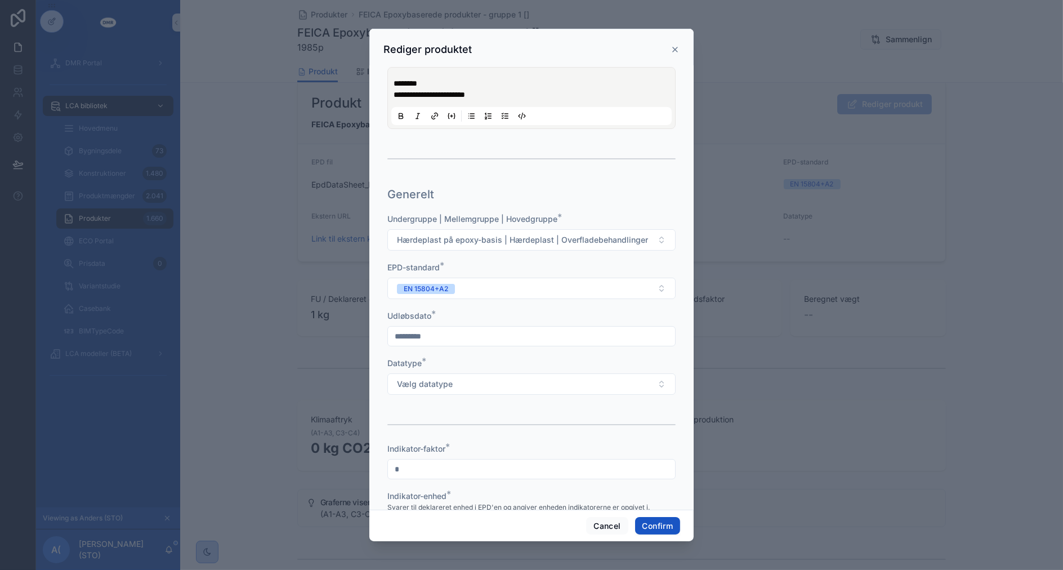
click at [387, 373] on button "Vælg datatype" at bounding box center [531, 383] width 288 height 21
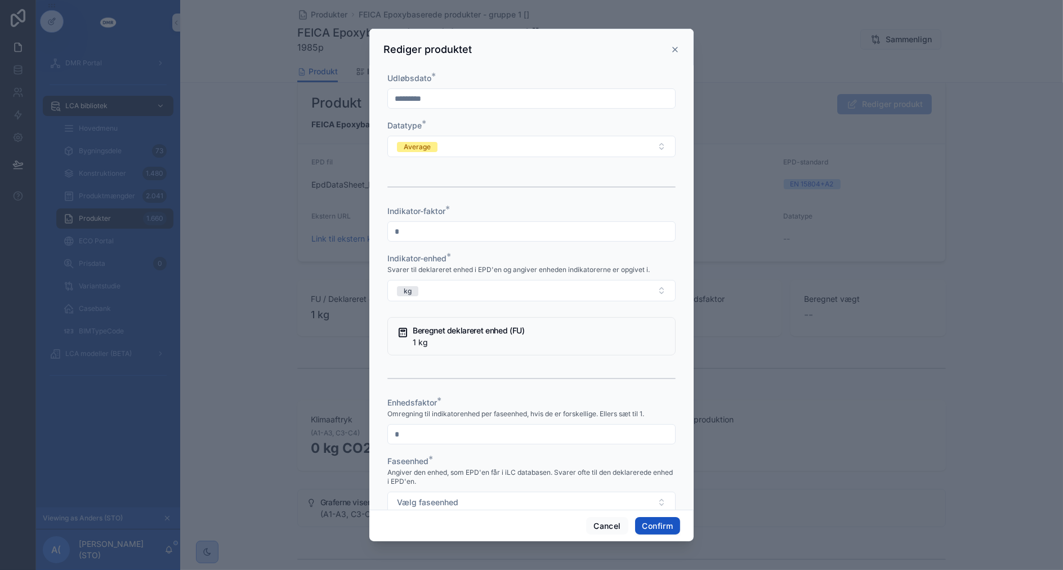
type input "*"
click at [387, 491] on button "Vælg faseenhed" at bounding box center [531, 501] width 288 height 21
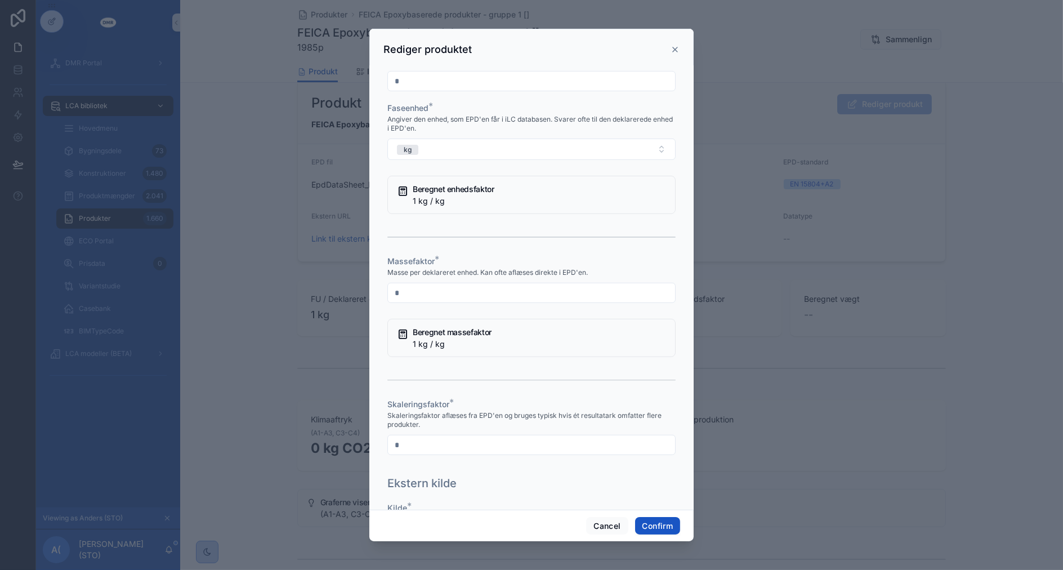
type input "*"
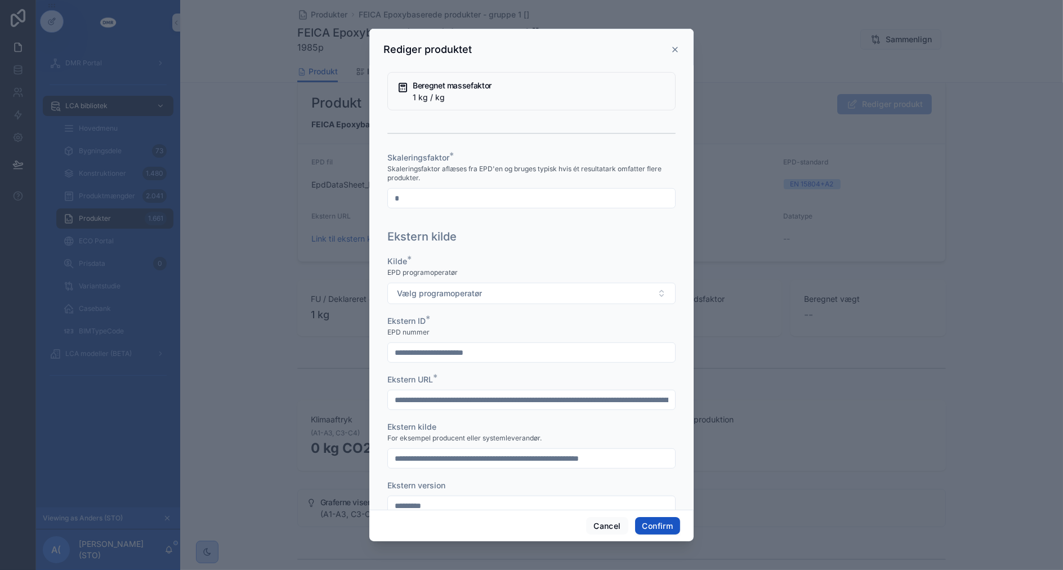
click at [387, 283] on button "Vælg programoperatør" at bounding box center [531, 293] width 288 height 21
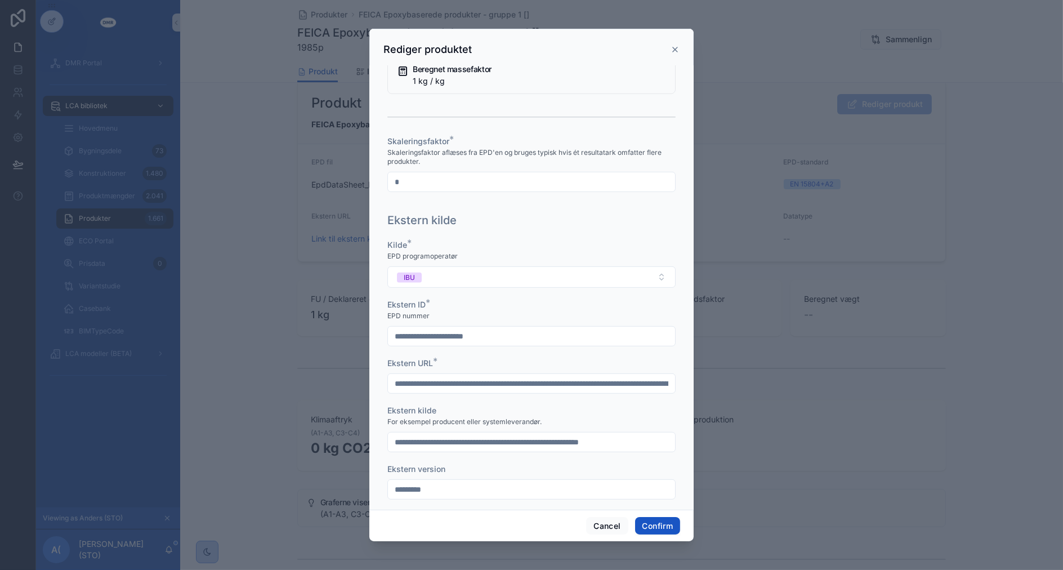
scroll to position [987, 0]
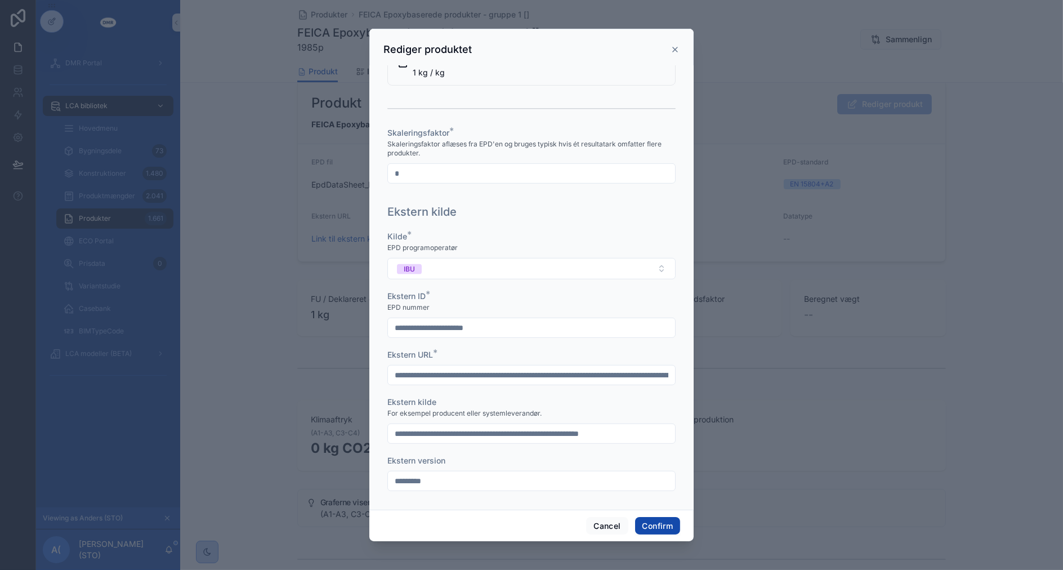
click at [659, 527] on button "Confirm" at bounding box center [657, 526] width 45 height 18
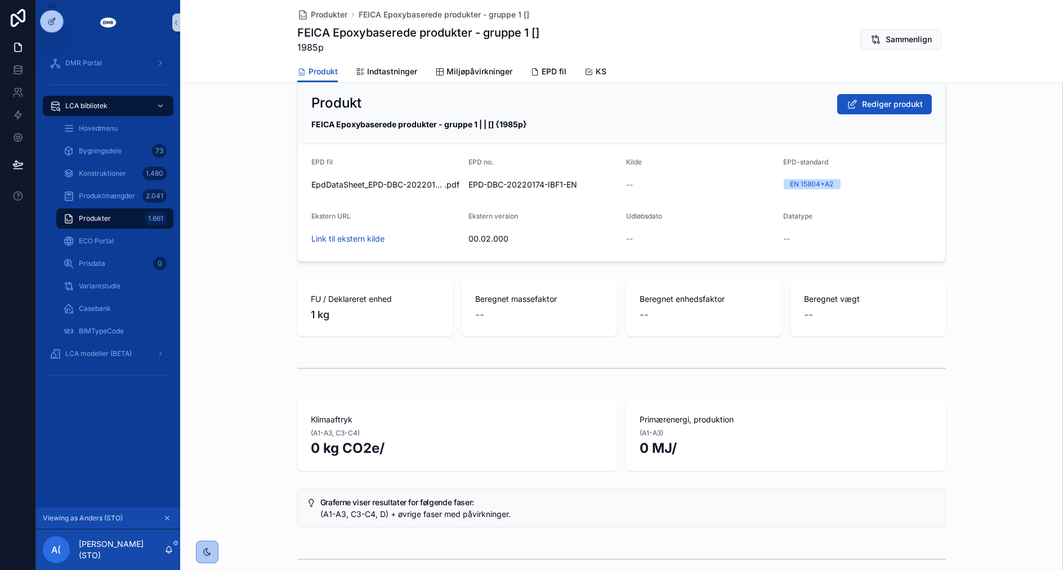
scroll to position [21, 0]
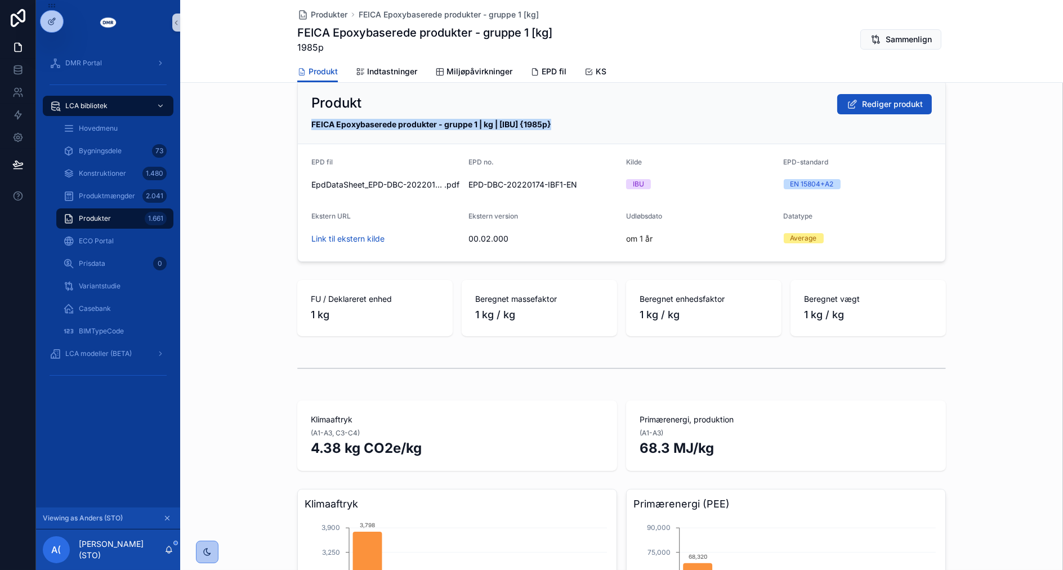
drag, startPoint x: 297, startPoint y: 122, endPoint x: 553, endPoint y: 128, distance: 256.2
click at [553, 128] on div "Produkt [PERSON_NAME] produkt FEICA Epoxybaserede produkter - gruppe 1 | kg | […" at bounding box center [621, 112] width 647 height 64
copy strong "FEICA Epoxybaserede produkter - gruppe 1 | kg | [IBU] {1985p}"
drag, startPoint x: 615, startPoint y: 133, endPoint x: 573, endPoint y: 126, distance: 43.4
click at [615, 132] on div "Produkt [PERSON_NAME] produkt FEICA Epoxybaserede produkter - gruppe 1 | kg | […" at bounding box center [621, 112] width 647 height 64
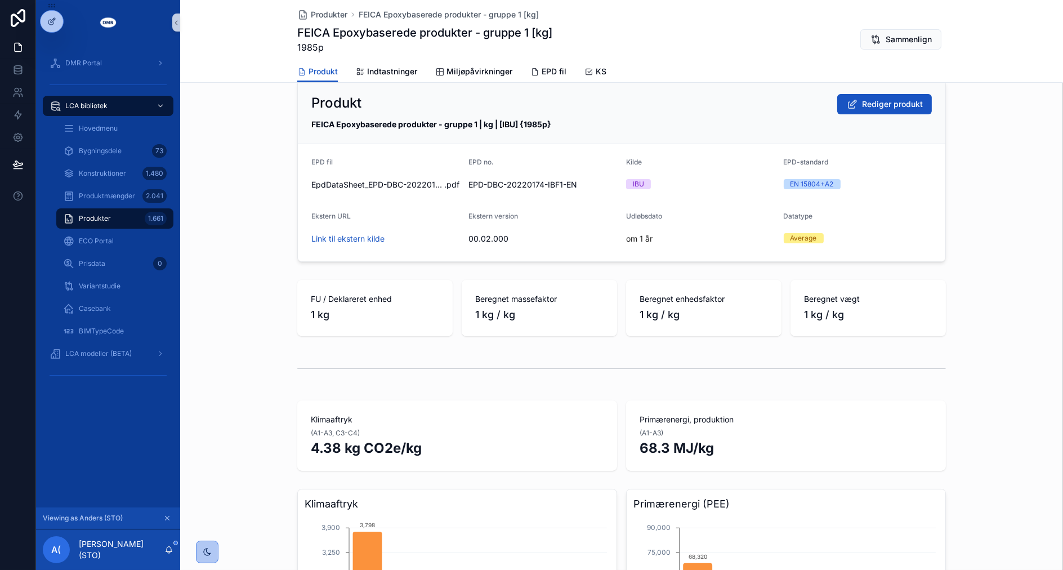
click at [111, 219] on div "Produkter 1.661" at bounding box center [115, 218] width 104 height 18
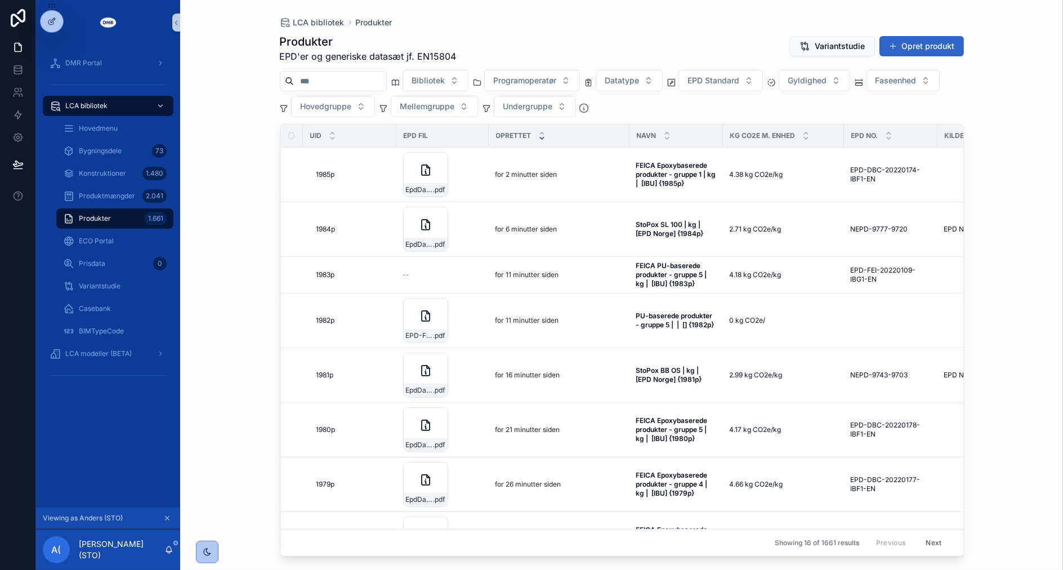
click at [937, 46] on button "Opret produkt" at bounding box center [921, 46] width 84 height 20
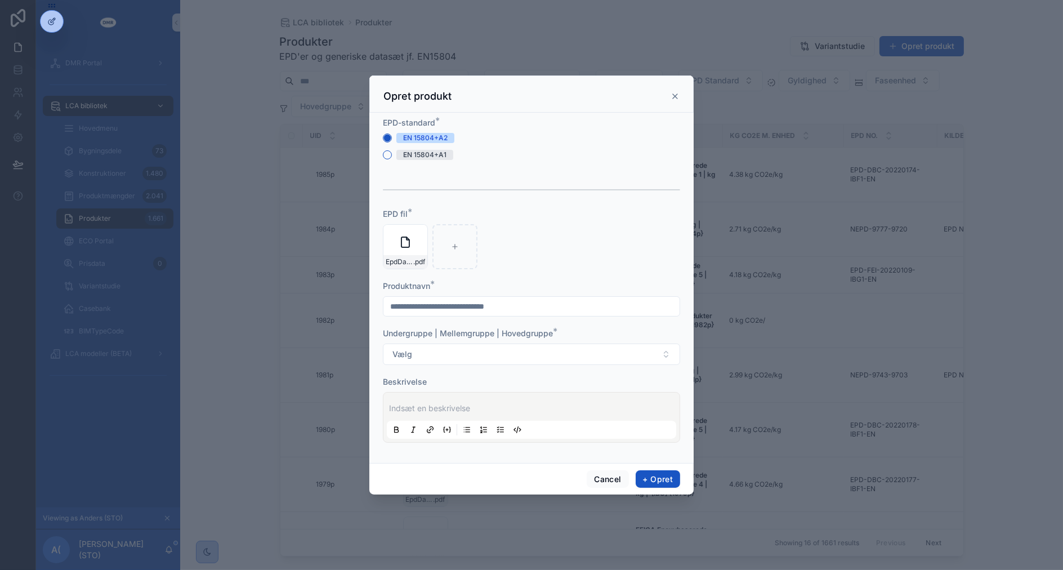
click at [490, 305] on input "scrollable content" at bounding box center [531, 306] width 296 height 16
type input "**********"
click at [584, 354] on button "Vælg" at bounding box center [531, 353] width 297 height 21
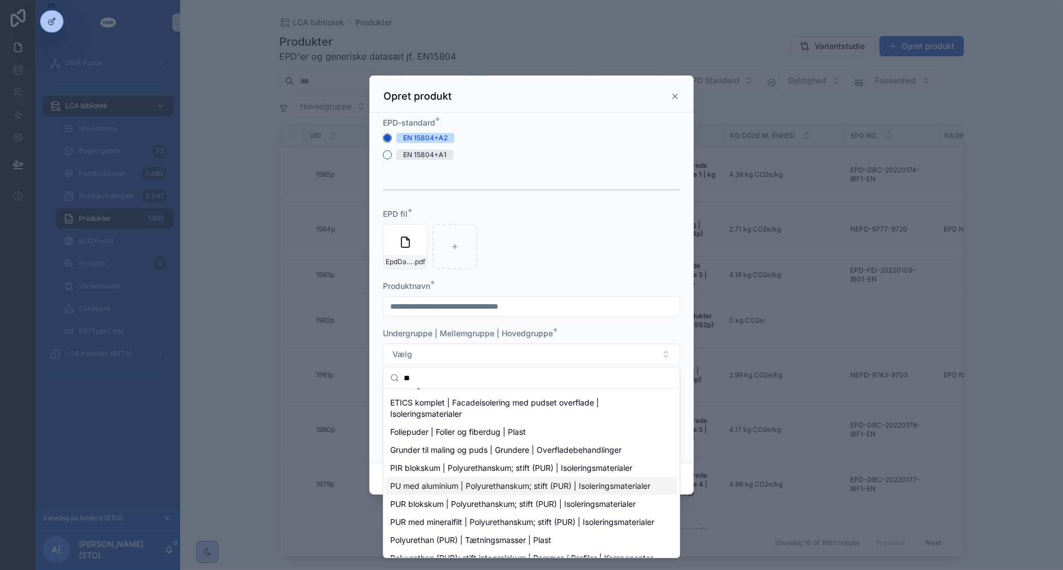
scroll to position [125, 0]
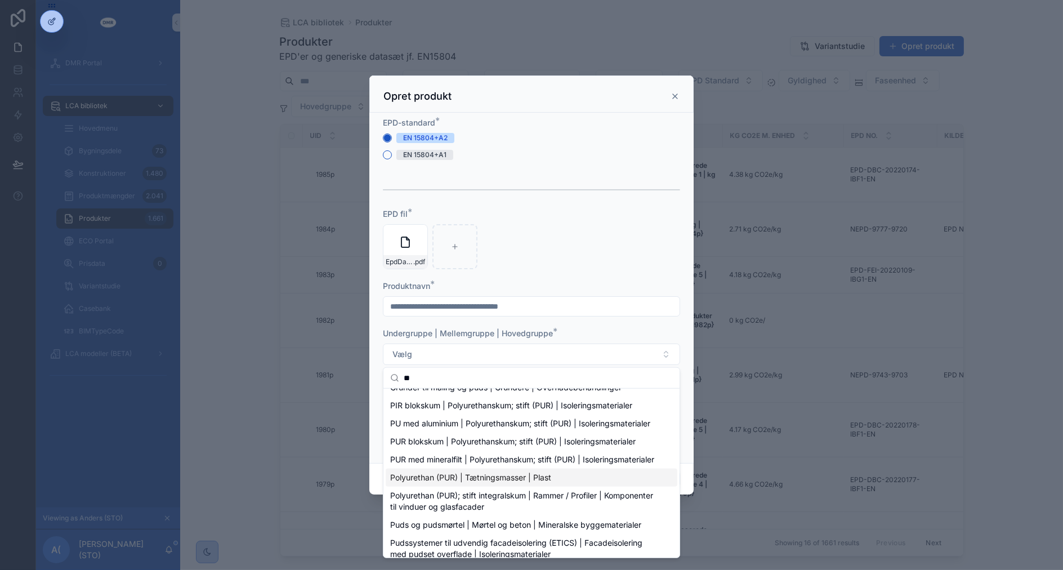
type input "**"
click at [521, 483] on span "Polyurethan (PUR) | Tætningsmasser | Plast" at bounding box center [470, 477] width 161 height 11
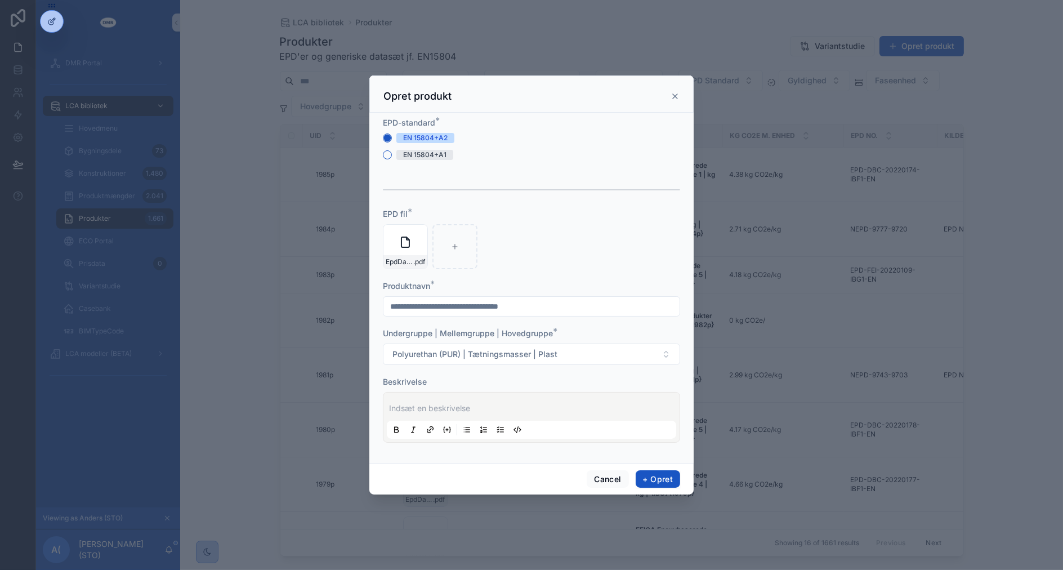
click at [543, 404] on p "scrollable content" at bounding box center [533, 407] width 289 height 11
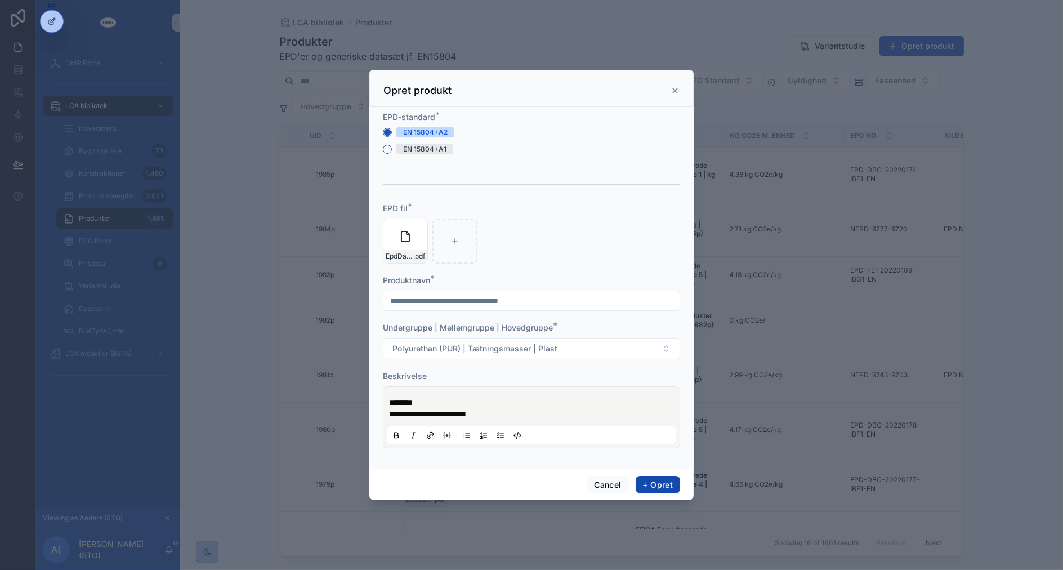
click at [639, 487] on button "+ Opret" at bounding box center [658, 485] width 44 height 18
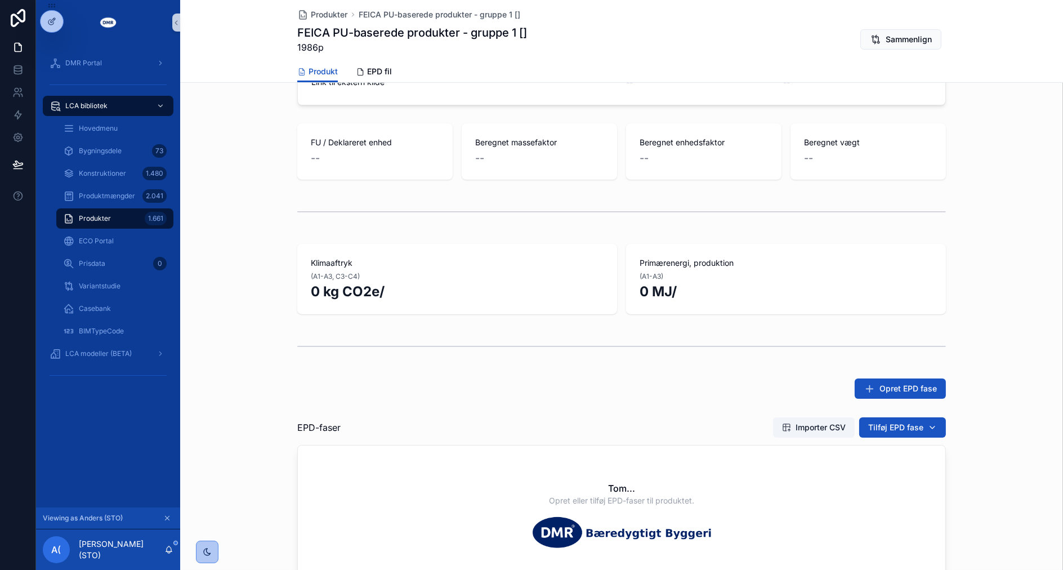
scroll to position [312, 0]
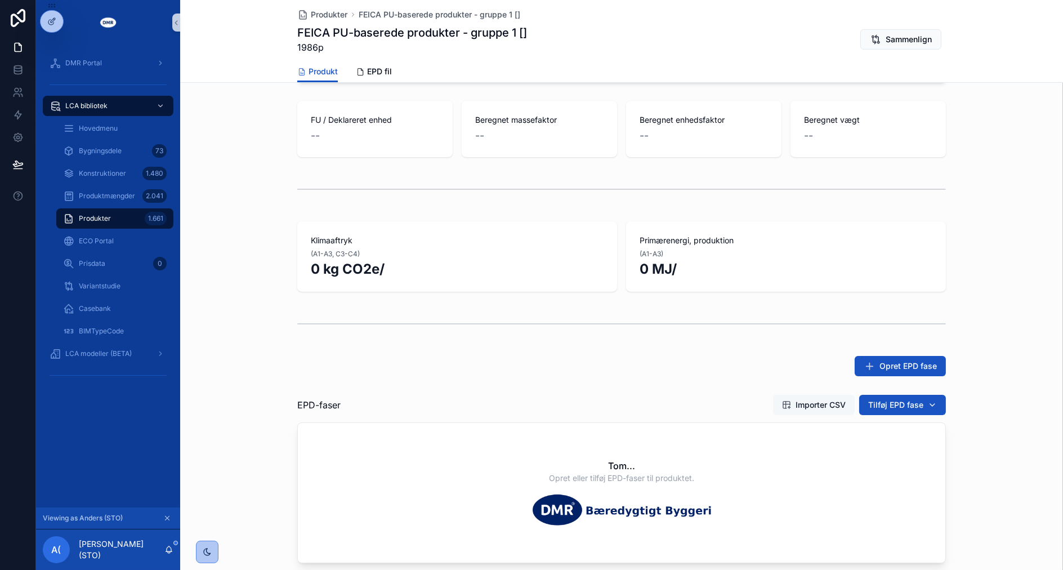
click at [825, 404] on span "Importer CSV" at bounding box center [820, 404] width 50 height 11
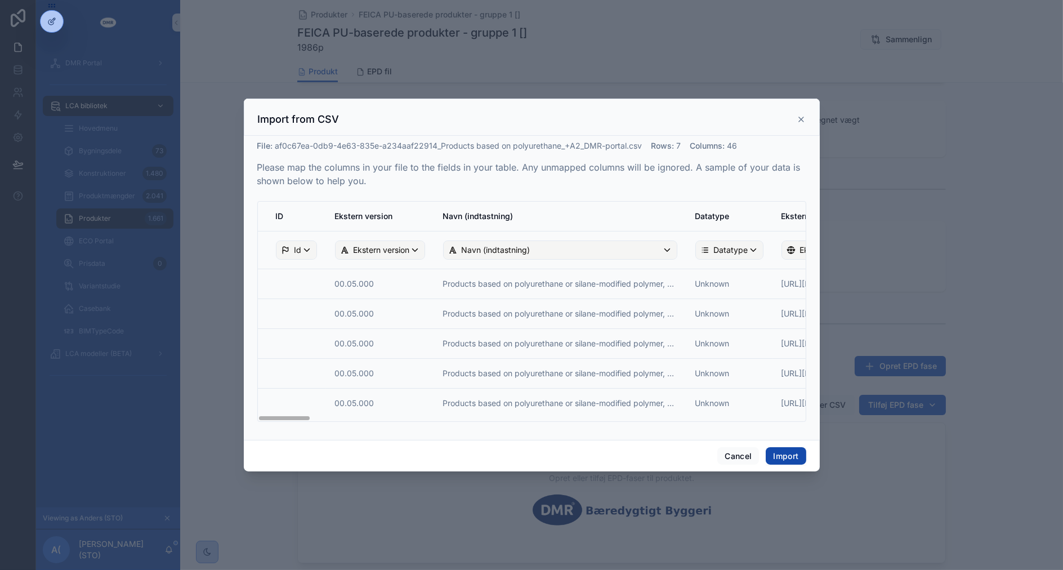
click at [782, 463] on button "Import" at bounding box center [786, 456] width 40 height 18
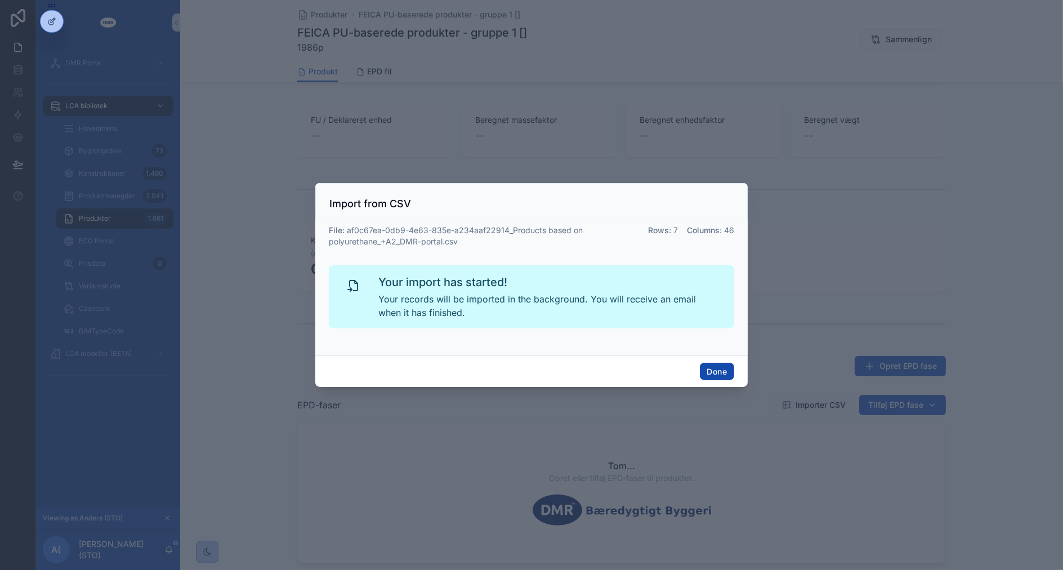
click at [700, 374] on button "Done" at bounding box center [717, 372] width 34 height 18
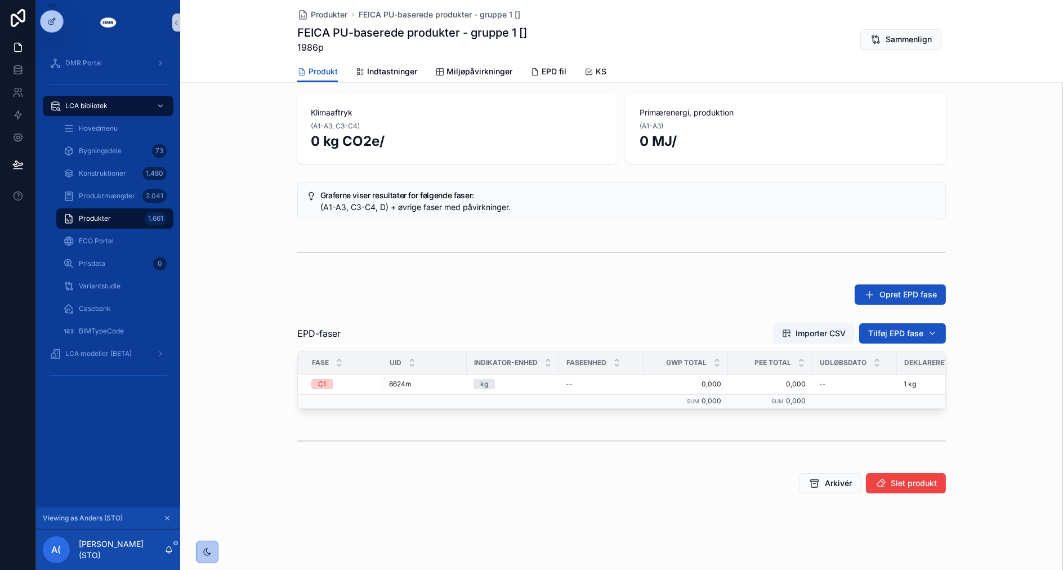
scroll to position [0, 0]
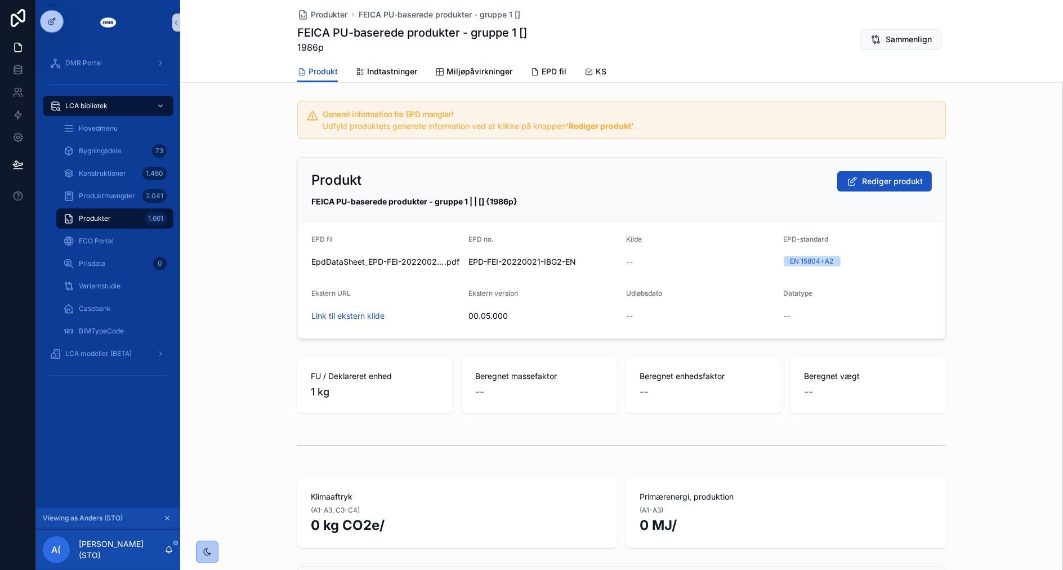
click at [1031, 375] on div "FU / Deklareret enhed 1 kg Beregnet massefaktor -- Beregnet enhedsfaktor -- Ber…" at bounding box center [621, 384] width 883 height 65
click at [887, 186] on span "Rediger produkt" at bounding box center [892, 181] width 61 height 11
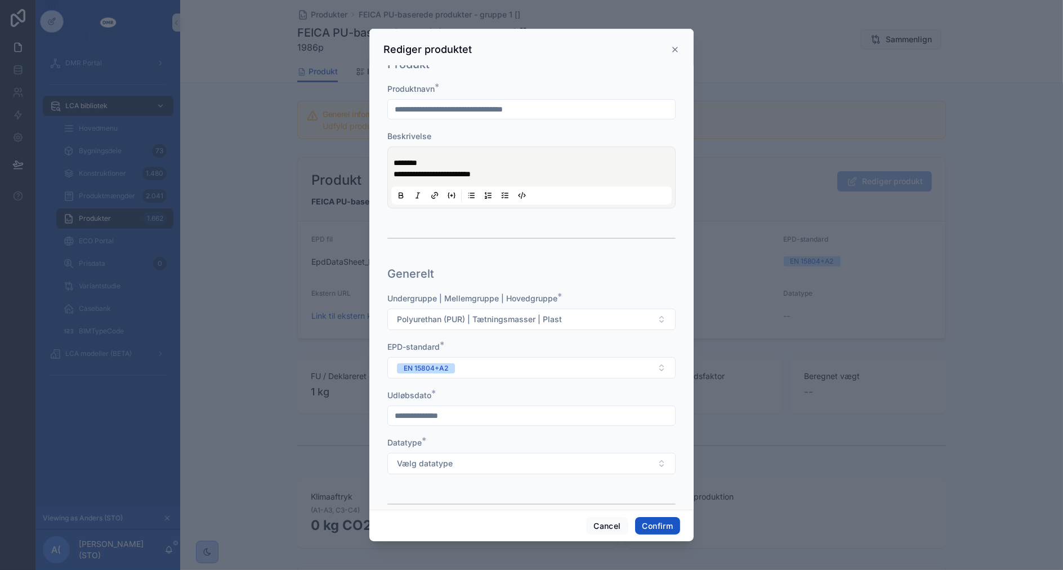
scroll to position [62, 0]
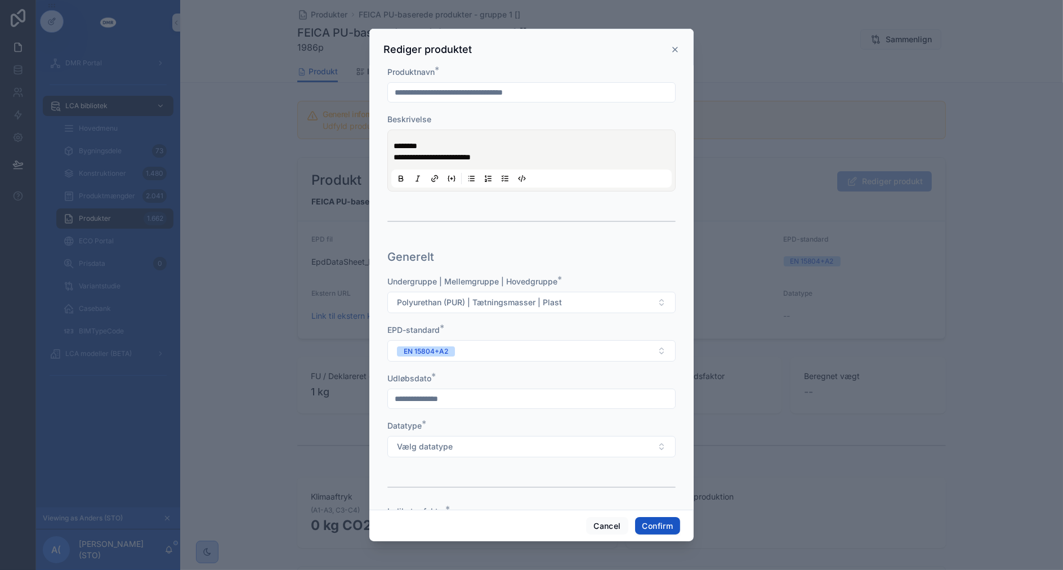
click at [501, 402] on input "text" at bounding box center [531, 399] width 287 height 16
type input "*********"
click at [387, 436] on button "Vælg datatype" at bounding box center [531, 446] width 288 height 21
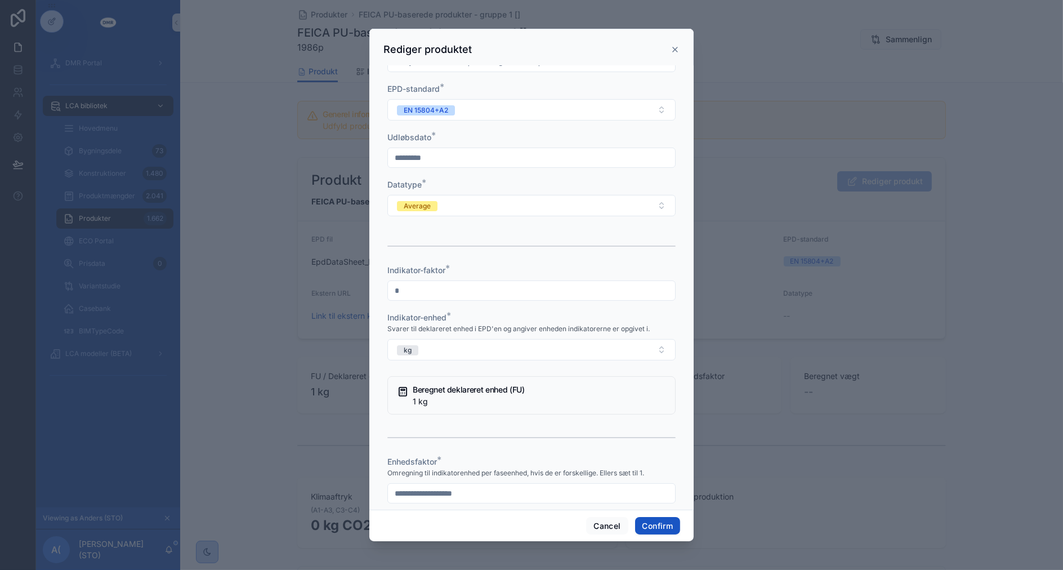
scroll to position [573, 0]
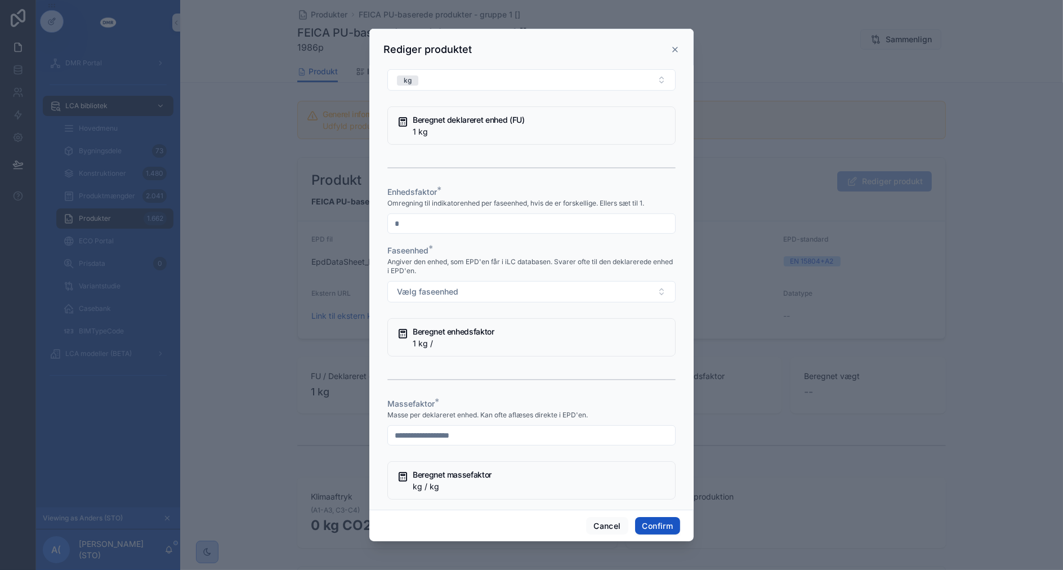
type input "*"
click at [387, 281] on button "Vælg faseenhed" at bounding box center [531, 291] width 288 height 21
type input "*"
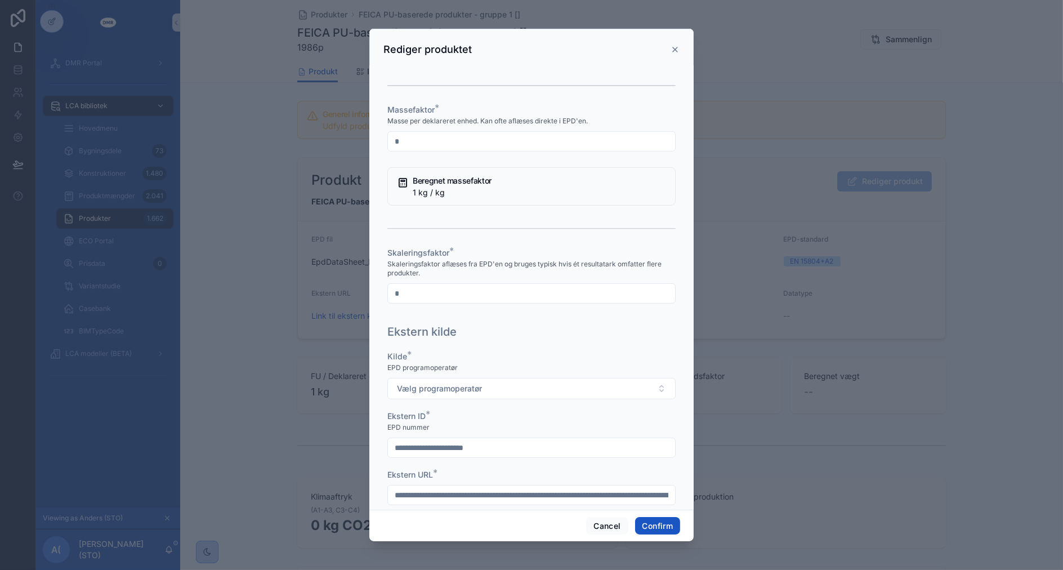
click at [387, 378] on button "Vælg programoperatør" at bounding box center [531, 388] width 288 height 21
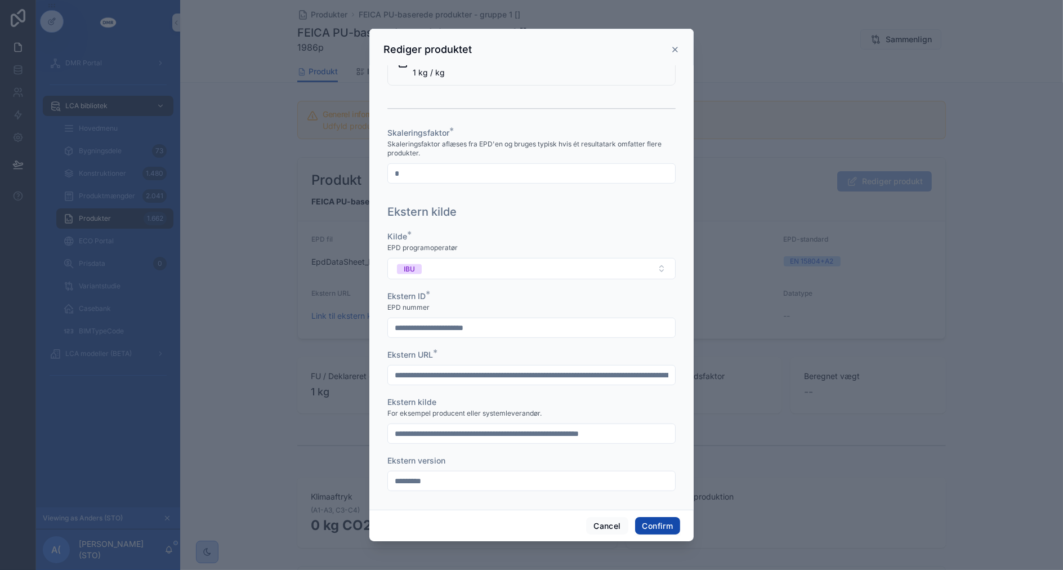
click at [667, 522] on button "Confirm" at bounding box center [657, 526] width 45 height 18
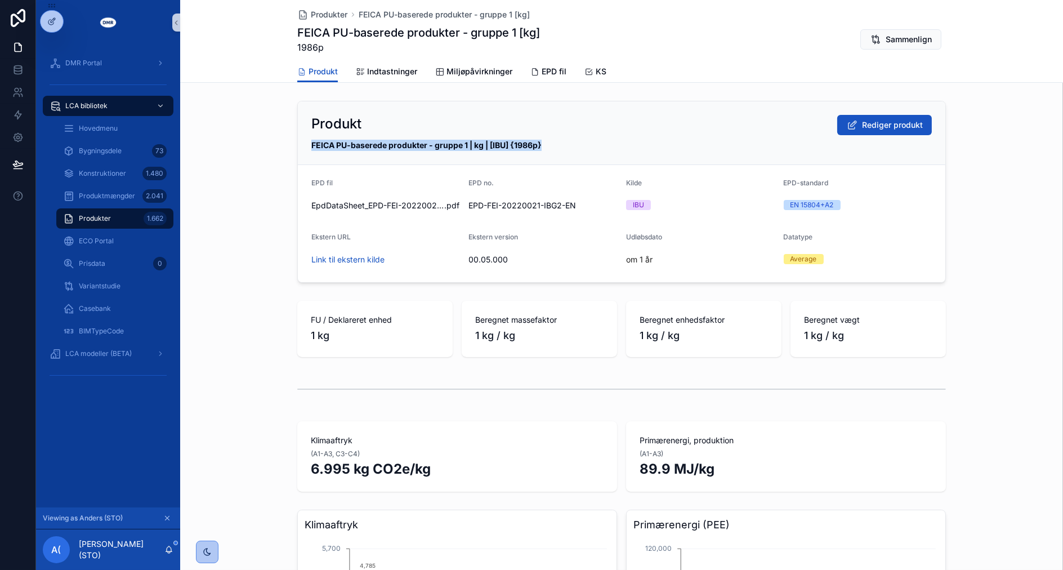
drag, startPoint x: 306, startPoint y: 145, endPoint x: 560, endPoint y: 147, distance: 253.3
click at [560, 147] on div "FEICA PU-baserede produkter - gruppe 1 | kg | [IBU] {1986p}" at bounding box center [621, 145] width 620 height 11
copy strong "FEICA PU-baserede produkter - gruppe 1 | kg | [IBU] {1986p}"
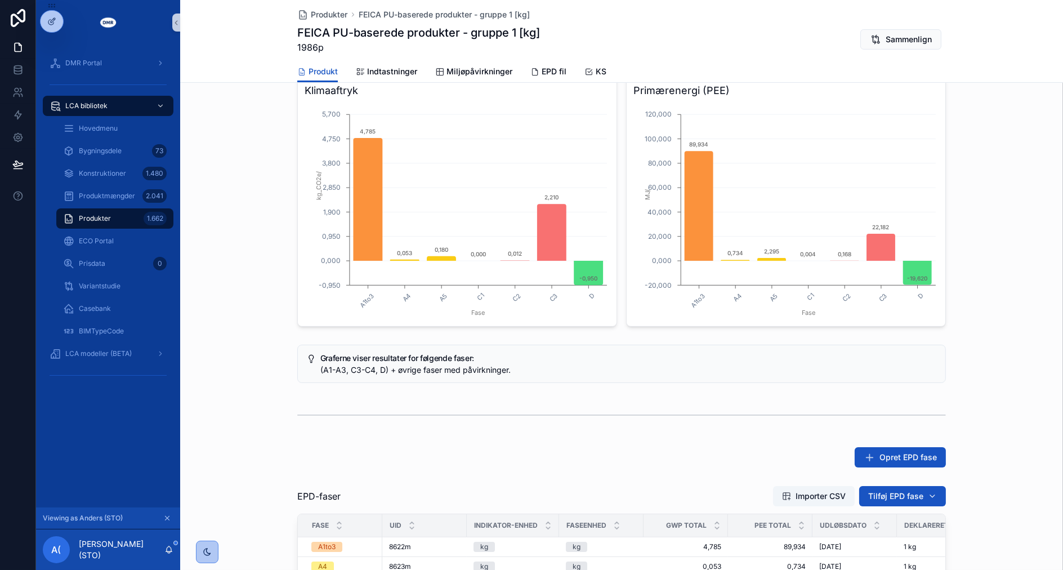
scroll to position [282, 0]
